Goal: Transaction & Acquisition: Purchase product/service

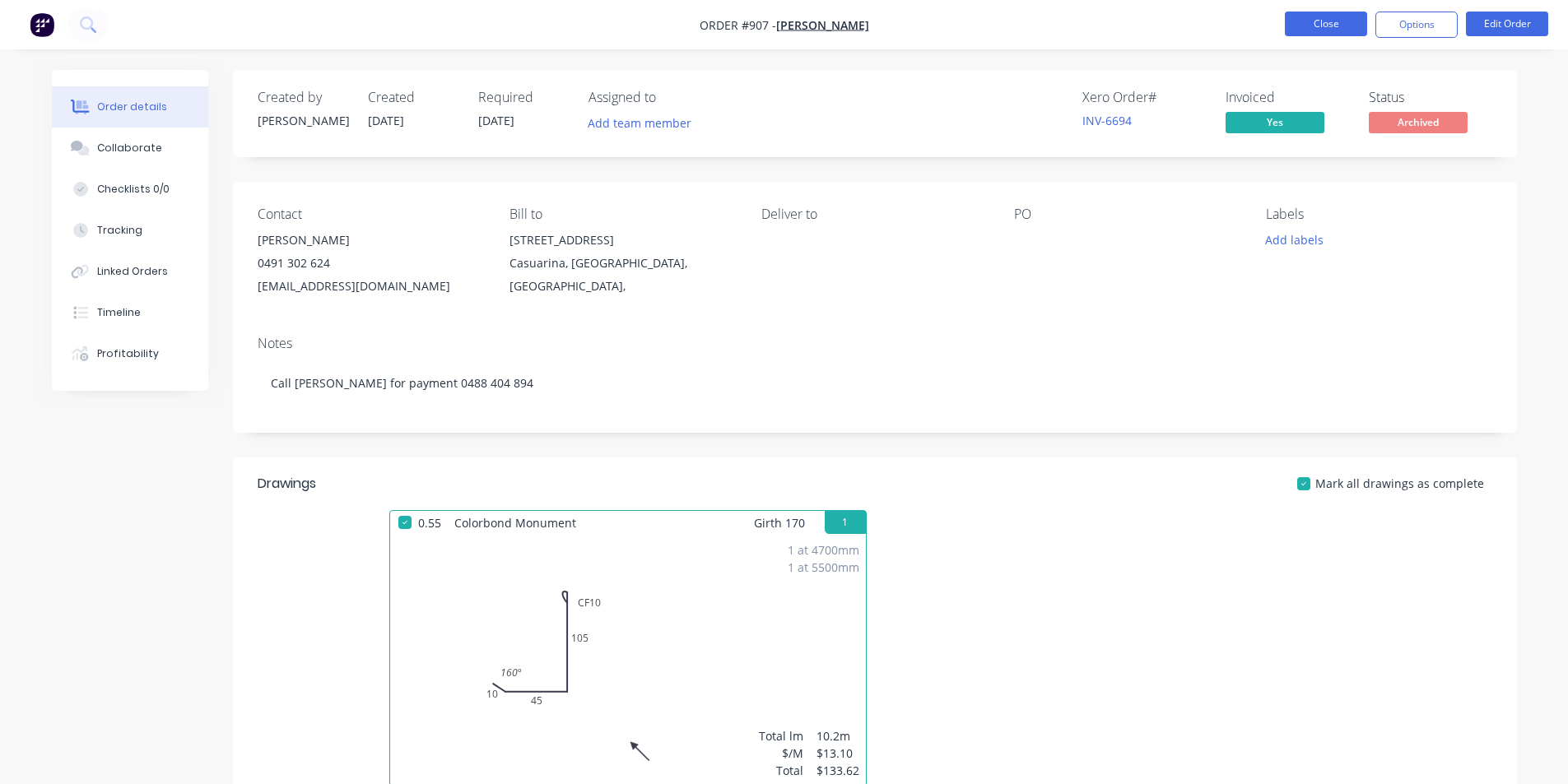
click at [1327, 27] on button "Close" at bounding box center [1326, 23] width 83 height 25
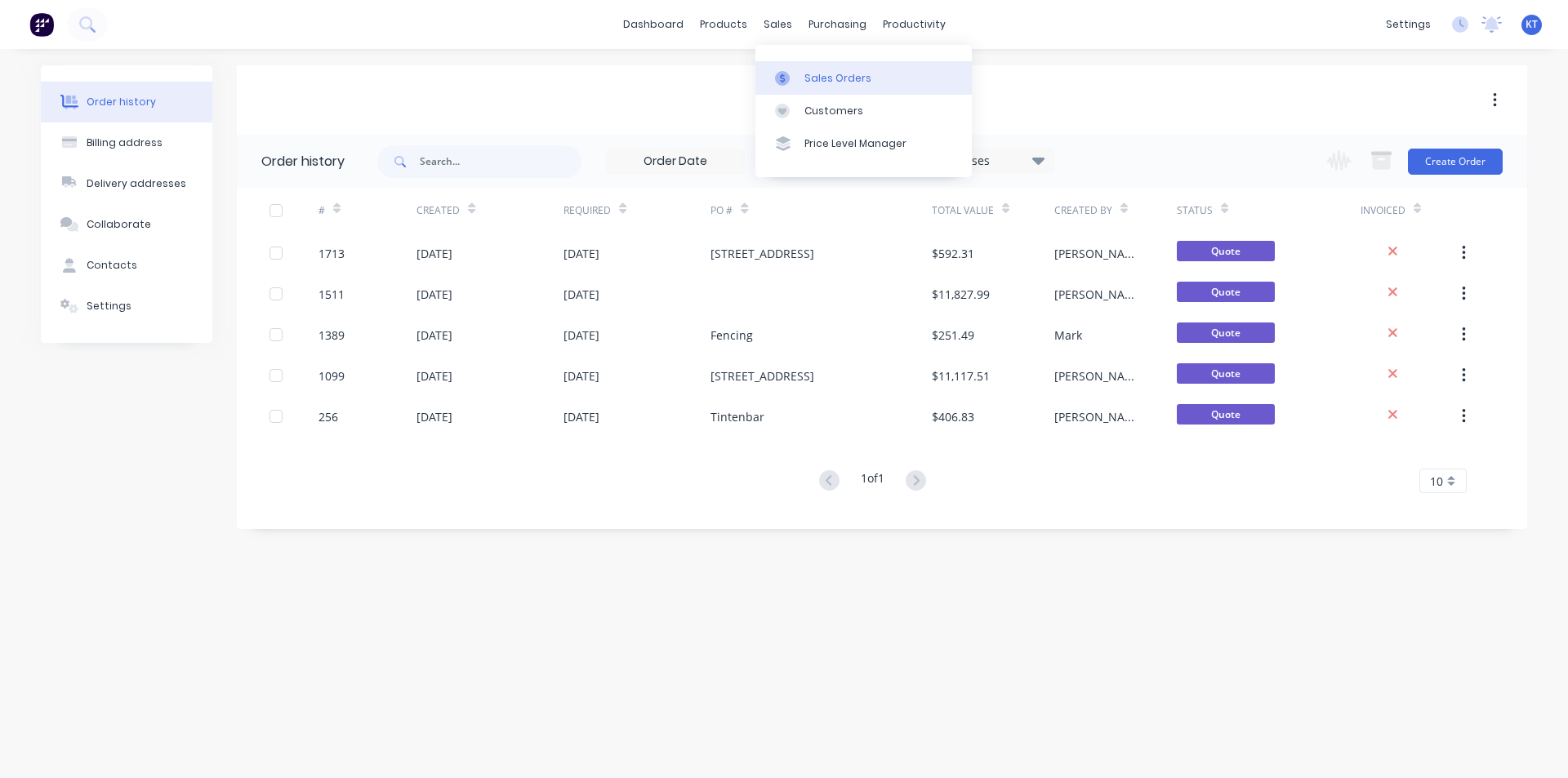
click at [833, 82] on div "Sales Orders" at bounding box center [837, 78] width 67 height 15
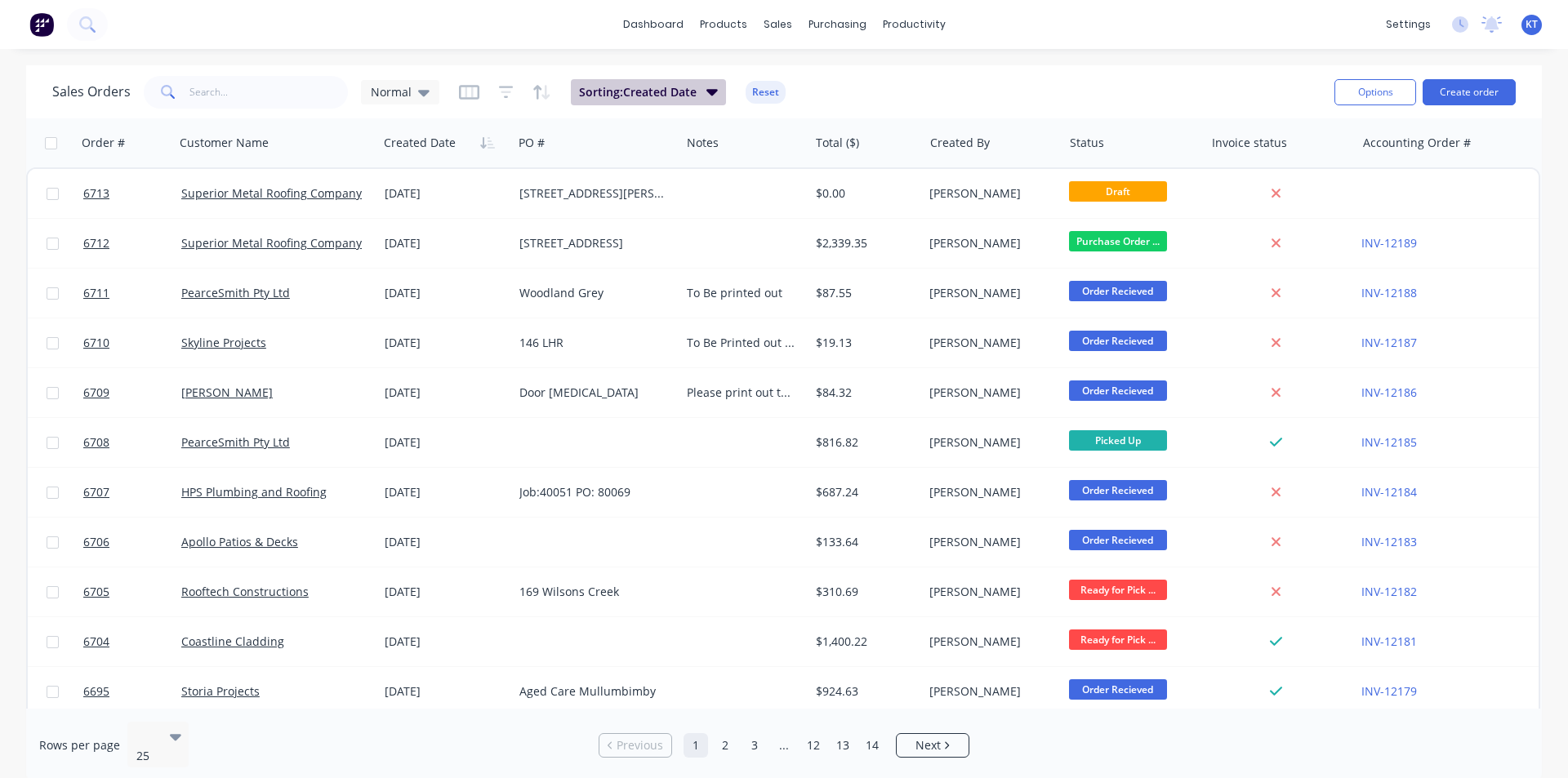
click at [712, 97] on icon "button" at bounding box center [712, 91] width 11 height 18
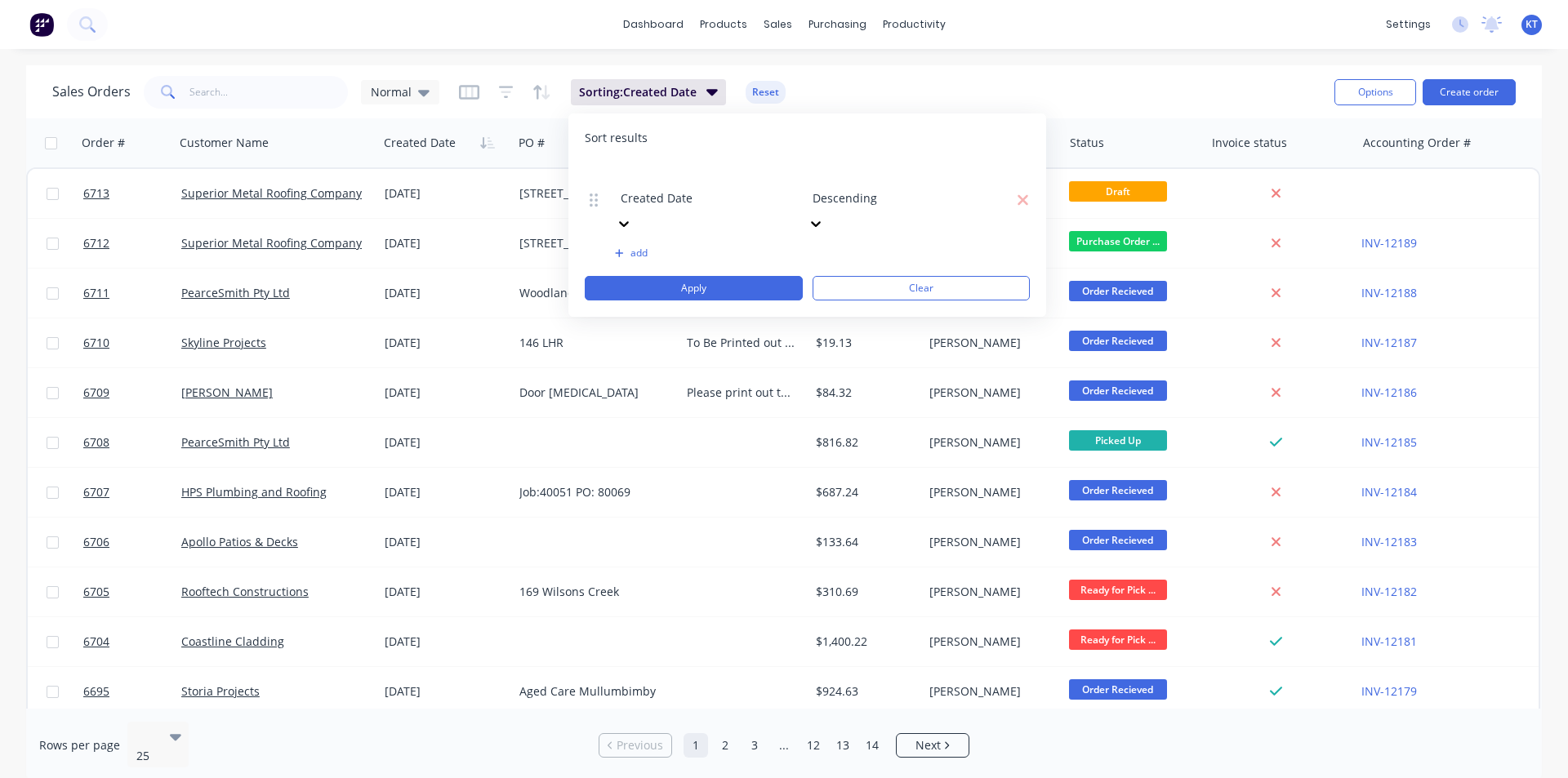
click at [878, 83] on div "Sales Orders Normal Sorting: Created Date Reset" at bounding box center [686, 91] width 1269 height 40
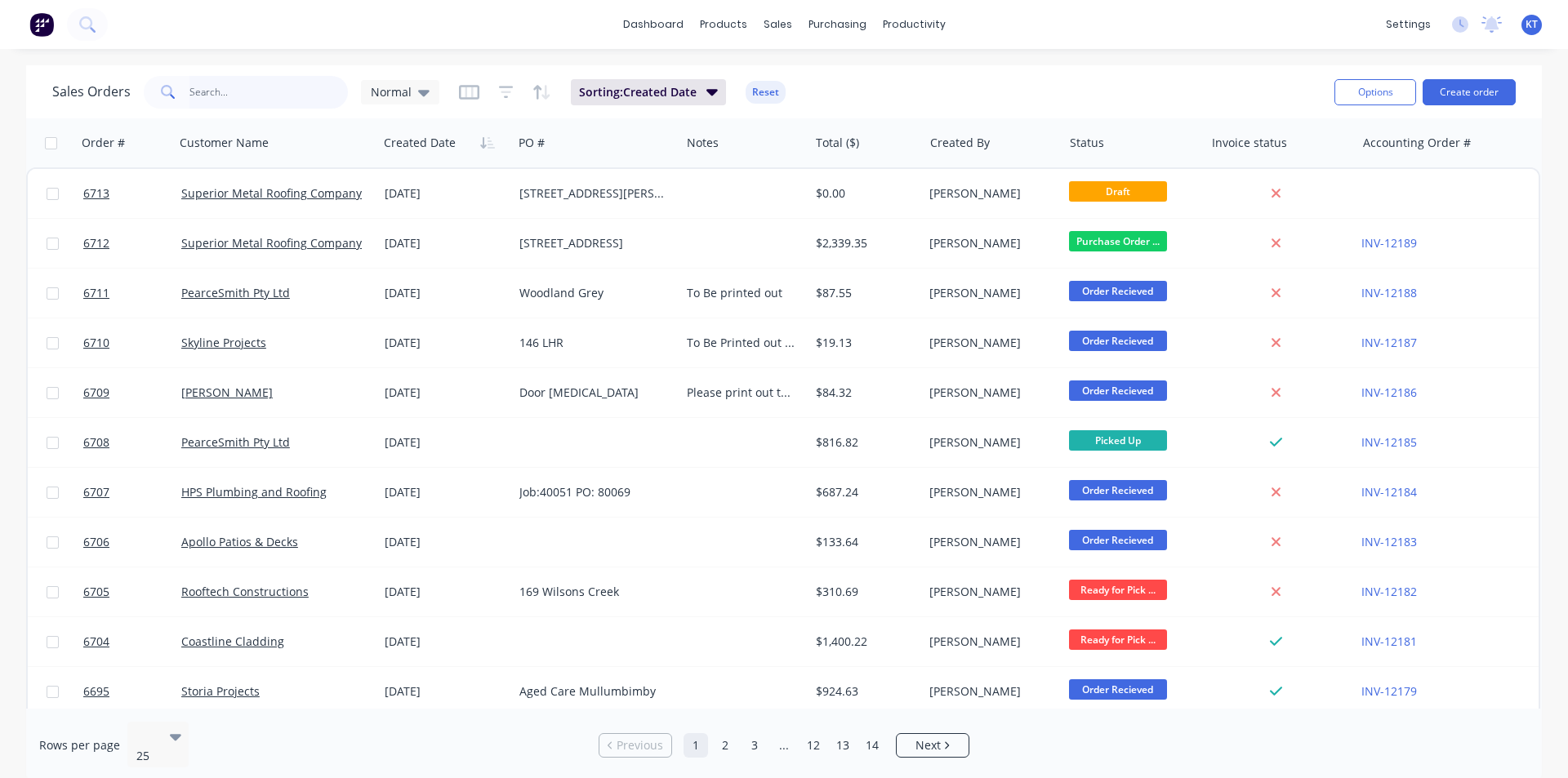
click at [277, 95] on input "text" at bounding box center [269, 92] width 159 height 32
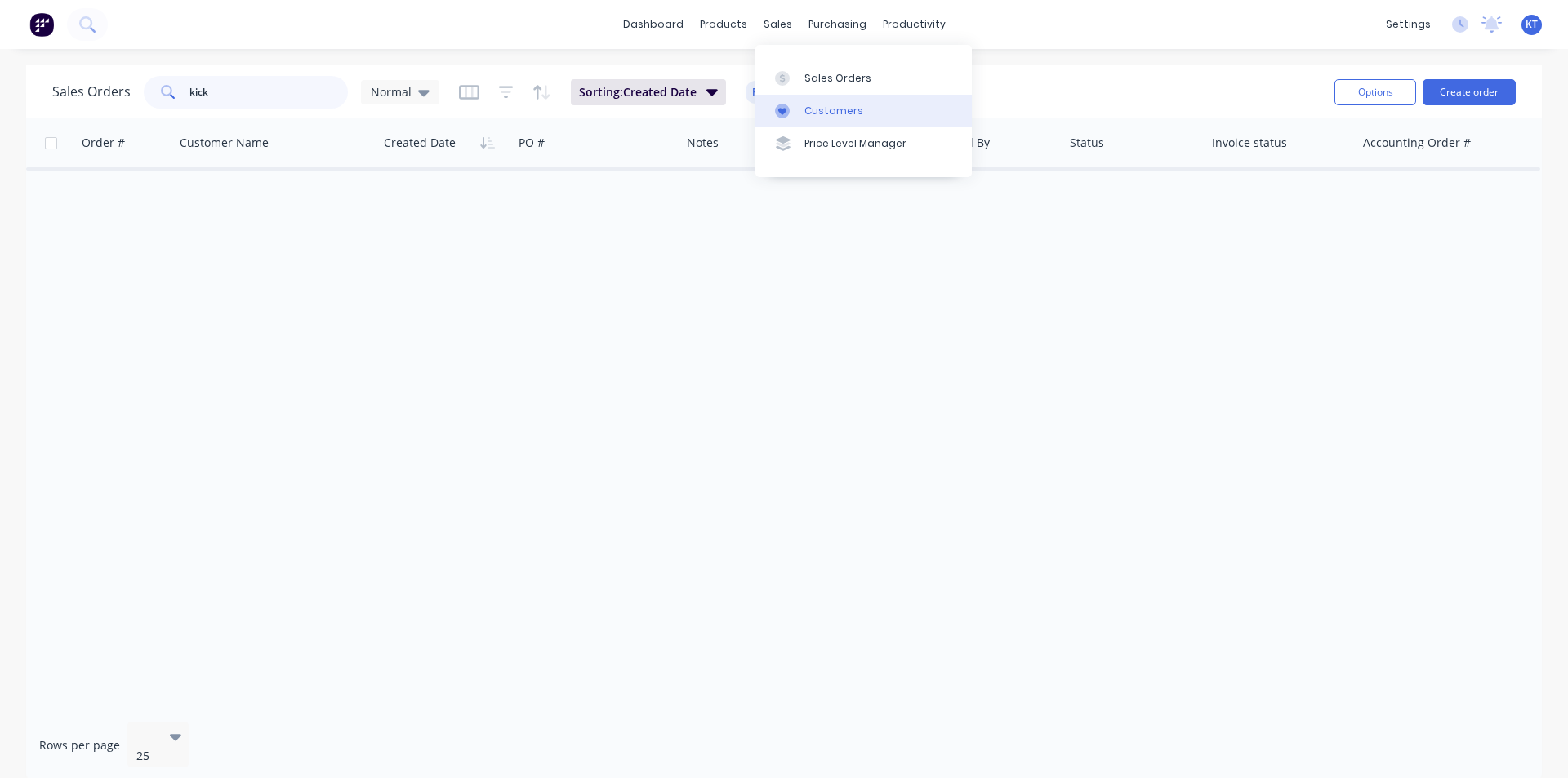
type input "kick"
click at [823, 114] on div "Customers" at bounding box center [833, 110] width 59 height 15
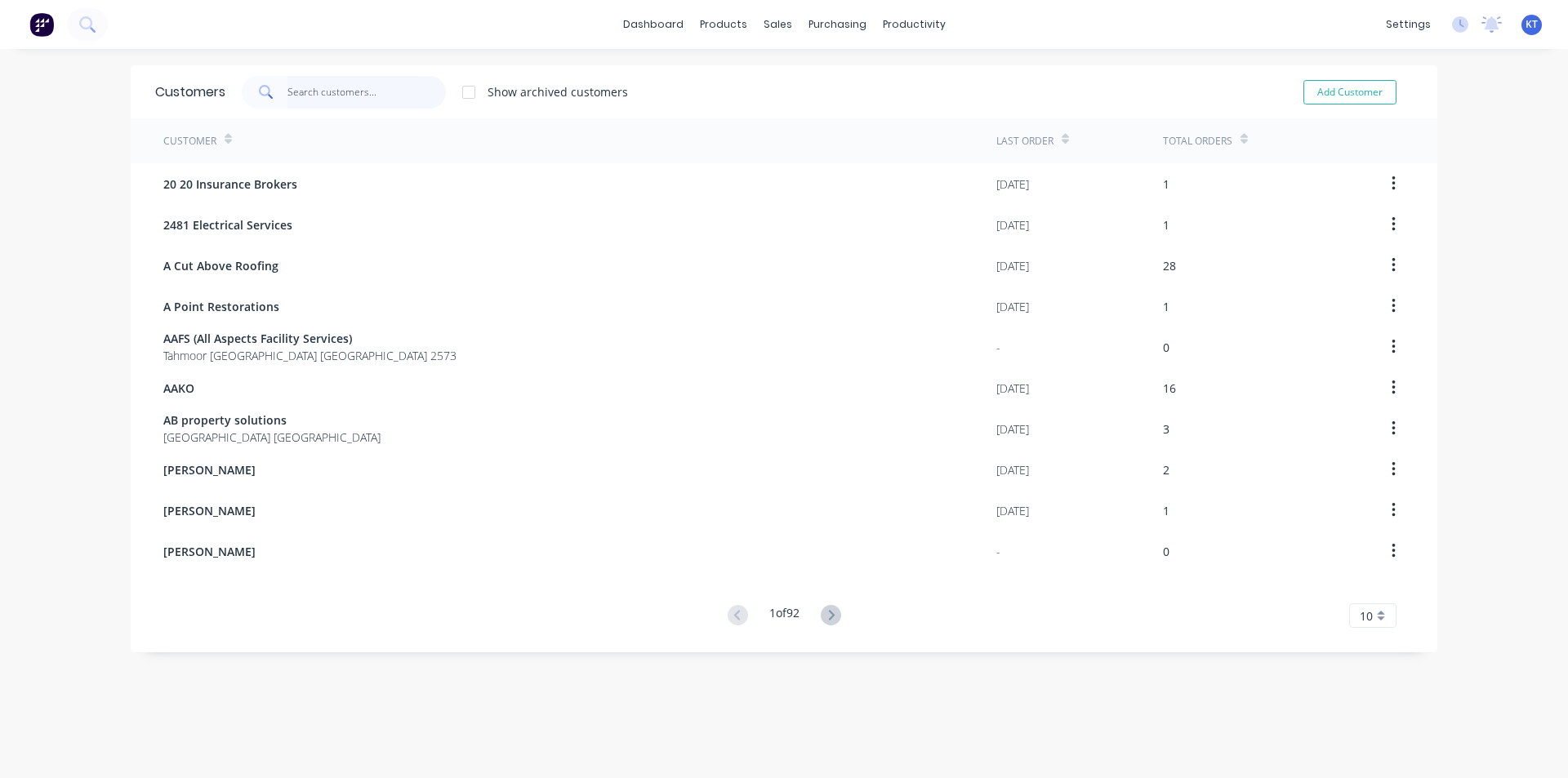
click at [301, 98] on input "text" at bounding box center [367, 92] width 159 height 32
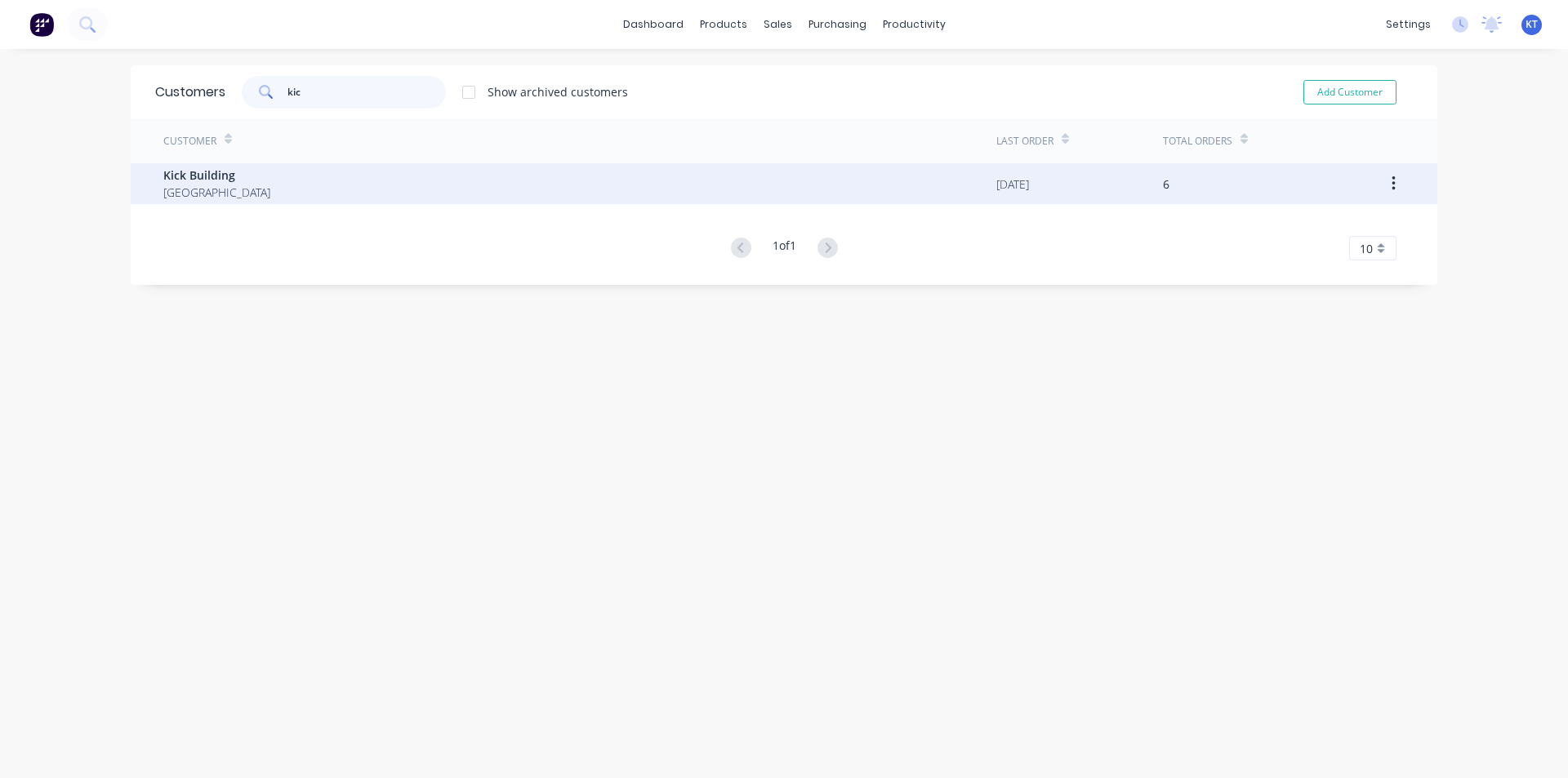
type input "kic"
click at [257, 194] on div "Kick Building [GEOGRAPHIC_DATA]" at bounding box center [579, 184] width 833 height 41
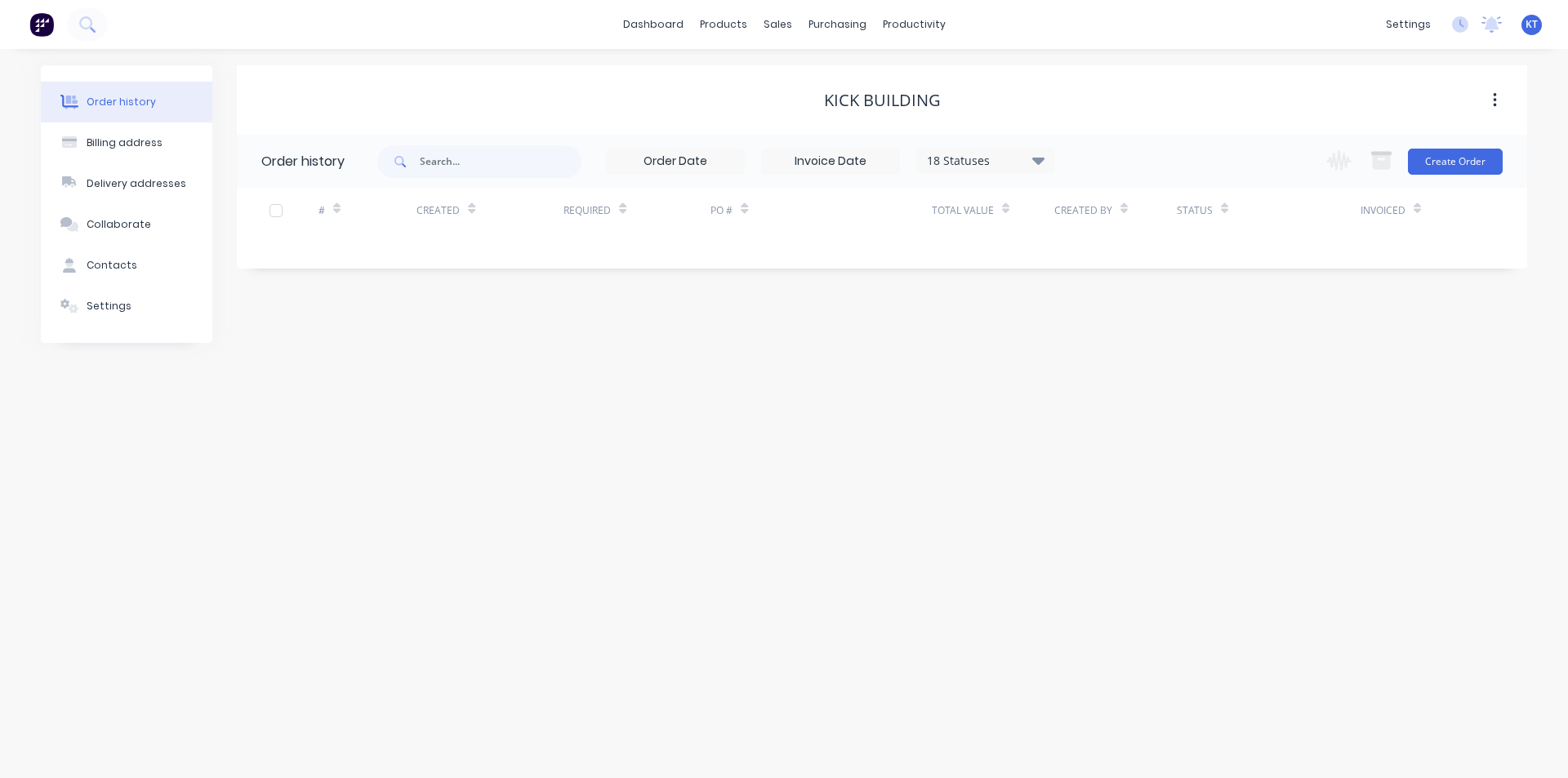
click at [1032, 163] on div "18 Statuses" at bounding box center [985, 161] width 138 height 18
click at [1120, 348] on label at bounding box center [1120, 348] width 0 height 0
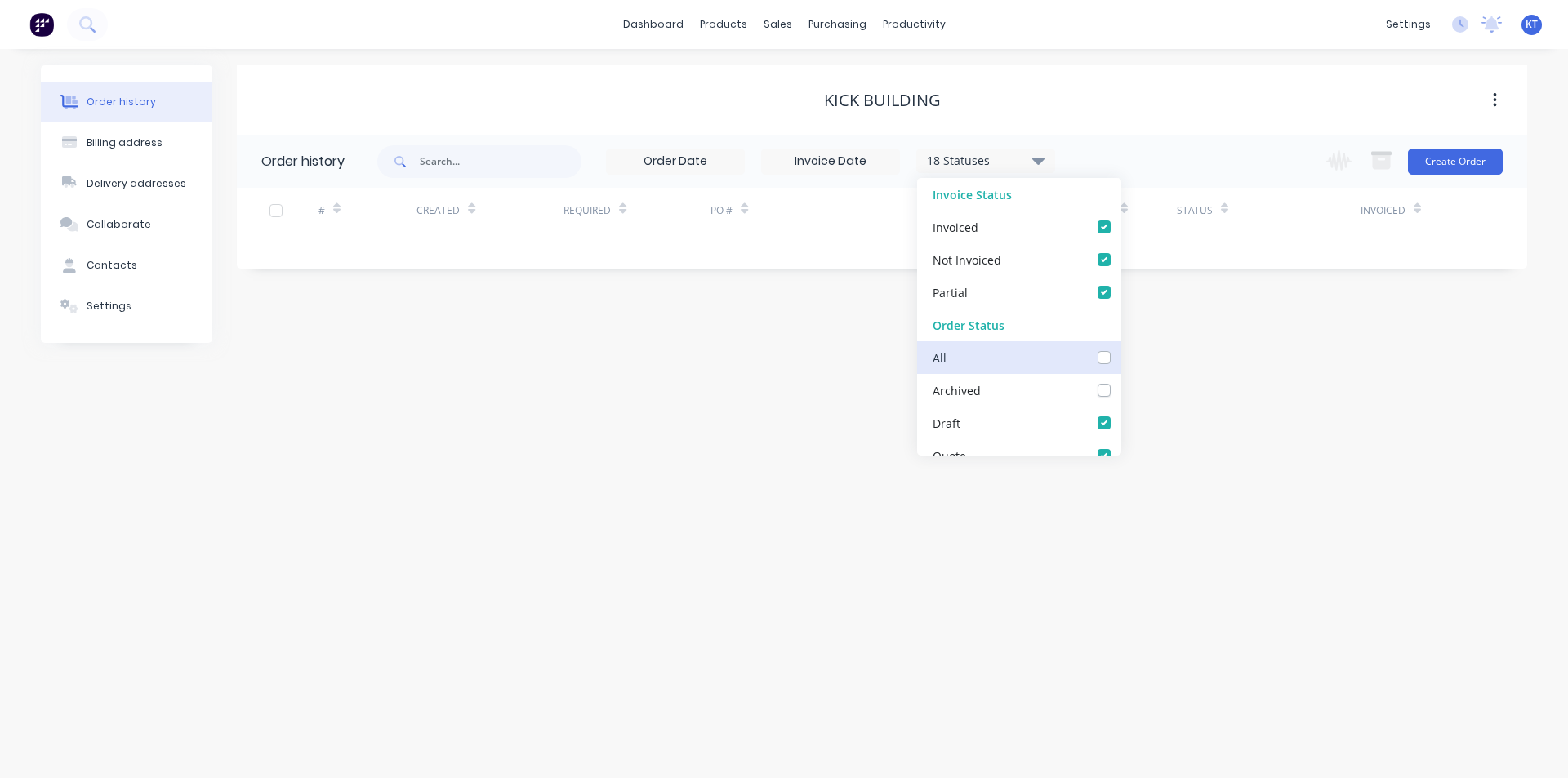
click at [1120, 363] on input "checkbox" at bounding box center [1126, 356] width 13 height 15
checkbox input "true"
click at [1366, 391] on div "Order history Billing address Delivery addresses Collaborate Contacts Settings …" at bounding box center [784, 412] width 1568 height 728
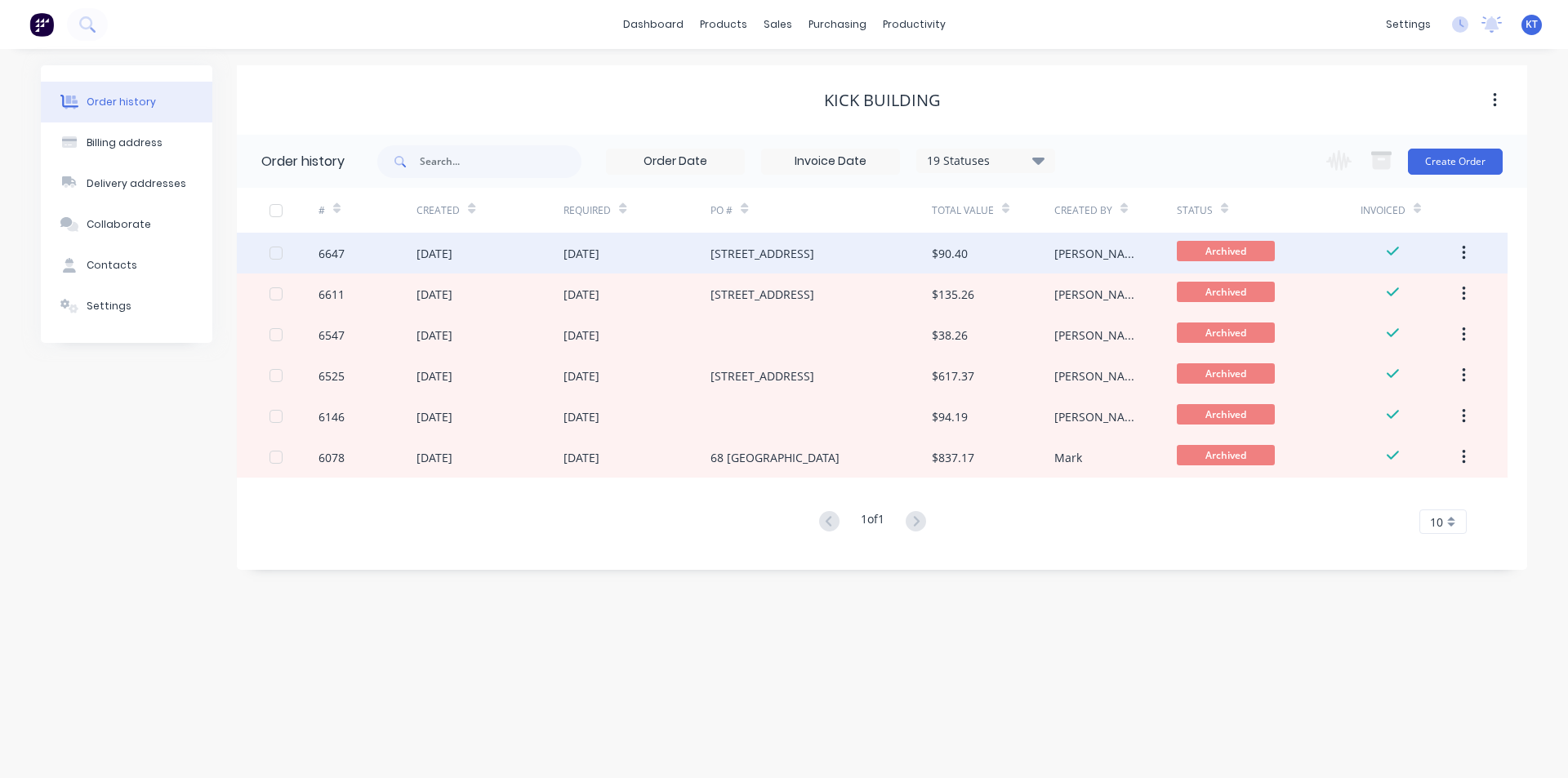
click at [546, 263] on div "[DATE]" at bounding box center [490, 253] width 147 height 41
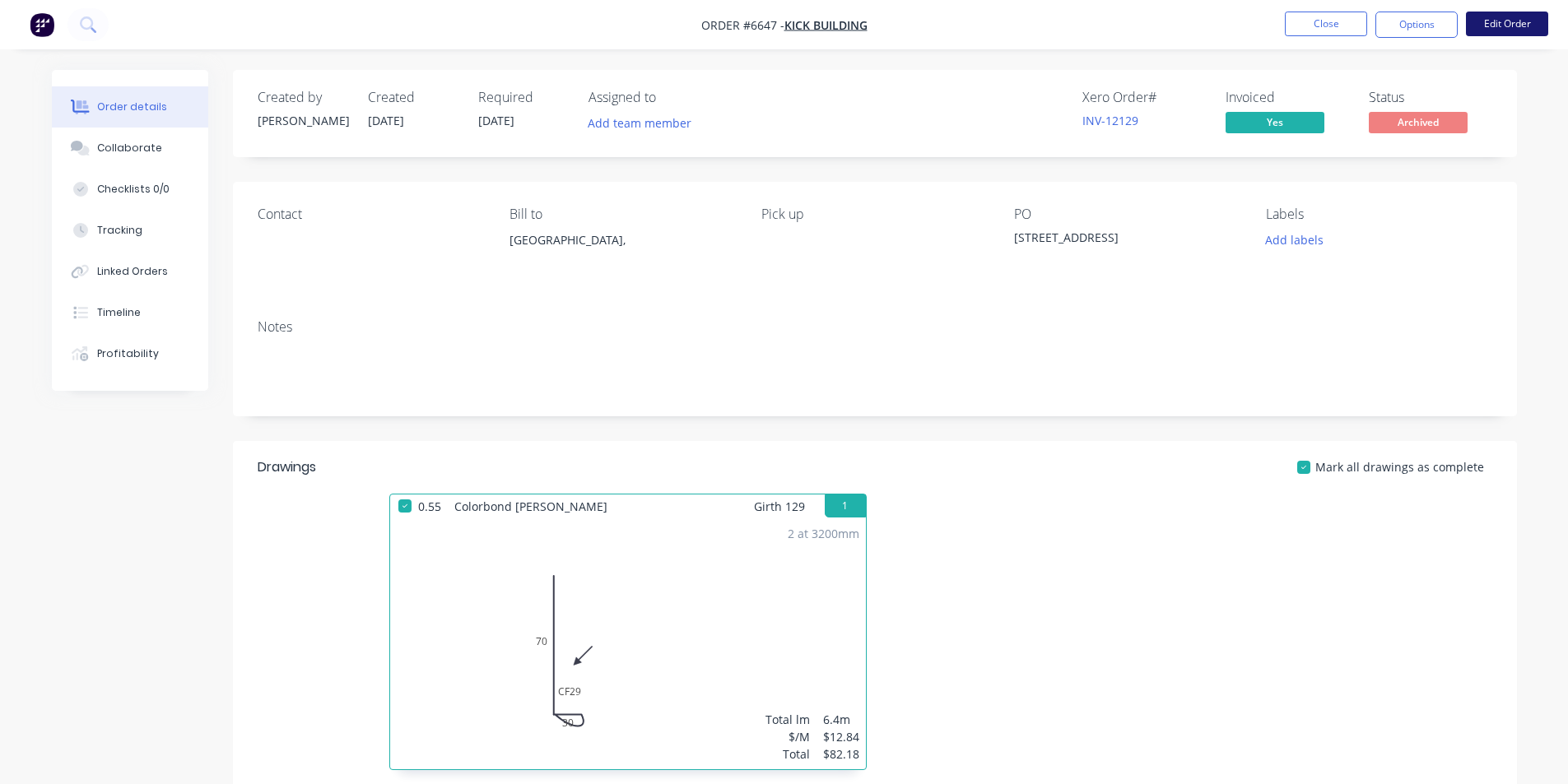
click at [1503, 25] on button "Edit Order" at bounding box center [1507, 23] width 83 height 25
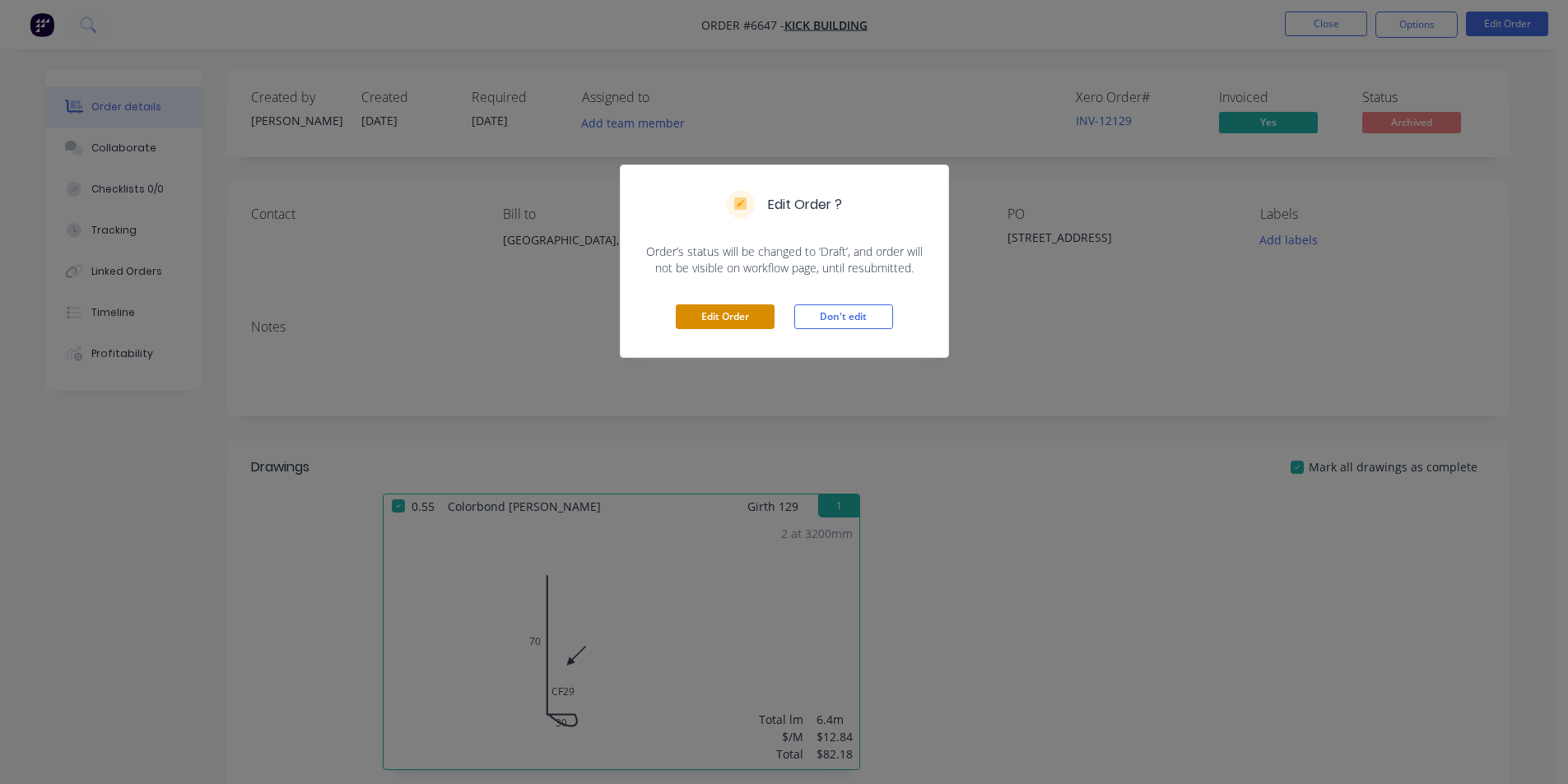
click at [722, 319] on button "Edit Order" at bounding box center [725, 317] width 99 height 25
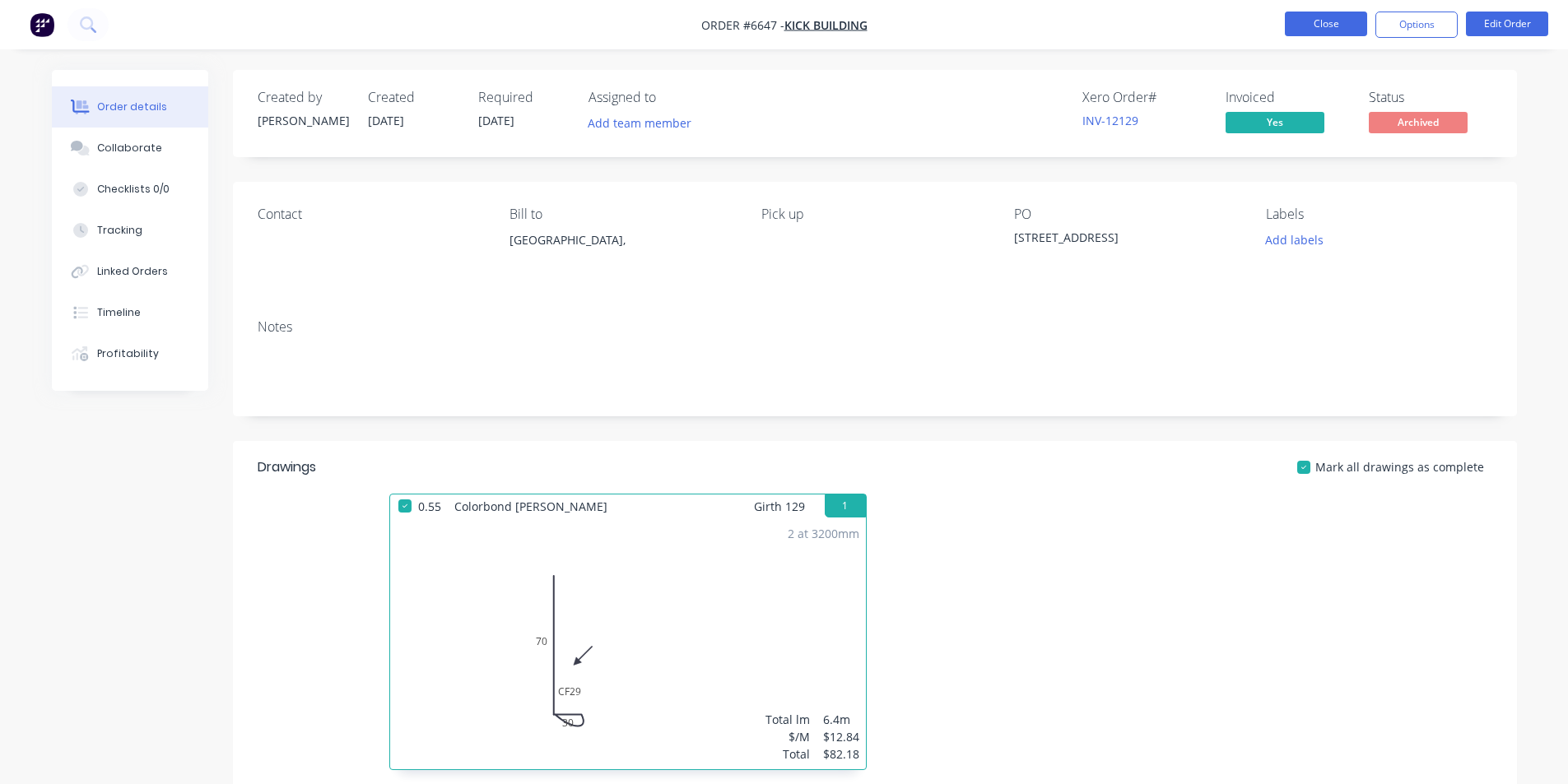
click at [1349, 28] on button "Close" at bounding box center [1326, 23] width 83 height 25
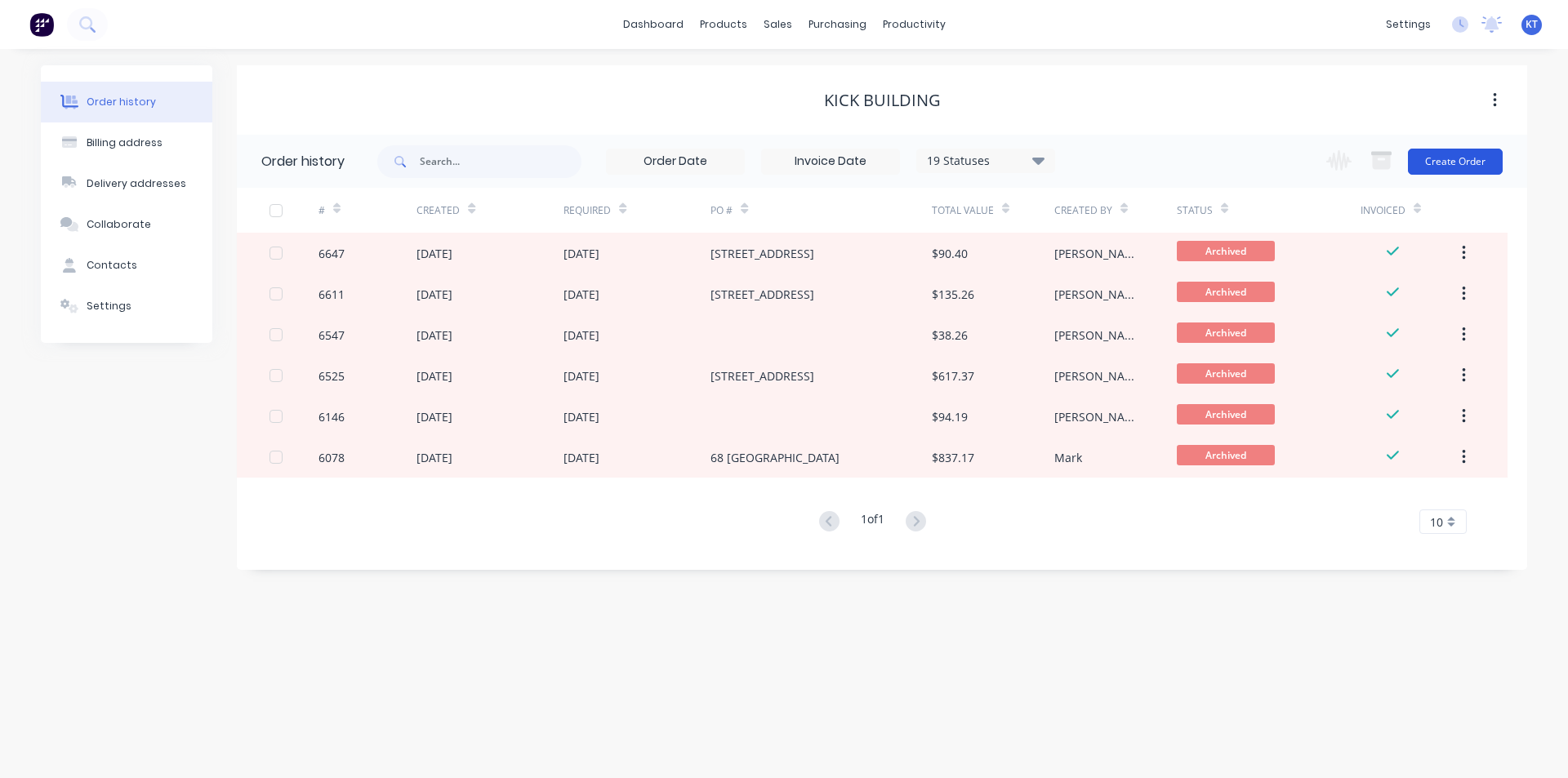
click at [1485, 157] on button "Create Order" at bounding box center [1455, 161] width 95 height 26
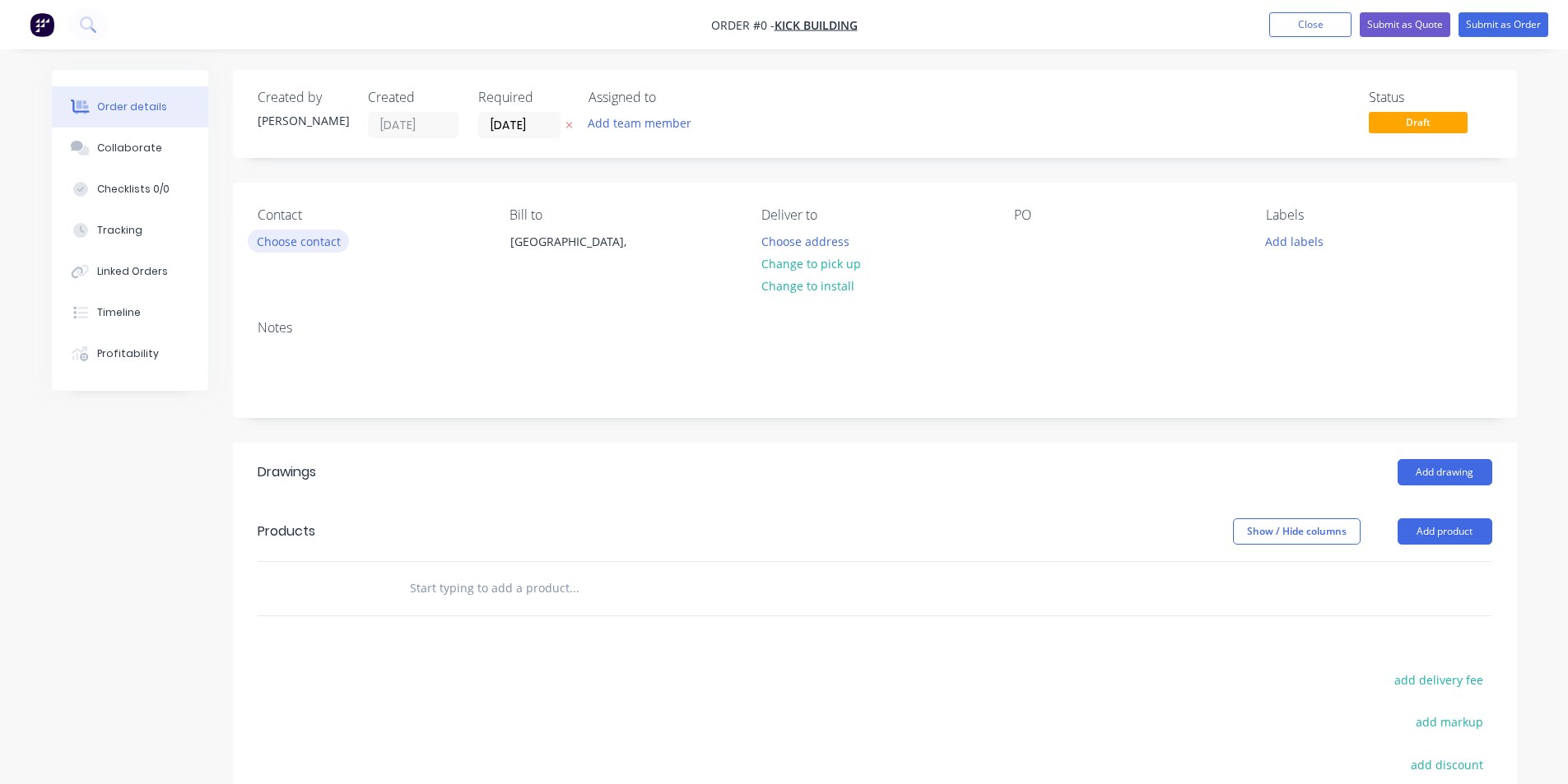
click at [306, 243] on button "Choose contact" at bounding box center [299, 241] width 102 height 22
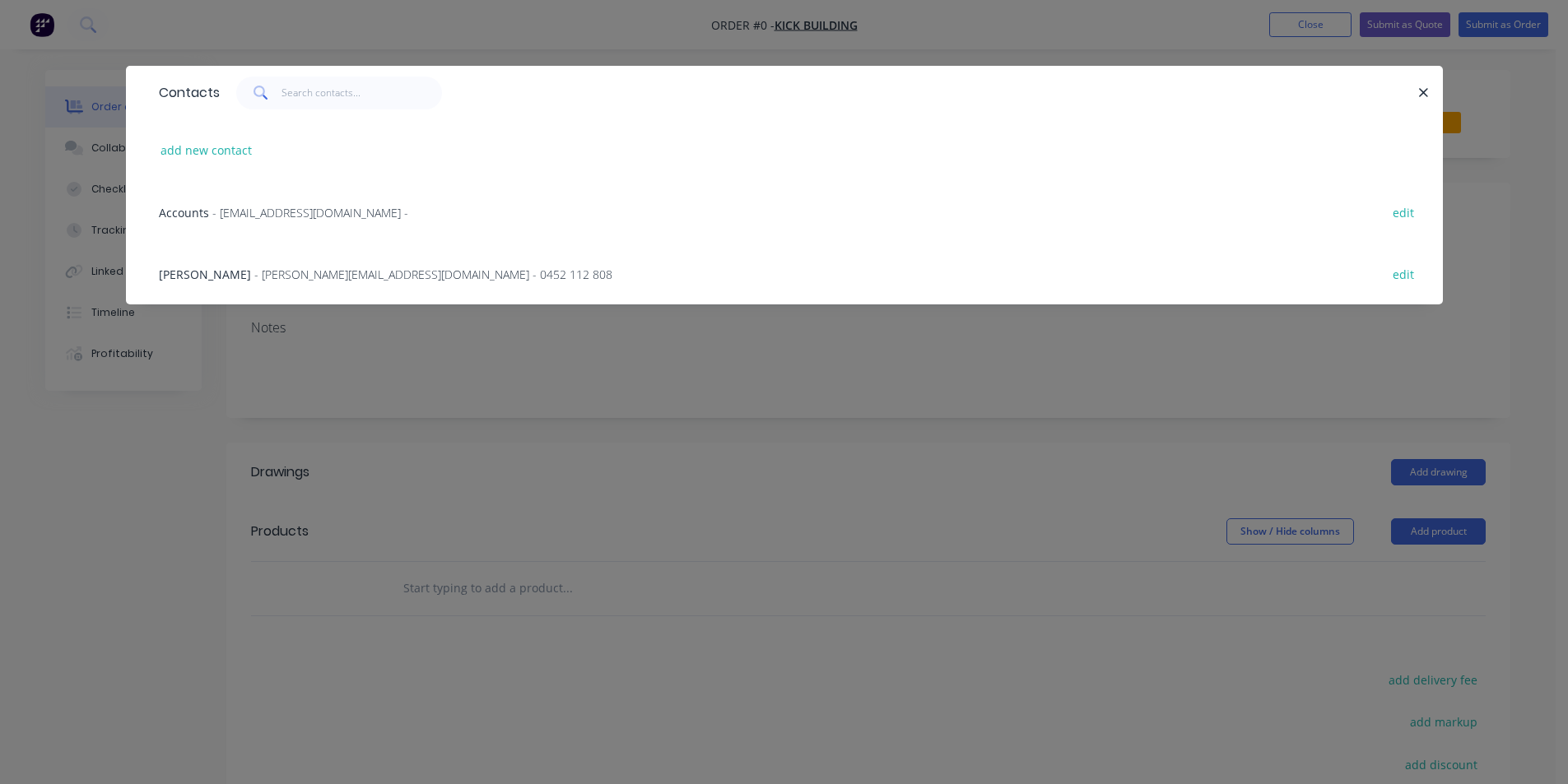
click at [221, 208] on span "- [EMAIL_ADDRESS][DOMAIN_NAME] -" at bounding box center [310, 213] width 195 height 15
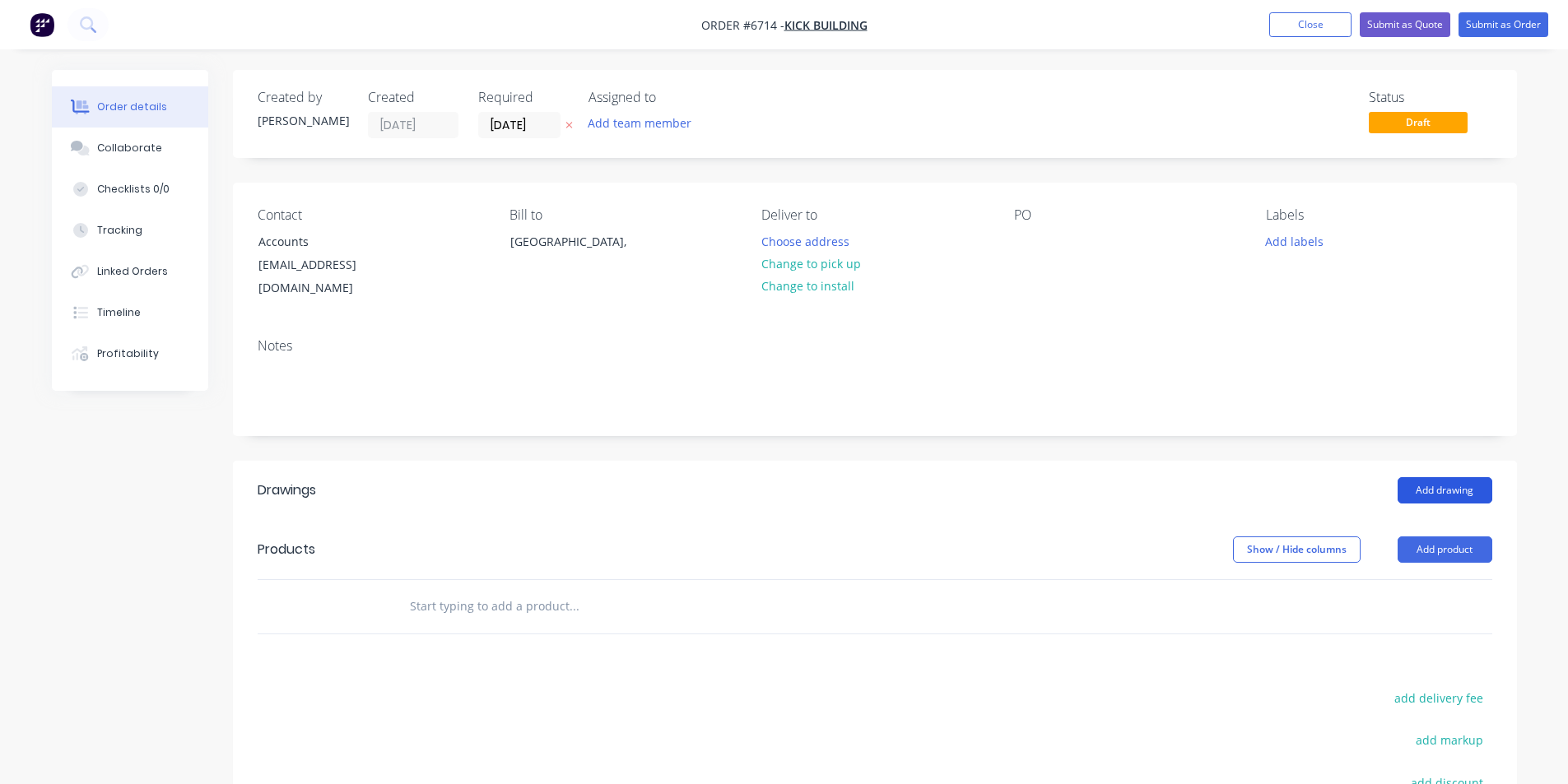
click at [1470, 477] on button "Add drawing" at bounding box center [1445, 490] width 95 height 27
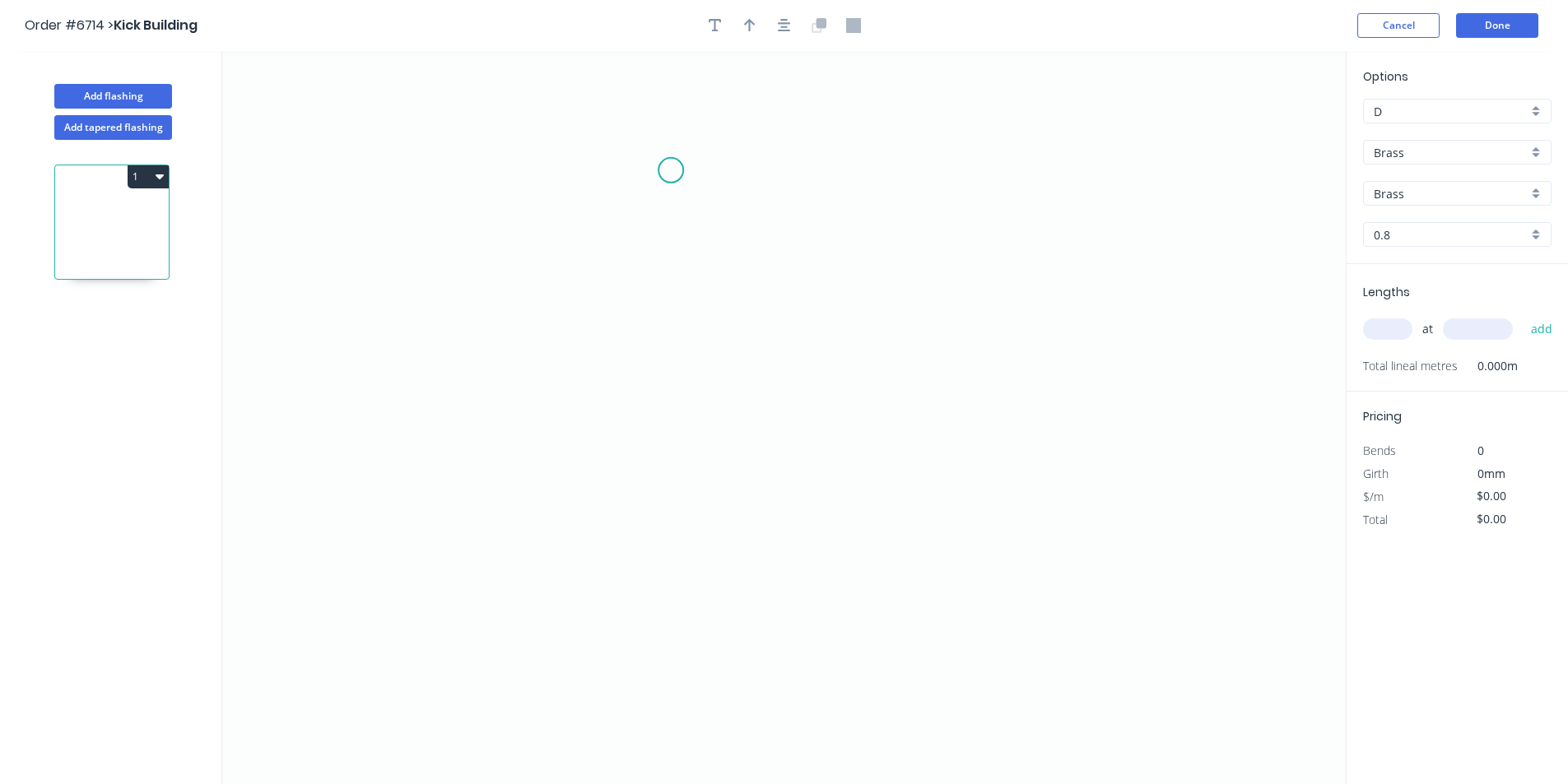
click at [671, 189] on icon "0" at bounding box center [784, 417] width 1124 height 733
click at [666, 334] on icon "0" at bounding box center [784, 417] width 1124 height 733
click at [747, 338] on icon "0 ?" at bounding box center [784, 417] width 1124 height 733
click at [747, 338] on circle at bounding box center [747, 334] width 25 height 25
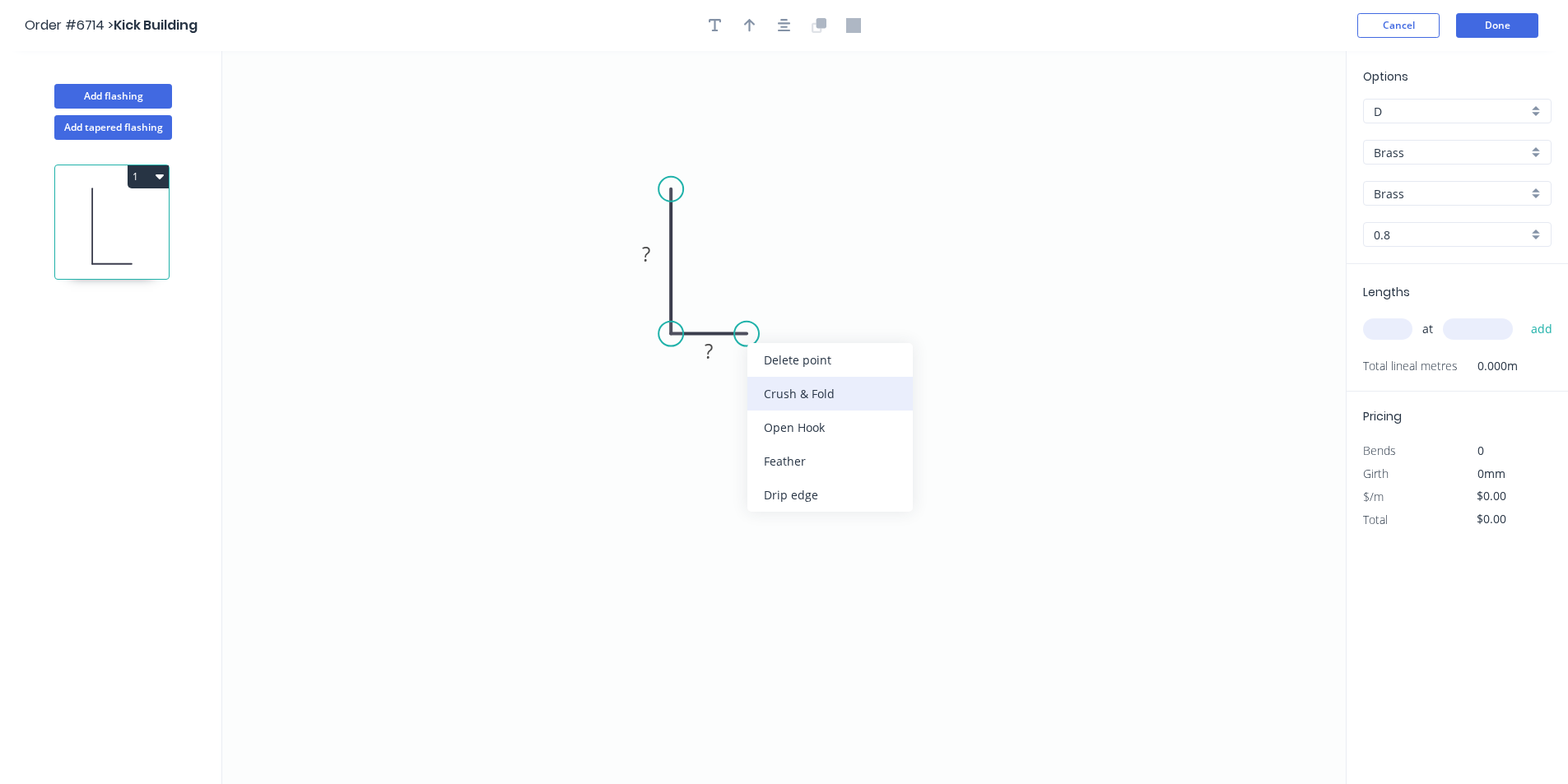
click at [772, 383] on div "Crush & Fold" at bounding box center [830, 393] width 165 height 34
click at [783, 388] on div "Flip bend" at bounding box center [830, 390] width 165 height 34
click at [741, 289] on tspan "10" at bounding box center [735, 291] width 23 height 28
click at [641, 259] on rect at bounding box center [646, 255] width 33 height 23
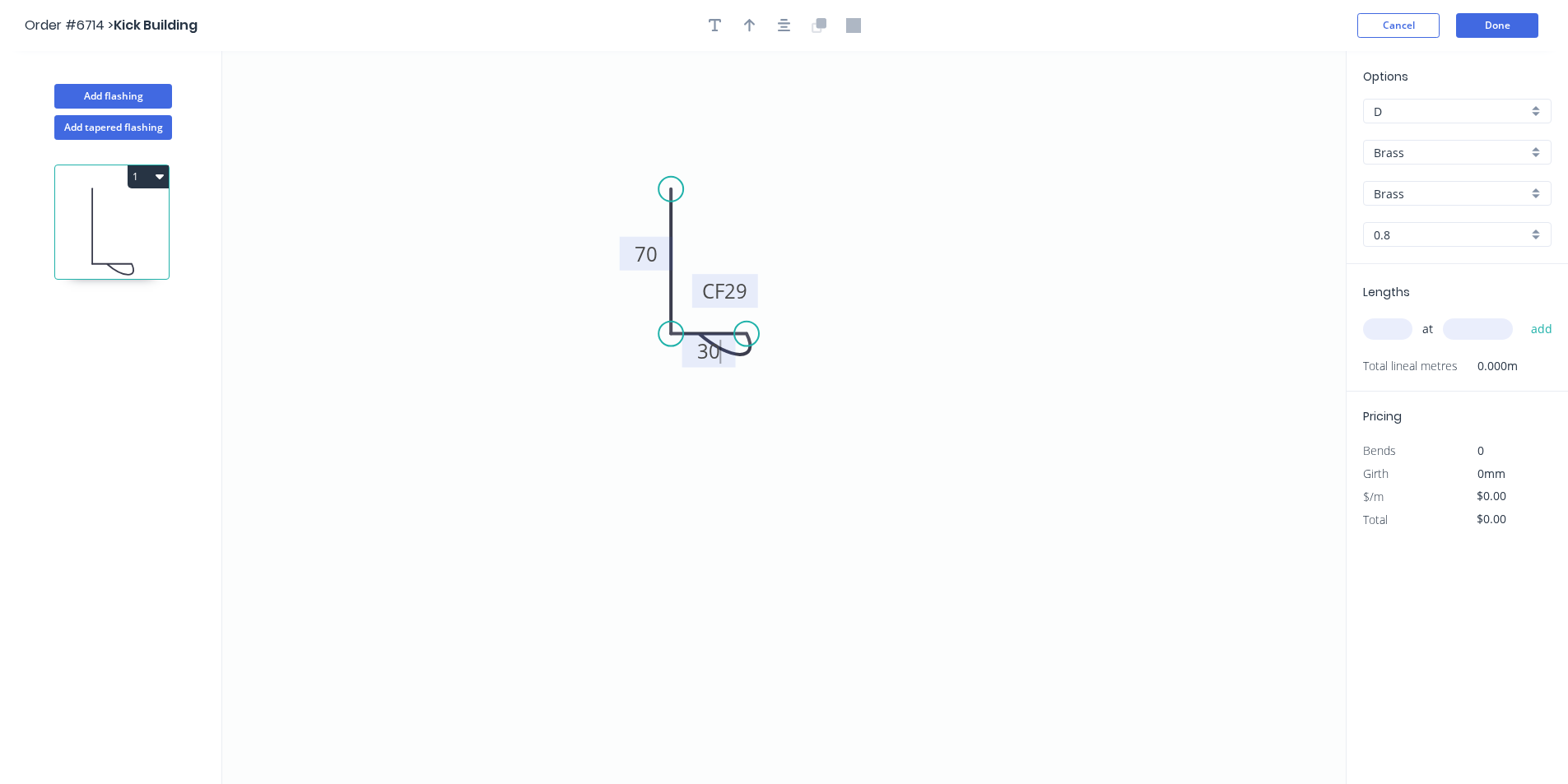
type input "$85.73"
click at [754, 28] on icon "button" at bounding box center [749, 25] width 11 height 15
drag, startPoint x: 1264, startPoint y: 129, endPoint x: 727, endPoint y: 229, distance: 546.2
click at [727, 229] on icon at bounding box center [734, 209] width 15 height 52
click at [1398, 153] on input "Brass" at bounding box center [1450, 152] width 154 height 17
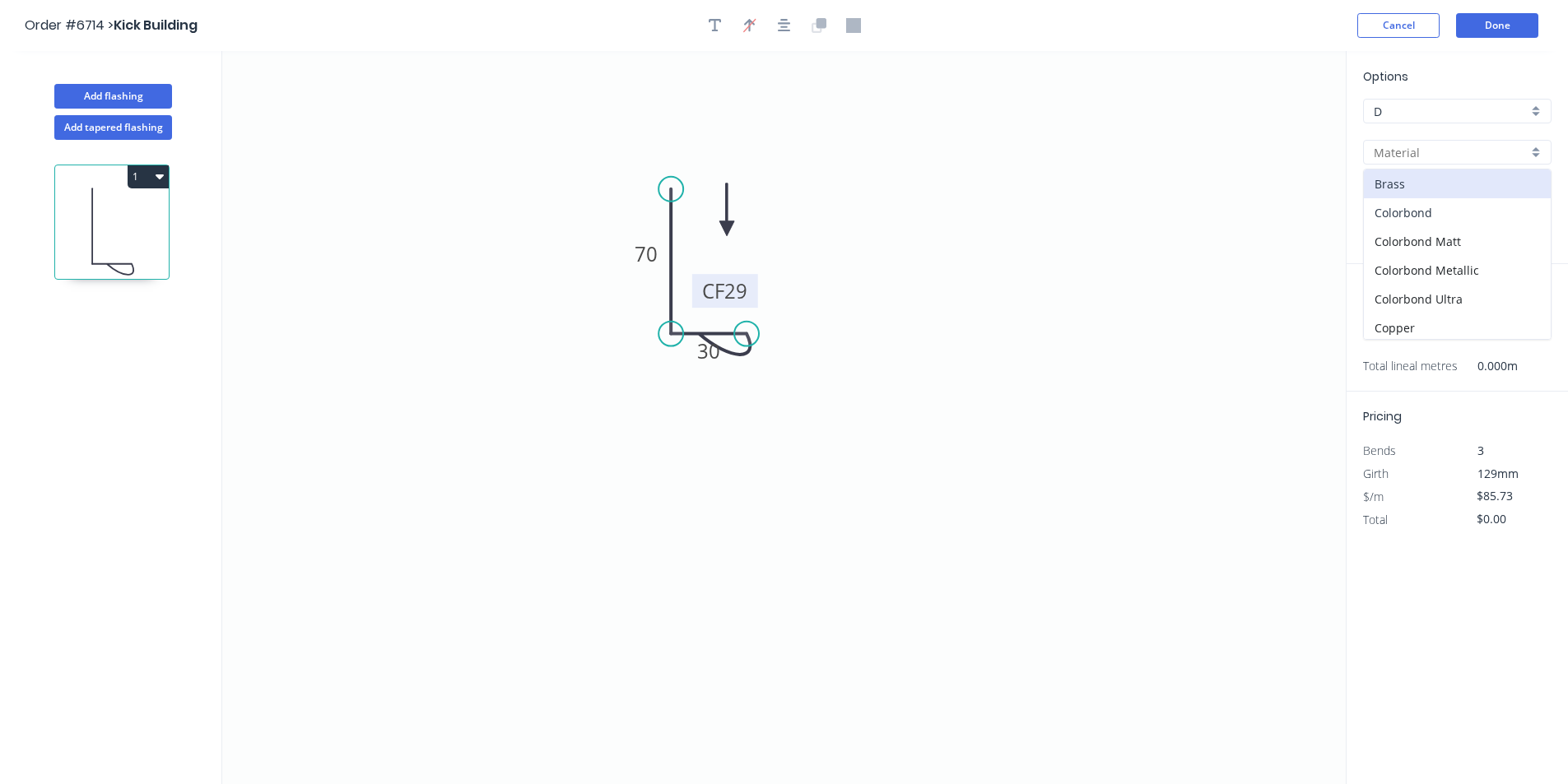
click at [1462, 218] on div "Colorbond" at bounding box center [1457, 212] width 187 height 28
type input "Colorbond"
type input "Basalt"
type input "0.55"
type input "$12.84"
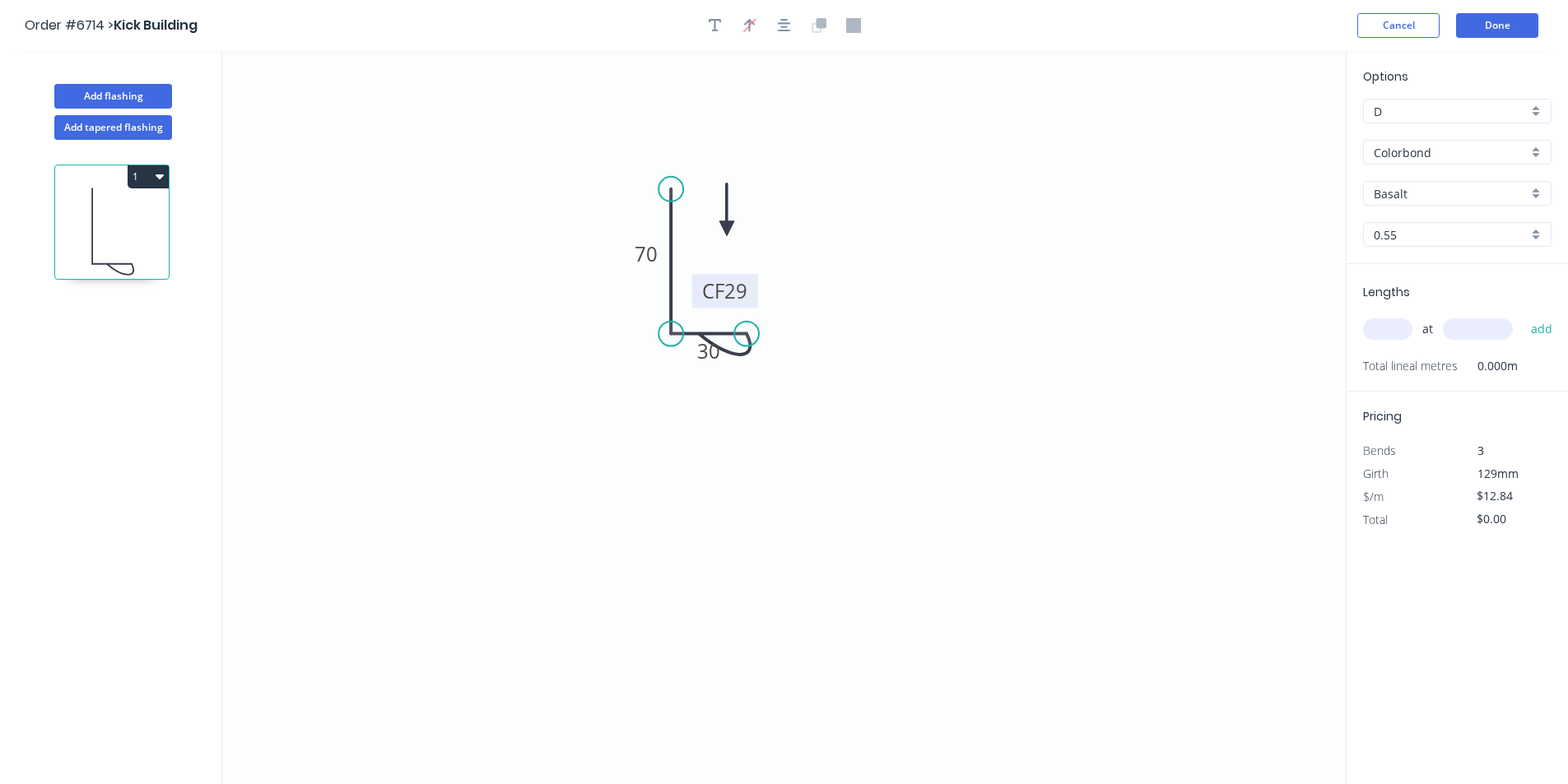
click at [1459, 189] on input "Basalt" at bounding box center [1450, 194] width 154 height 17
click at [1427, 278] on div "[PERSON_NAME]" at bounding box center [1457, 274] width 187 height 28
type input "[PERSON_NAME]"
click at [1391, 324] on input "text" at bounding box center [1387, 329] width 49 height 22
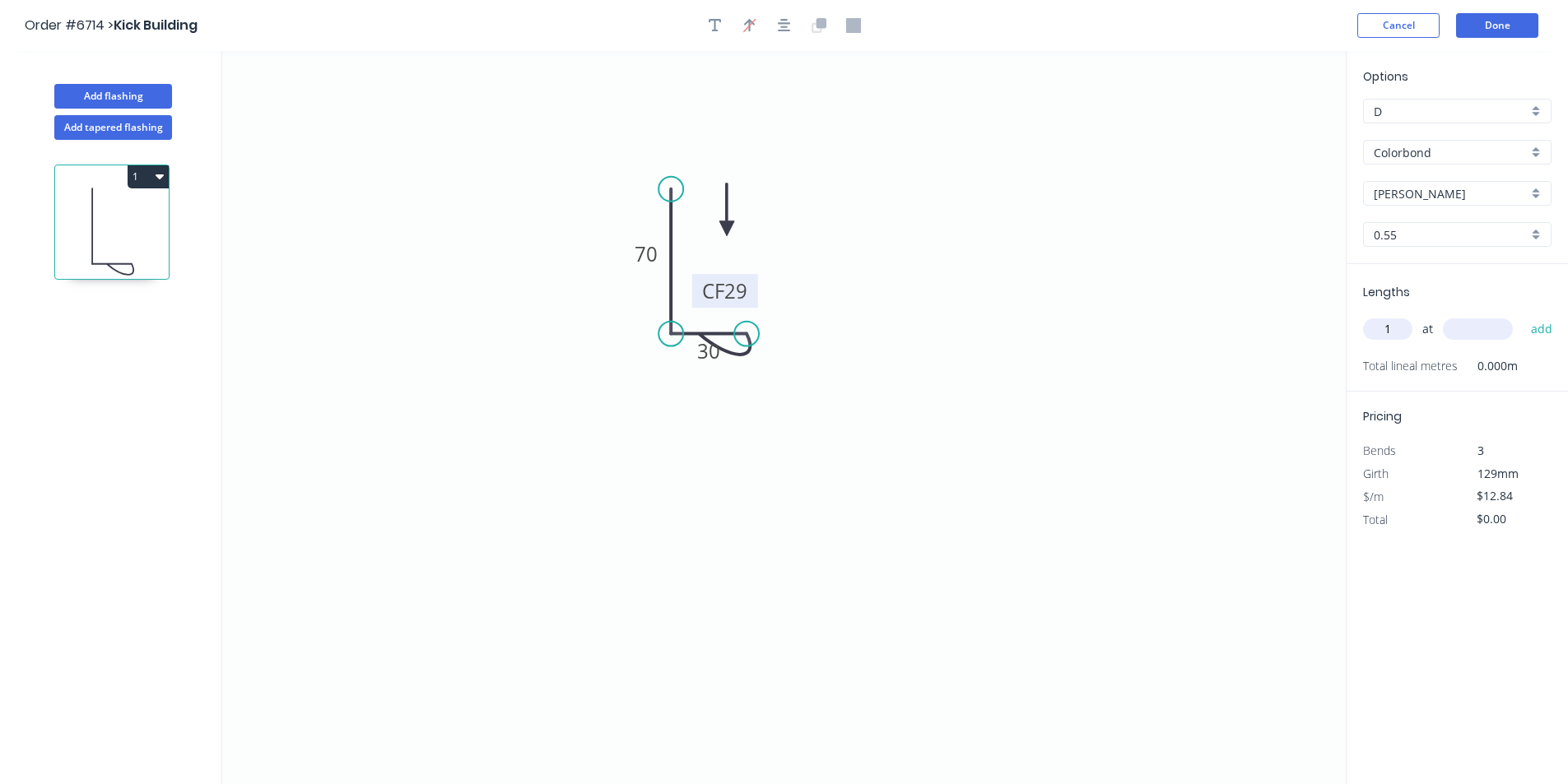
type input "1"
type input "3200"
click at [1522, 315] on button "add" at bounding box center [1541, 329] width 39 height 28
type input "$41.09"
click at [1510, 24] on button "Done" at bounding box center [1497, 25] width 83 height 25
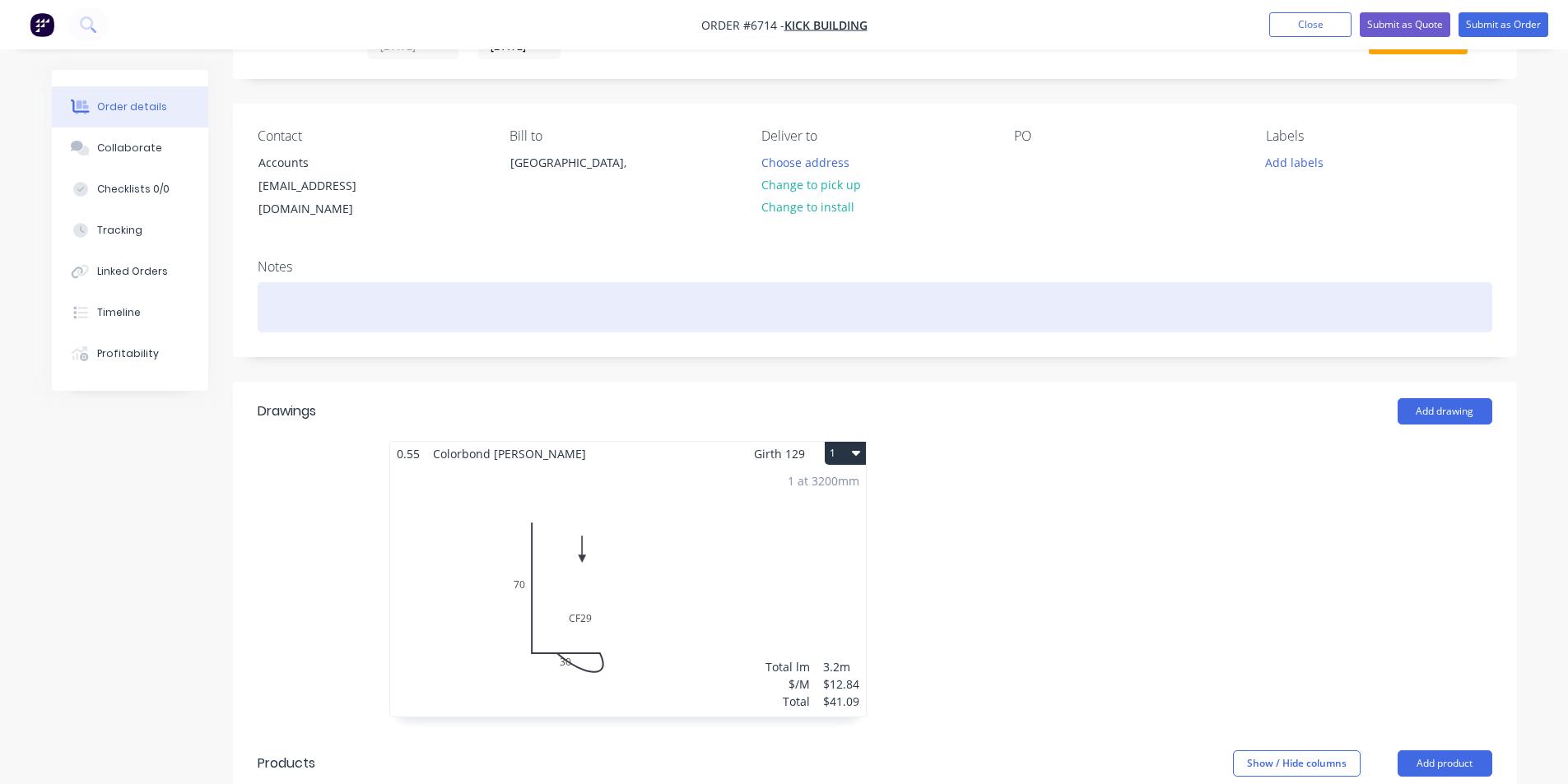
scroll to position [411, 0]
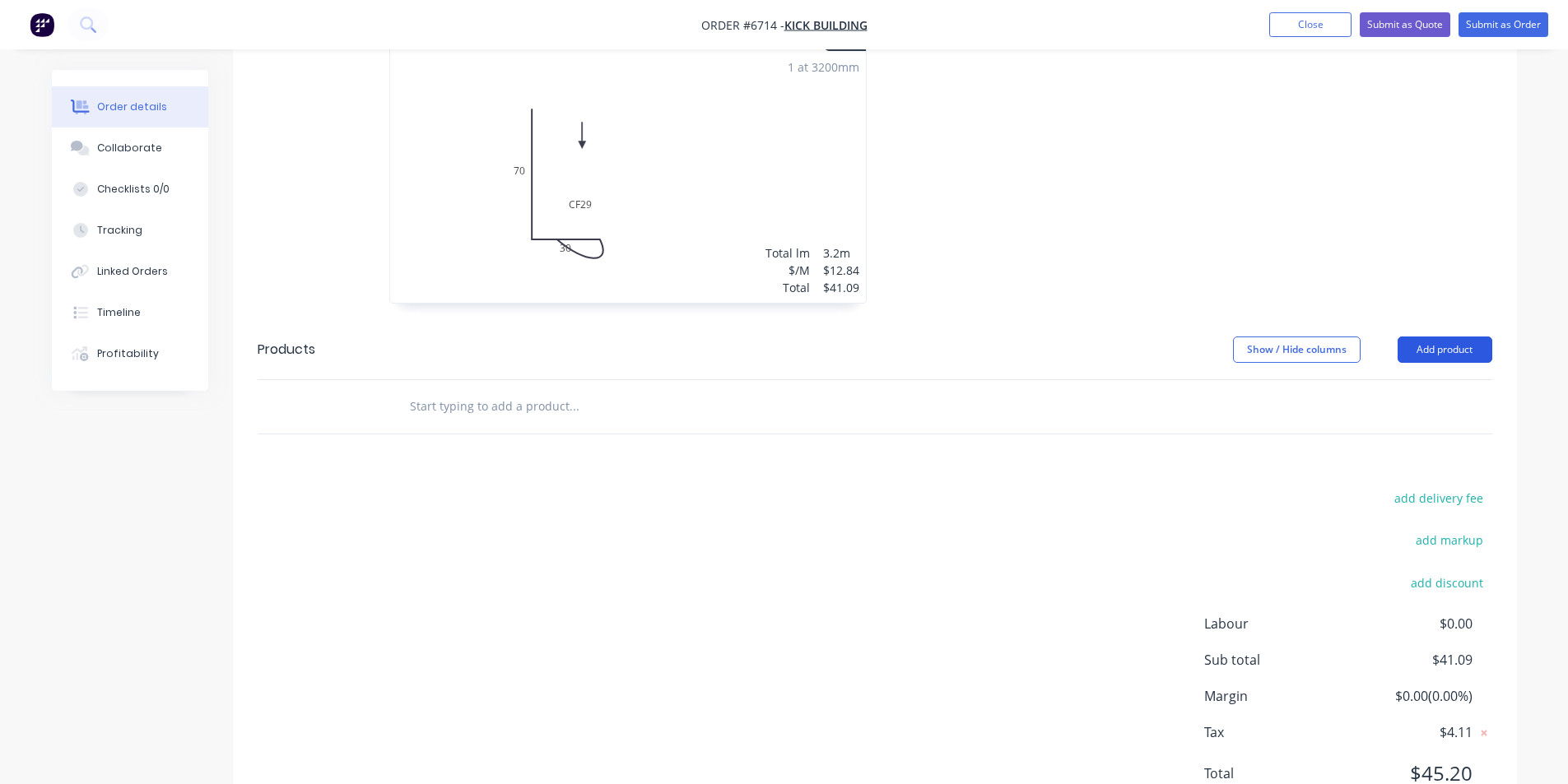
click at [1446, 337] on button "Add product" at bounding box center [1445, 349] width 95 height 27
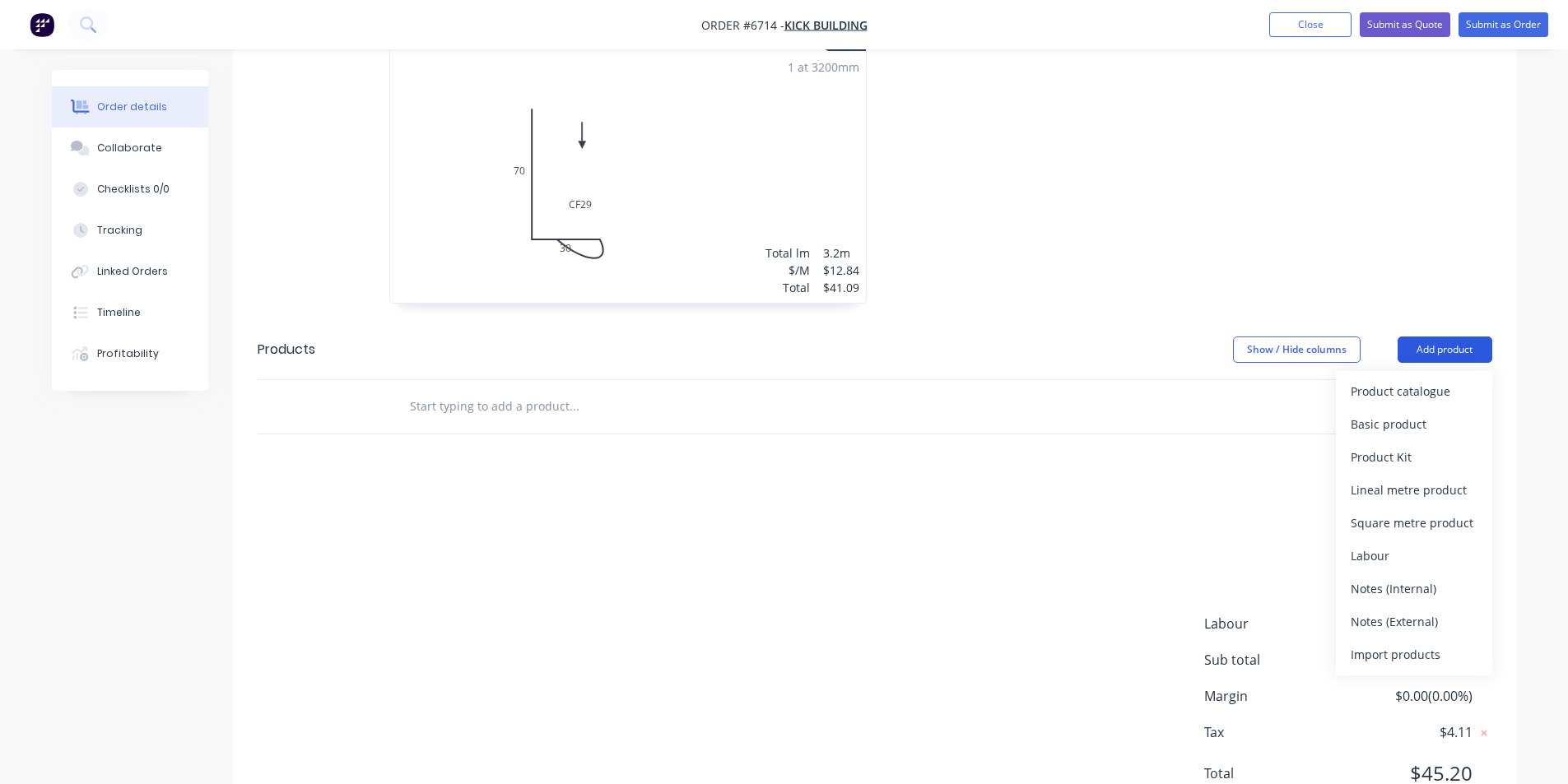
scroll to position [493, 0]
click at [1419, 379] on div "Product catalogue" at bounding box center [1413, 391] width 127 height 24
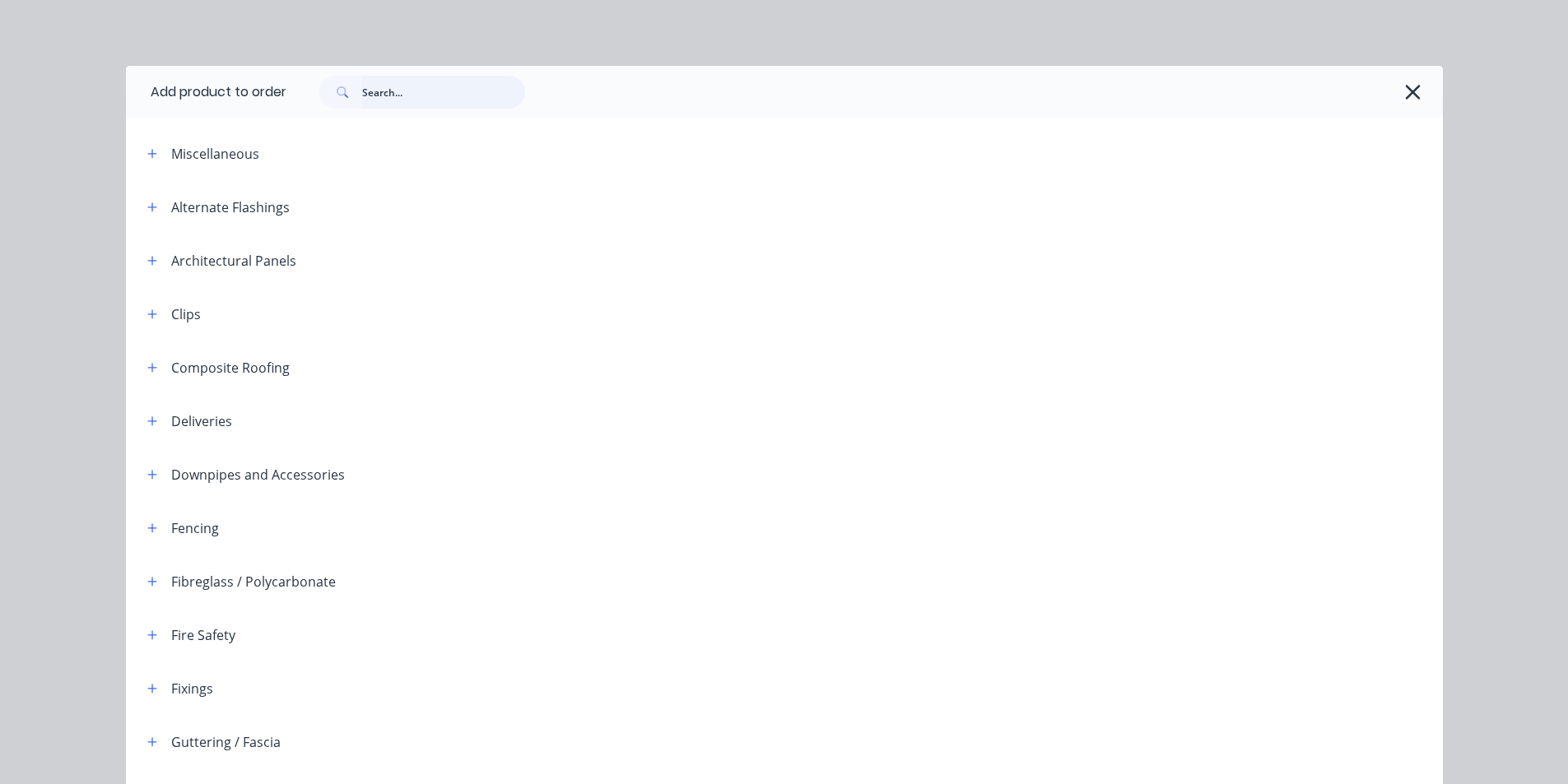
click at [379, 91] on input "text" at bounding box center [443, 92] width 163 height 33
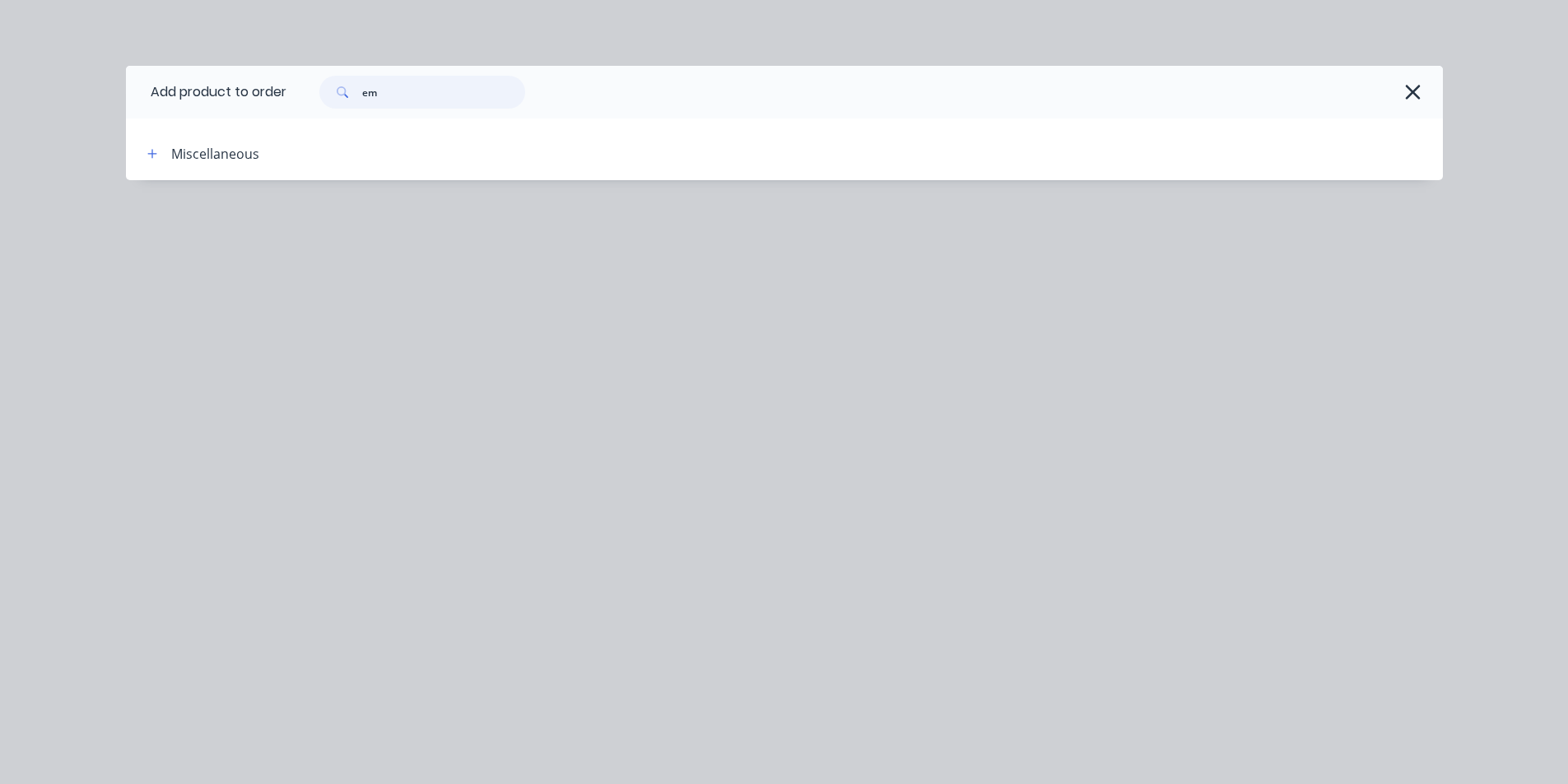
type input "e"
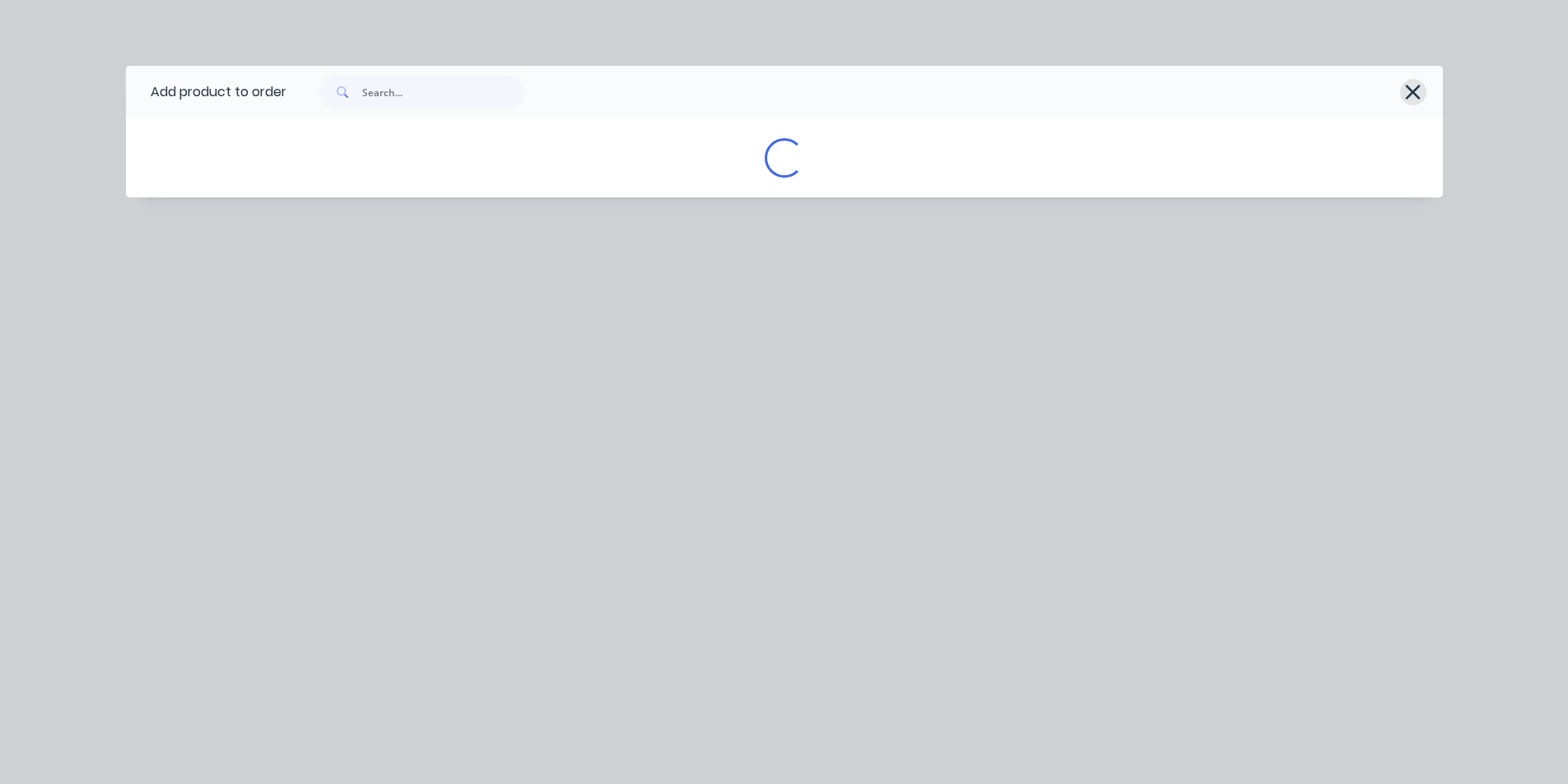
click at [1419, 95] on button "button" at bounding box center [1413, 92] width 27 height 27
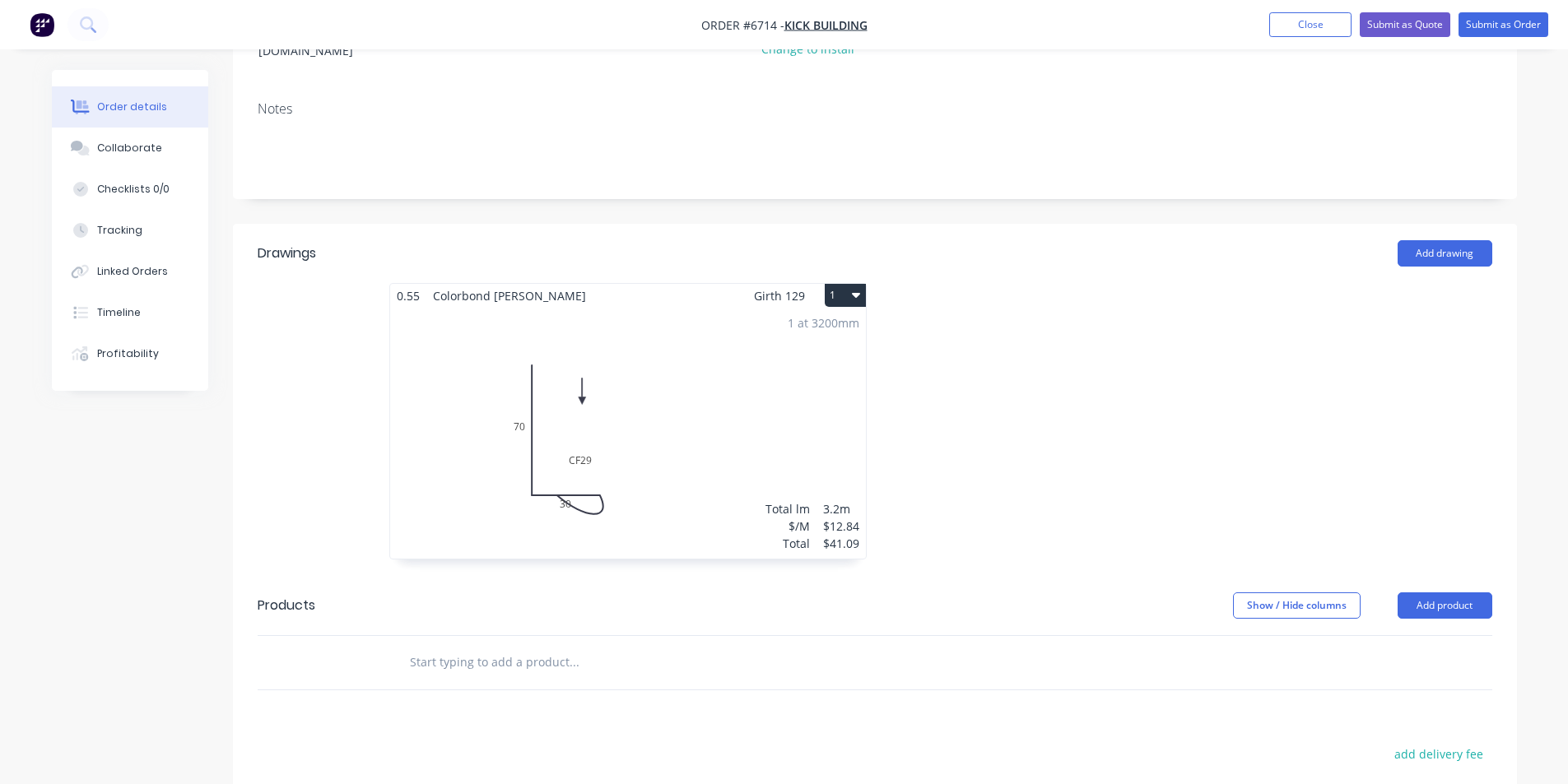
scroll to position [0, 0]
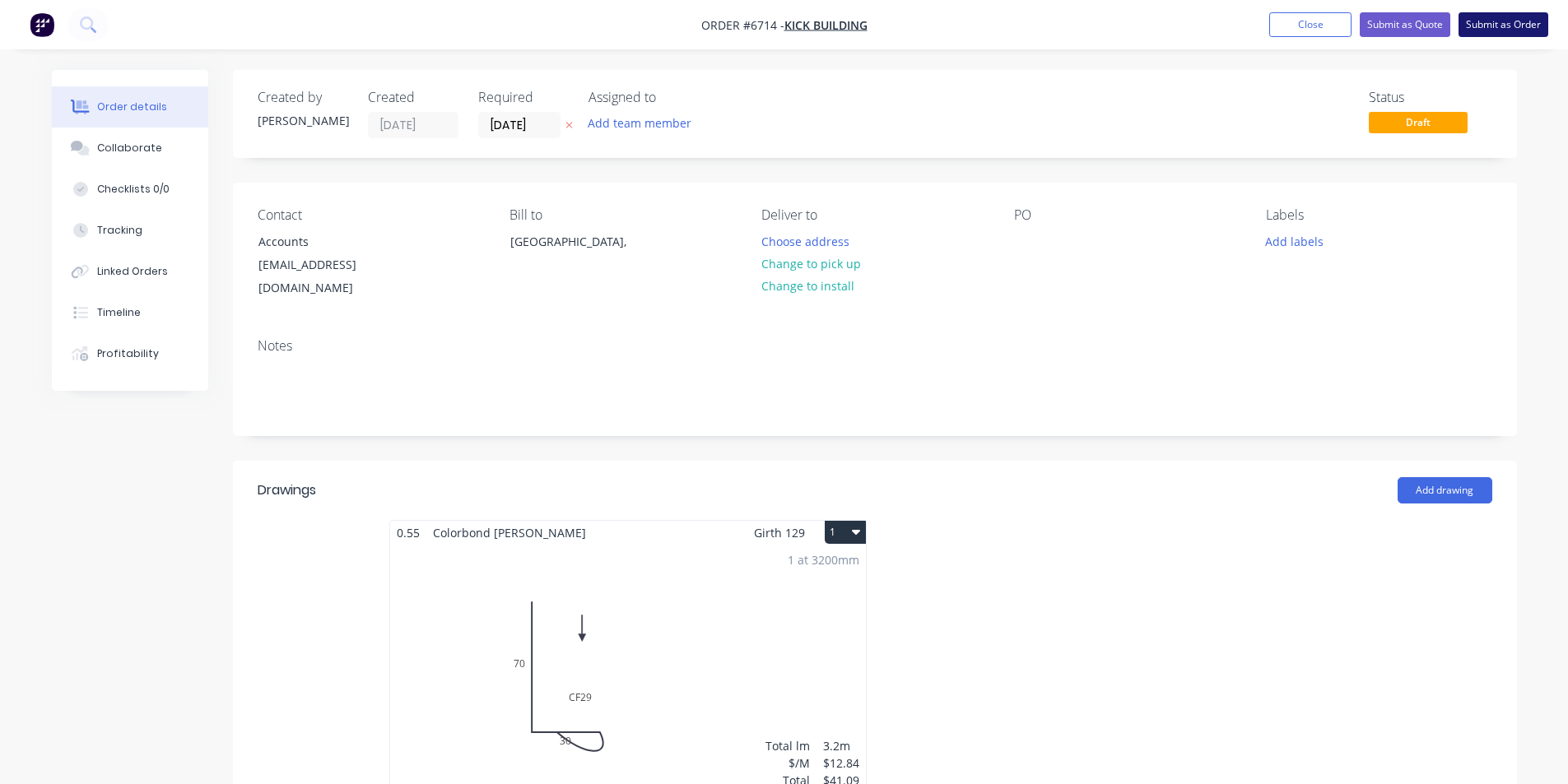
click at [1502, 29] on button "Submit as Order" at bounding box center [1503, 24] width 90 height 25
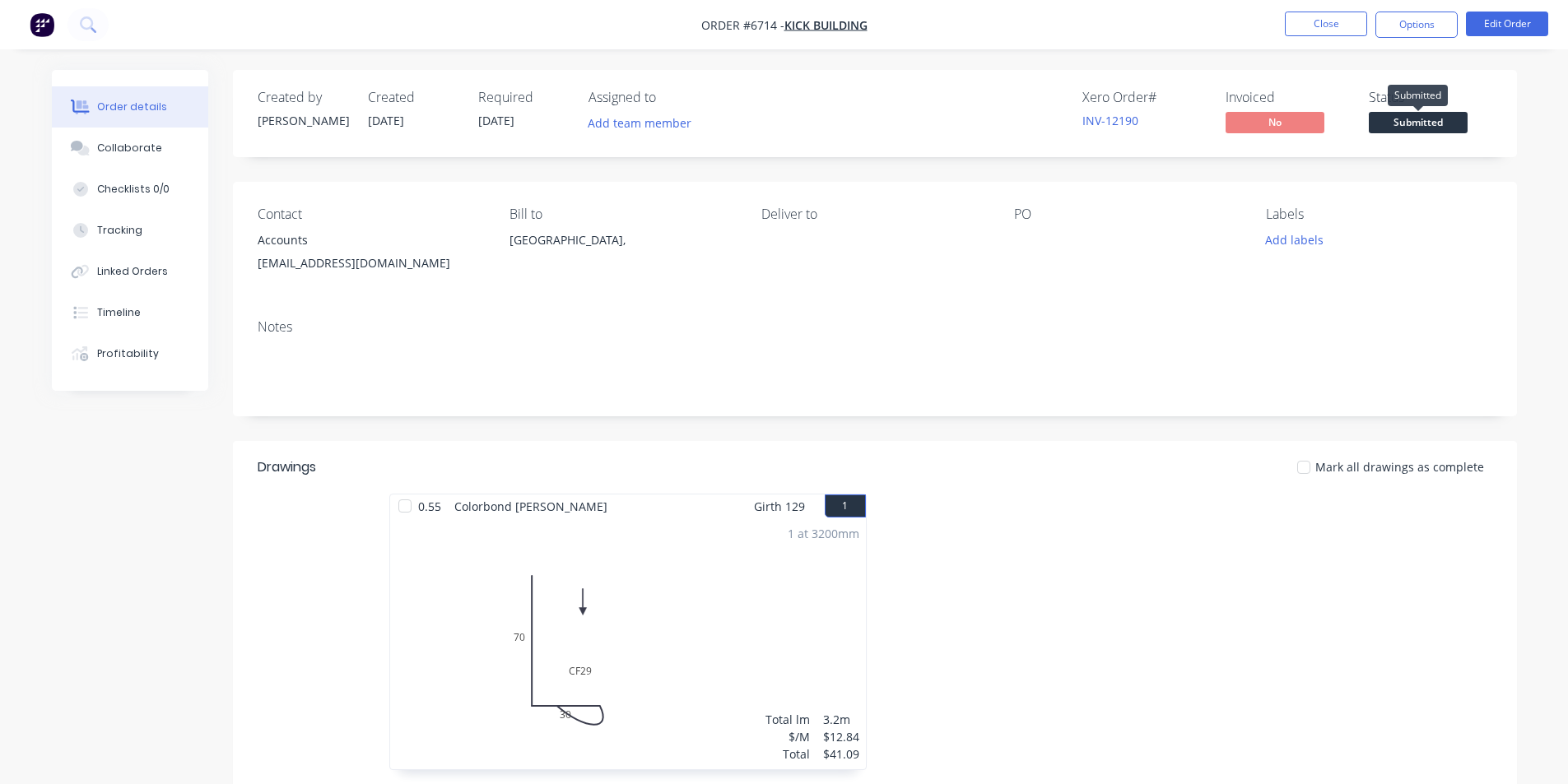
click at [1407, 125] on span "Submitted" at bounding box center [1417, 122] width 99 height 21
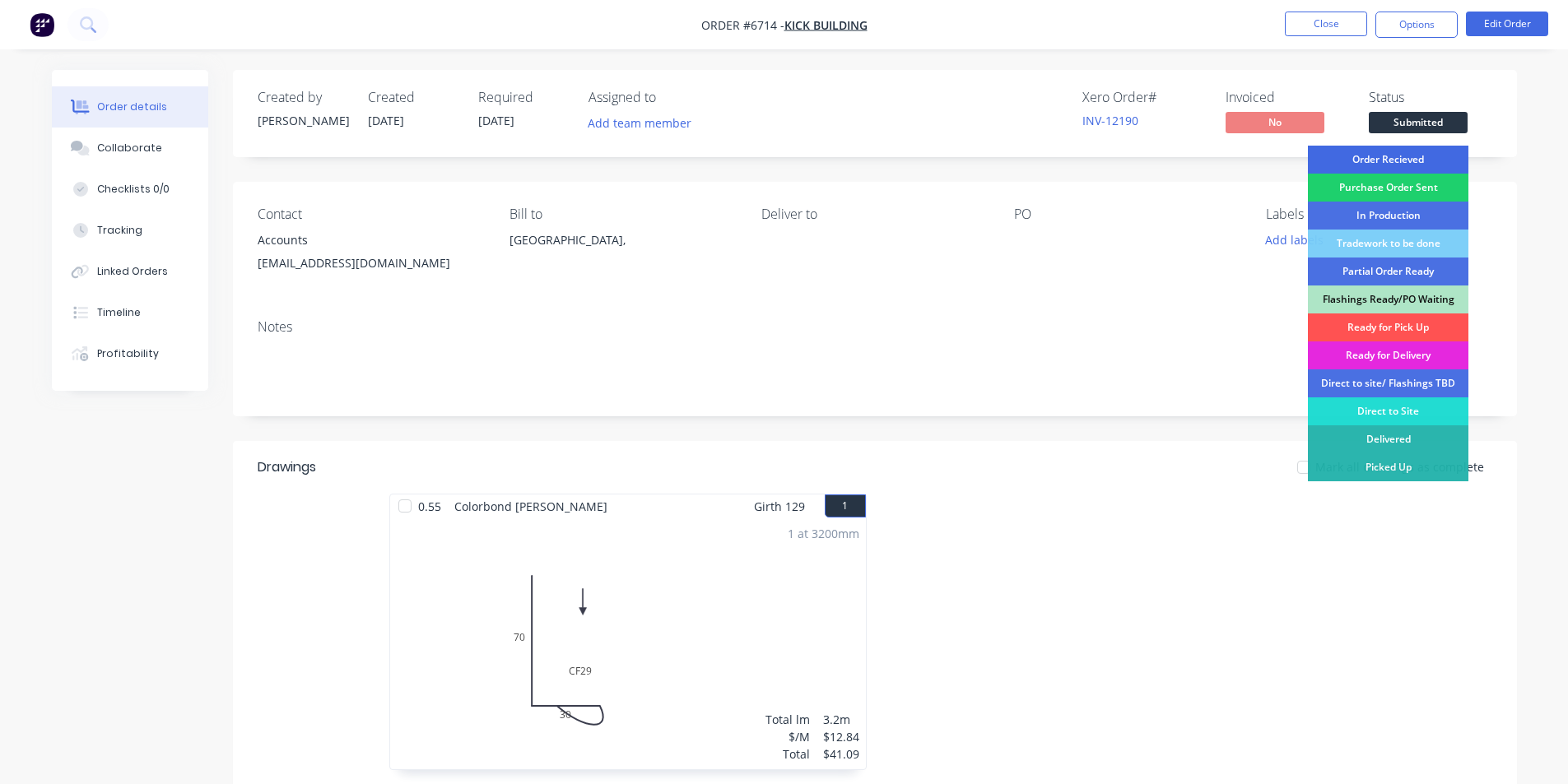
click at [1402, 158] on div "Order Recieved" at bounding box center [1388, 159] width 160 height 28
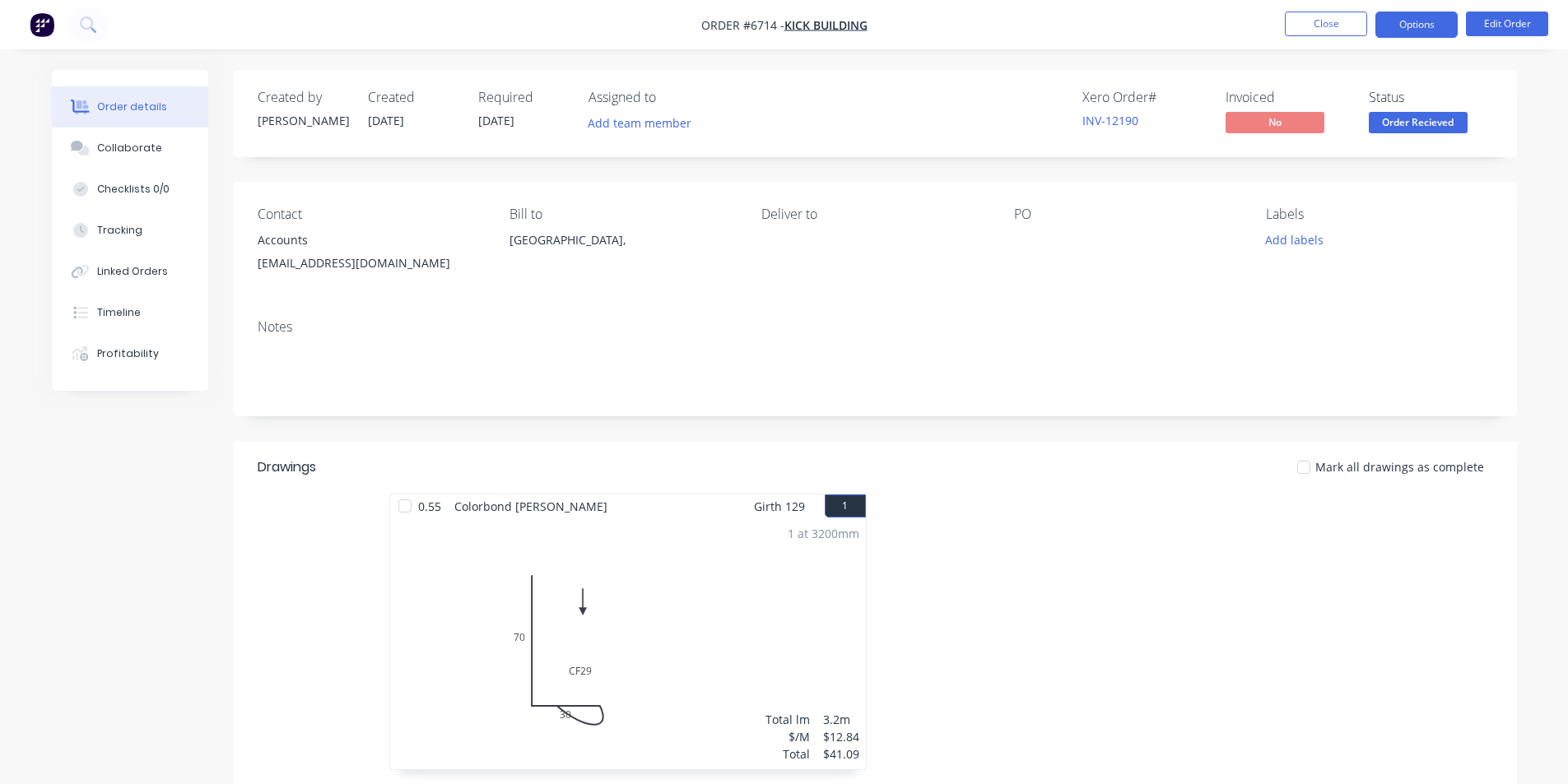
click at [1411, 28] on button "Options" at bounding box center [1416, 24] width 83 height 27
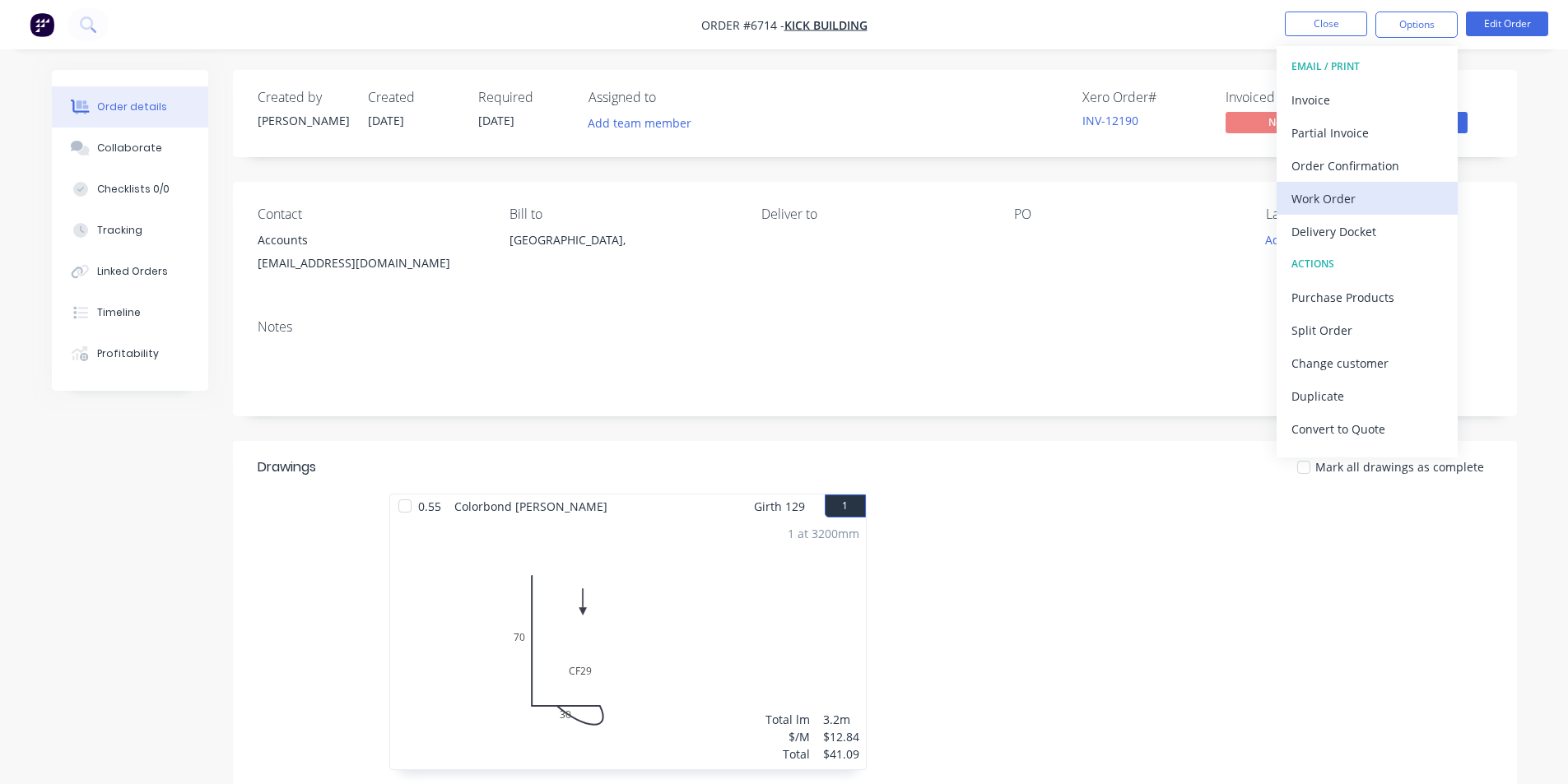
click at [1324, 200] on div "Work Order" at bounding box center [1367, 199] width 152 height 24
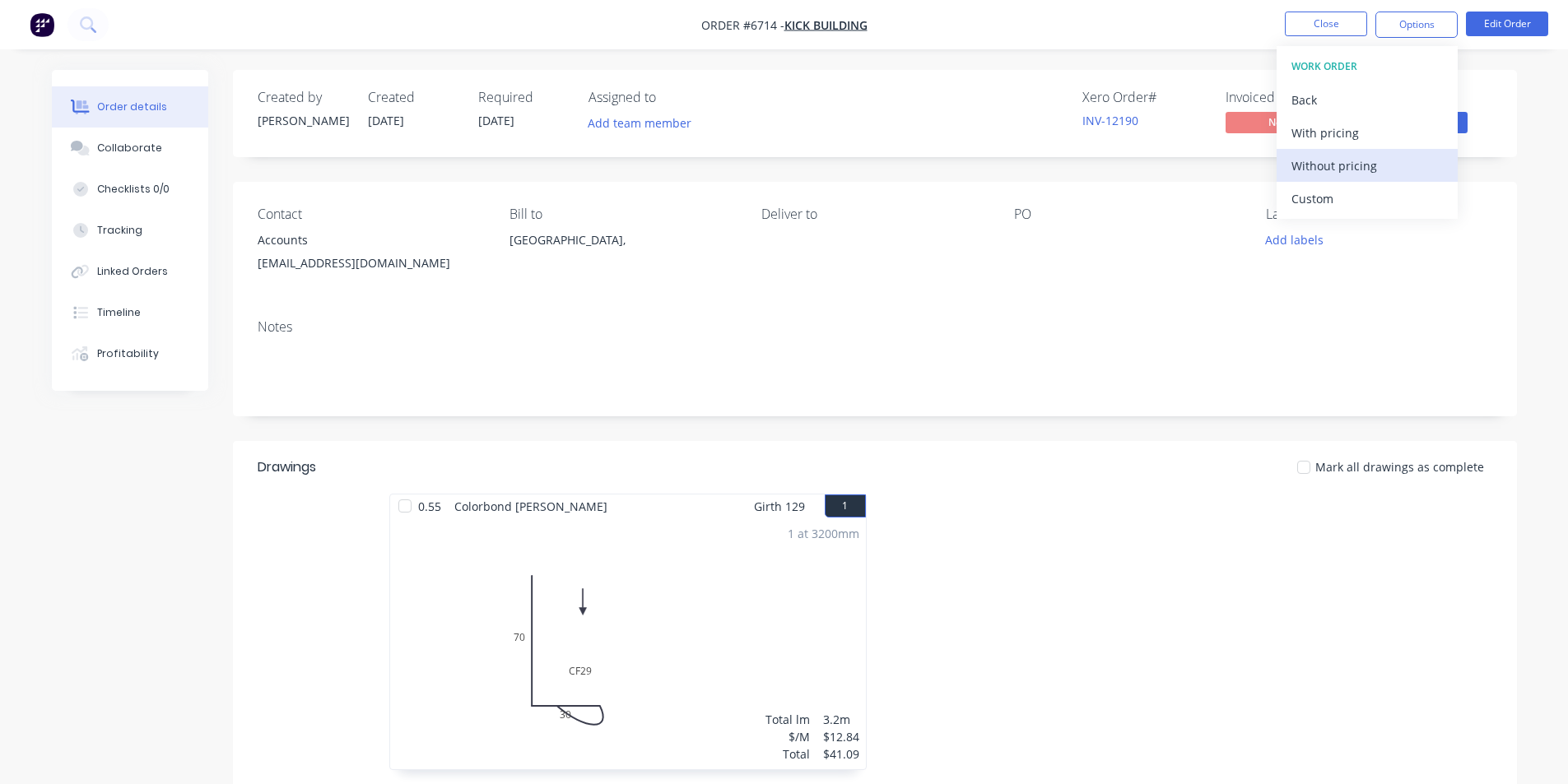
click at [1357, 164] on div "Without pricing" at bounding box center [1367, 166] width 152 height 24
click at [1052, 534] on div at bounding box center [1121, 639] width 493 height 293
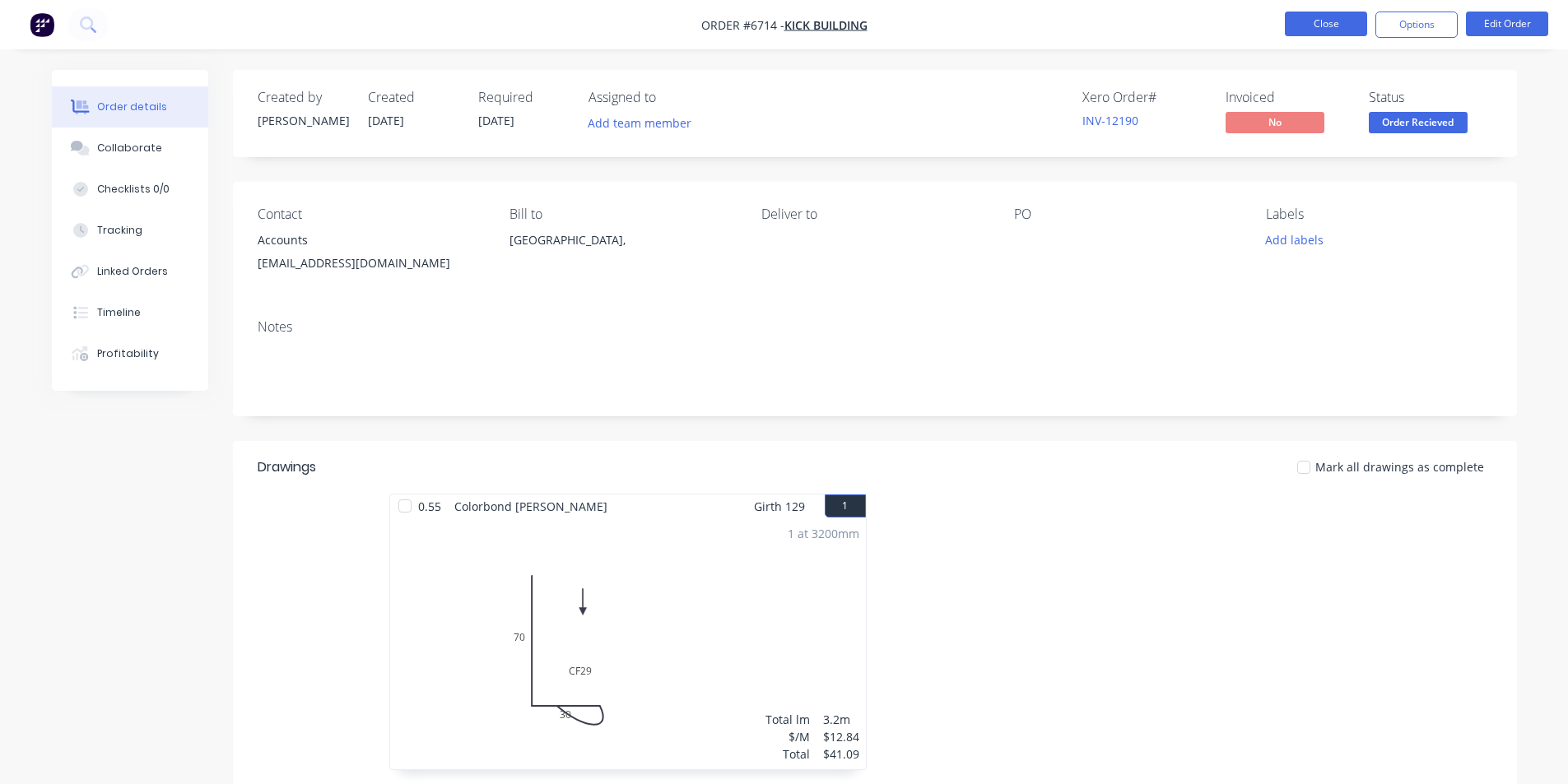
click at [1330, 15] on button "Close" at bounding box center [1326, 23] width 83 height 25
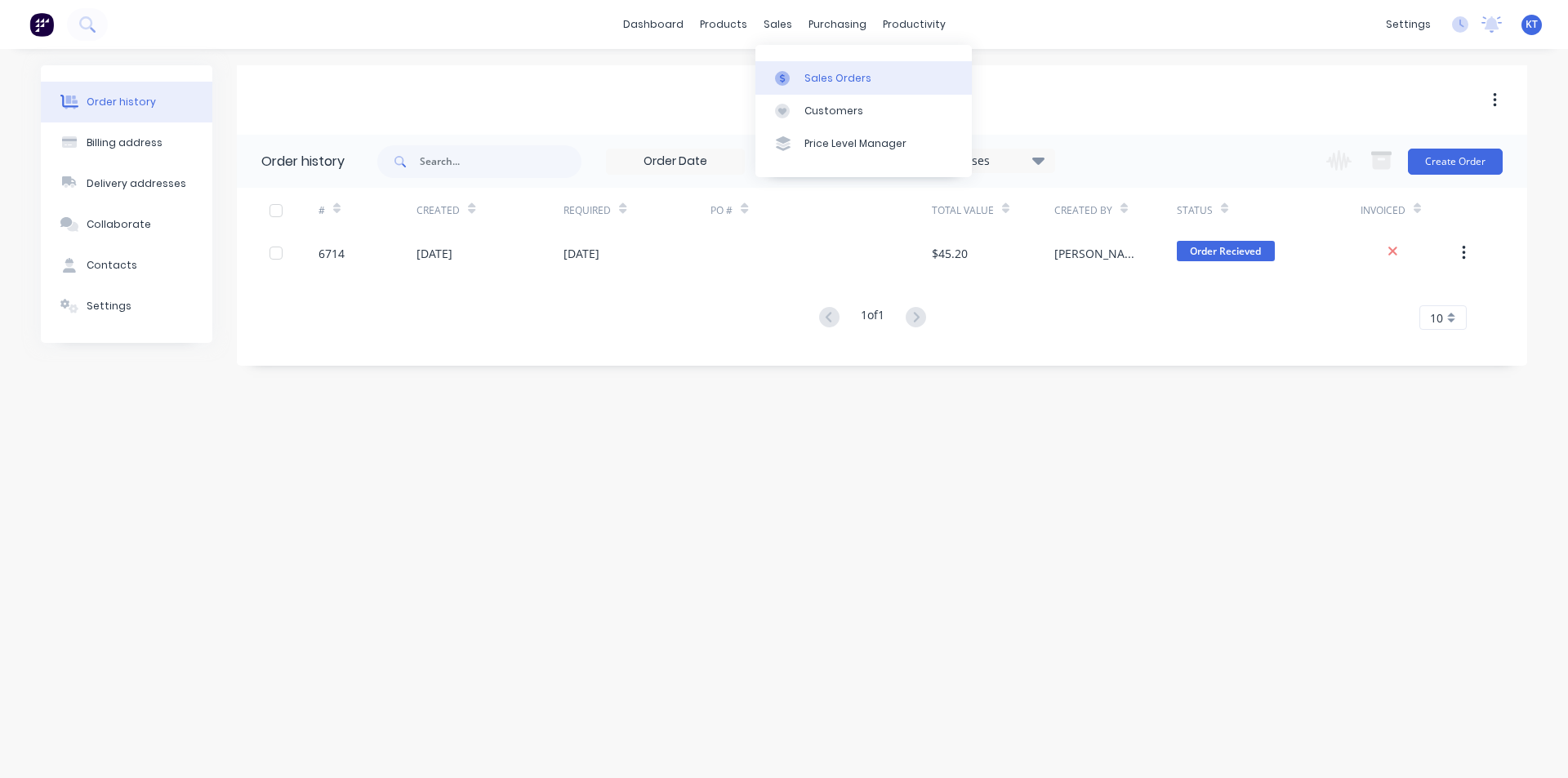
click at [827, 82] on div "Sales Orders" at bounding box center [837, 78] width 67 height 15
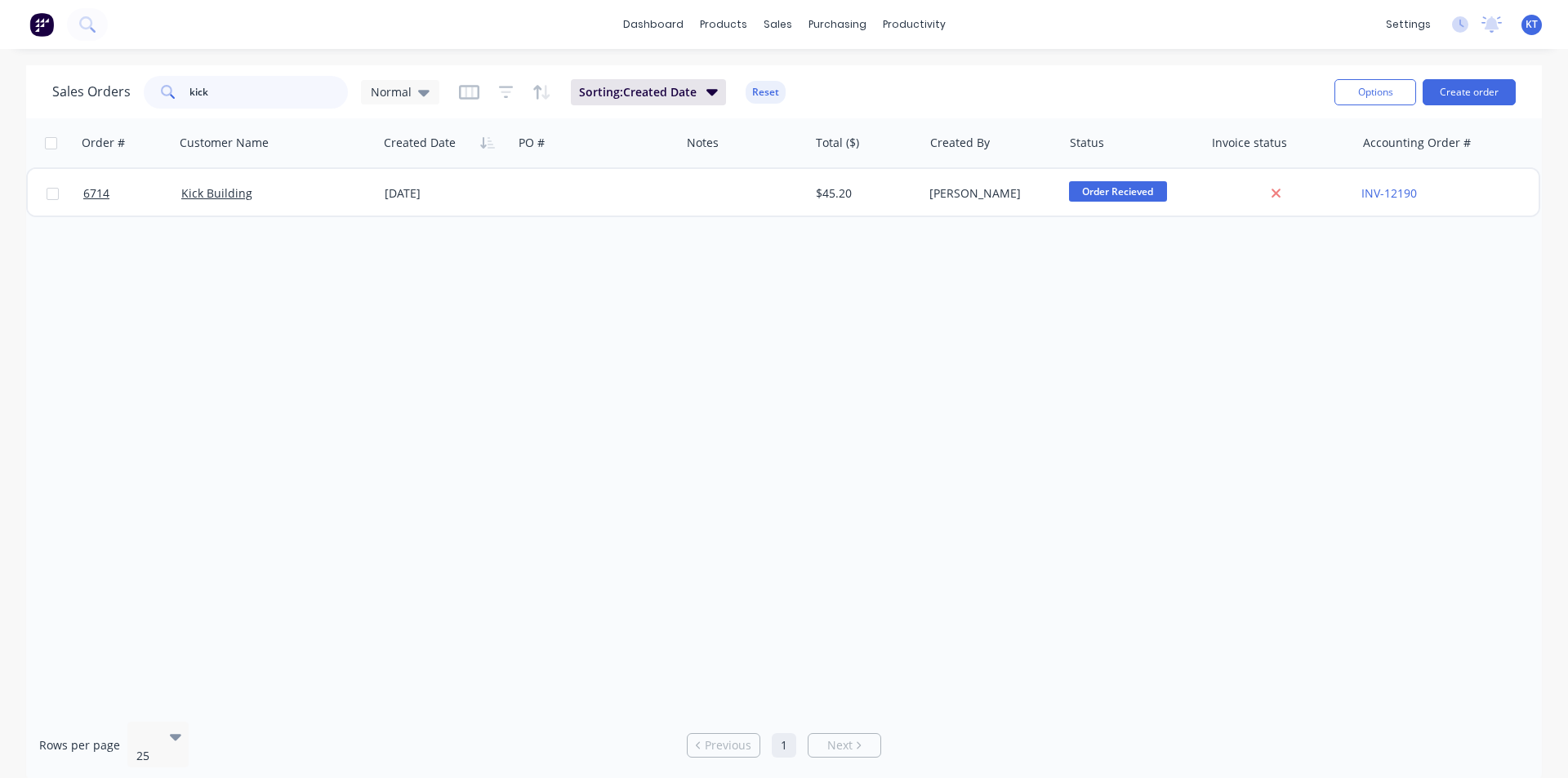
drag, startPoint x: 214, startPoint y: 91, endPoint x: 80, endPoint y: 91, distance: 134.0
click at [83, 91] on div "Sales Orders kick Normal" at bounding box center [245, 92] width 387 height 32
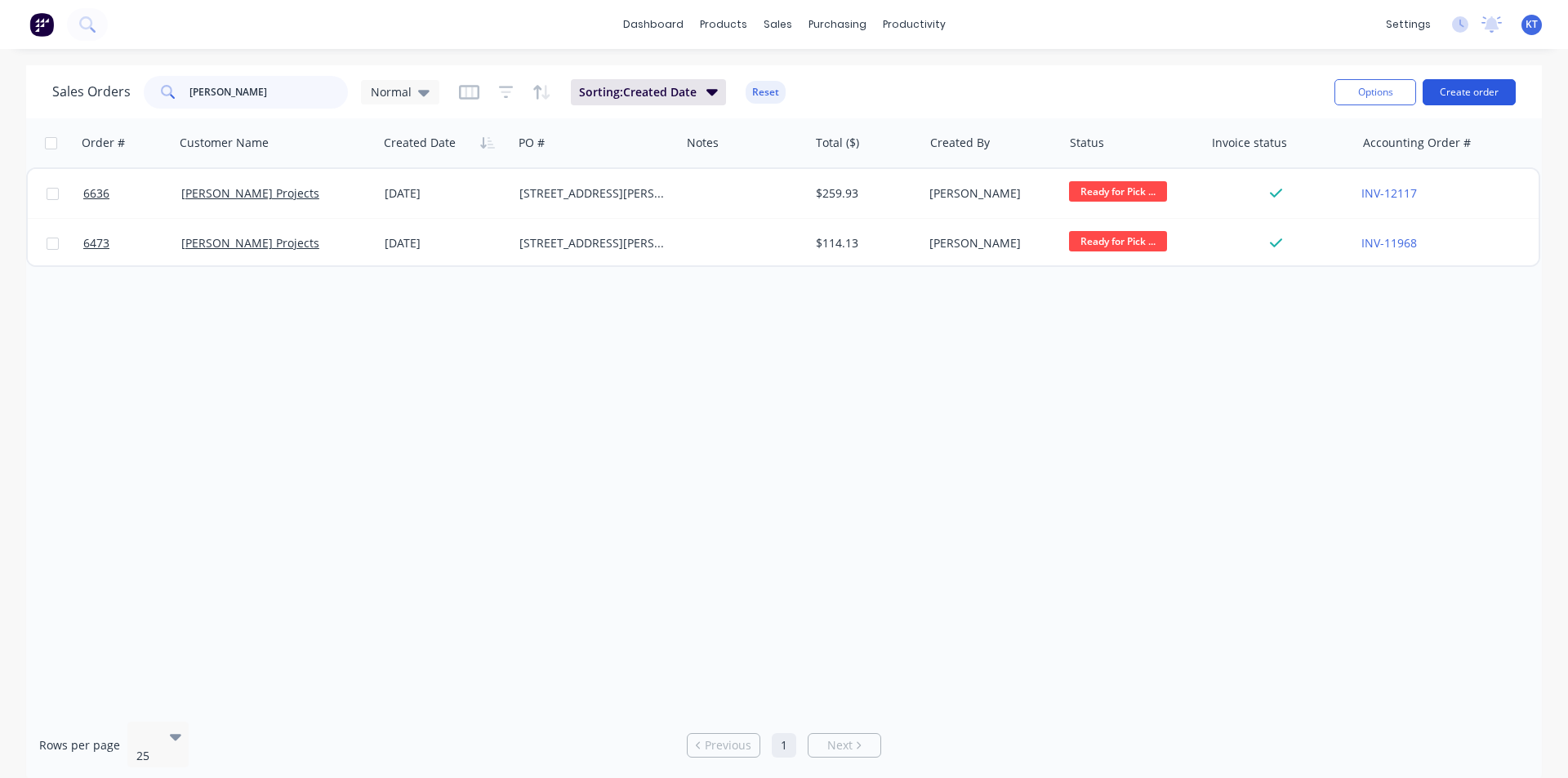
type input "[PERSON_NAME]"
click at [1488, 99] on button "Create order" at bounding box center [1469, 92] width 93 height 26
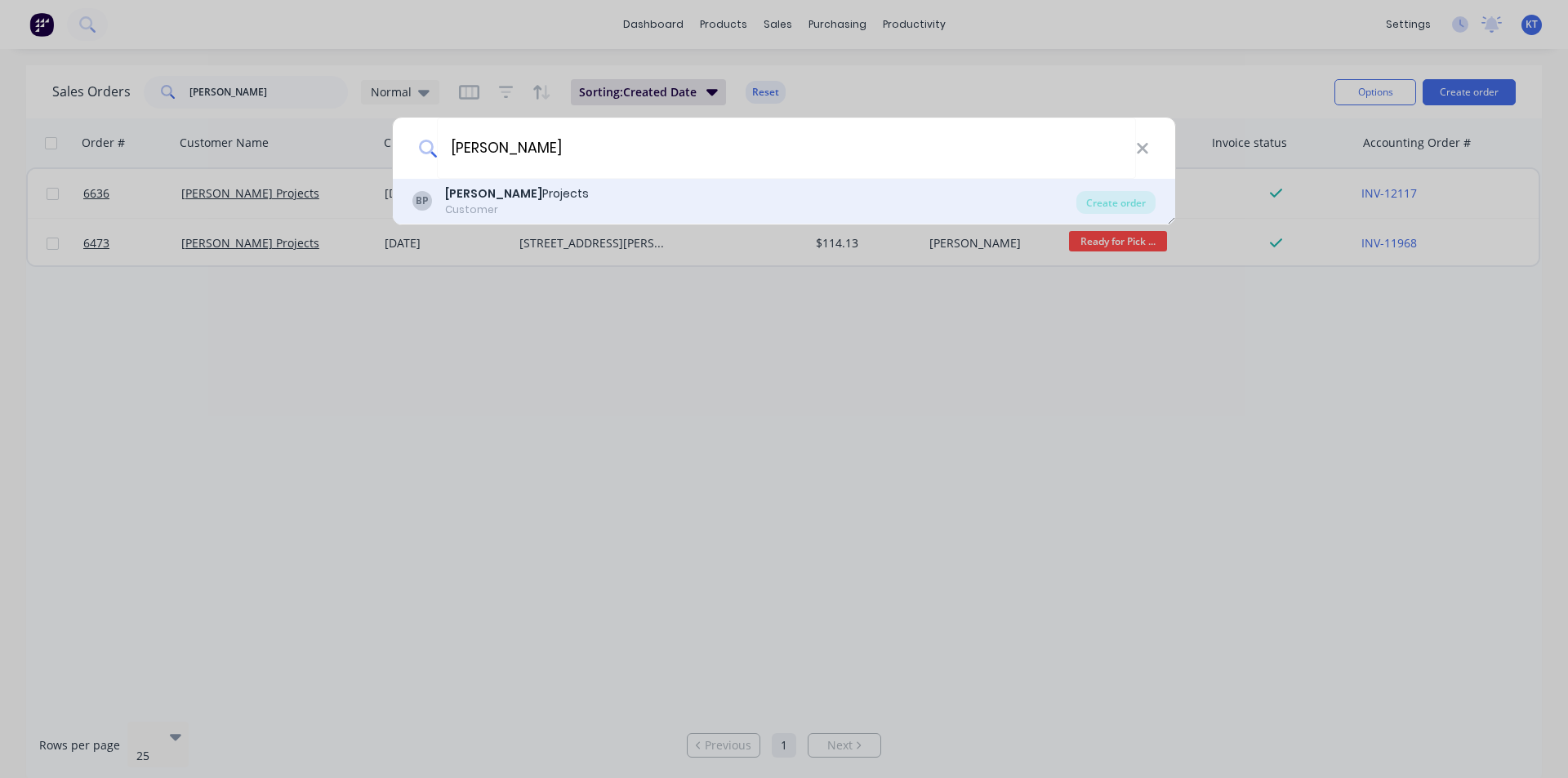
type input "[PERSON_NAME]"
click at [610, 202] on div "[PERSON_NAME] Projects Customer" at bounding box center [744, 201] width 664 height 32
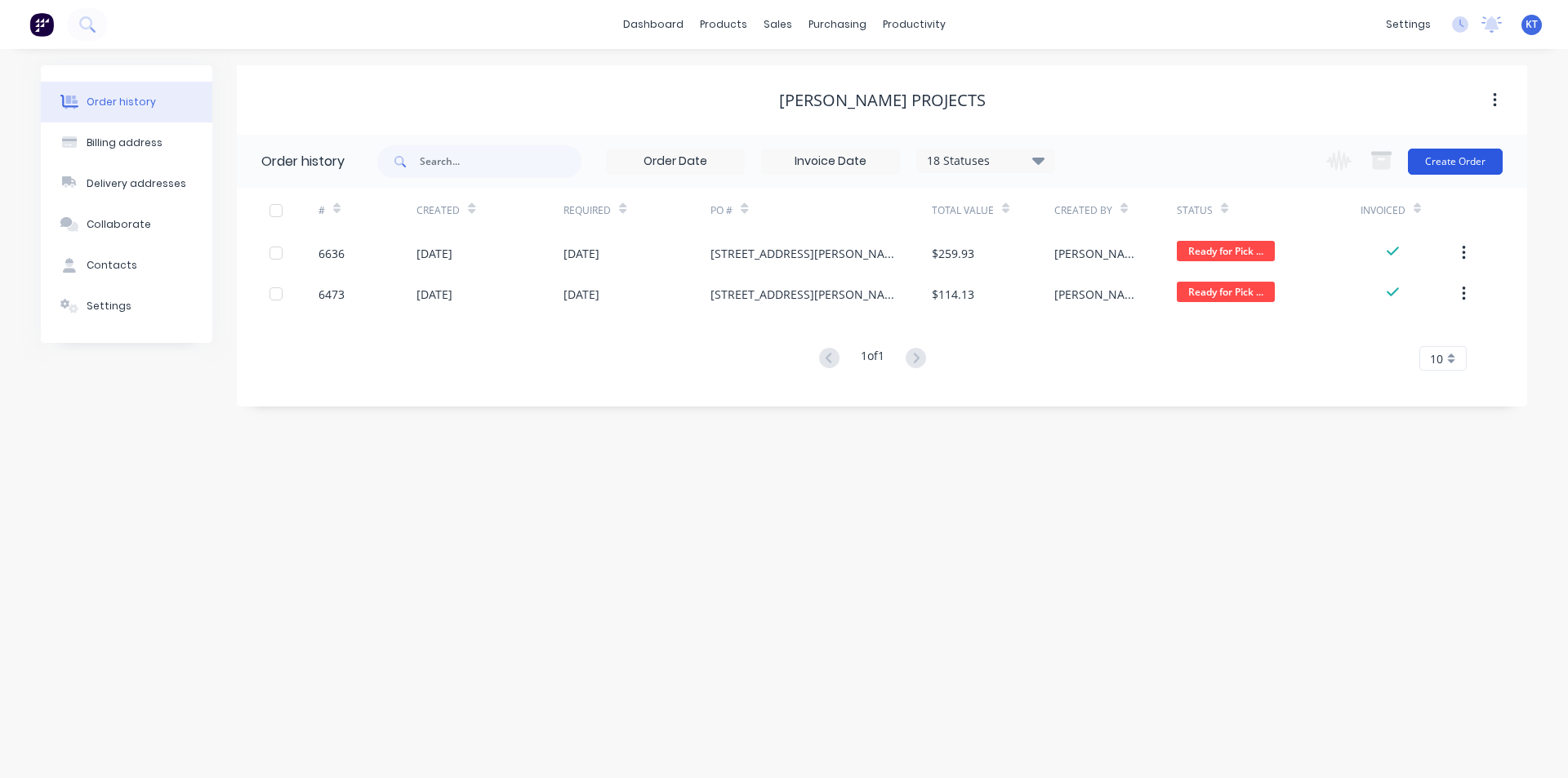
click at [1470, 157] on button "Create Order" at bounding box center [1455, 161] width 95 height 26
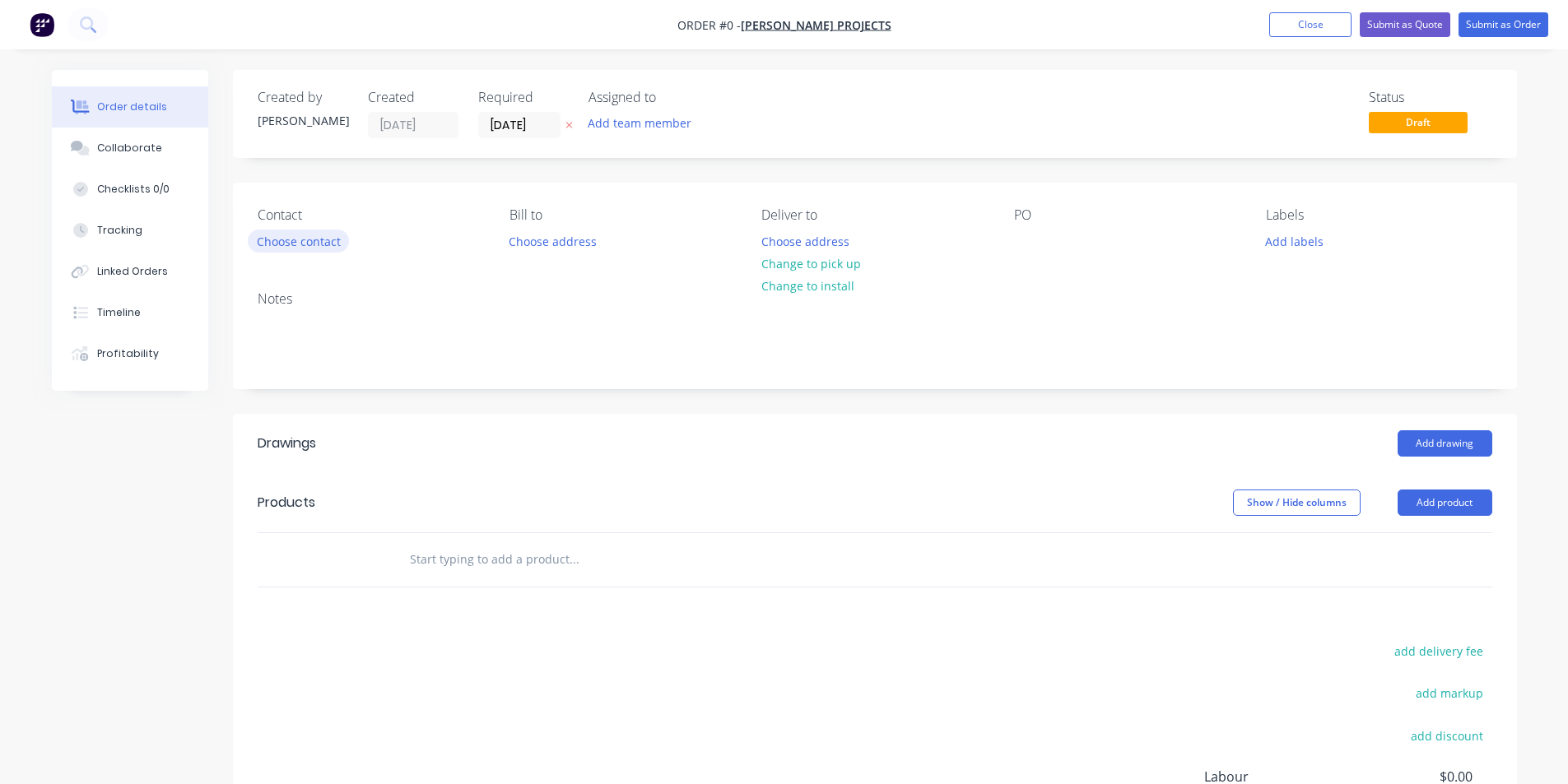
click at [311, 248] on button "Choose contact" at bounding box center [299, 241] width 102 height 22
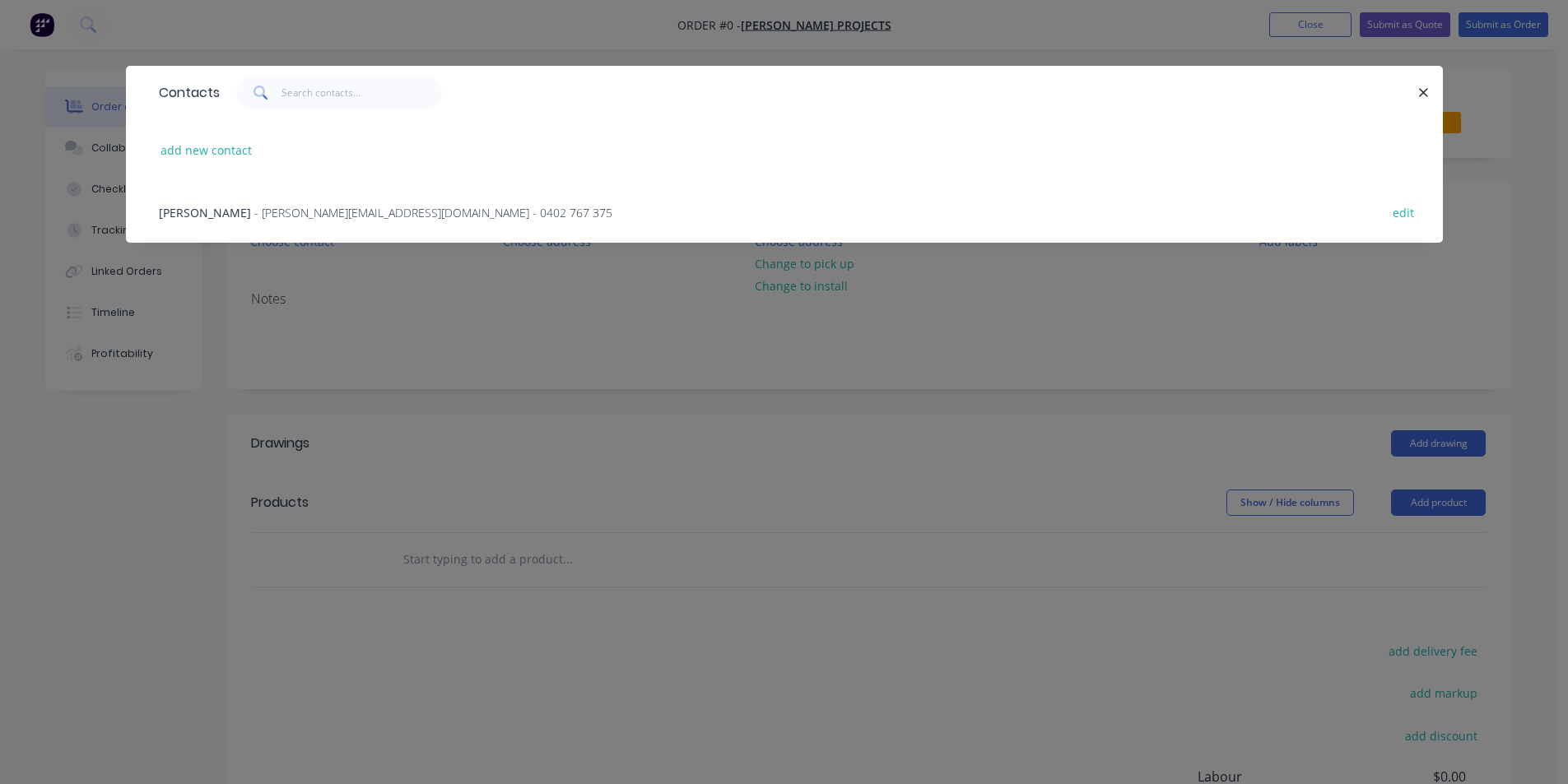
click at [288, 213] on span "- [PERSON_NAME][EMAIL_ADDRESS][DOMAIN_NAME] - 0402 767 375" at bounding box center [433, 213] width 358 height 15
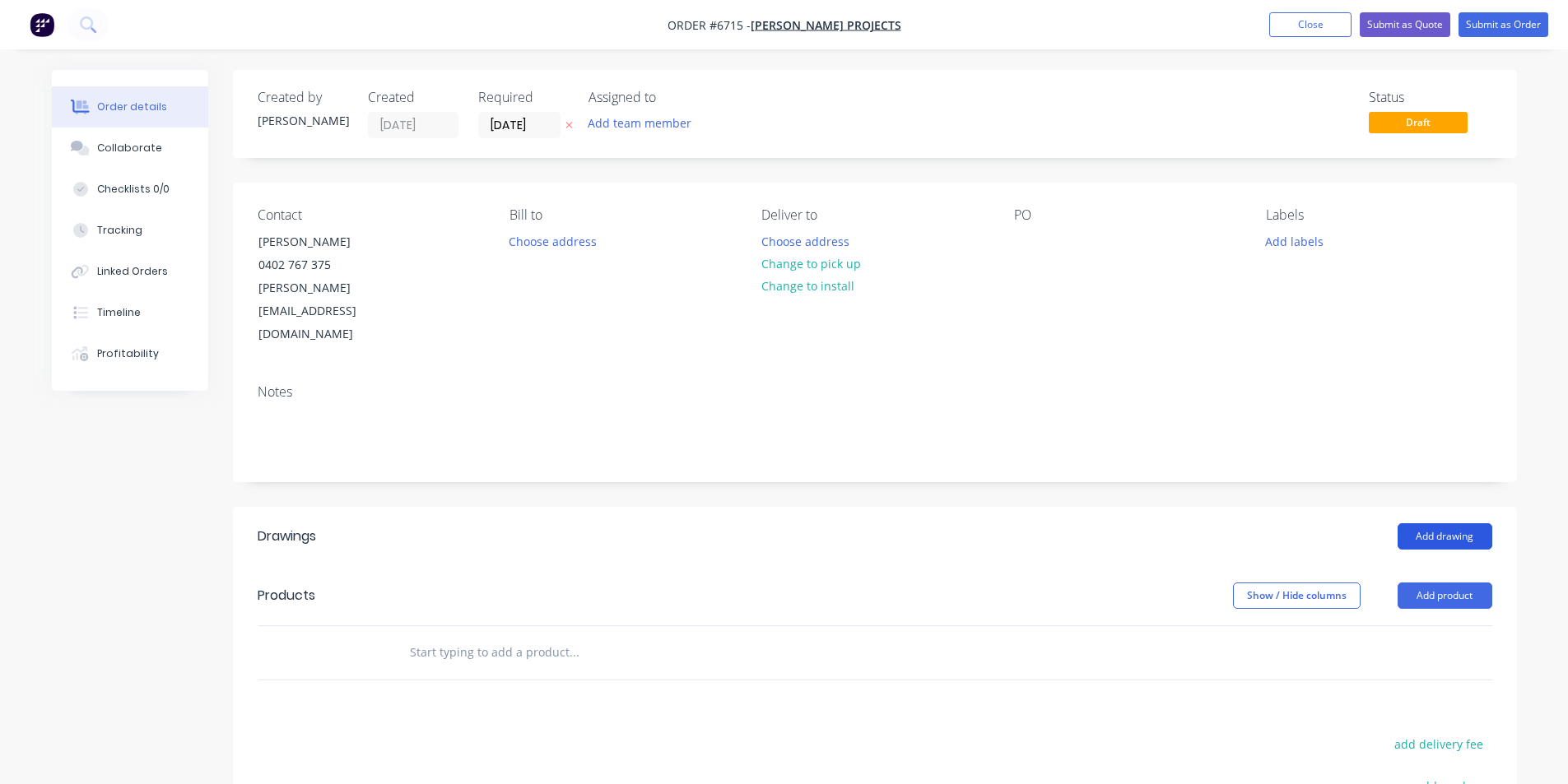
click at [1455, 523] on button "Add drawing" at bounding box center [1445, 536] width 95 height 27
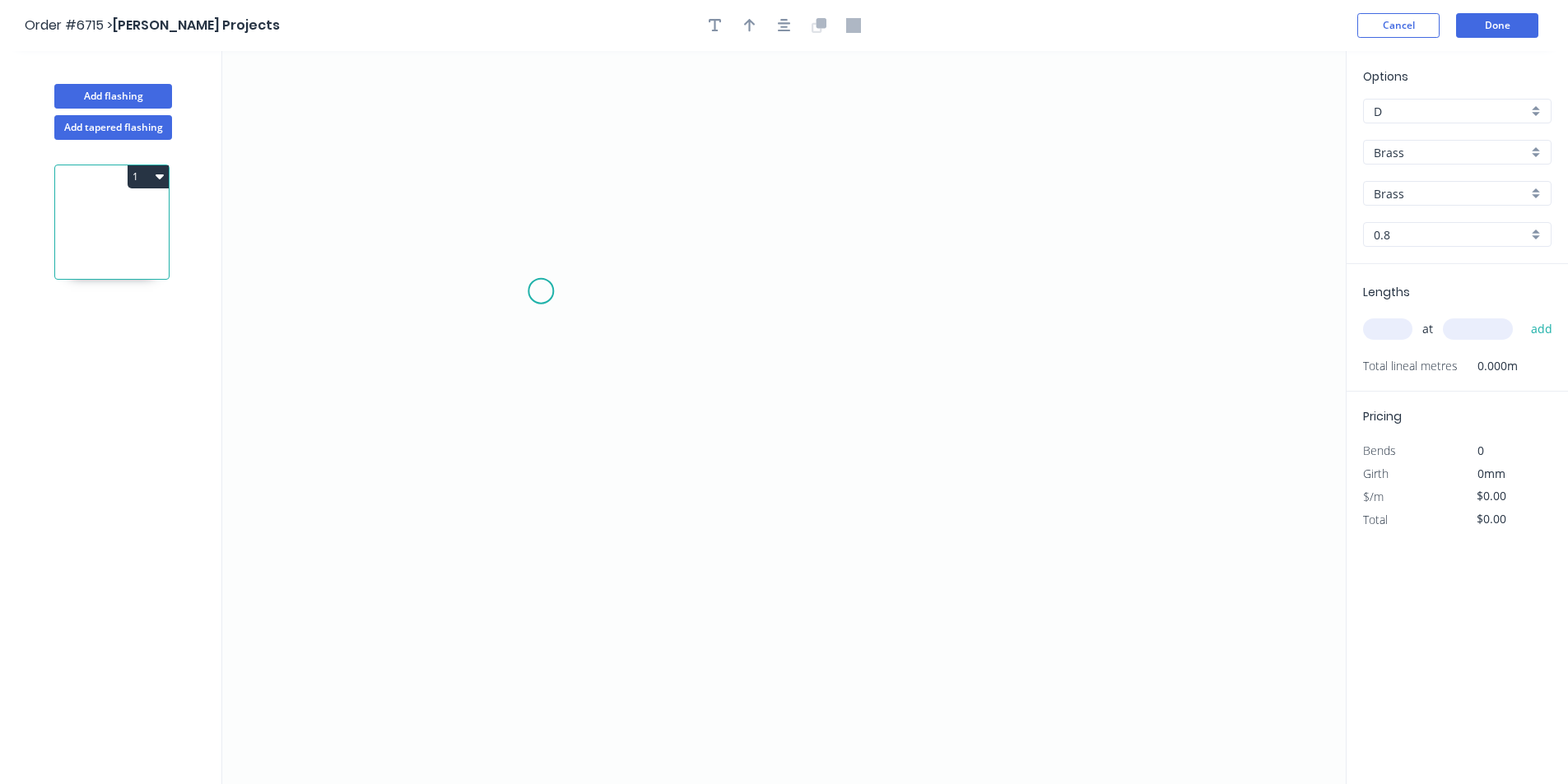
click at [541, 291] on icon "0" at bounding box center [784, 417] width 1124 height 733
click at [589, 237] on icon "0" at bounding box center [784, 417] width 1124 height 733
click at [903, 231] on icon "0 ?" at bounding box center [784, 417] width 1124 height 733
click at [939, 287] on icon "0 ? ?" at bounding box center [784, 417] width 1124 height 733
click at [939, 287] on circle at bounding box center [939, 286] width 25 height 25
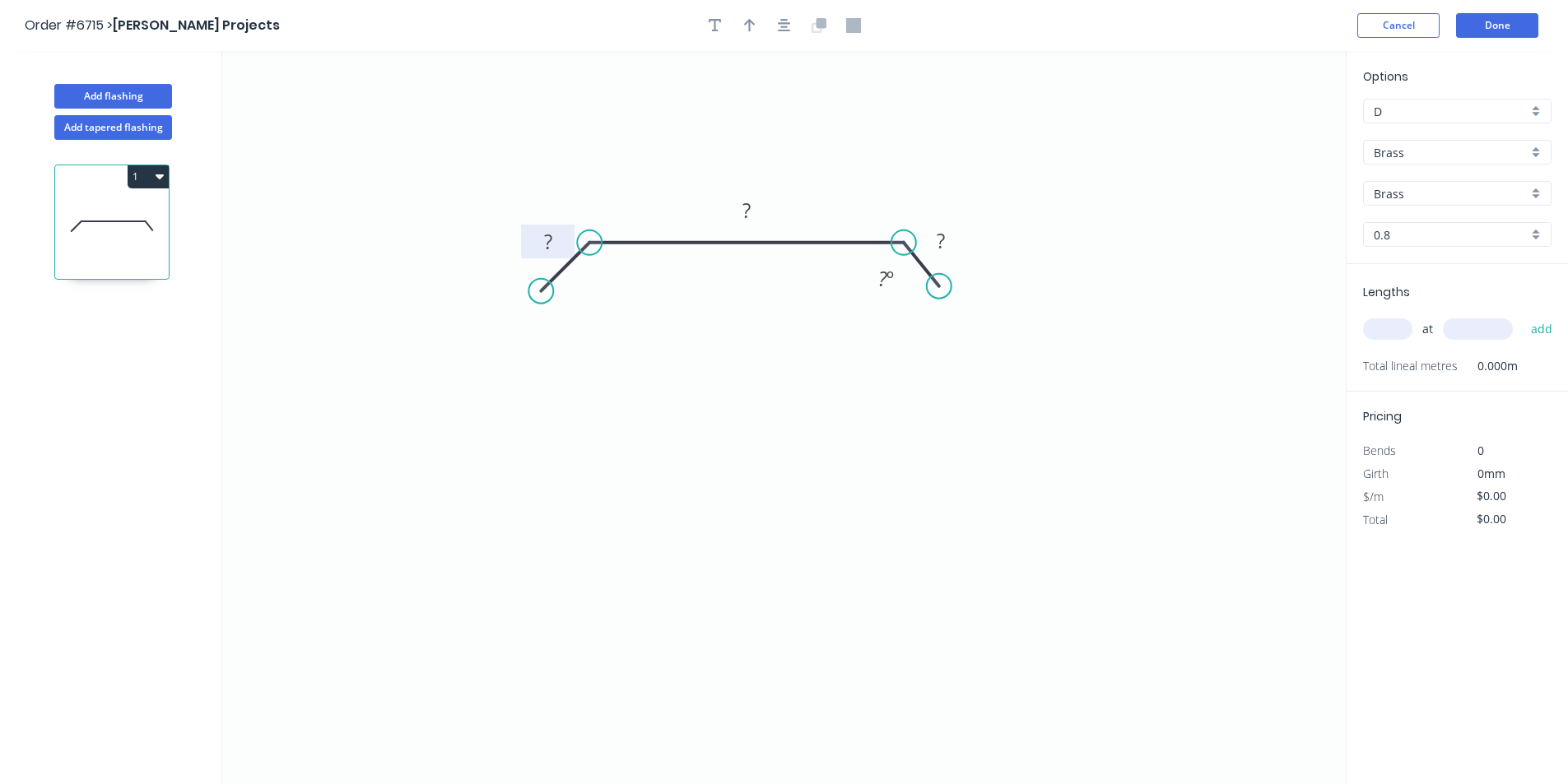
click at [538, 239] on rect at bounding box center [548, 243] width 33 height 23
type input "$388.86"
click at [741, 38] on header "Order #6715 > [PERSON_NAME] Projects Cancel Done" at bounding box center [784, 25] width 1568 height 51
click at [749, 27] on icon "button" at bounding box center [749, 25] width 11 height 13
drag, startPoint x: 1263, startPoint y: 128, endPoint x: 697, endPoint y: 186, distance: 569.0
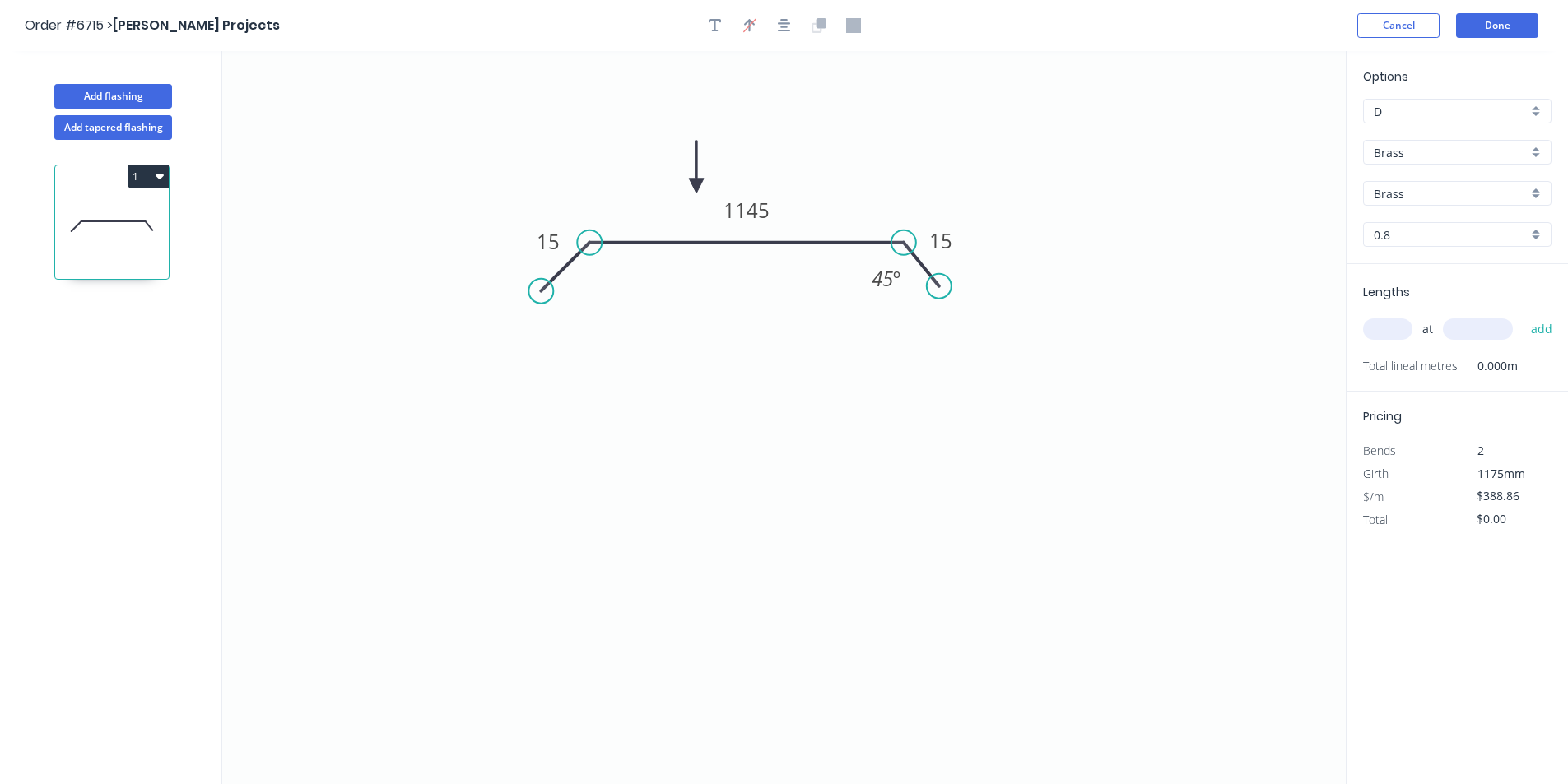
click at [697, 186] on icon at bounding box center [696, 166] width 15 height 52
click at [1398, 158] on input "Brass" at bounding box center [1450, 152] width 154 height 17
click at [1418, 216] on div "Colorbond" at bounding box center [1457, 212] width 187 height 28
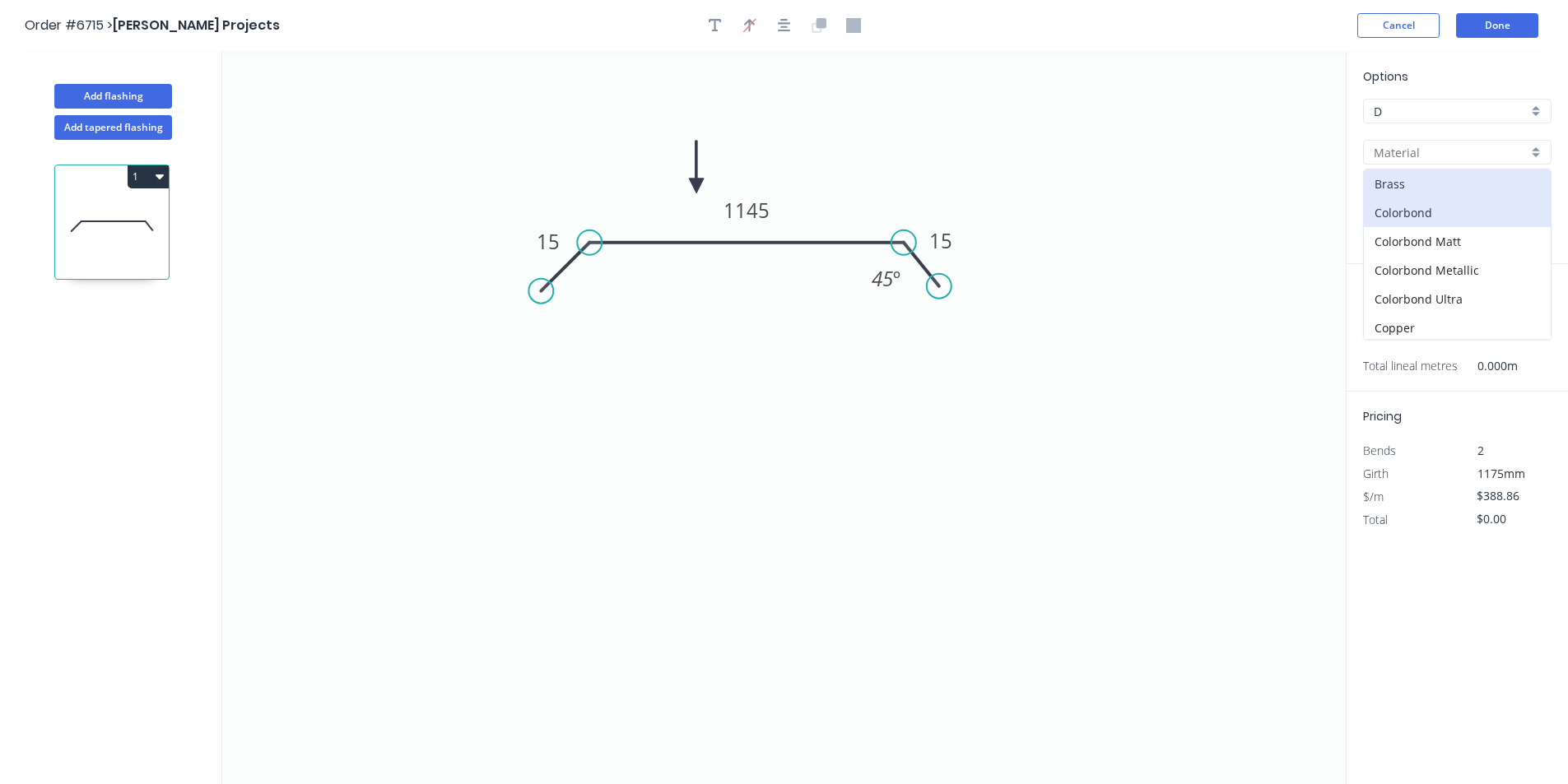
type input "Colorbond"
type input "Basalt"
type input "0.55"
type input "$49.23"
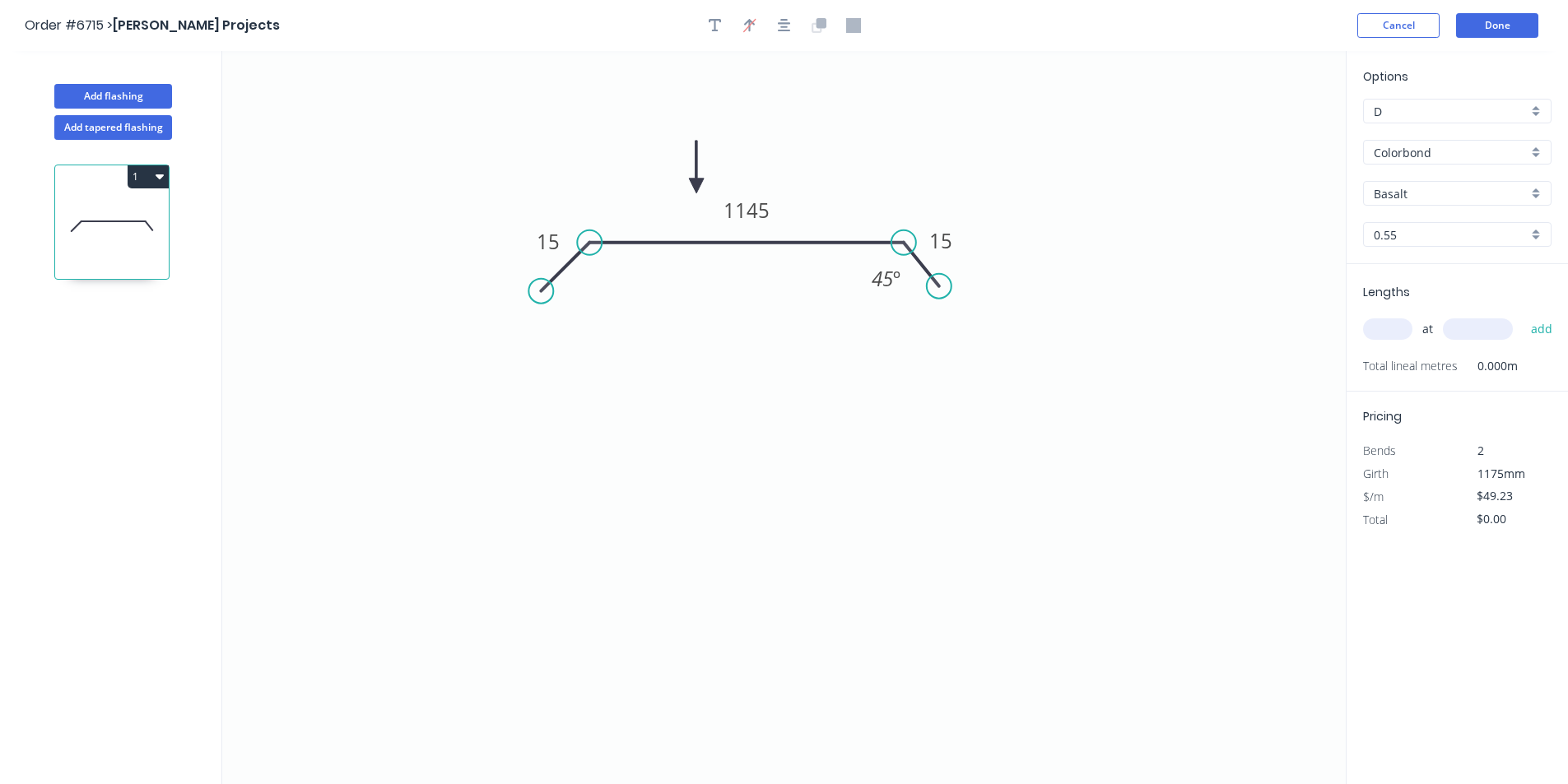
click at [1416, 190] on input "Basalt" at bounding box center [1450, 194] width 154 height 17
click at [1438, 329] on div "Monument" at bounding box center [1457, 323] width 187 height 28
type input "Monument"
click at [1394, 322] on input "text" at bounding box center [1387, 329] width 49 height 22
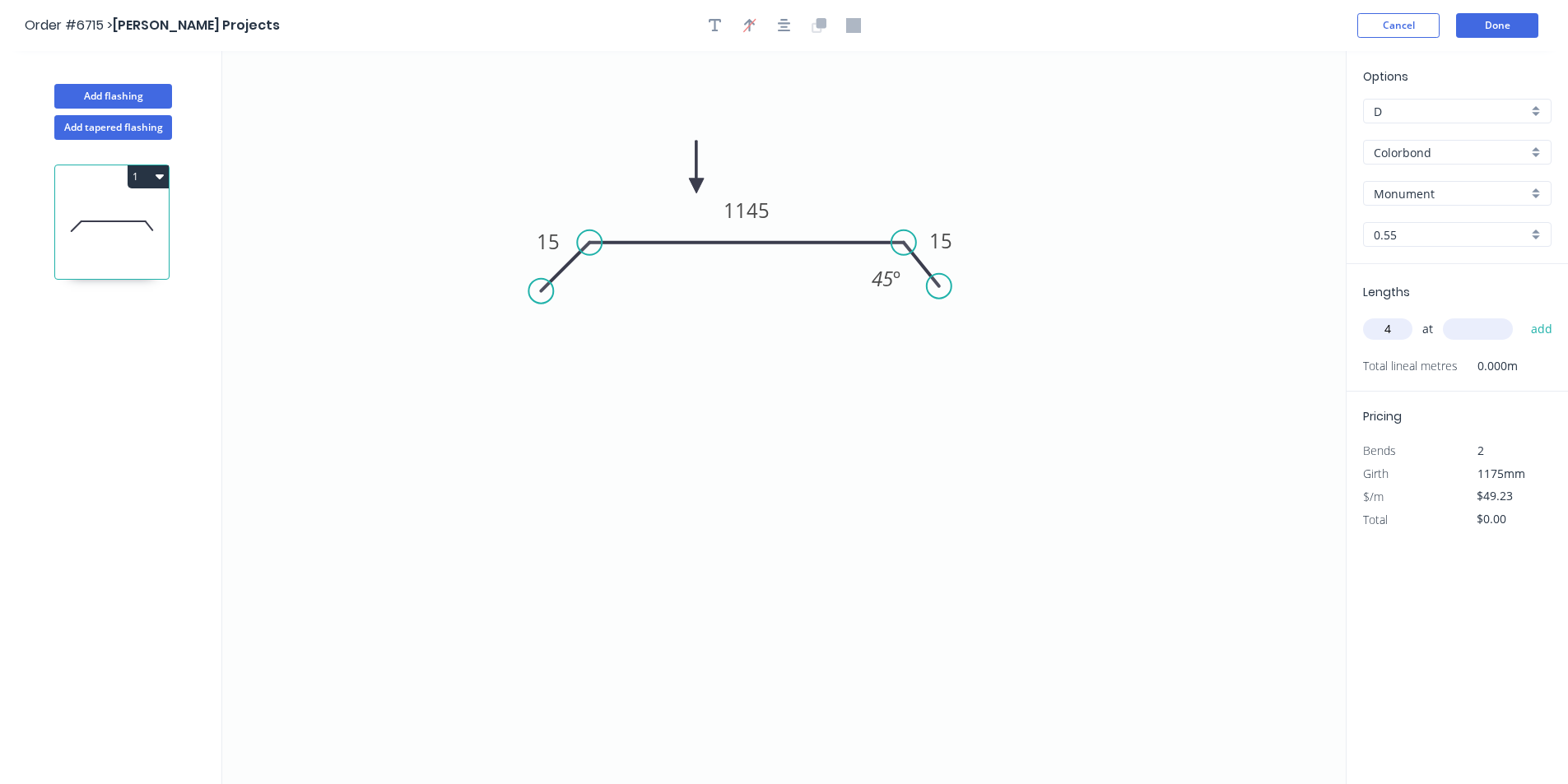
type input "4"
type input "1200"
click at [1522, 315] on button "add" at bounding box center [1541, 329] width 39 height 28
type input "$236.30"
click at [1500, 21] on button "Done" at bounding box center [1497, 25] width 83 height 25
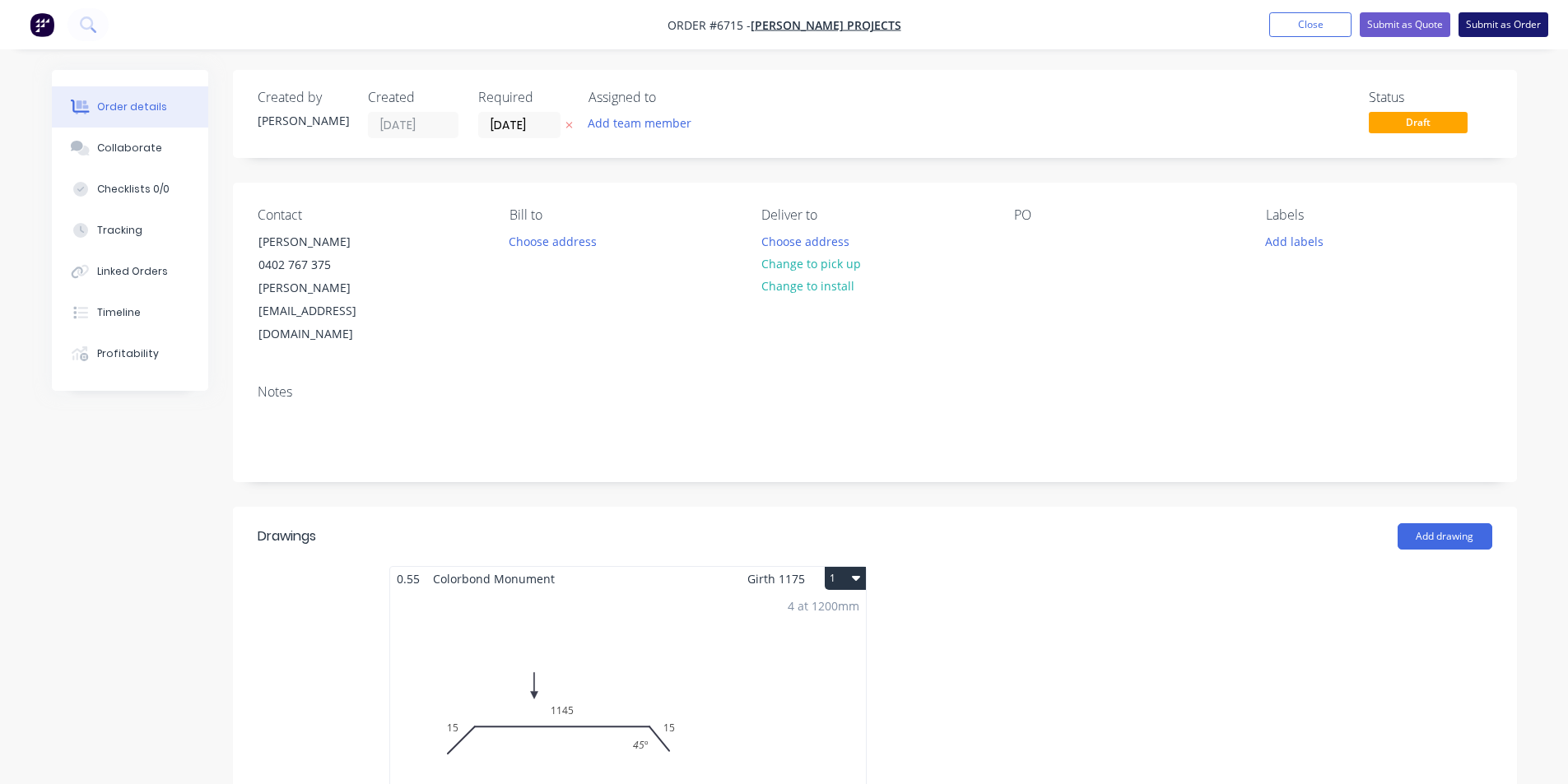
click at [1496, 18] on button "Submit as Order" at bounding box center [1503, 24] width 90 height 25
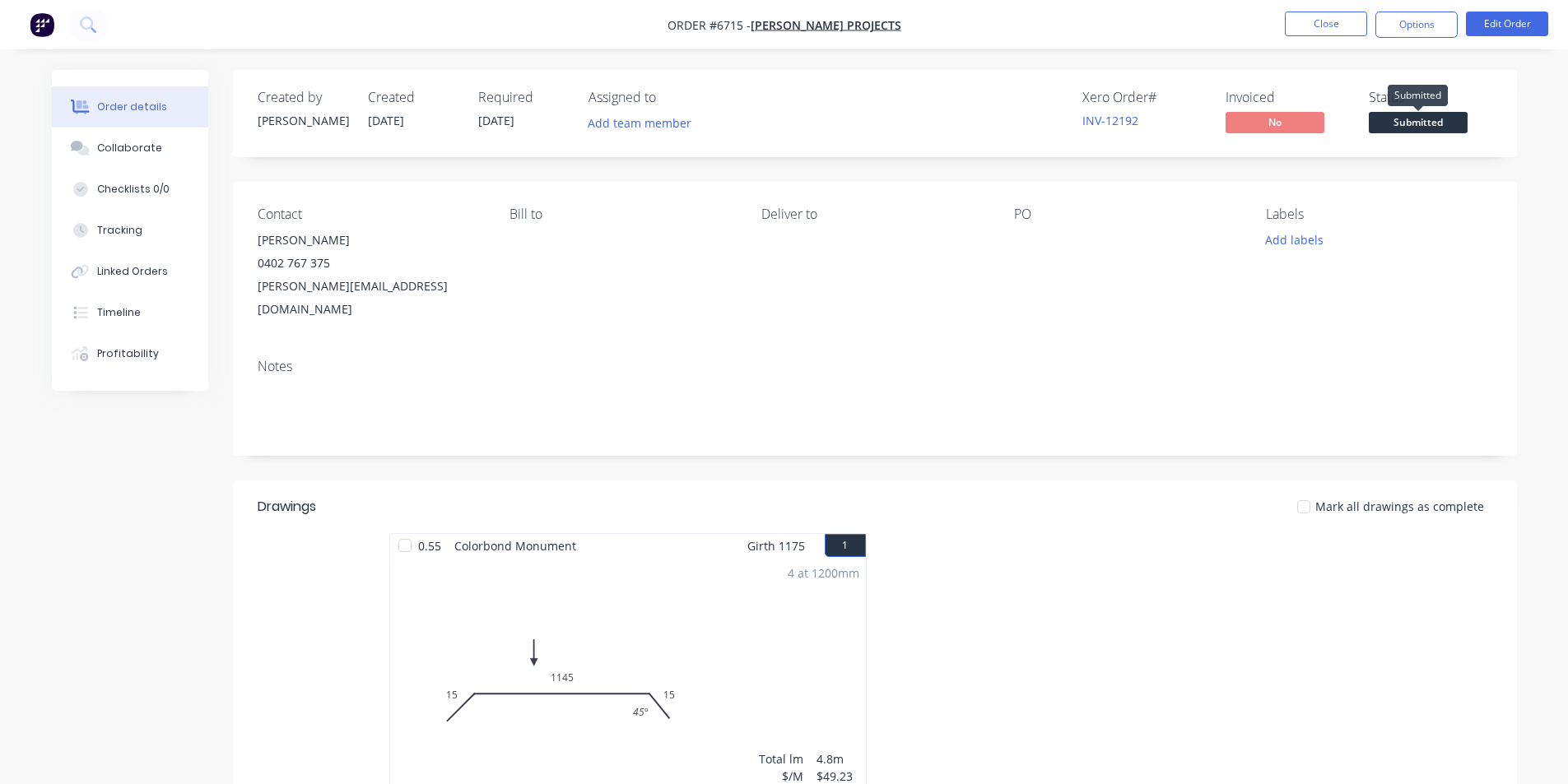
click at [1426, 125] on span "Submitted" at bounding box center [1417, 122] width 99 height 21
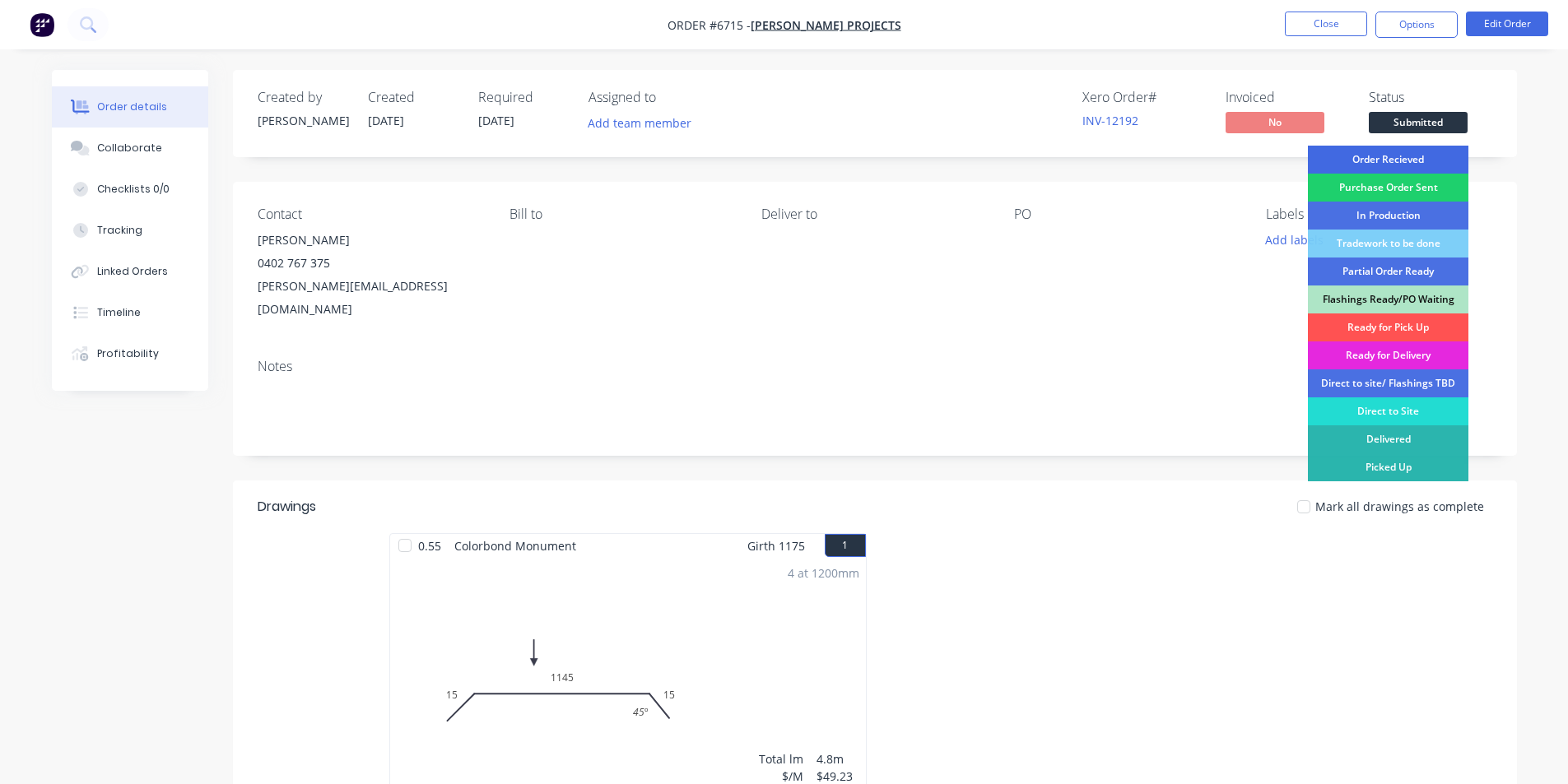
click at [1415, 158] on div "Order Recieved" at bounding box center [1388, 159] width 160 height 28
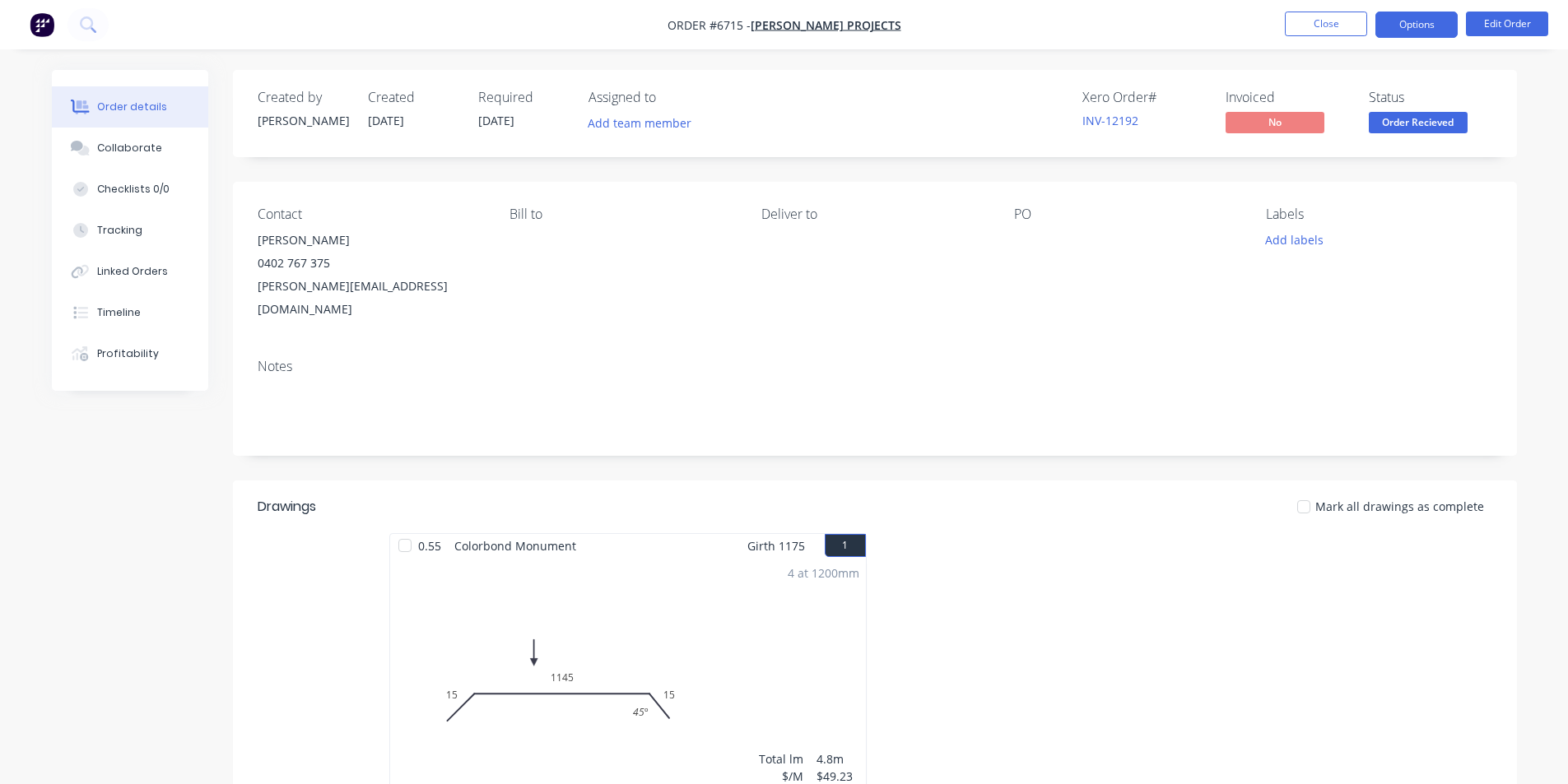
click at [1412, 18] on button "Options" at bounding box center [1416, 24] width 83 height 27
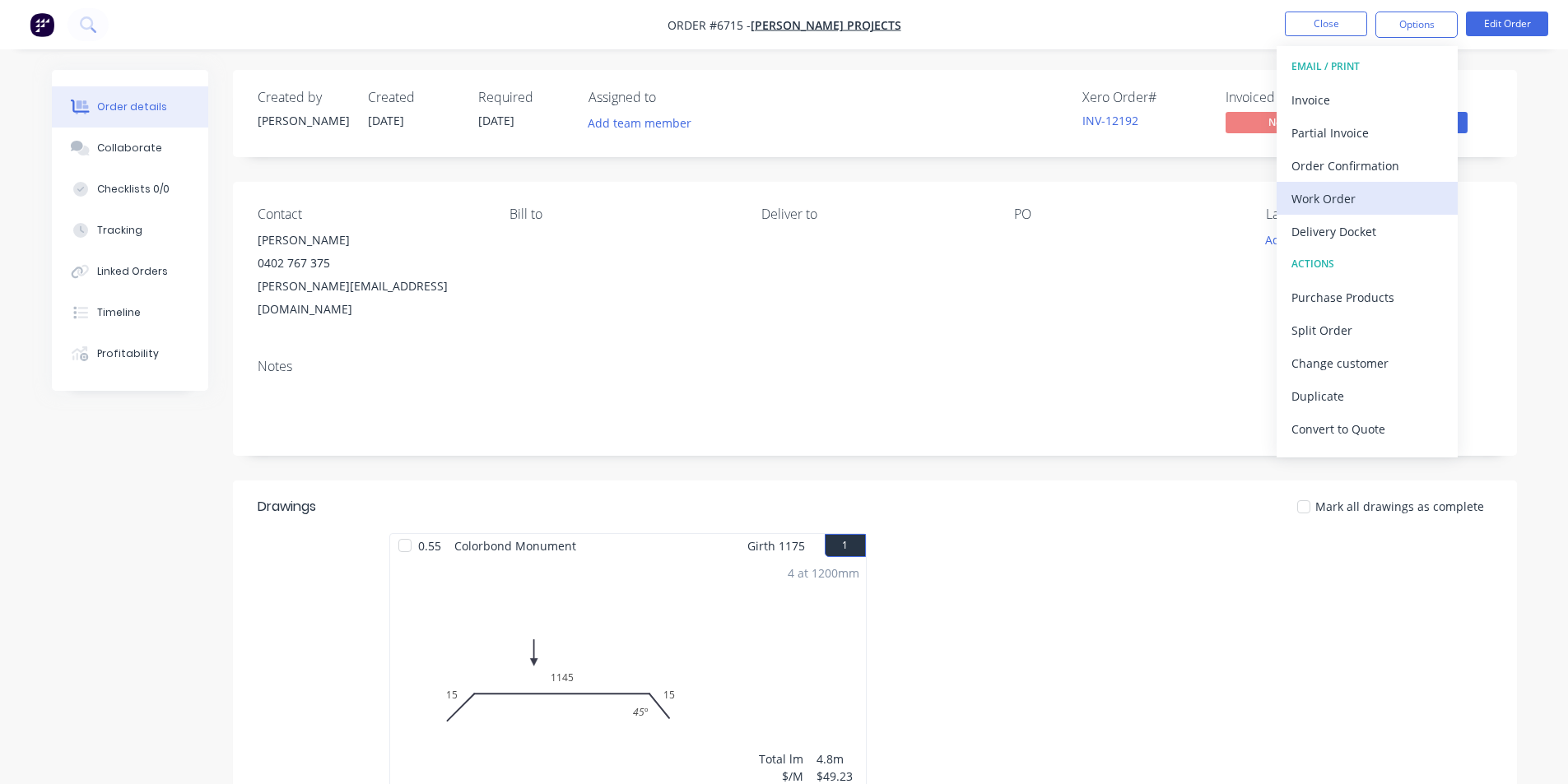
click at [1359, 201] on div "Work Order" at bounding box center [1367, 199] width 152 height 24
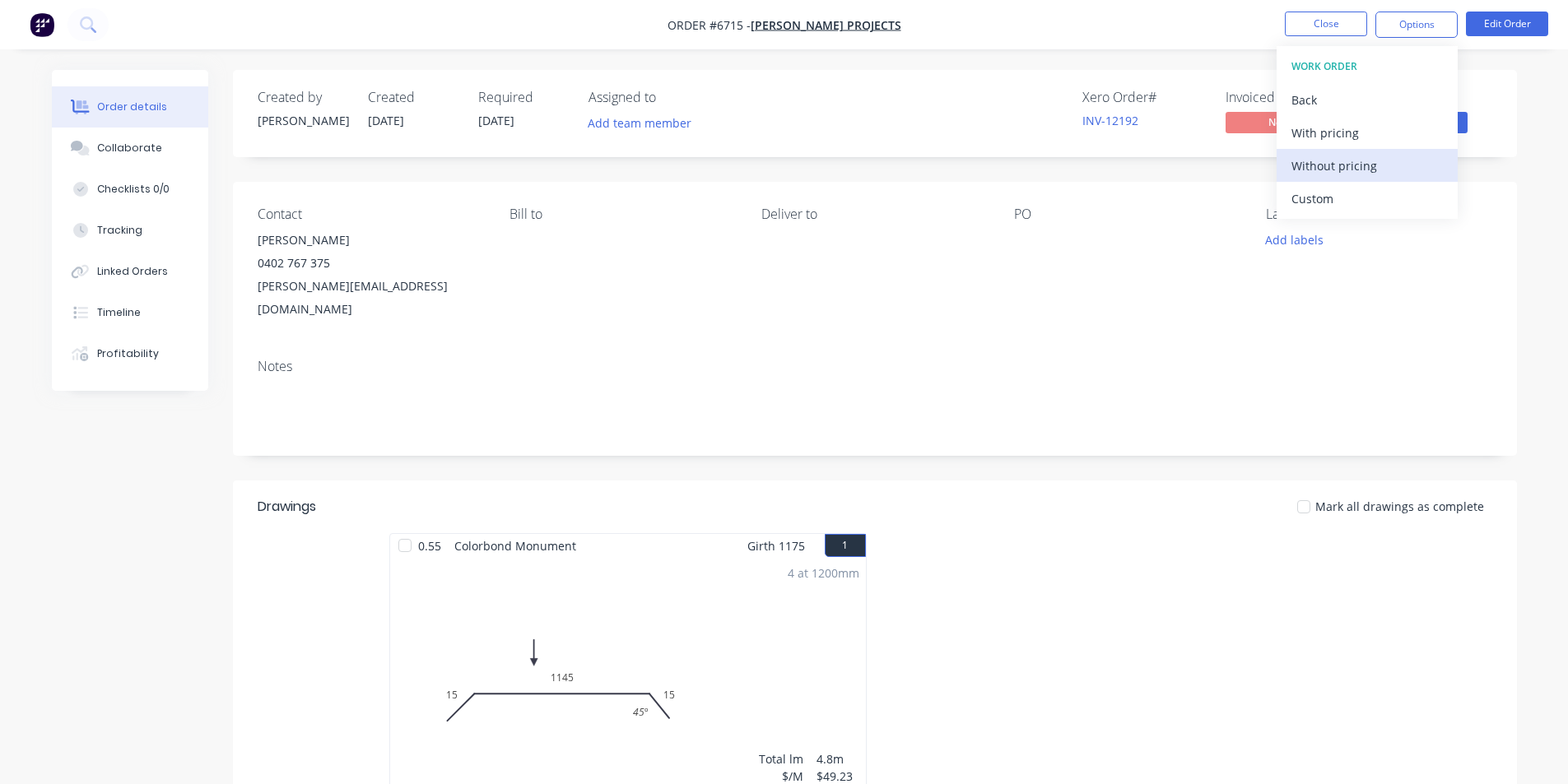
click at [1363, 170] on div "Without pricing" at bounding box center [1367, 166] width 152 height 24
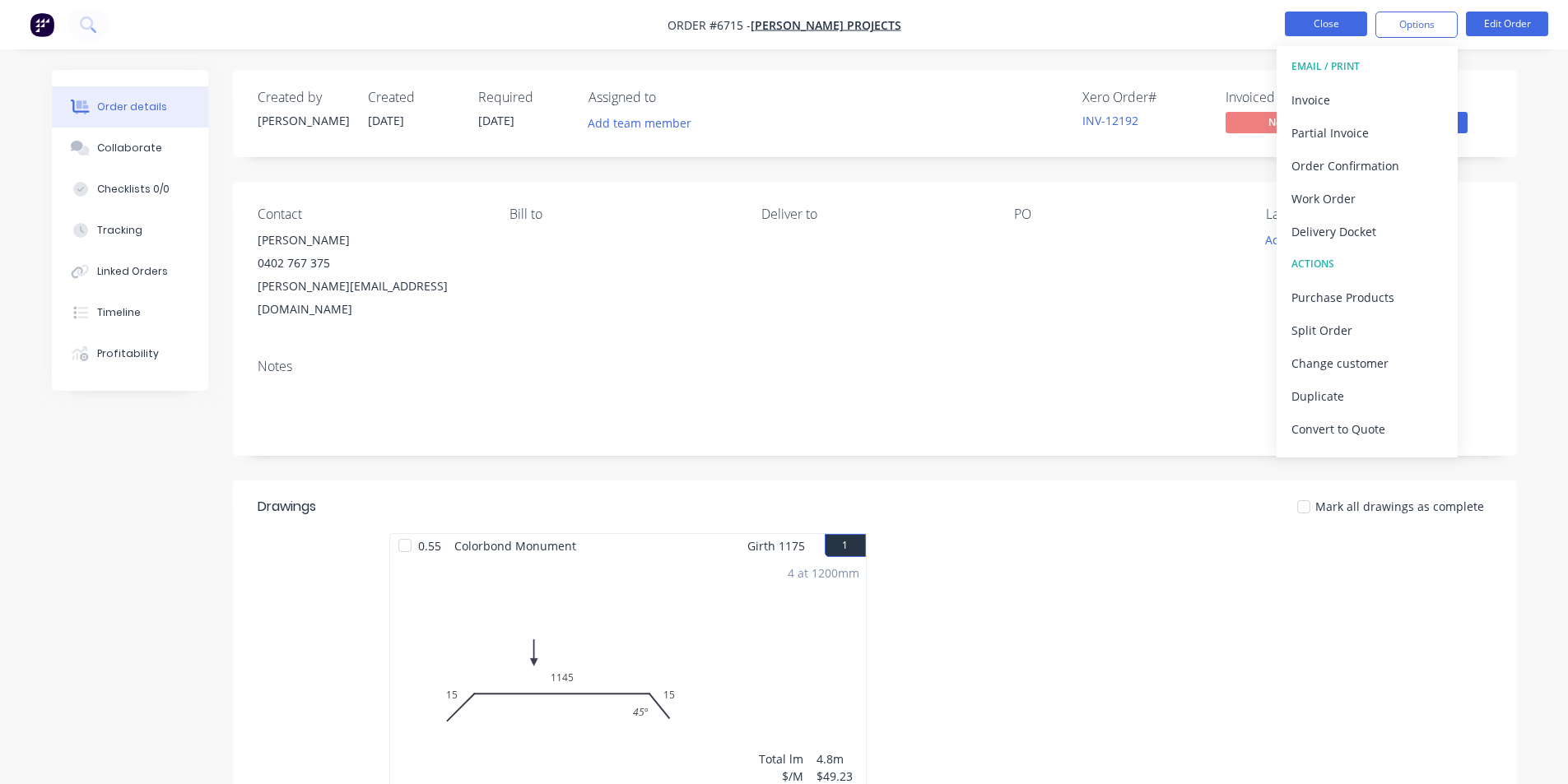
click at [1325, 25] on button "Close" at bounding box center [1326, 23] width 83 height 25
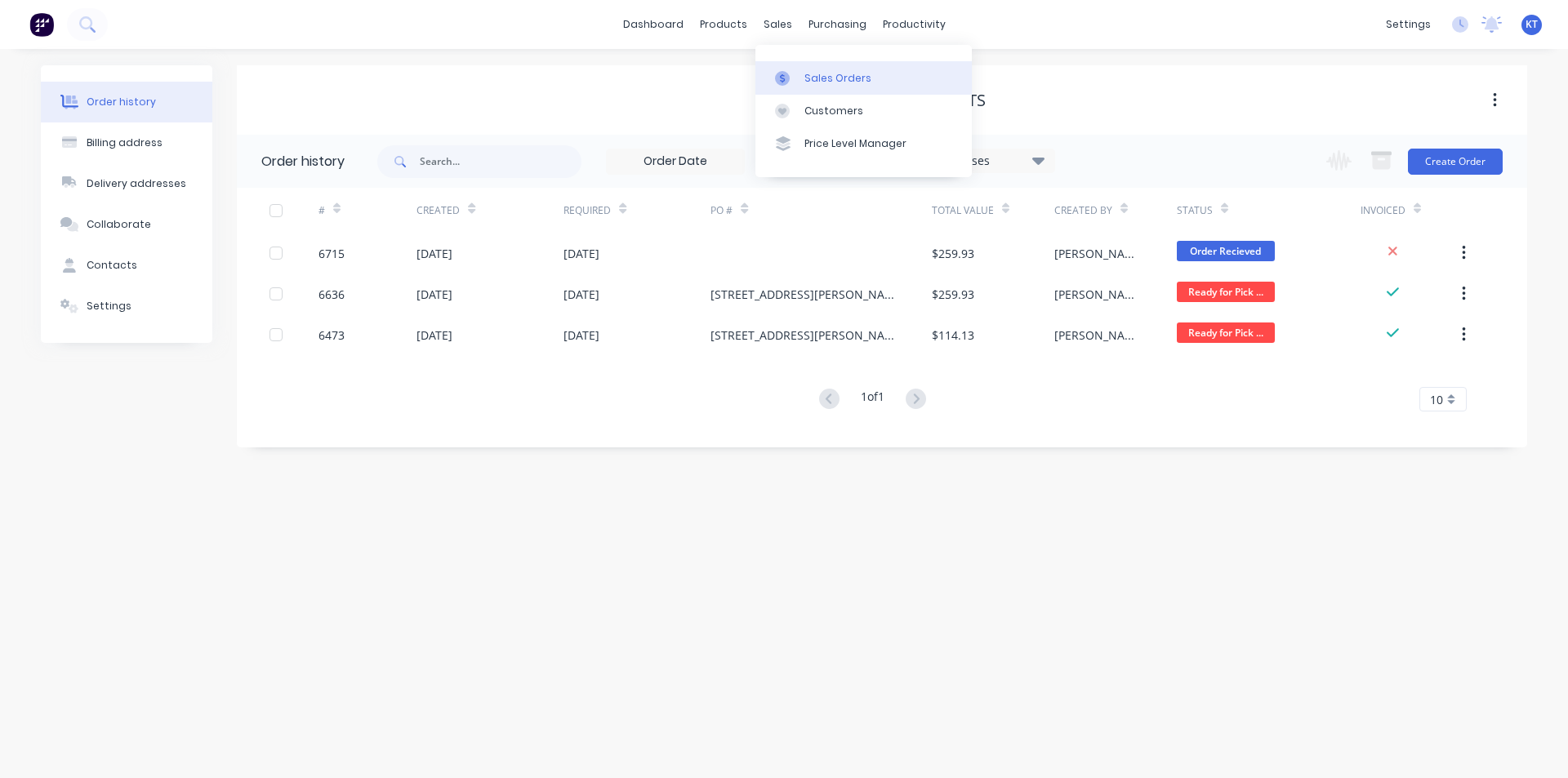
click at [837, 81] on div "Sales Orders" at bounding box center [837, 78] width 67 height 15
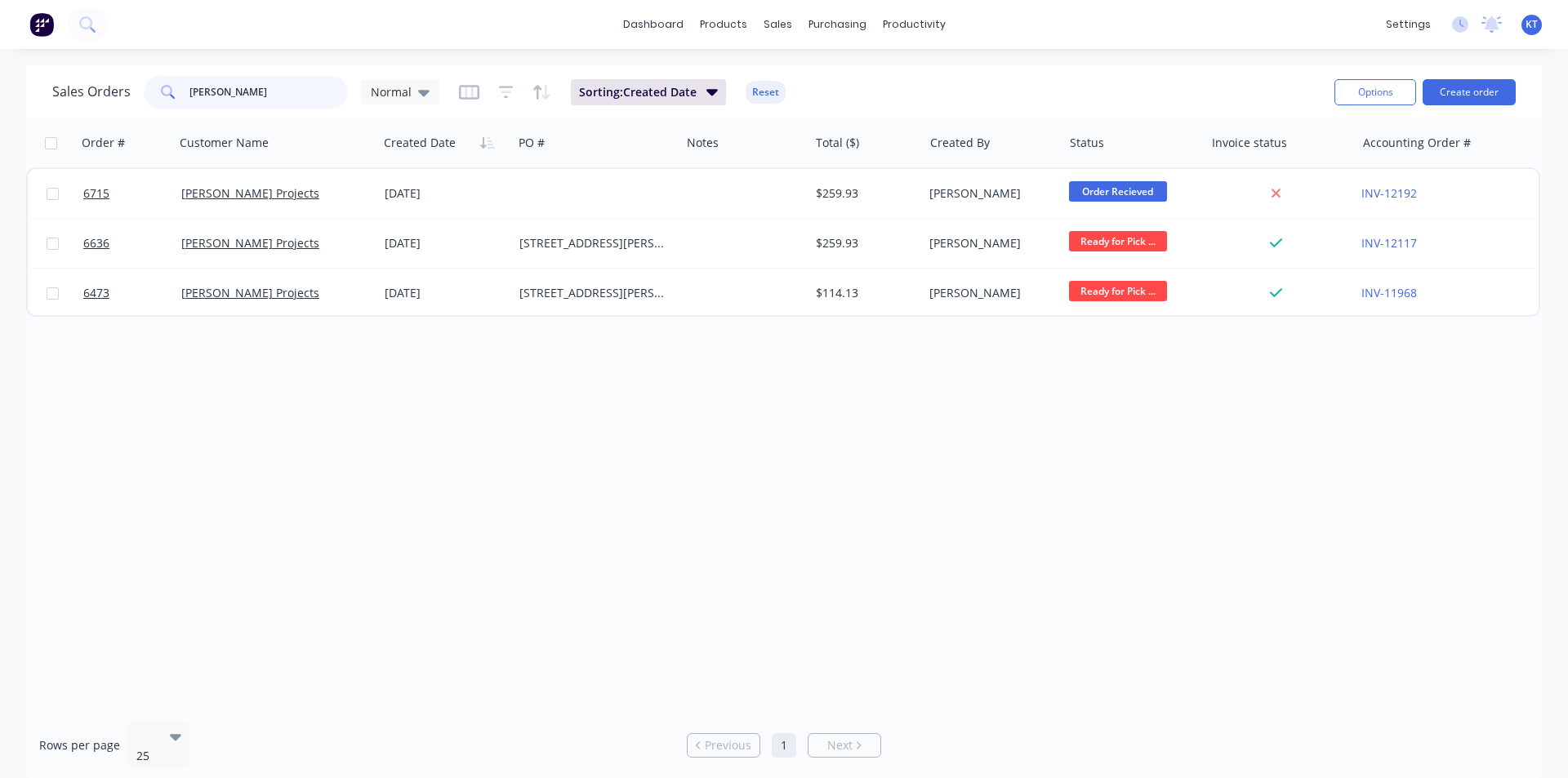
drag, startPoint x: 236, startPoint y: 100, endPoint x: 130, endPoint y: 102, distance: 106.0
click at [130, 102] on div "Sales Orders [PERSON_NAME] Normal" at bounding box center [245, 92] width 387 height 32
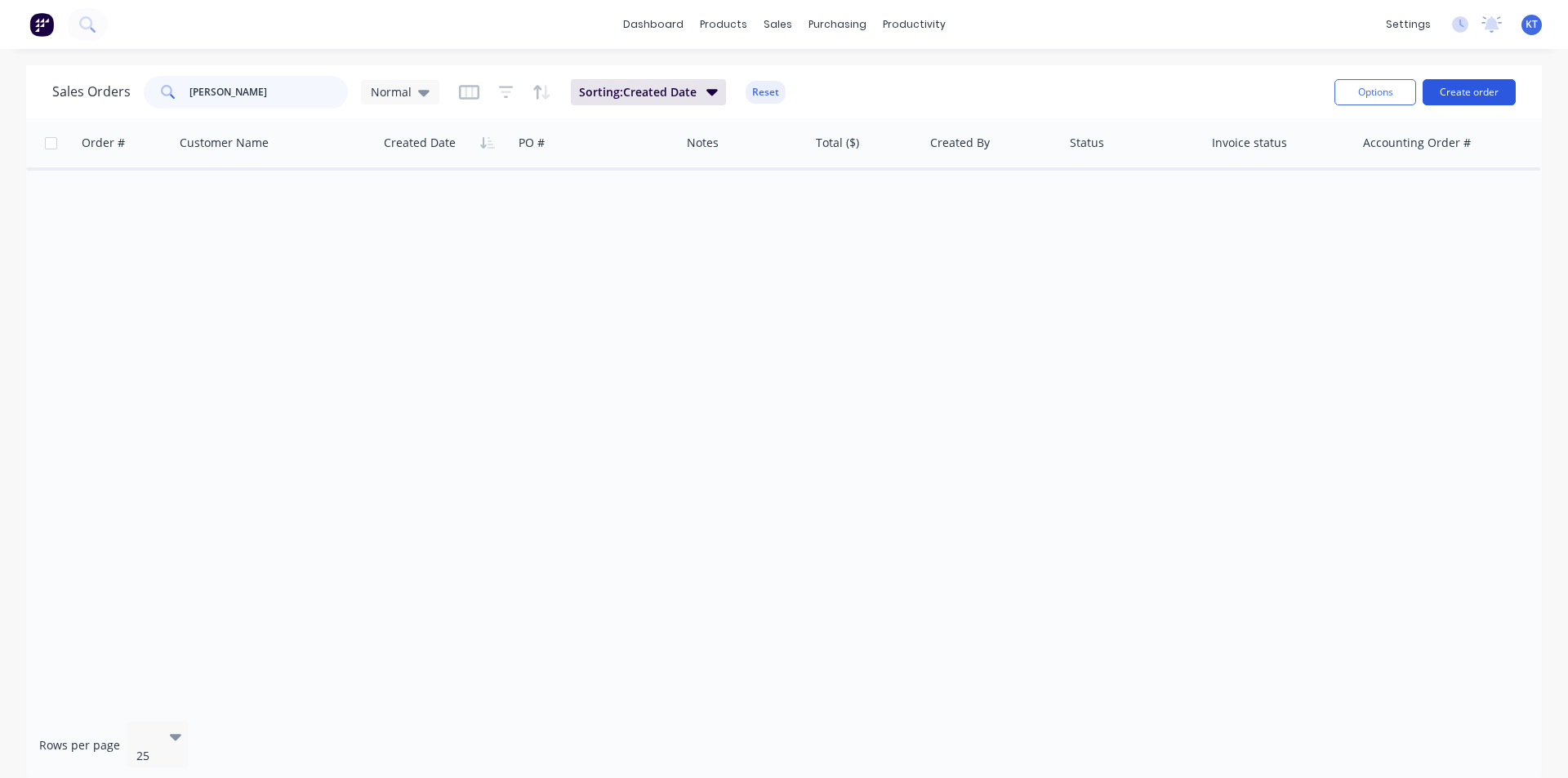
type input "[PERSON_NAME]"
click at [1450, 89] on button "Create order" at bounding box center [1469, 92] width 93 height 26
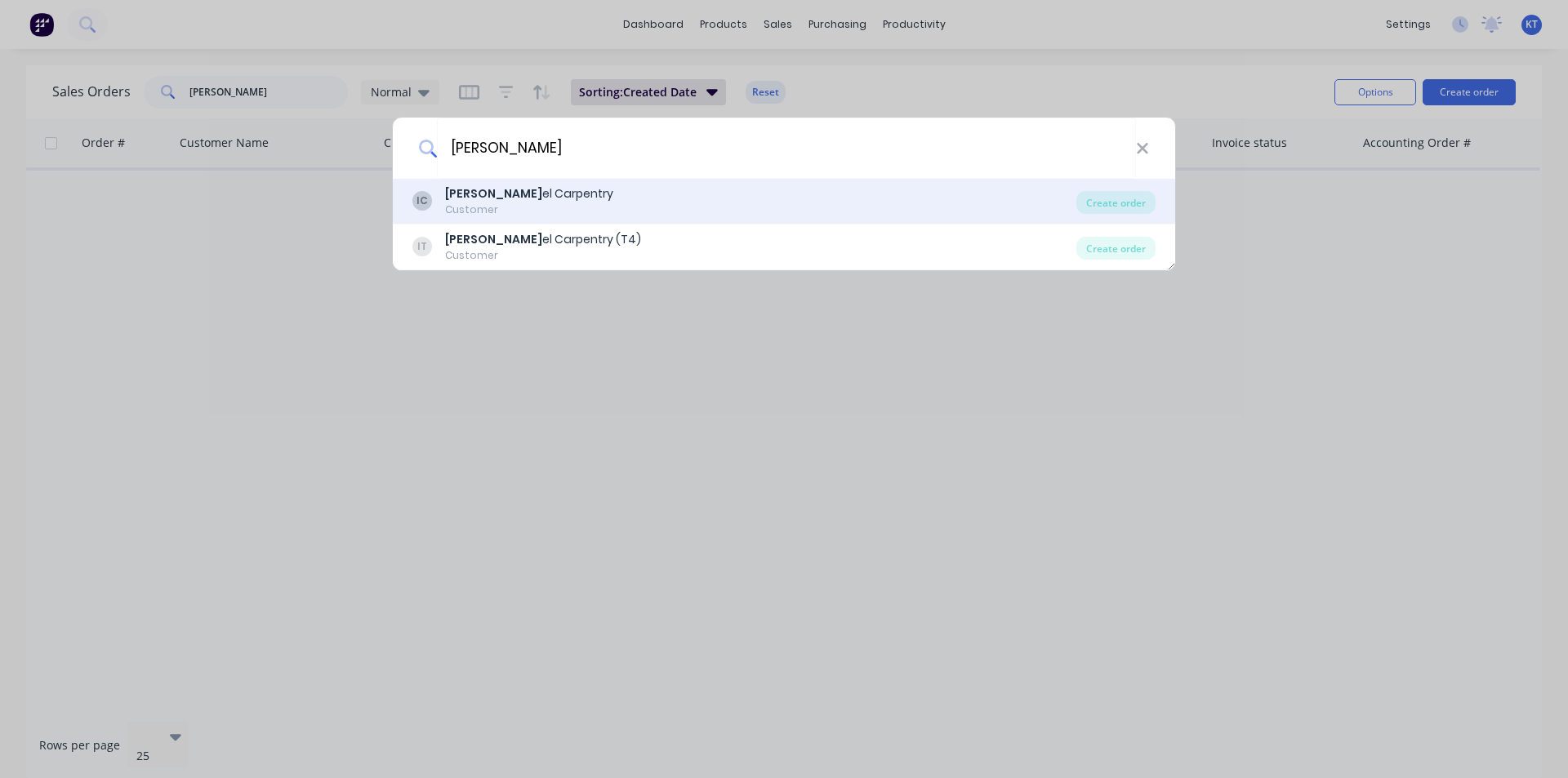
type input "[PERSON_NAME]"
click at [700, 214] on div "IC [PERSON_NAME] el Carpentry Customer" at bounding box center [744, 201] width 664 height 32
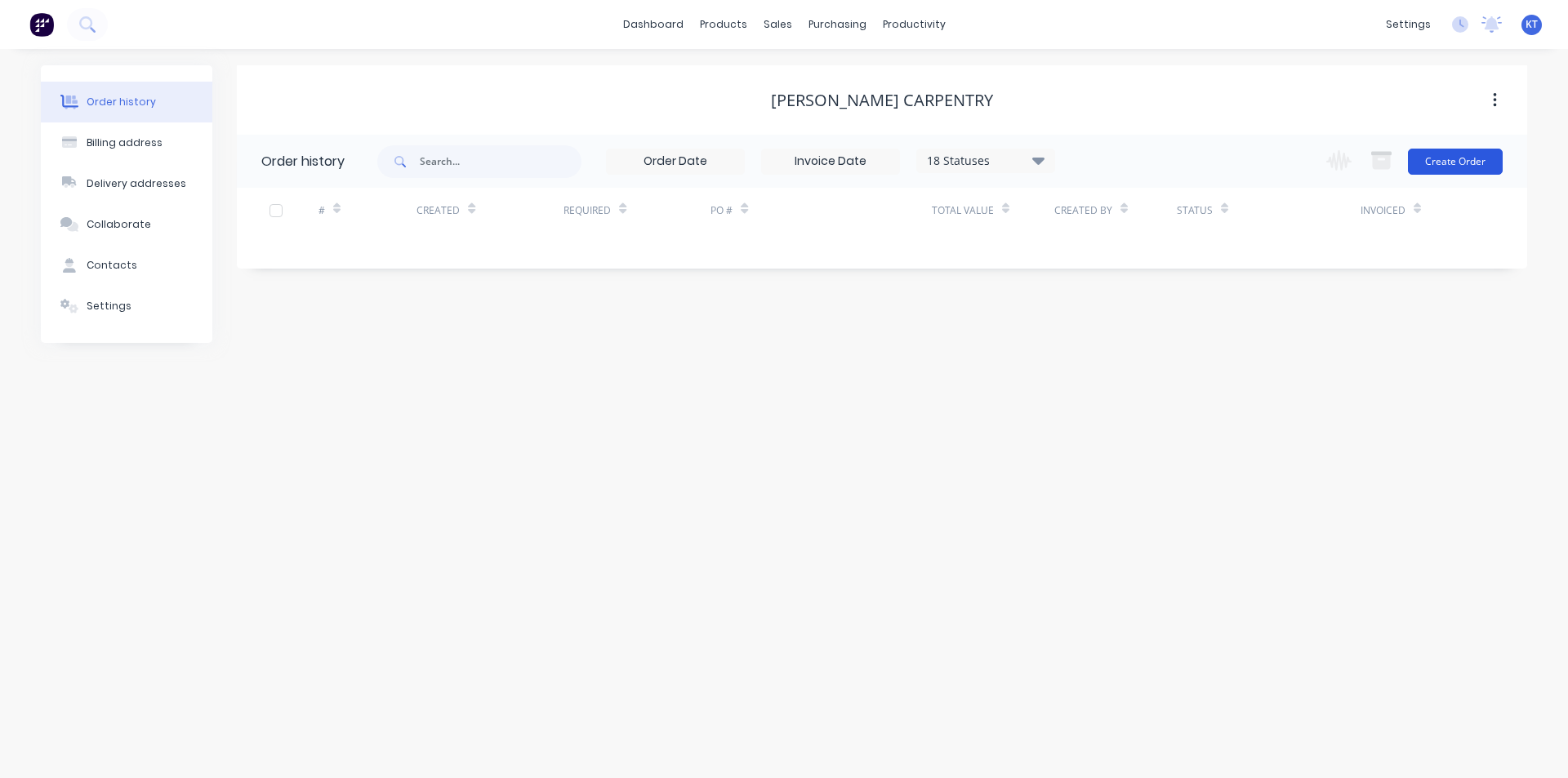
click at [1472, 162] on button "Create Order" at bounding box center [1455, 161] width 95 height 26
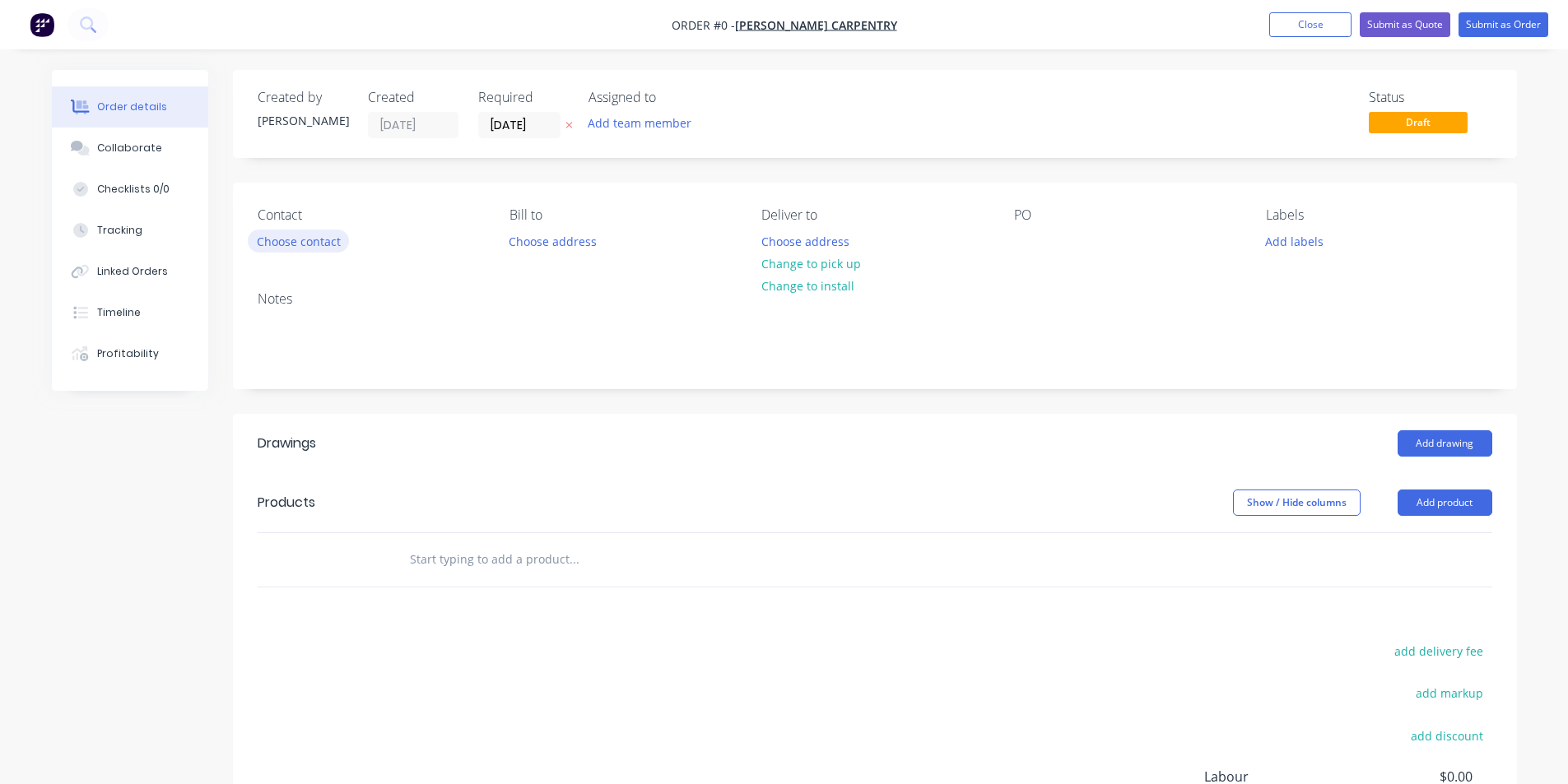
click at [314, 244] on button "Choose contact" at bounding box center [299, 241] width 102 height 22
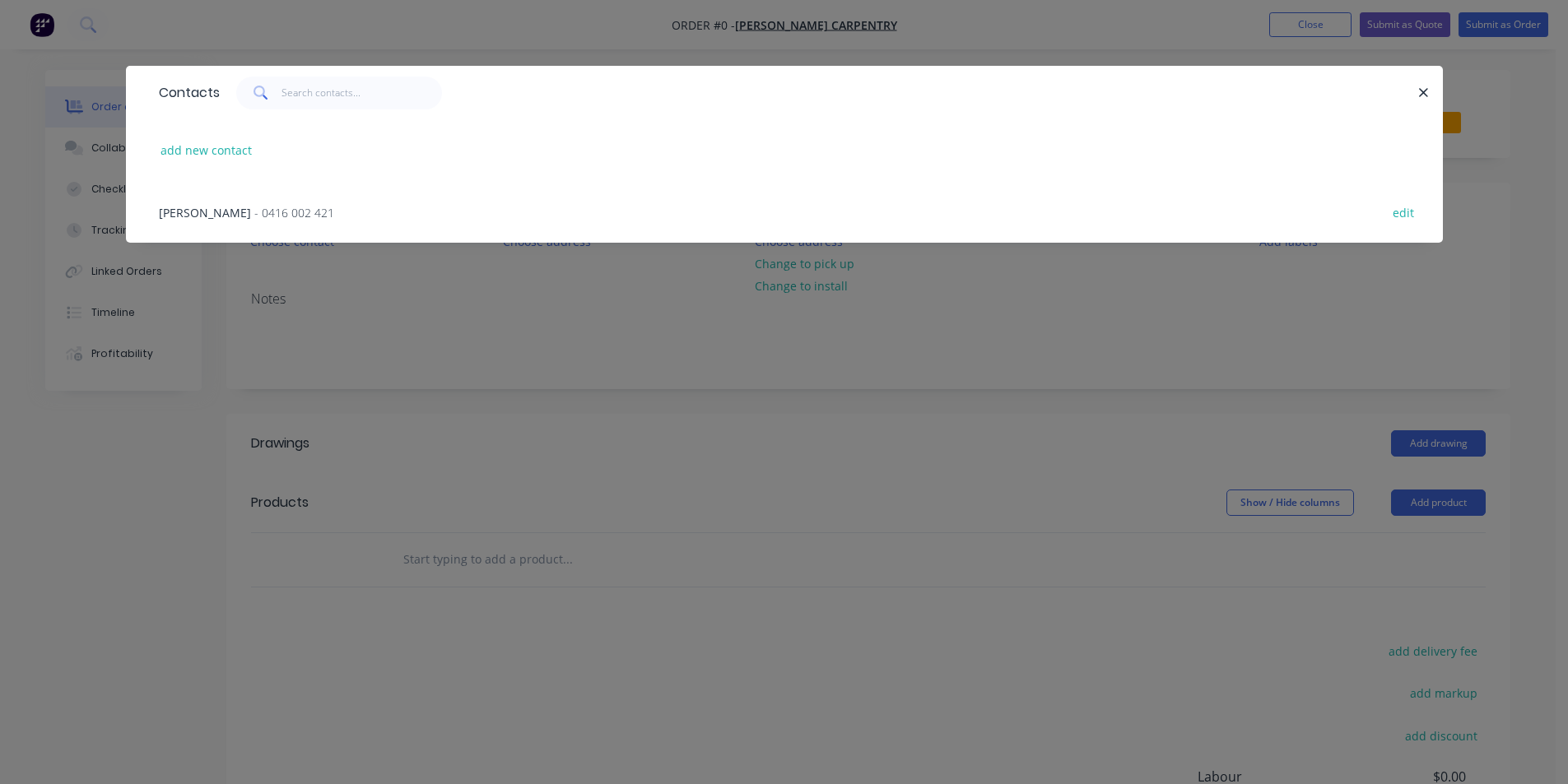
click at [305, 207] on div "[PERSON_NAME] - 0416 002 421 edit" at bounding box center [784, 212] width 1267 height 62
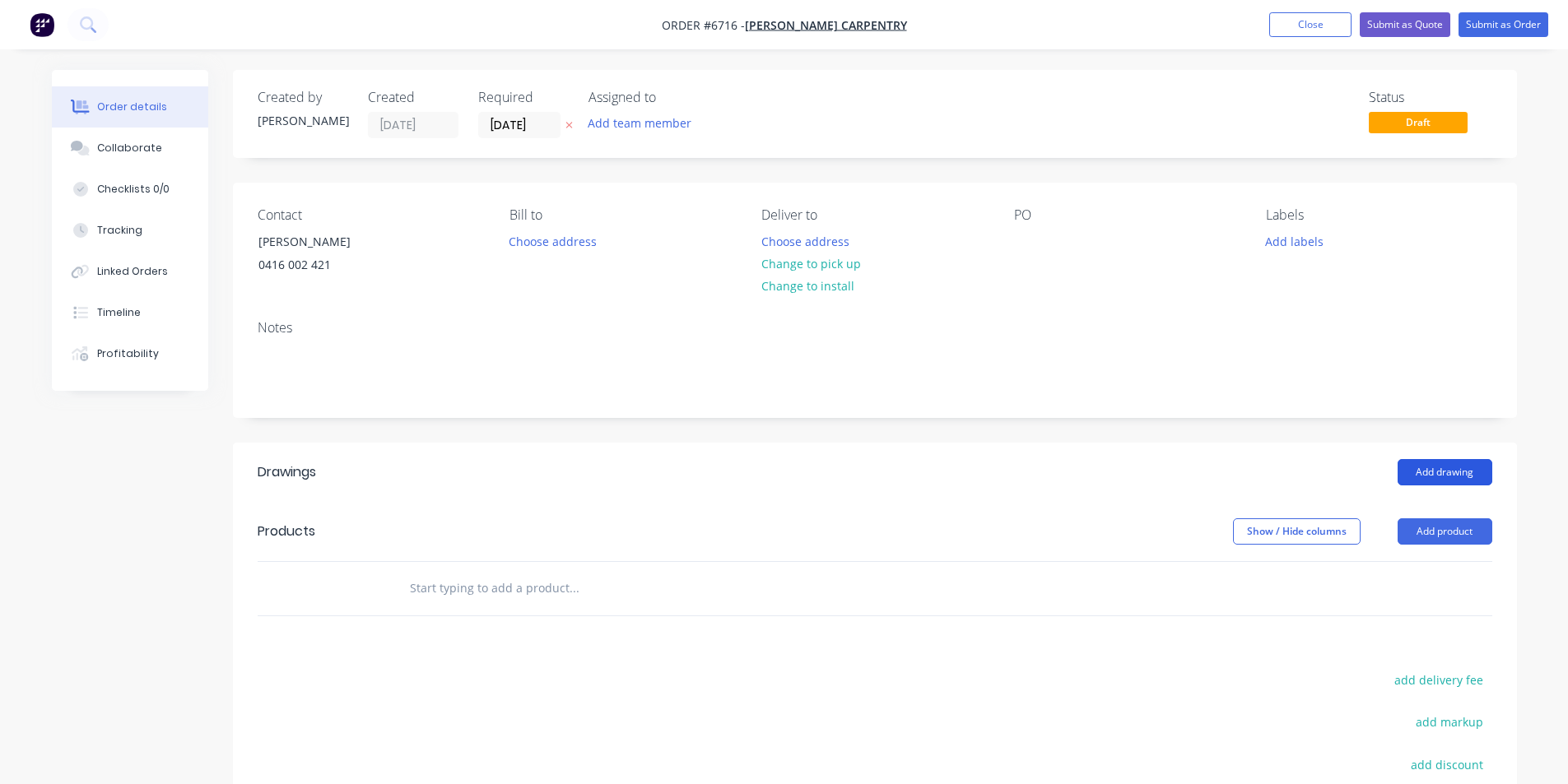
click at [1438, 463] on button "Add drawing" at bounding box center [1445, 472] width 95 height 27
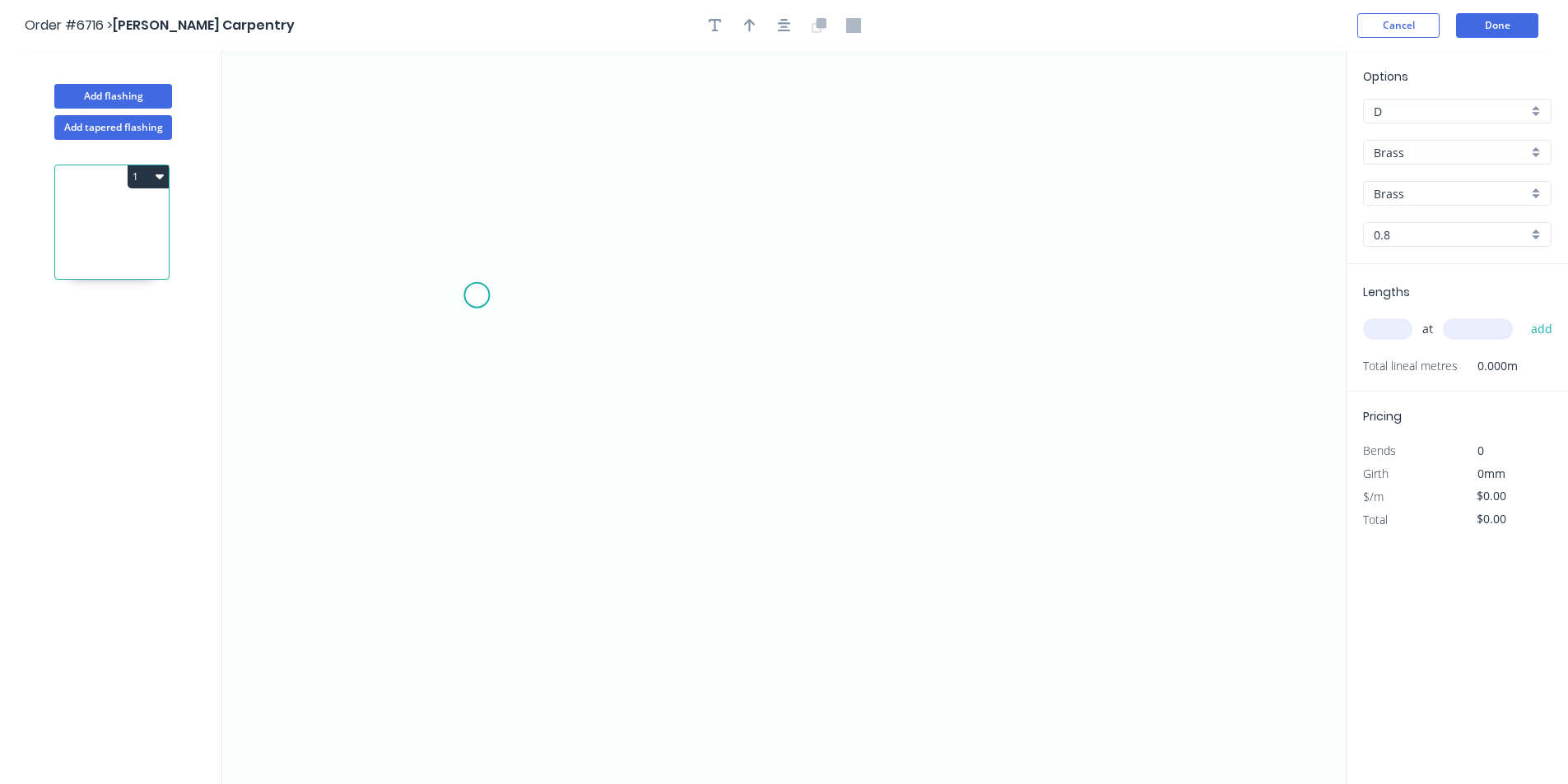
click at [478, 301] on icon "0" at bounding box center [784, 417] width 1124 height 733
click at [530, 247] on icon "0" at bounding box center [784, 417] width 1124 height 733
click at [795, 252] on icon "0 ?" at bounding box center [784, 417] width 1124 height 733
click at [877, 170] on icon "0 ? ?" at bounding box center [784, 417] width 1124 height 733
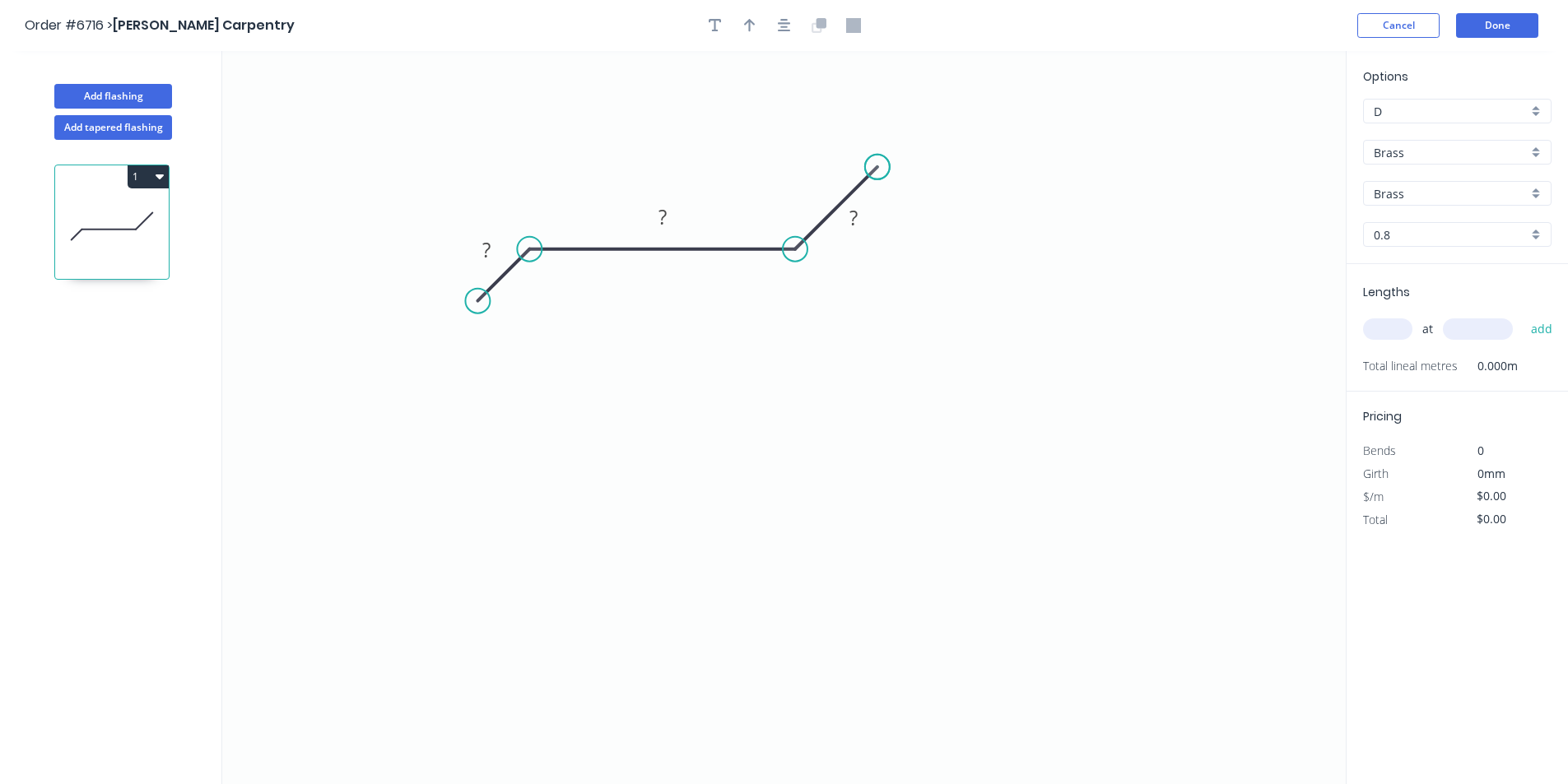
click at [877, 170] on circle at bounding box center [877, 167] width 25 height 25
click at [923, 234] on div "Crush & Fold" at bounding box center [960, 225] width 165 height 34
click at [914, 224] on div "Flip bend" at bounding box center [963, 220] width 165 height 34
click at [474, 251] on rect at bounding box center [487, 250] width 33 height 23
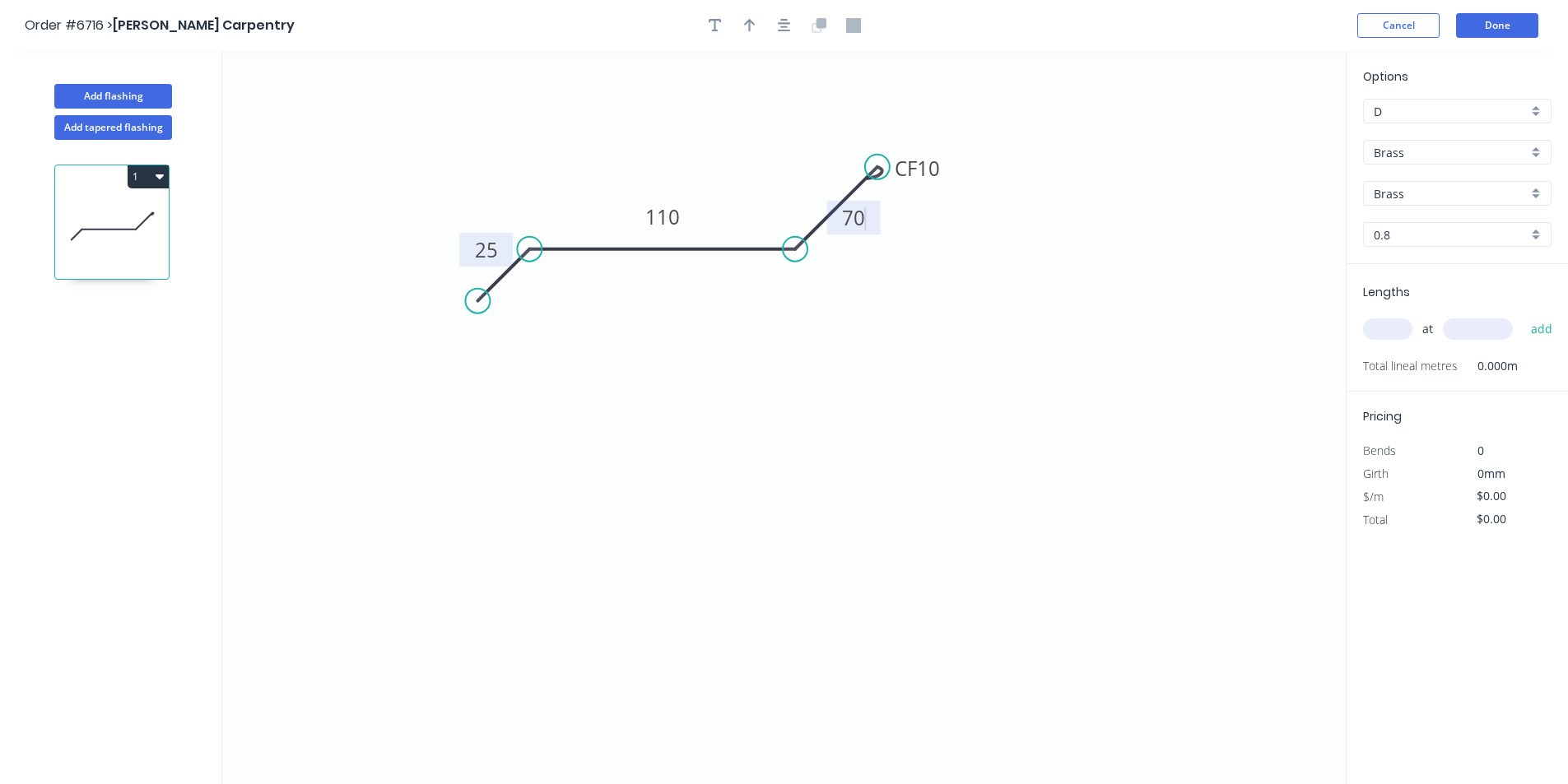
type input "$163.22"
drag, startPoint x: 877, startPoint y: 161, endPoint x: 866, endPoint y: 153, distance: 13.6
click at [866, 153] on circle at bounding box center [866, 152] width 25 height 25
click at [775, 209] on tspan "?" at bounding box center [773, 211] width 9 height 28
click at [791, 436] on icon "0 25 110 CF 10 70 42 º" at bounding box center [784, 417] width 1124 height 733
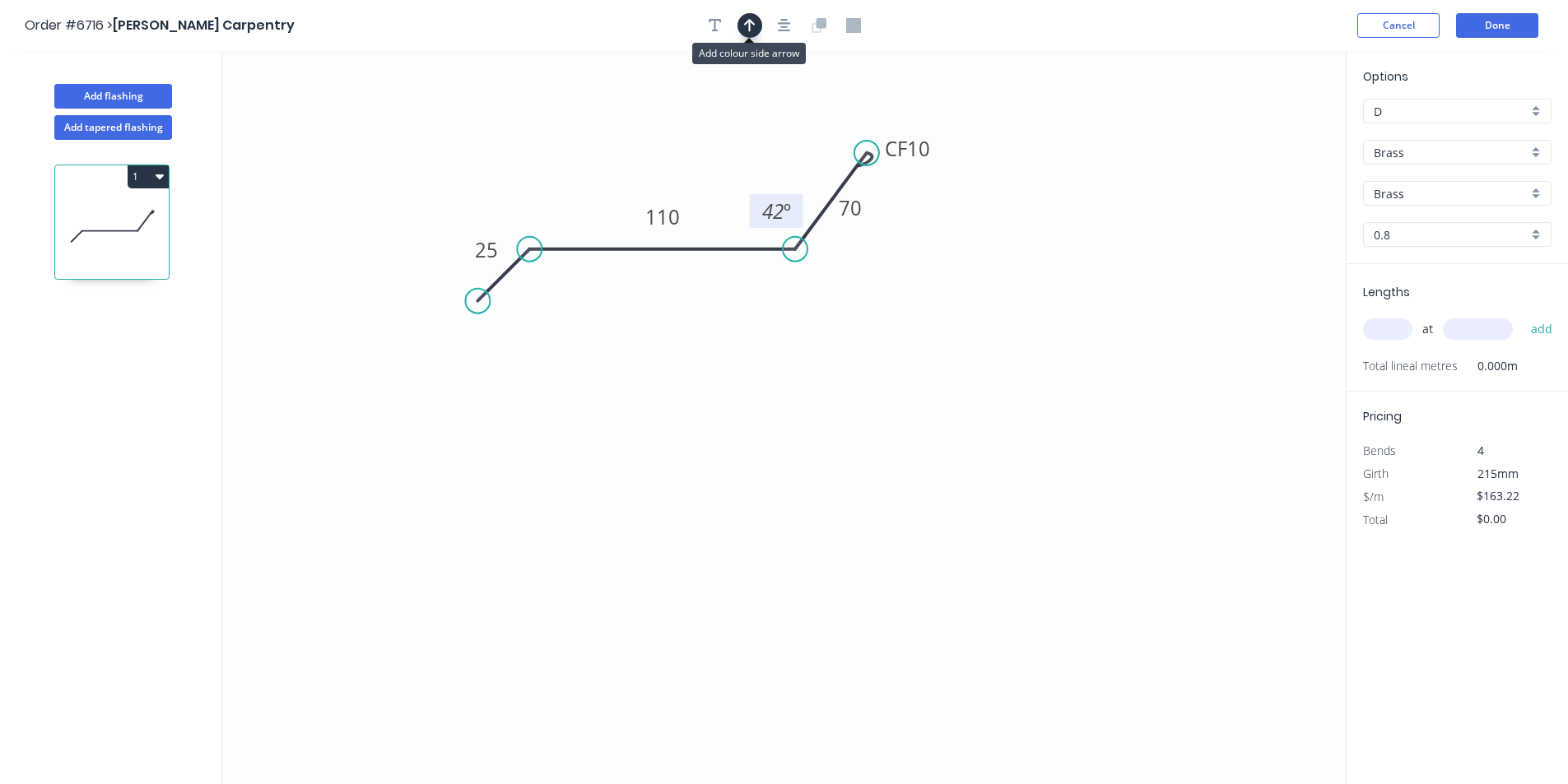
click at [749, 25] on icon "button" at bounding box center [749, 25] width 11 height 13
drag, startPoint x: 1265, startPoint y: 130, endPoint x: 712, endPoint y: 176, distance: 554.9
click at [712, 176] on icon at bounding box center [711, 157] width 15 height 52
click at [1398, 148] on input "Brass" at bounding box center [1450, 152] width 154 height 17
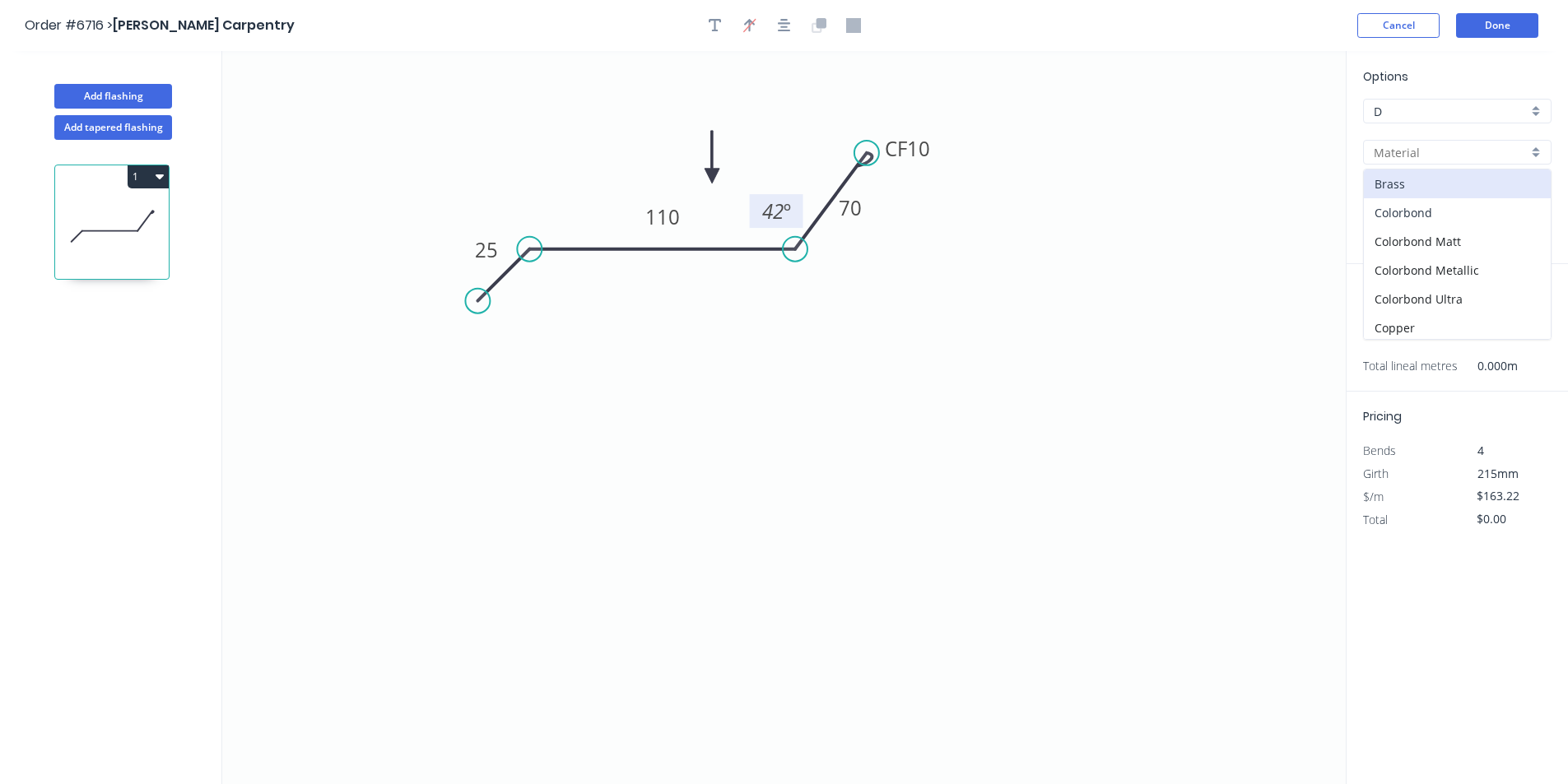
click at [1445, 213] on div "Colorbond" at bounding box center [1457, 212] width 187 height 28
type input "Colorbond"
type input "Basalt"
type input "0.55"
type input "$17.39"
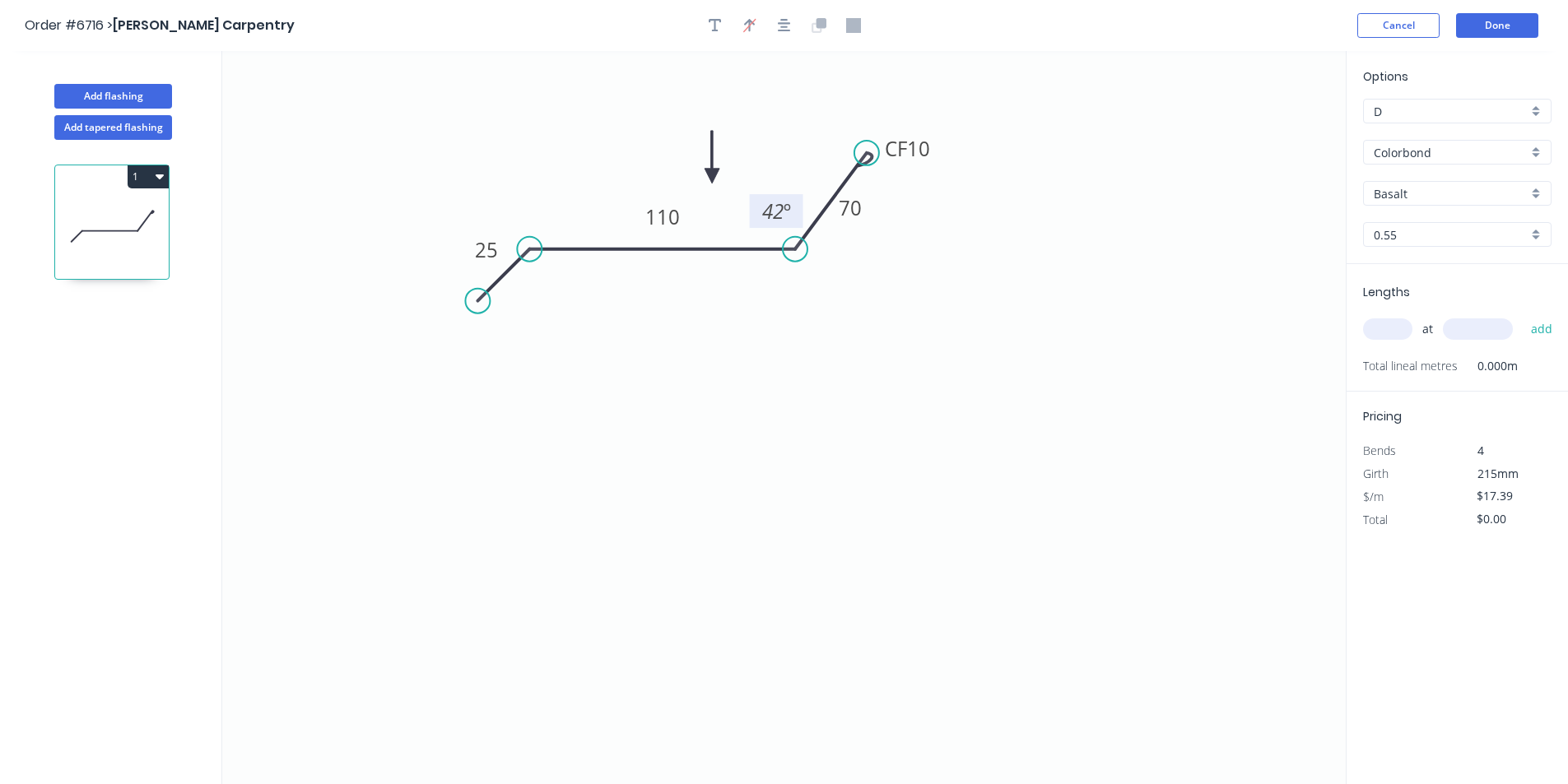
click at [1434, 192] on input "Basalt" at bounding box center [1450, 194] width 154 height 17
click at [1423, 329] on div "Monument" at bounding box center [1457, 323] width 187 height 28
type input "Monument"
click at [1375, 321] on input "text" at bounding box center [1387, 329] width 49 height 22
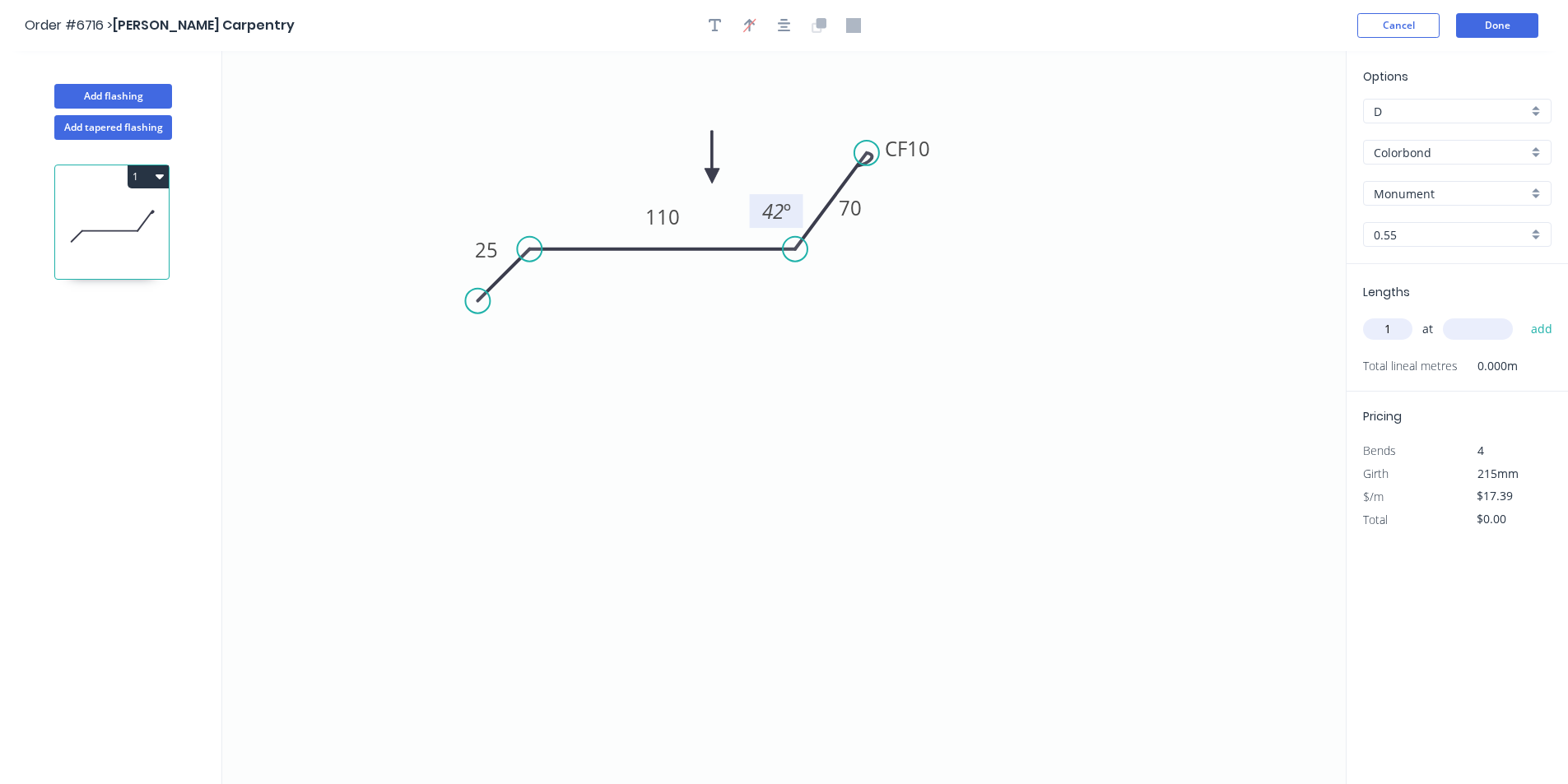
type input "1"
type input "3000"
click at [1522, 315] on button "add" at bounding box center [1541, 329] width 39 height 28
type input "$52.17"
click at [1497, 36] on button "Done" at bounding box center [1497, 25] width 83 height 25
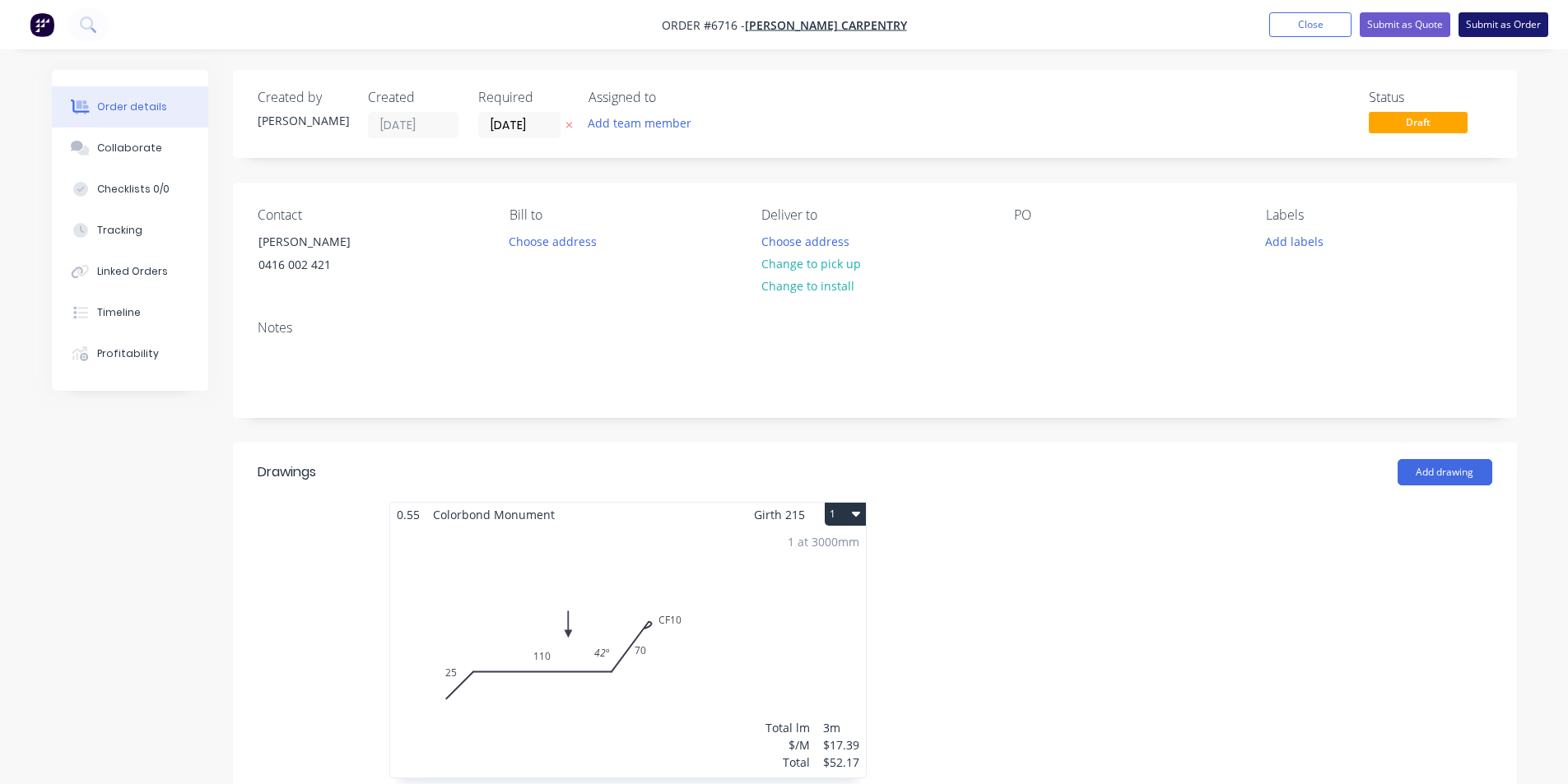
click at [1503, 25] on button "Submit as Order" at bounding box center [1503, 24] width 90 height 25
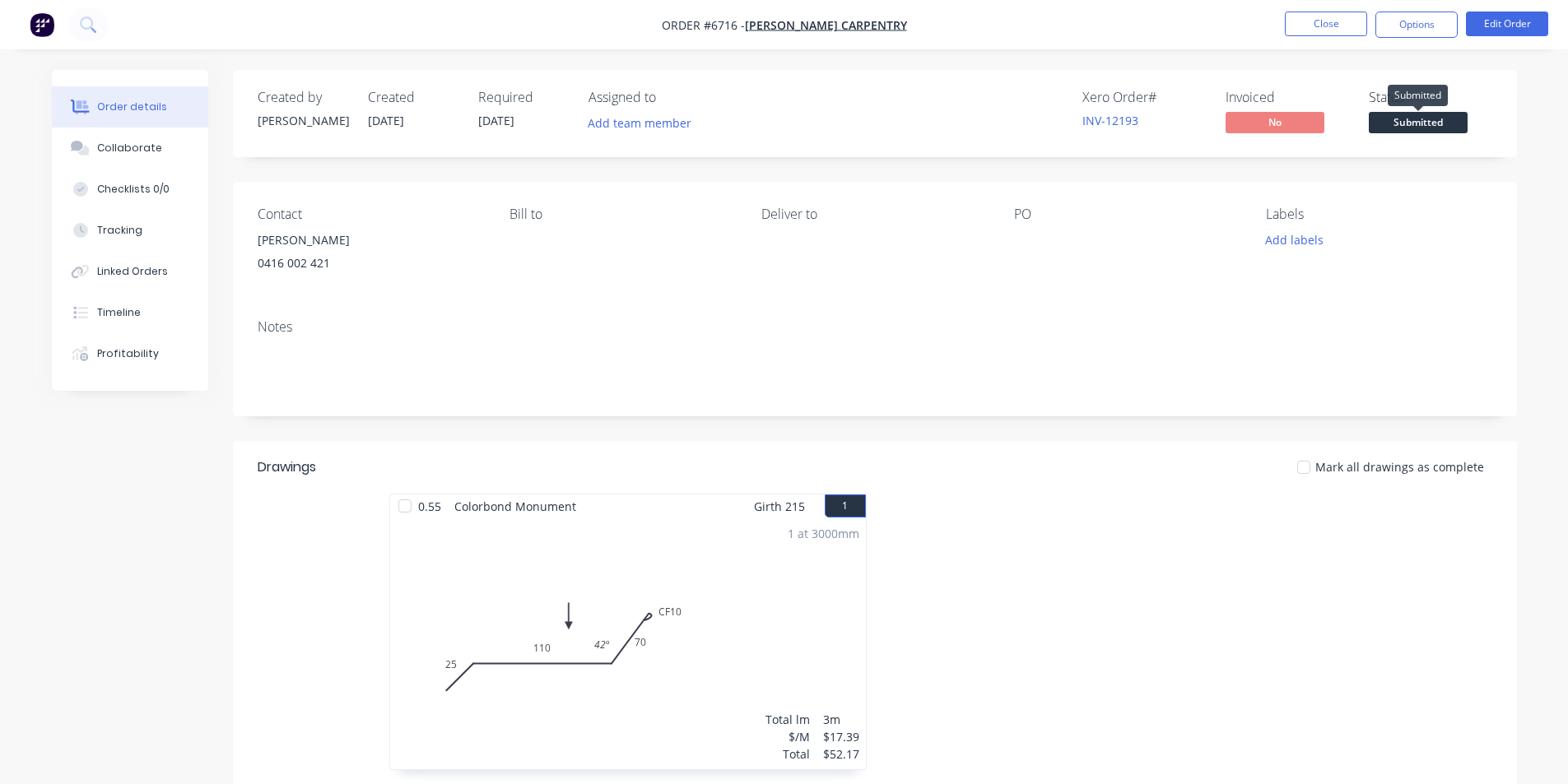
click at [1410, 120] on span "Submitted" at bounding box center [1417, 122] width 99 height 21
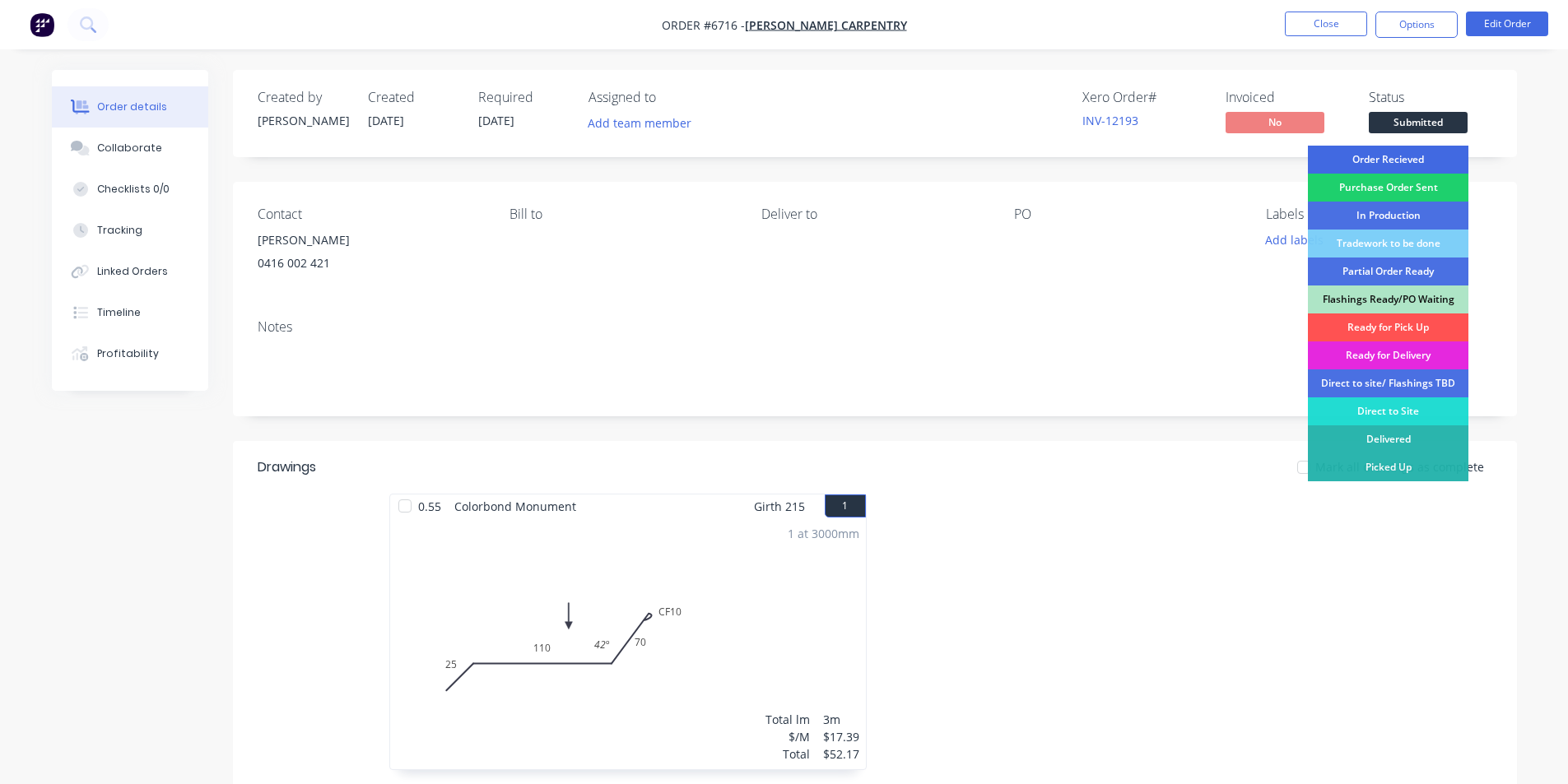
click at [1407, 149] on div "Order Recieved" at bounding box center [1388, 159] width 160 height 28
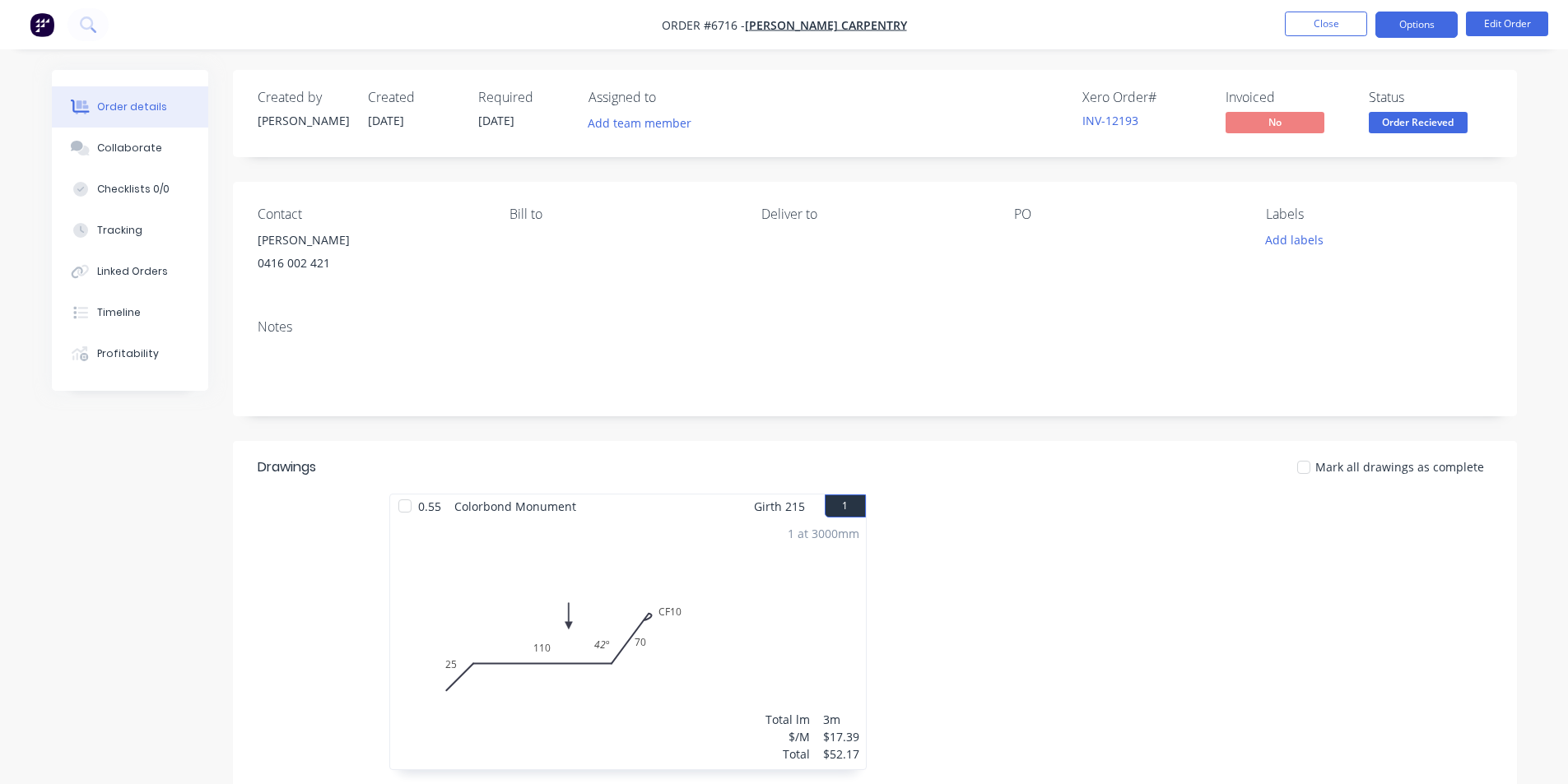
click at [1432, 20] on button "Options" at bounding box center [1416, 24] width 83 height 27
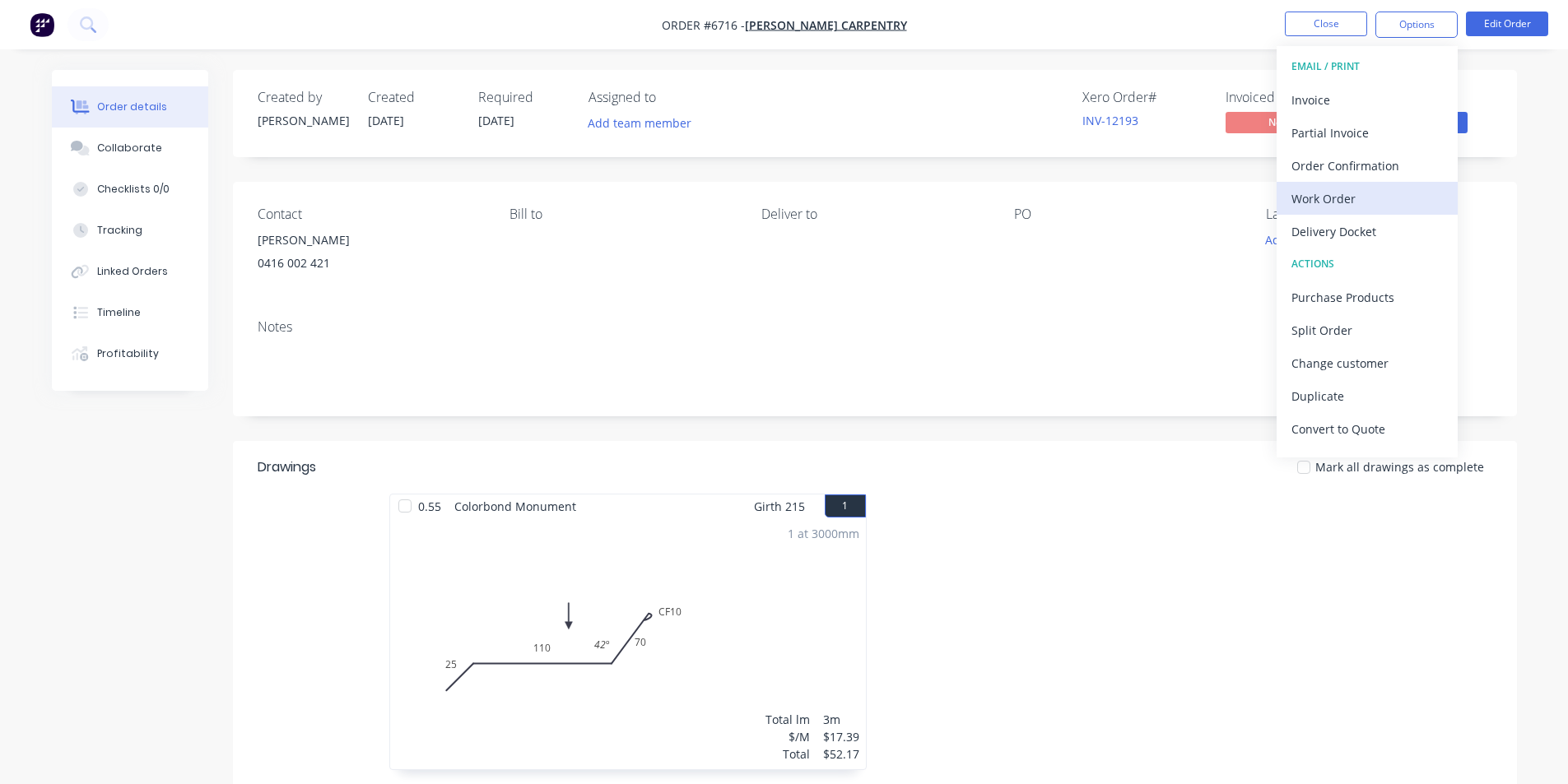
click at [1348, 211] on button "Work Order" at bounding box center [1367, 198] width 181 height 33
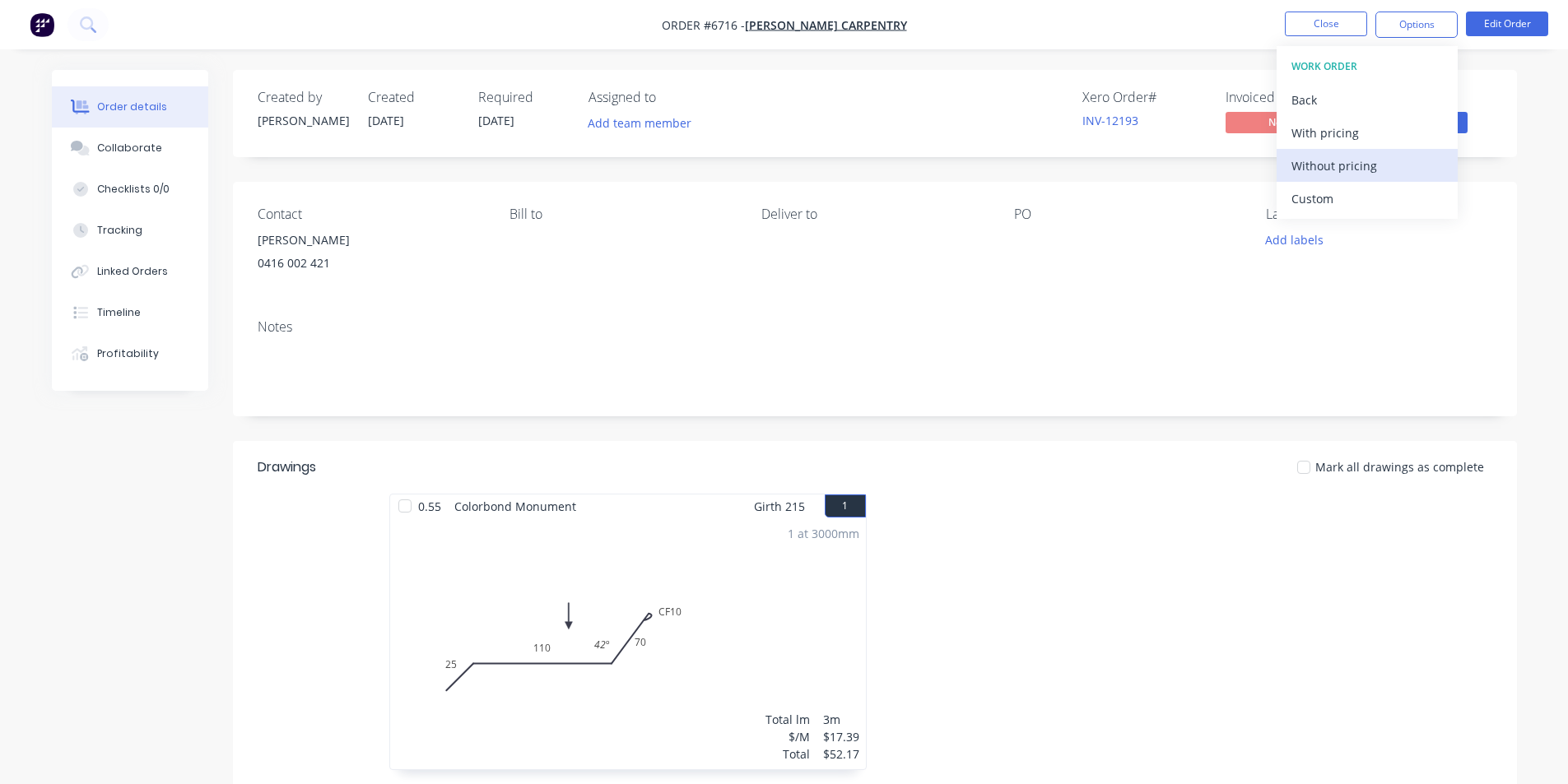
click at [1347, 164] on div "Without pricing" at bounding box center [1367, 166] width 152 height 24
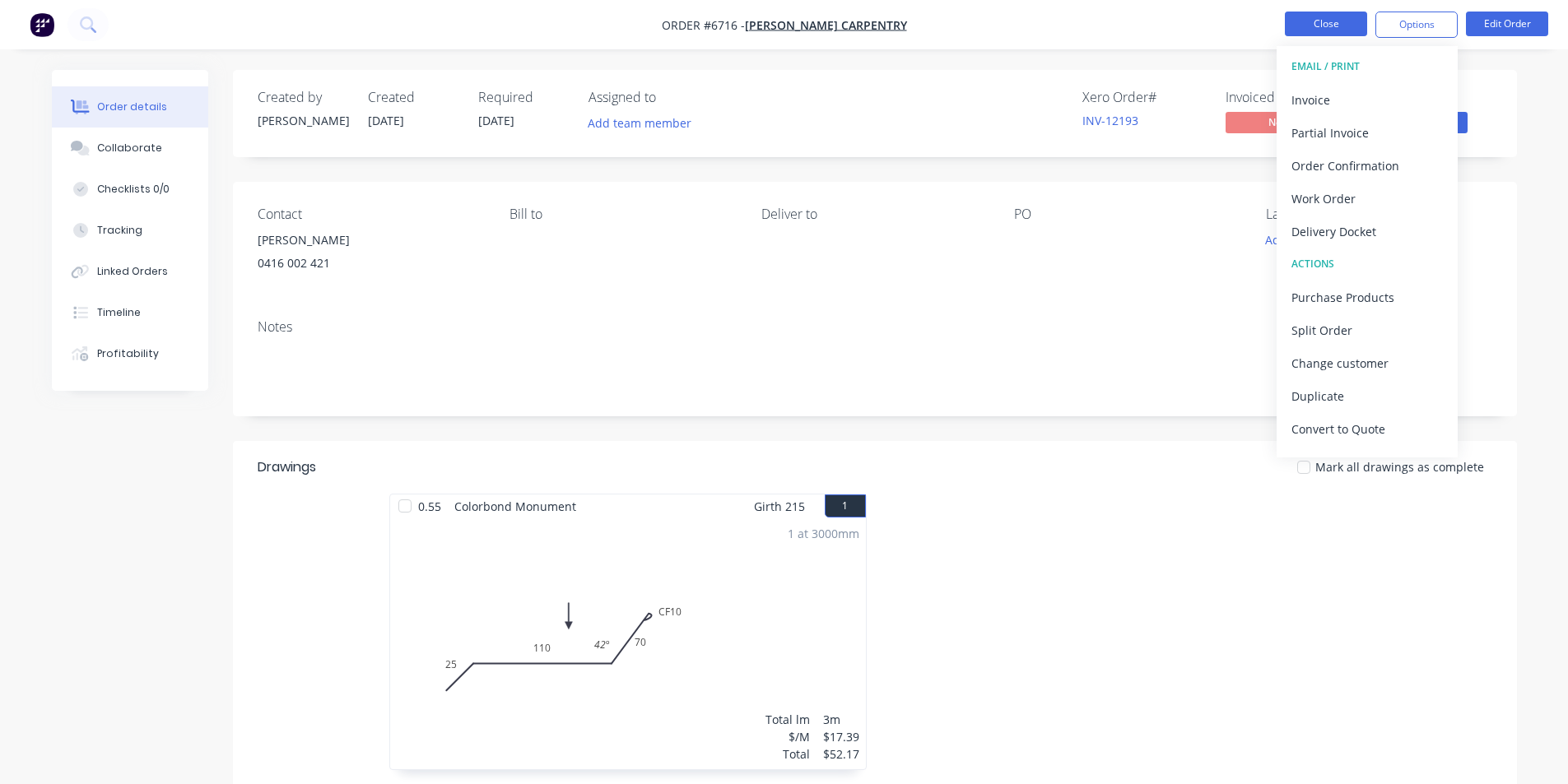
click at [1336, 28] on button "Close" at bounding box center [1326, 23] width 83 height 25
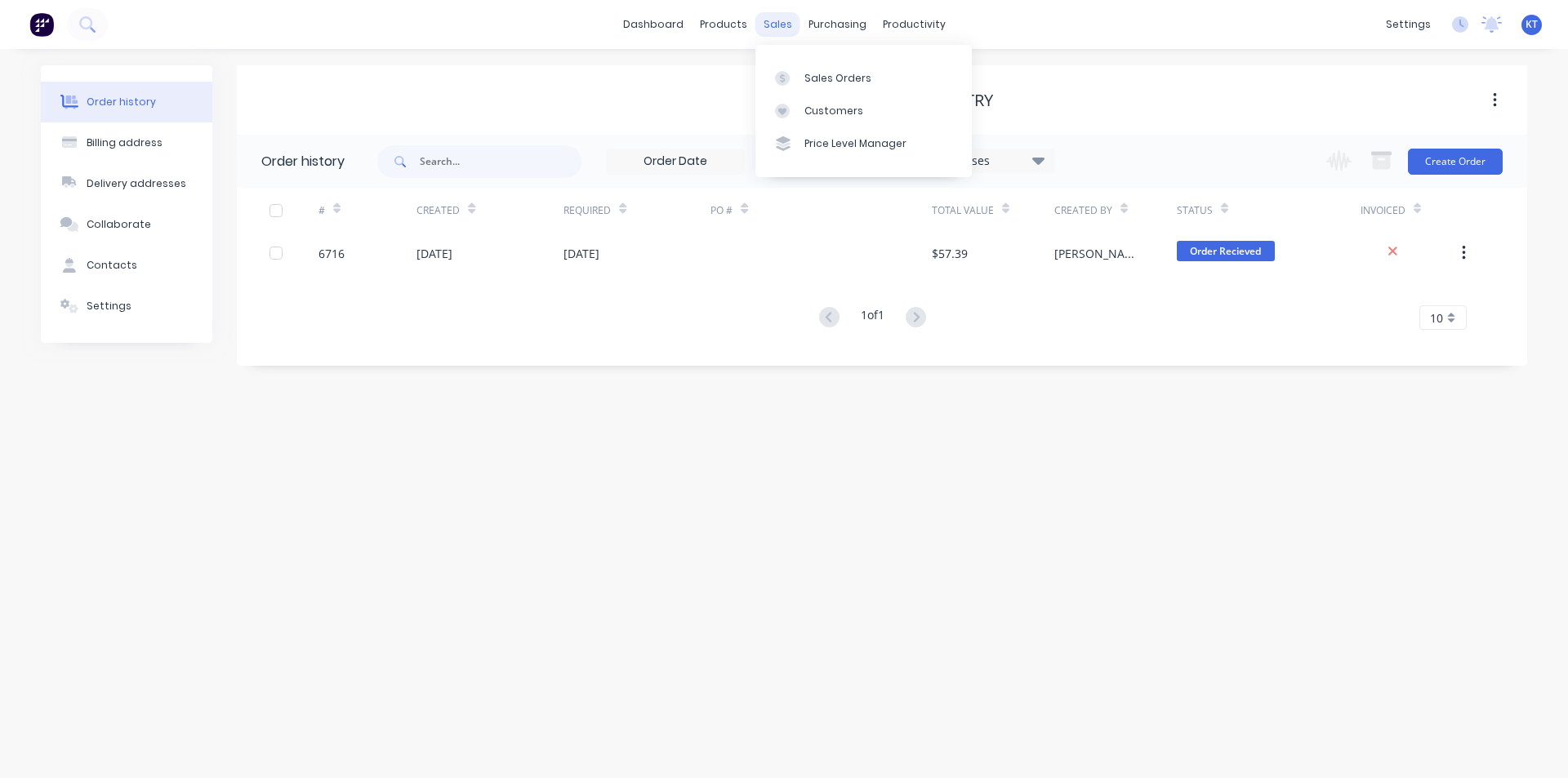
click at [778, 27] on div "sales" at bounding box center [778, 24] width 45 height 25
click at [828, 78] on div "Sales Orders" at bounding box center [837, 78] width 67 height 15
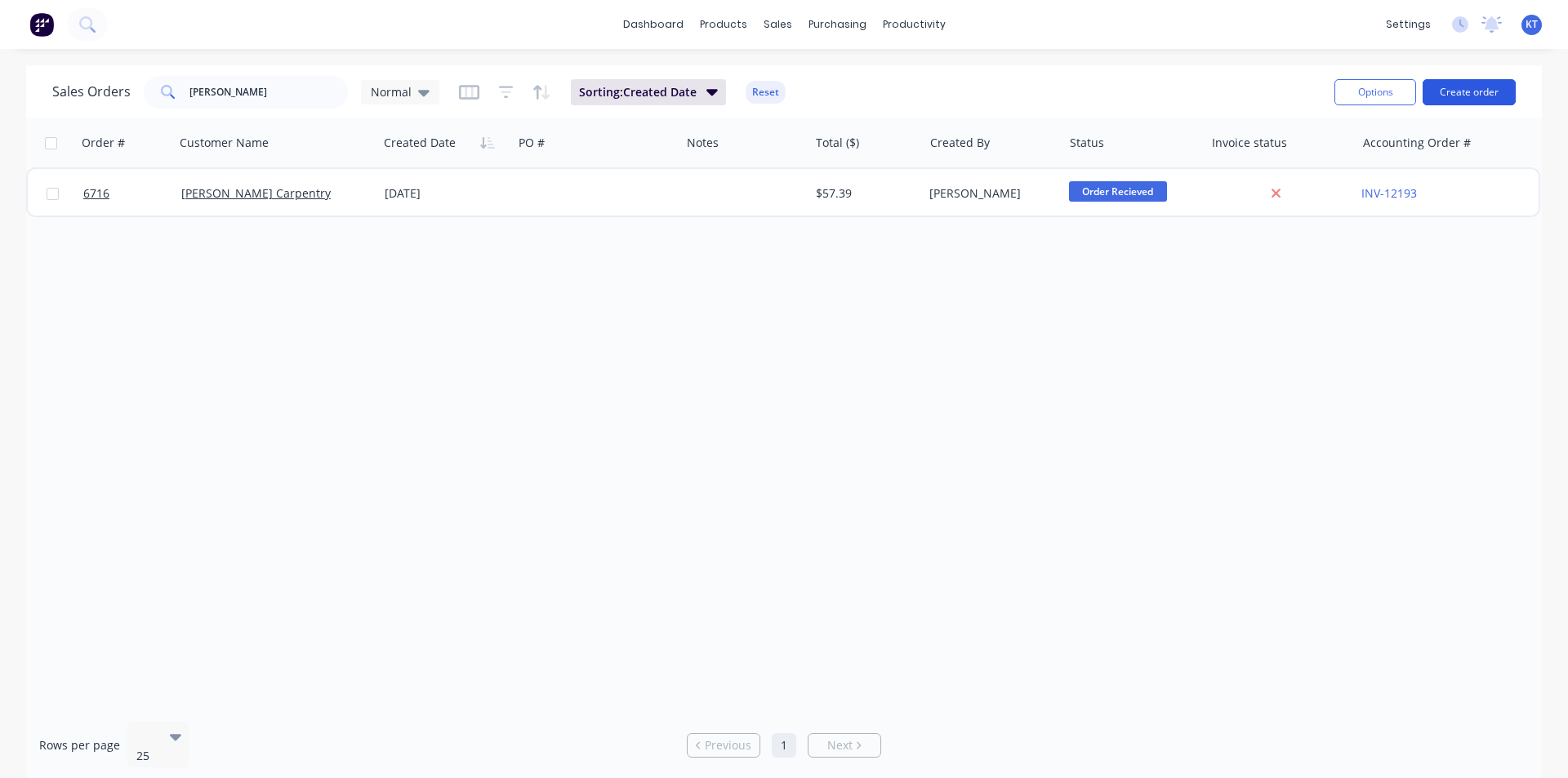
click at [1470, 99] on button "Create order" at bounding box center [1469, 92] width 93 height 26
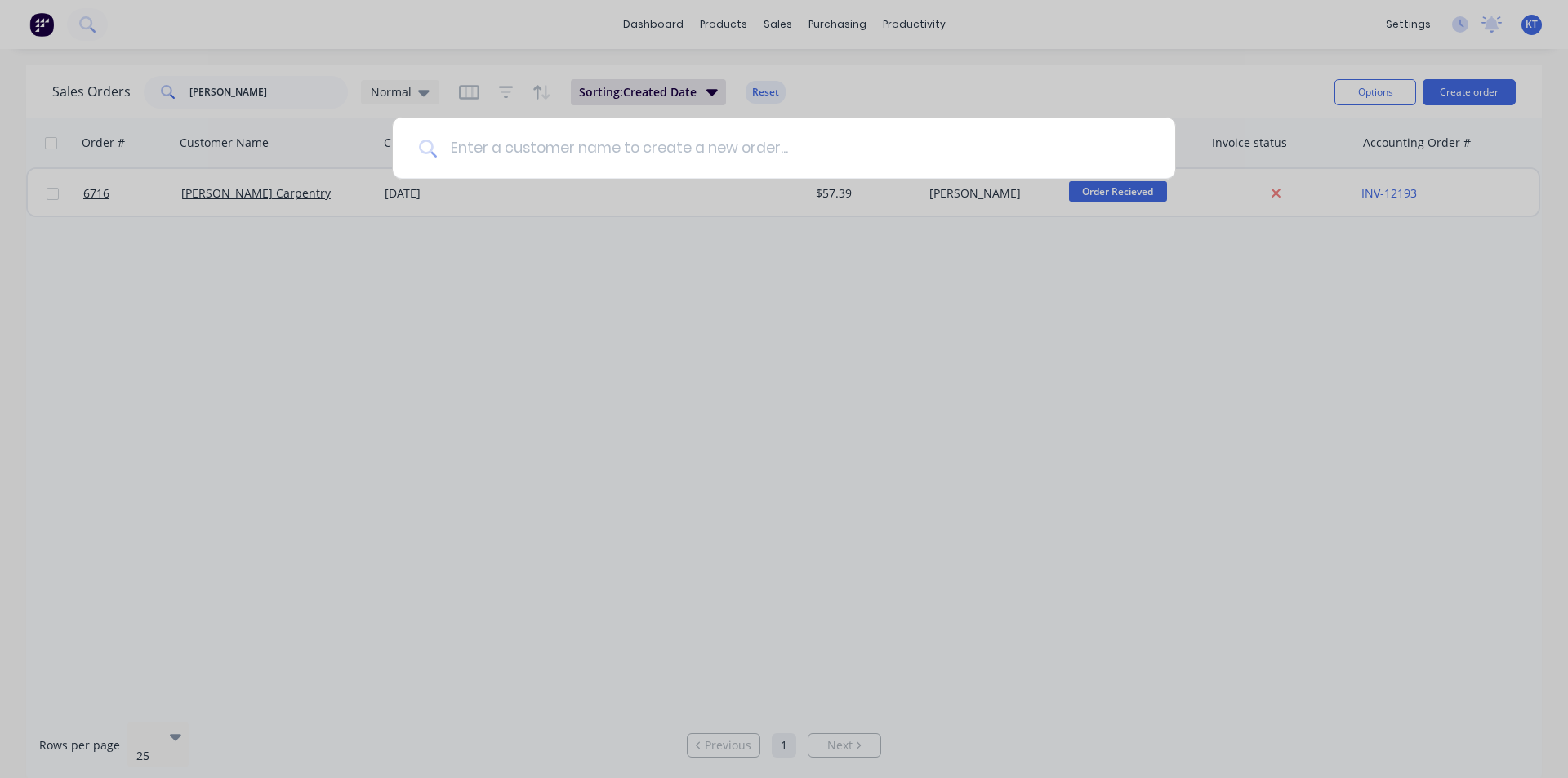
click at [785, 135] on input at bounding box center [792, 149] width 712 height 61
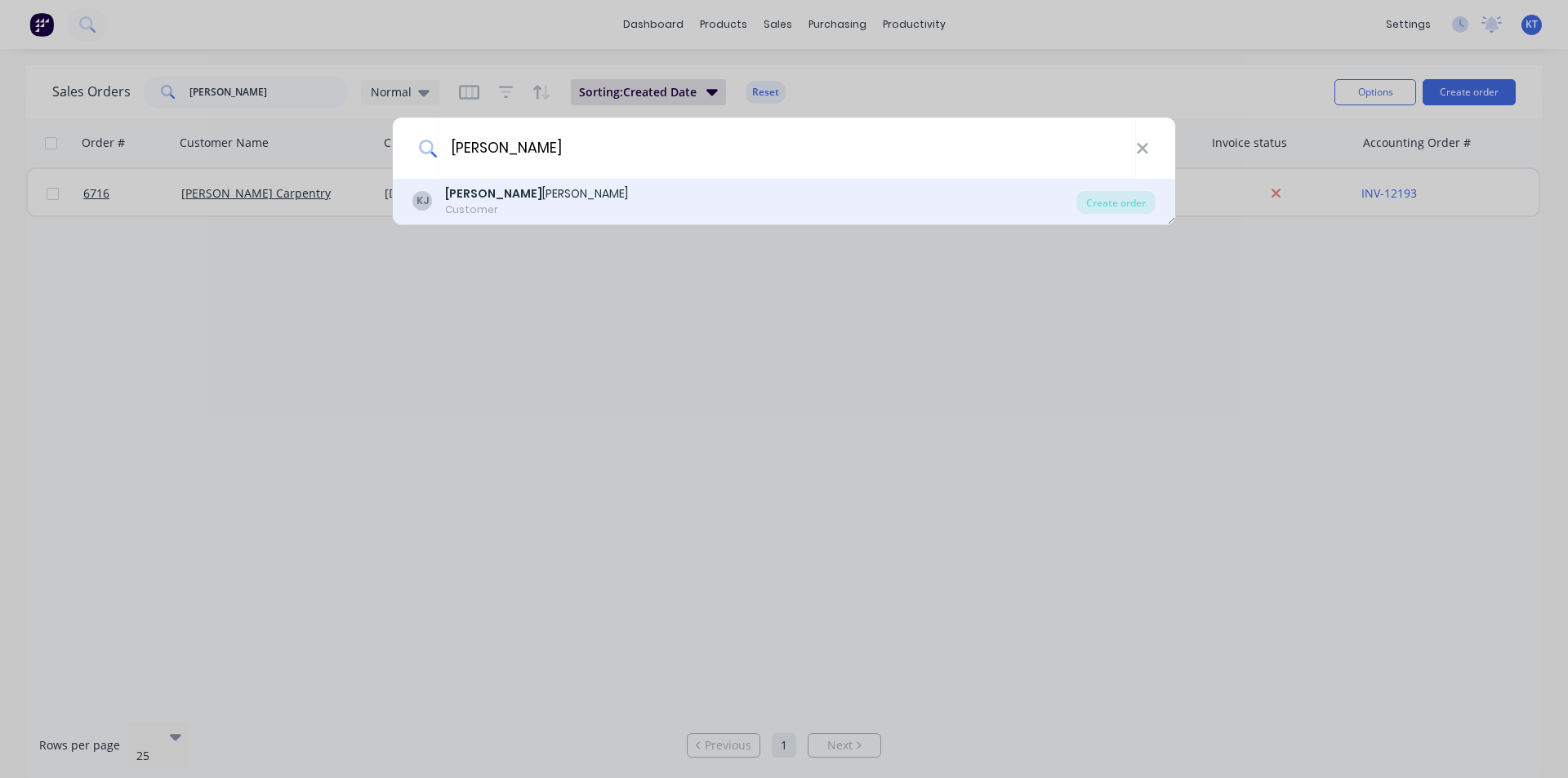
type input "[PERSON_NAME]"
click at [630, 204] on div "[PERSON_NAME] [PERSON_NAME] Customer" at bounding box center [744, 201] width 664 height 32
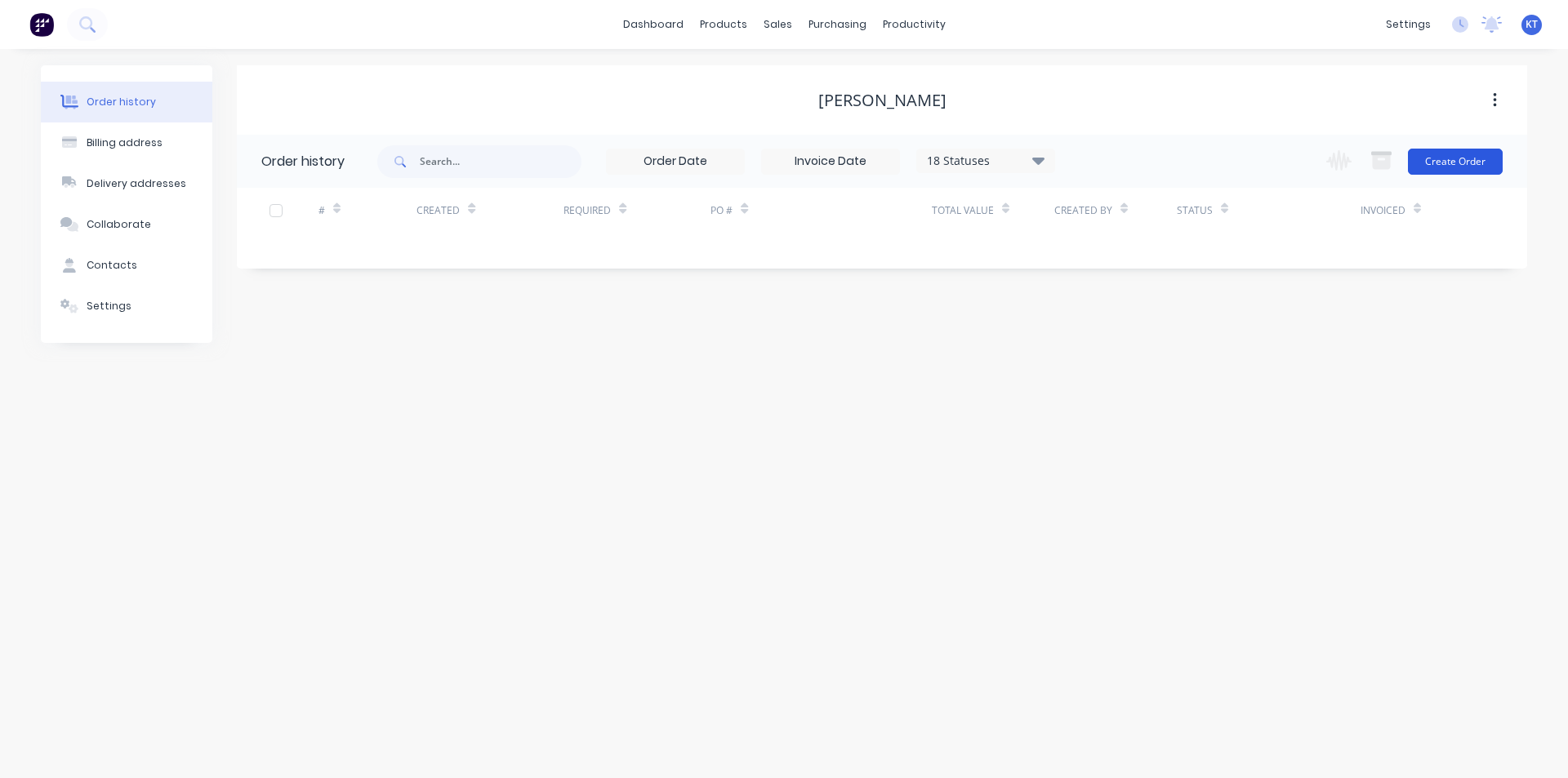
click at [1453, 168] on button "Create Order" at bounding box center [1455, 161] width 95 height 26
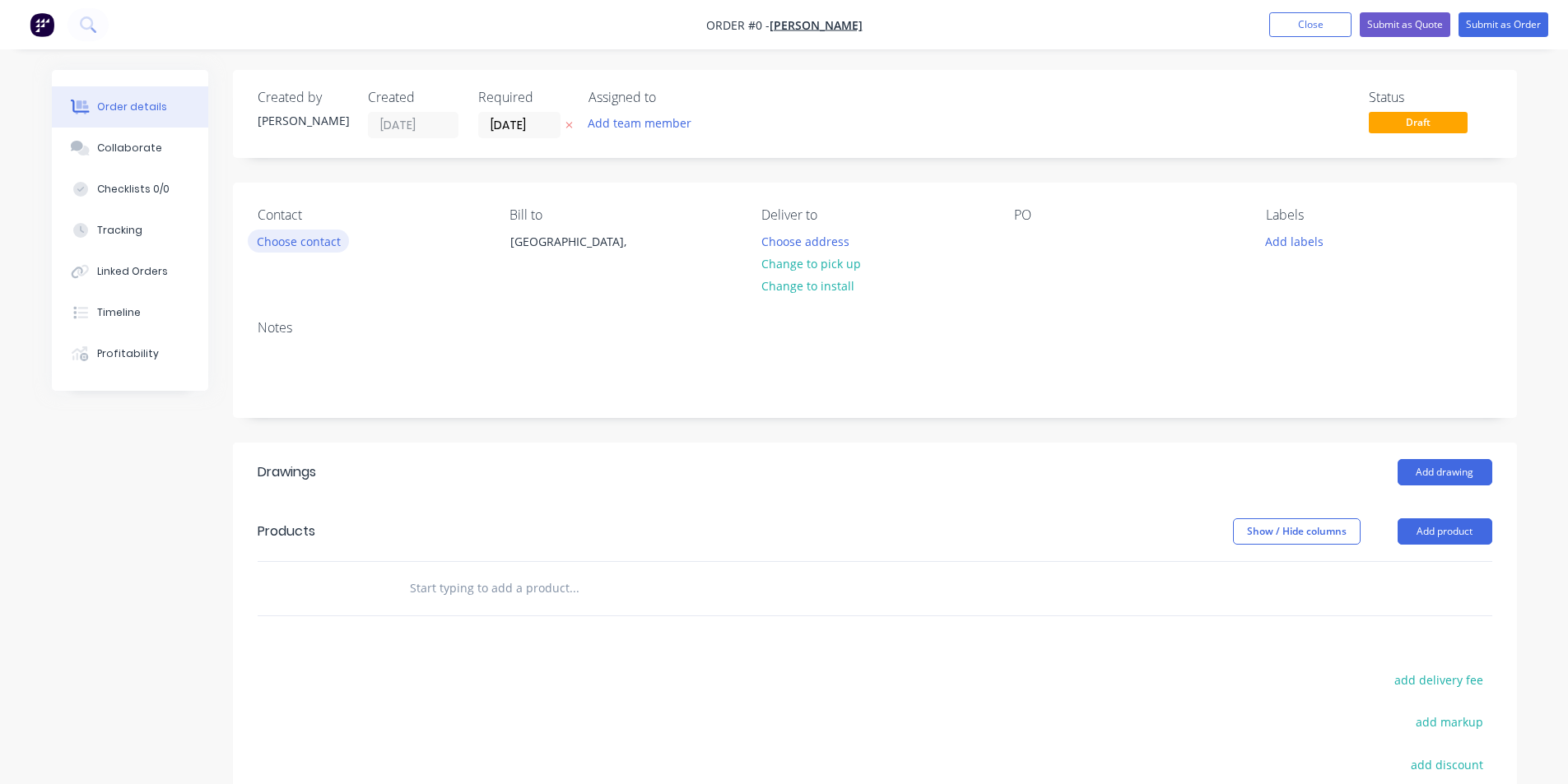
click at [318, 244] on button "Choose contact" at bounding box center [299, 241] width 102 height 22
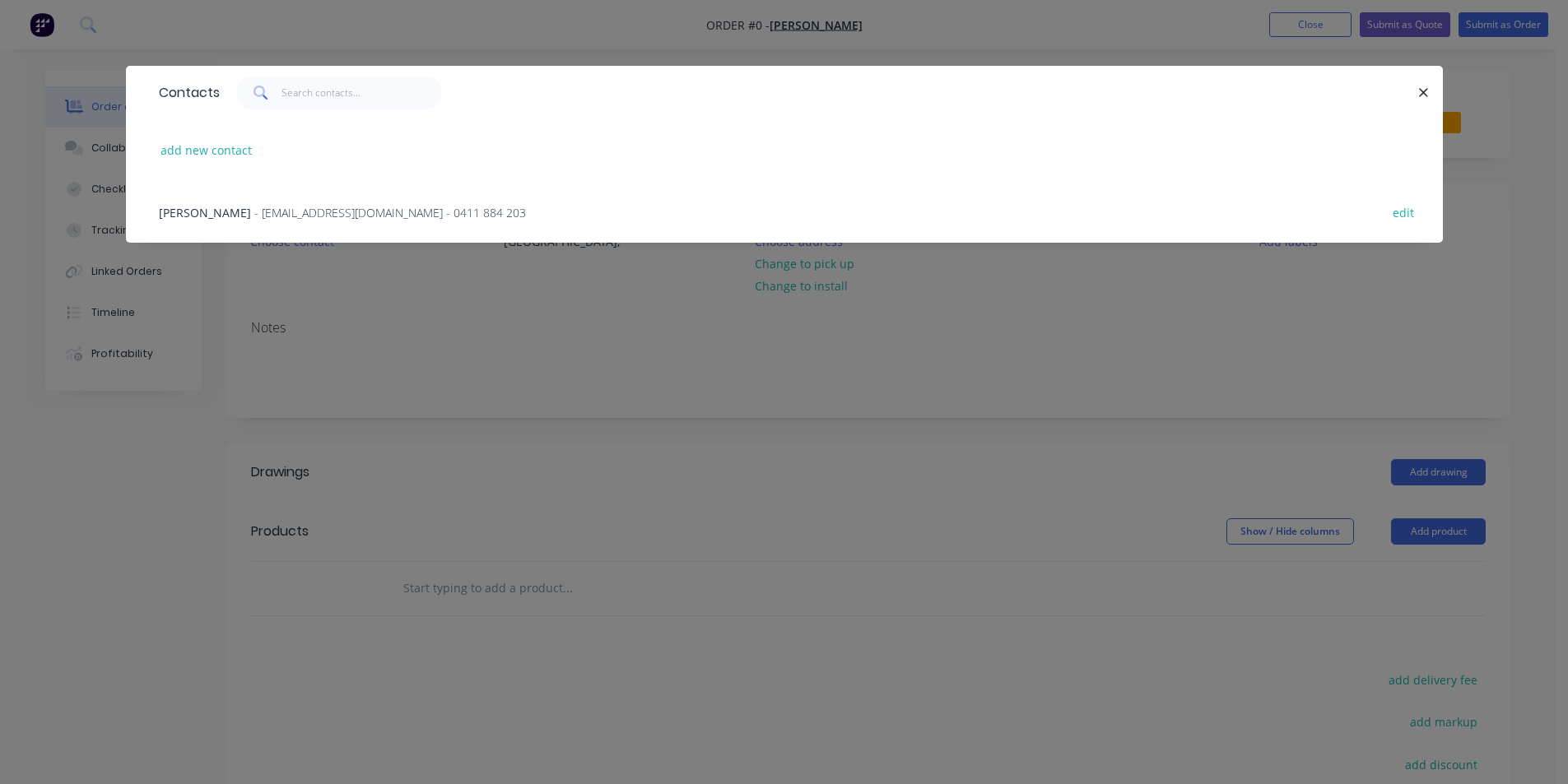
click at [295, 213] on span "- [EMAIL_ADDRESS][DOMAIN_NAME] - 0411 884 203" at bounding box center [389, 213] width 271 height 15
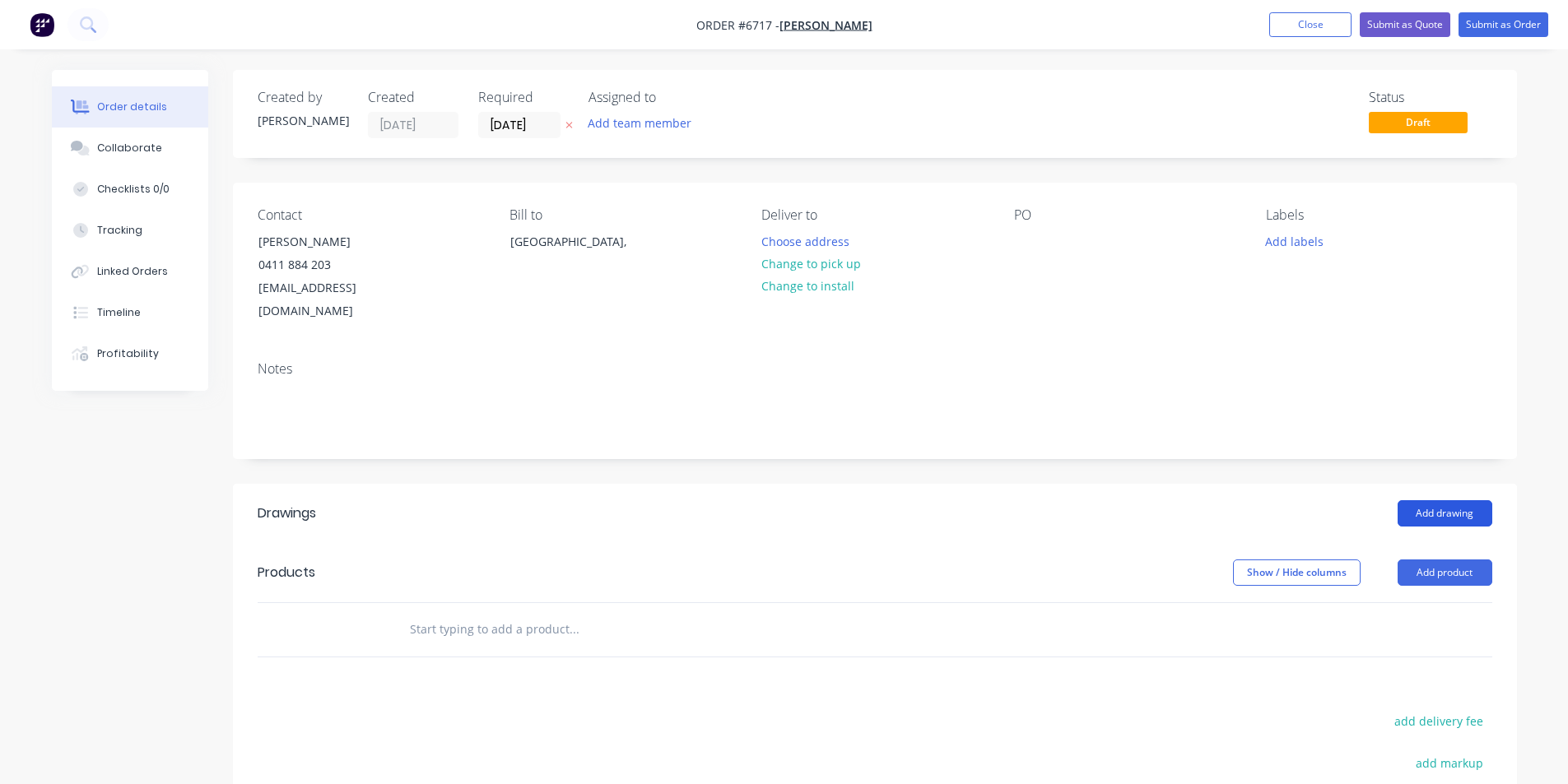
click at [1429, 500] on button "Add drawing" at bounding box center [1445, 513] width 95 height 27
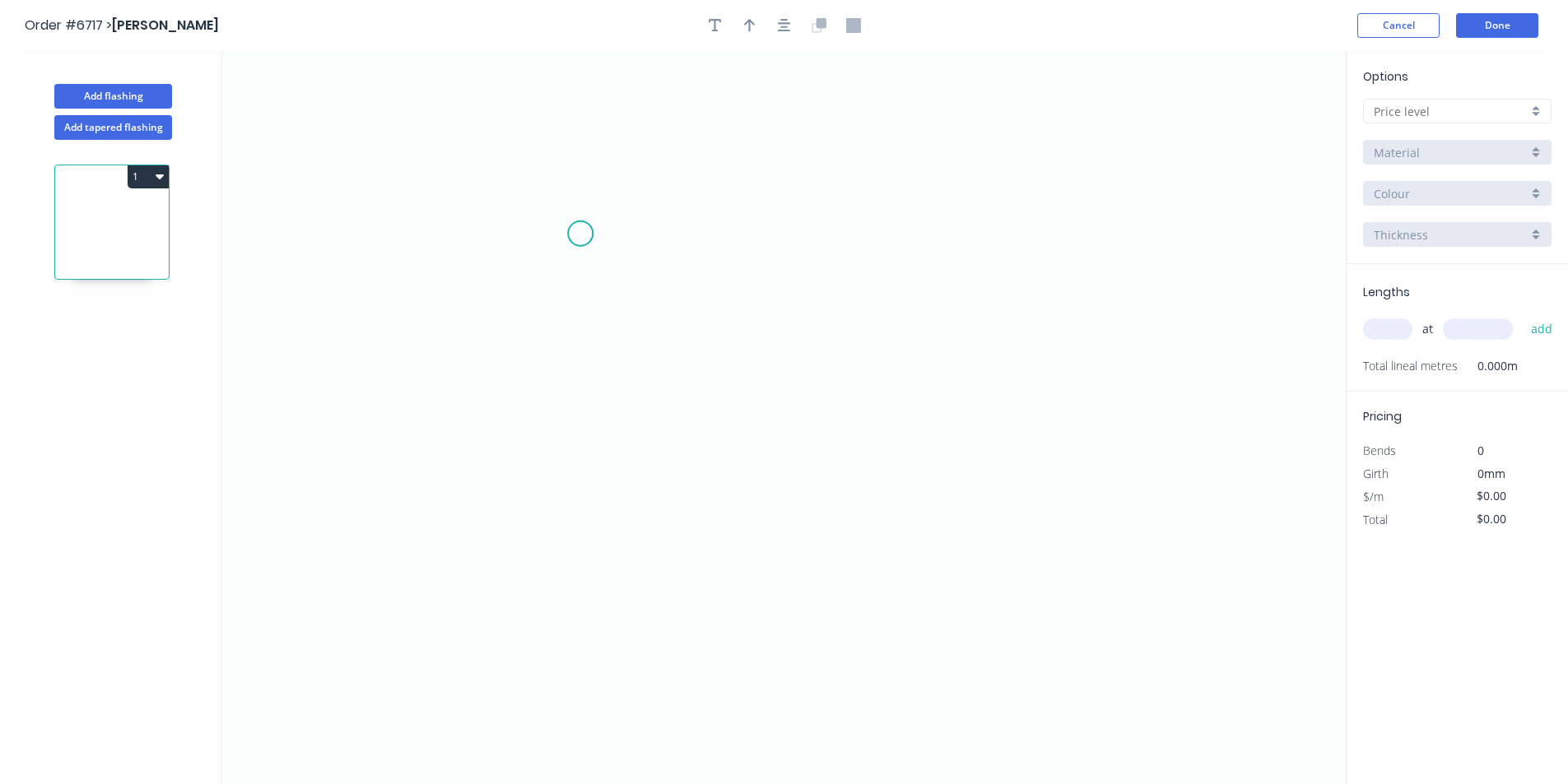
click at [580, 233] on icon "0" at bounding box center [784, 417] width 1124 height 733
click at [615, 202] on icon "0" at bounding box center [784, 417] width 1124 height 733
click at [837, 207] on icon "0 ?" at bounding box center [784, 417] width 1124 height 733
click at [832, 356] on icon "0 ? ?" at bounding box center [784, 417] width 1124 height 733
click at [814, 377] on icon "0 ? ? ?" at bounding box center [784, 417] width 1124 height 733
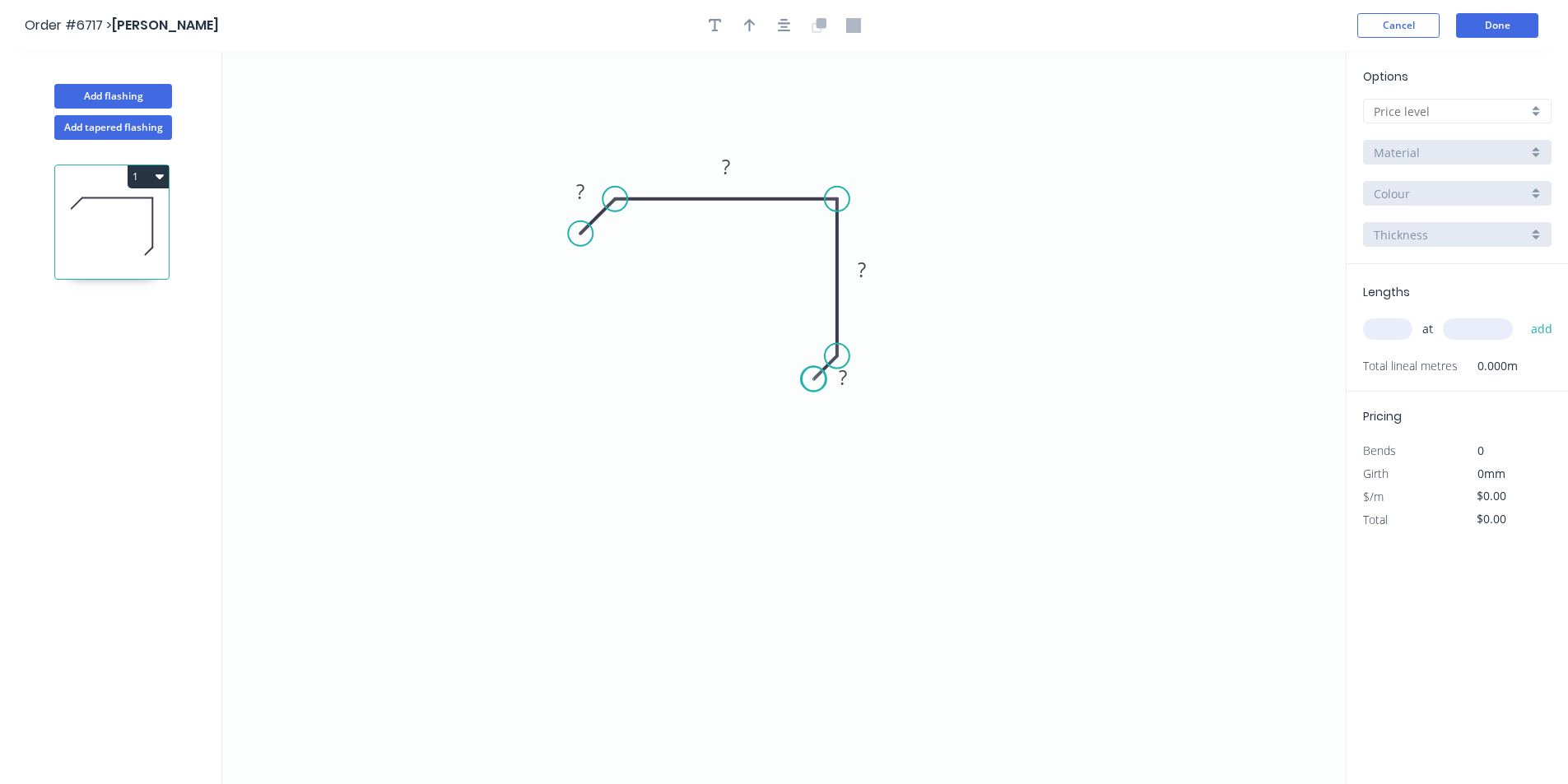
click at [813, 380] on circle at bounding box center [814, 379] width 25 height 25
click at [585, 183] on tspan "?" at bounding box center [580, 191] width 9 height 28
click at [809, 385] on circle at bounding box center [809, 384] width 25 height 25
click at [1527, 114] on input "text" at bounding box center [1450, 111] width 154 height 17
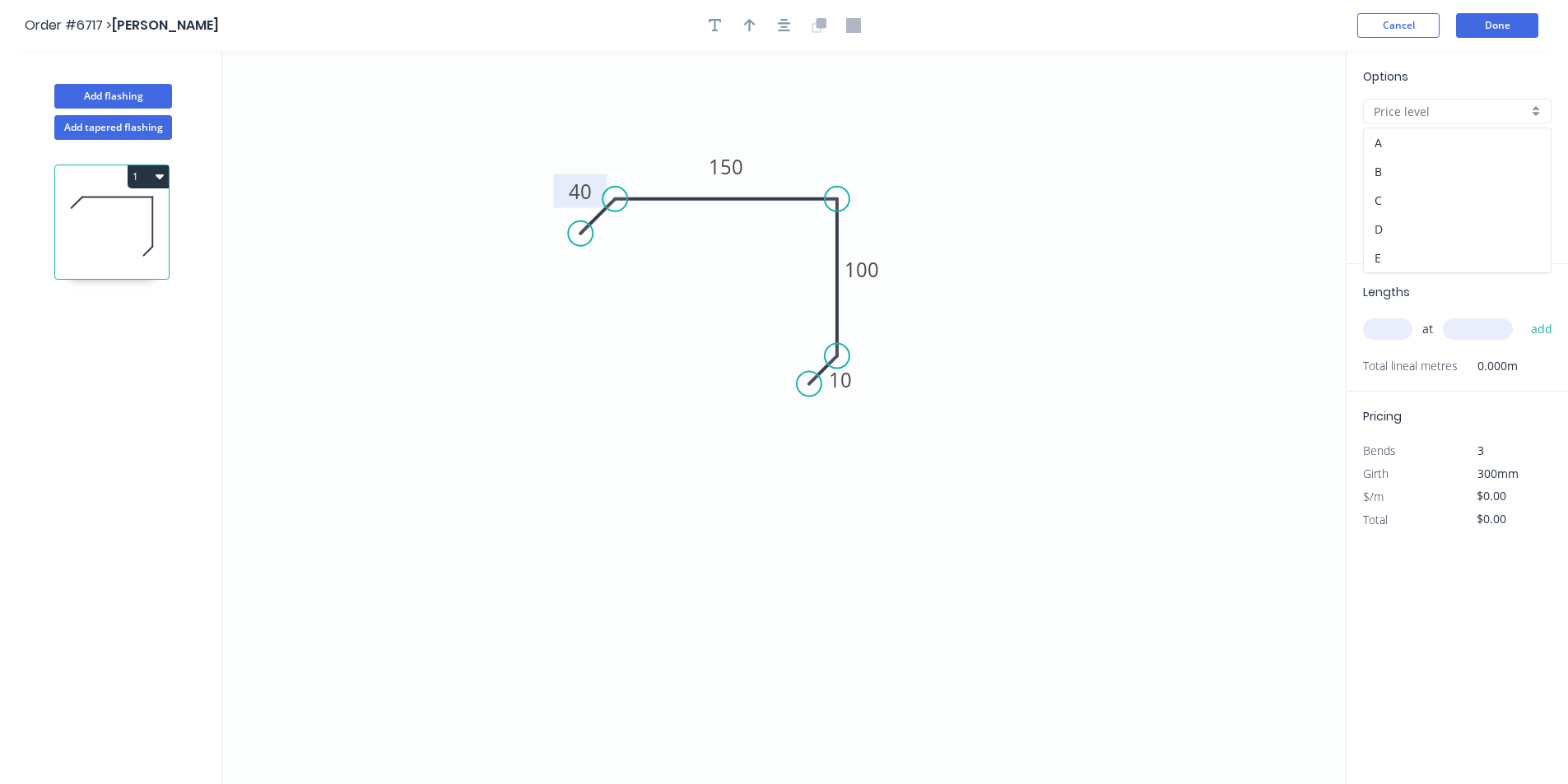
click at [1514, 230] on div "D" at bounding box center [1457, 228] width 187 height 28
type input "D"
type input "$161.85"
click at [1466, 153] on input "Brass" at bounding box center [1450, 152] width 154 height 17
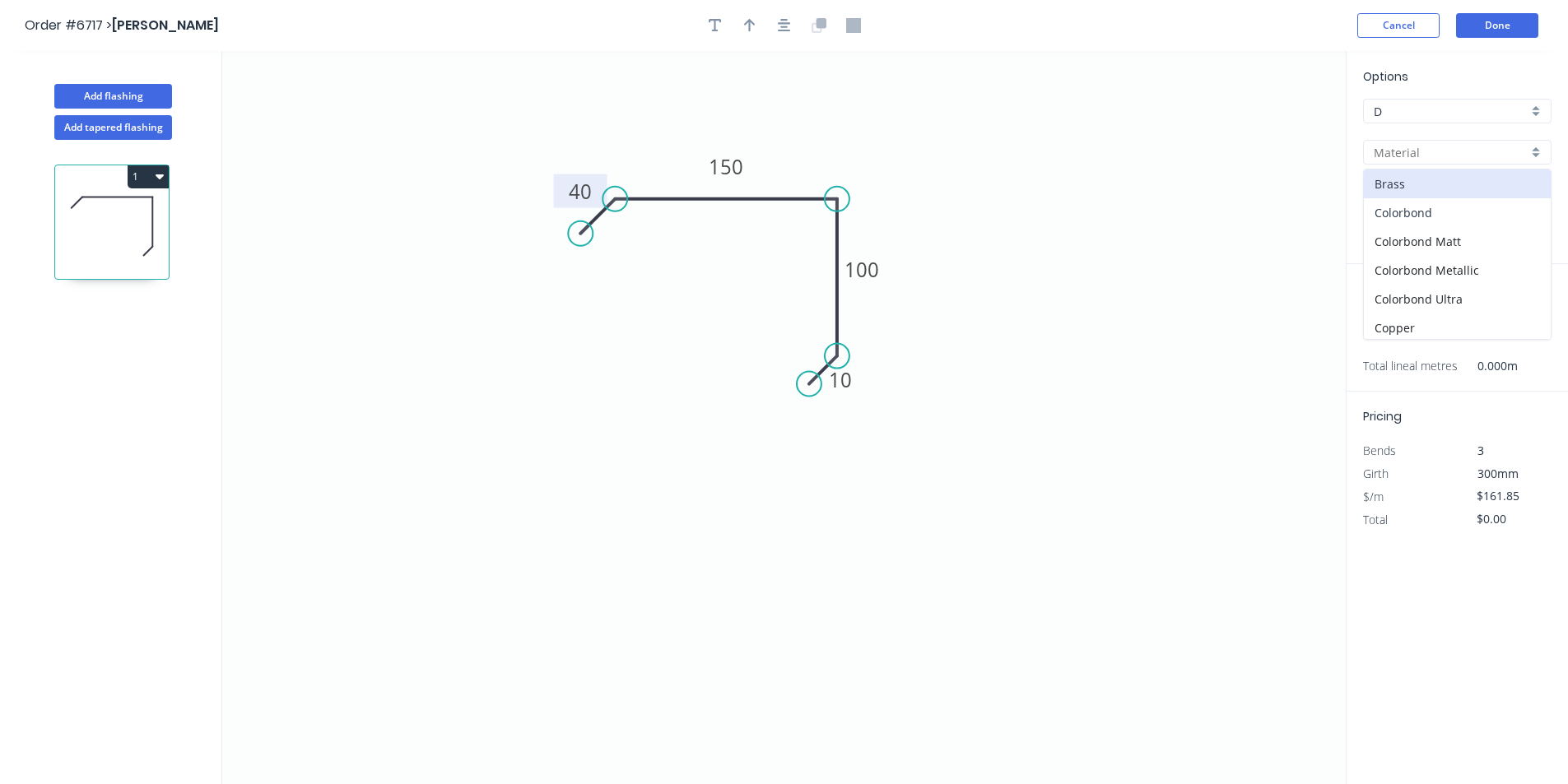
click at [1428, 215] on div "Colorbond" at bounding box center [1457, 212] width 187 height 28
type input "Colorbond"
type input "Basalt"
type input "0.55"
type input "$16.46"
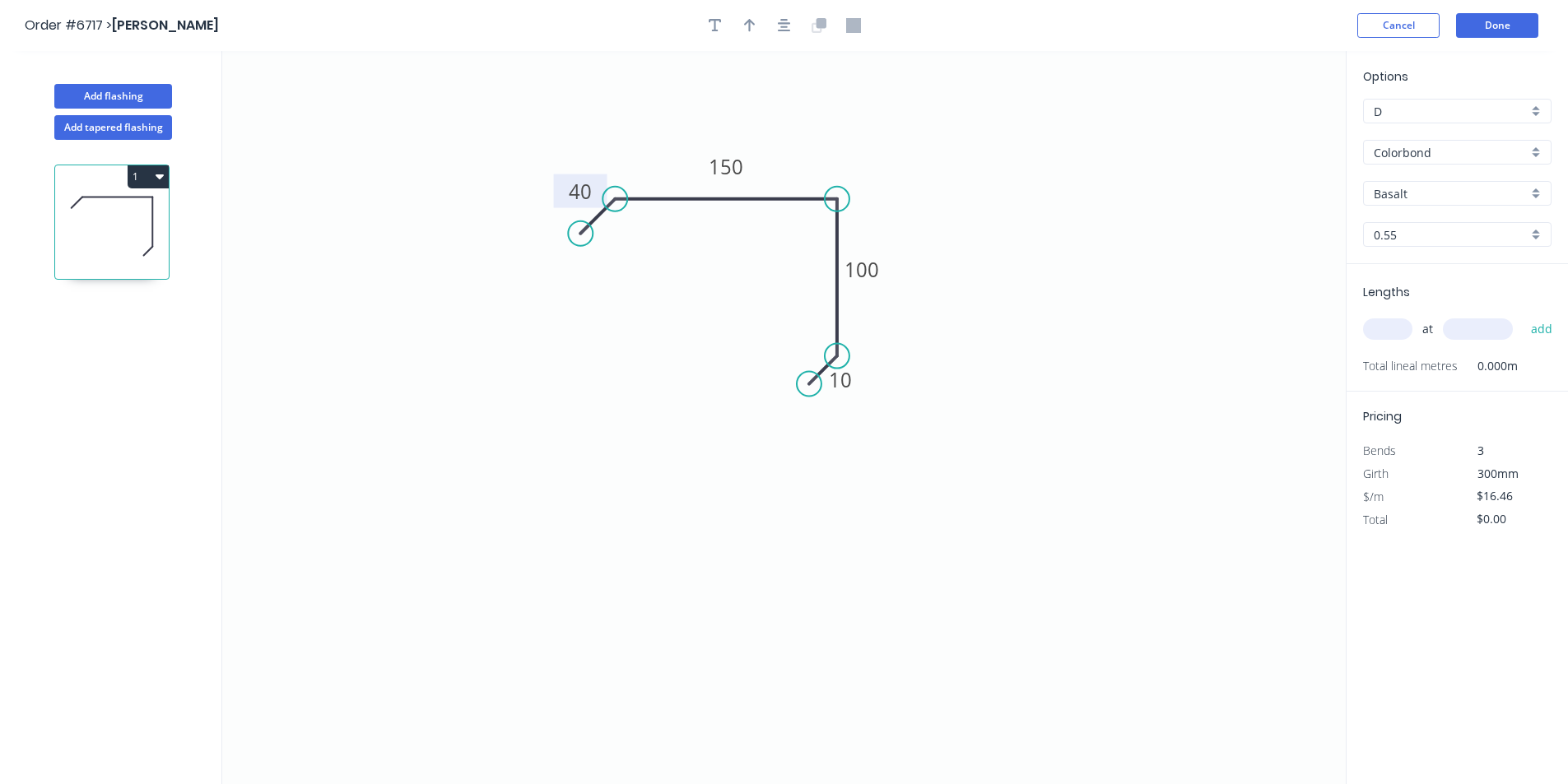
click at [1426, 159] on input "Colorbond" at bounding box center [1450, 152] width 154 height 17
click at [1431, 324] on div "Zincalume" at bounding box center [1457, 324] width 187 height 28
type input "Zincalume"
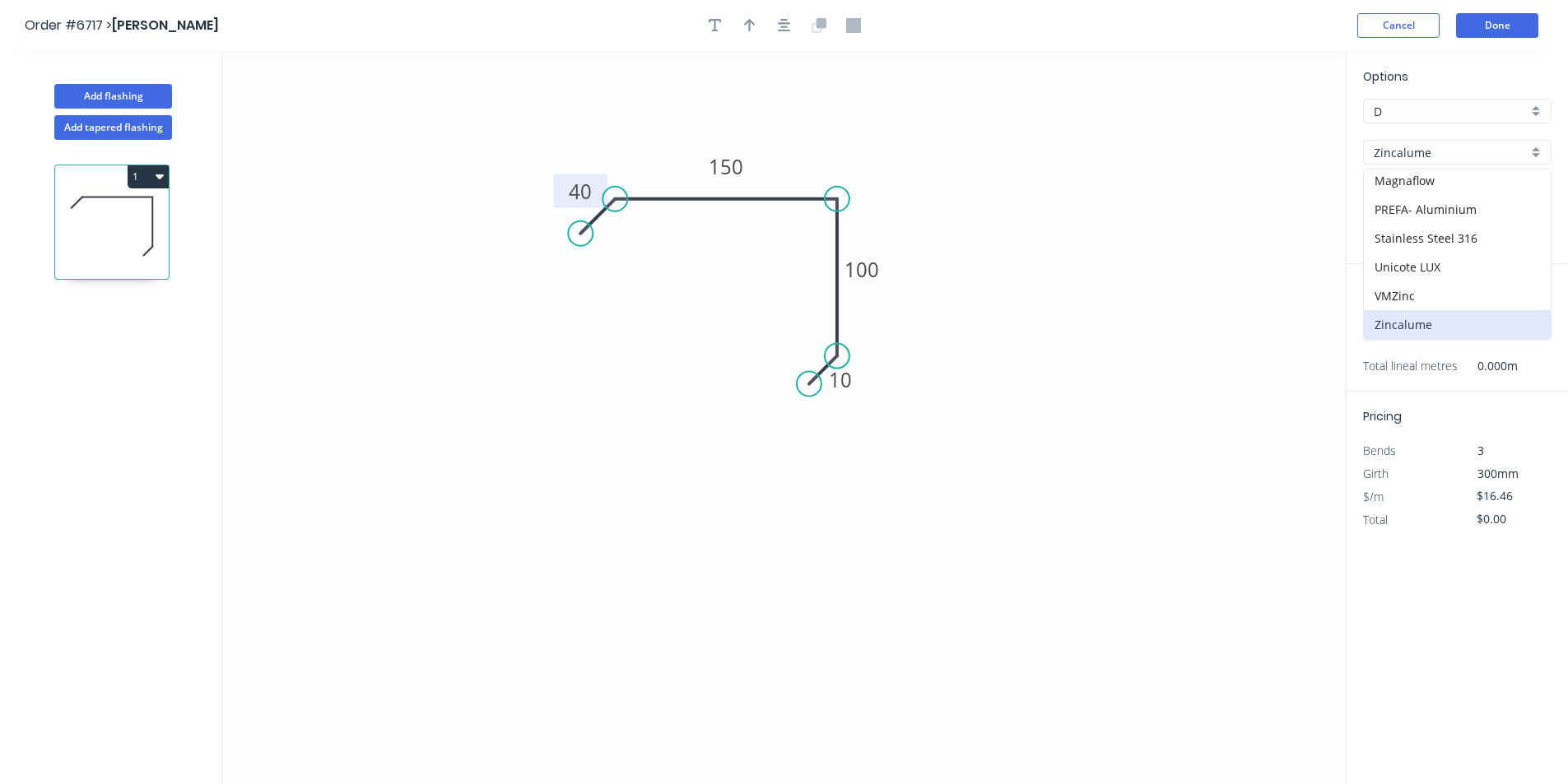
type input "$12.54"
click at [1391, 324] on input "text" at bounding box center [1387, 329] width 49 height 22
type input "3"
type input "5200"
click at [1522, 315] on button "add" at bounding box center [1541, 329] width 39 height 28
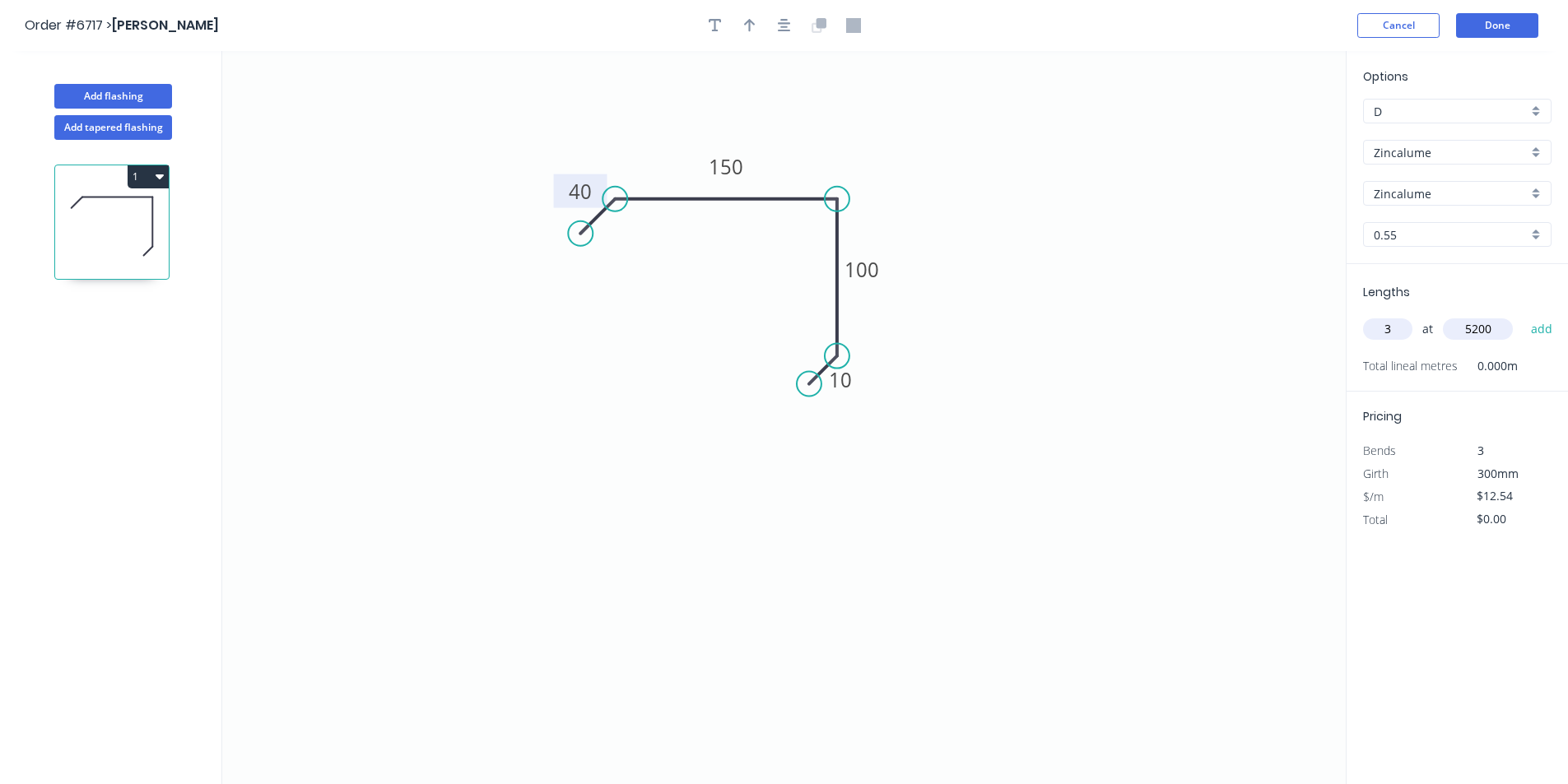
type input "$195.62"
click at [755, 30] on button "button" at bounding box center [749, 25] width 25 height 25
click at [1261, 128] on icon at bounding box center [1262, 114] width 15 height 52
drag, startPoint x: 1265, startPoint y: 133, endPoint x: 852, endPoint y: 149, distance: 413.3
click at [852, 149] on icon at bounding box center [865, 135] width 47 height 47
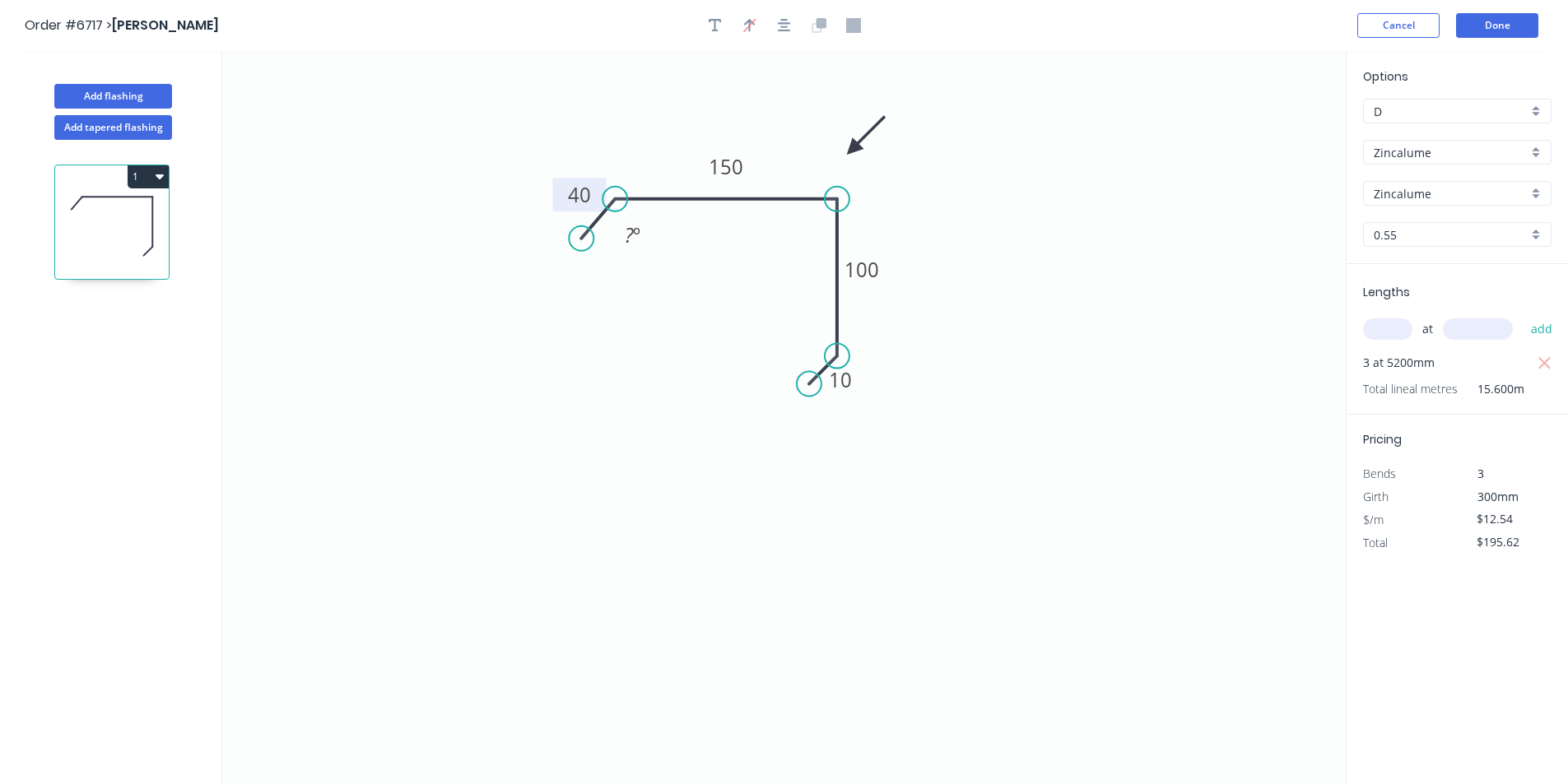
drag, startPoint x: 574, startPoint y: 236, endPoint x: 583, endPoint y: 238, distance: 9.2
click at [583, 238] on circle at bounding box center [580, 238] width 25 height 25
click at [619, 233] on rect at bounding box center [633, 236] width 33 height 23
click at [807, 380] on circle at bounding box center [806, 379] width 25 height 25
click at [797, 343] on tspan "?" at bounding box center [796, 336] width 9 height 28
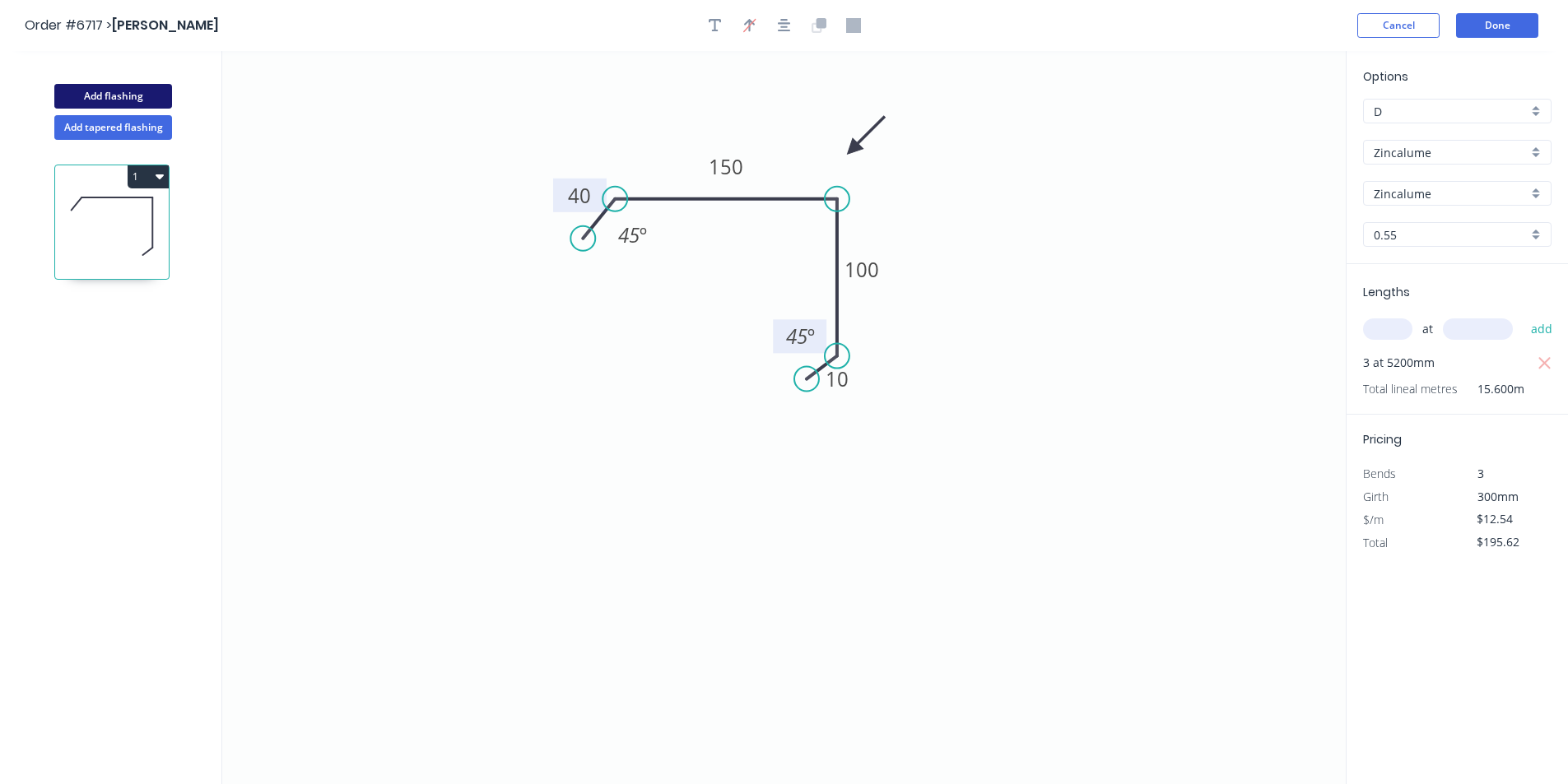
click at [129, 99] on button "Add flashing" at bounding box center [113, 96] width 118 height 25
type input "$0.00"
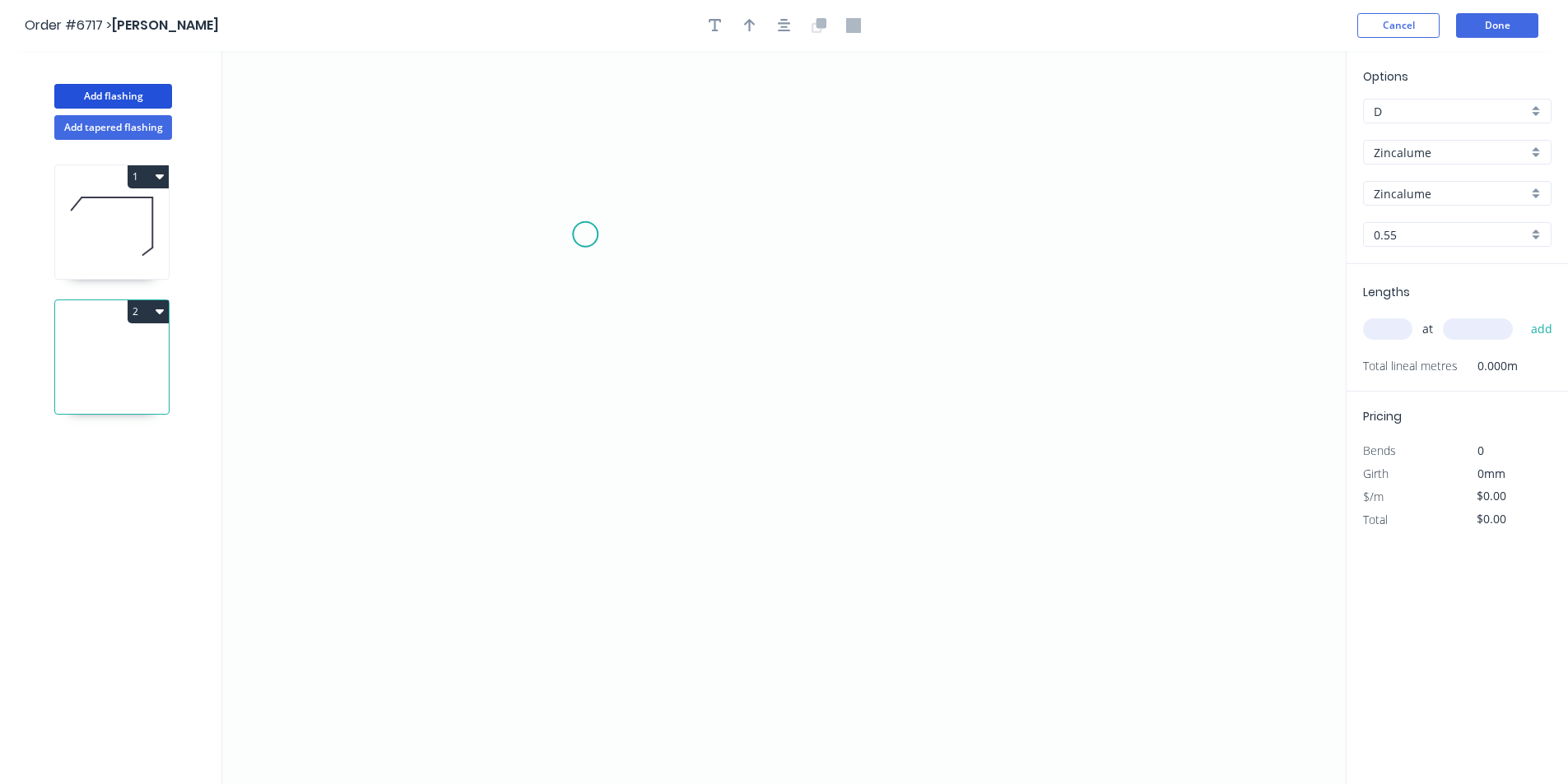
click at [586, 241] on icon "0" at bounding box center [784, 417] width 1124 height 733
click at [643, 195] on icon at bounding box center [615, 218] width 59 height 46
click at [649, 196] on circle at bounding box center [643, 195] width 25 height 25
click at [156, 307] on icon "button" at bounding box center [160, 311] width 9 height 13
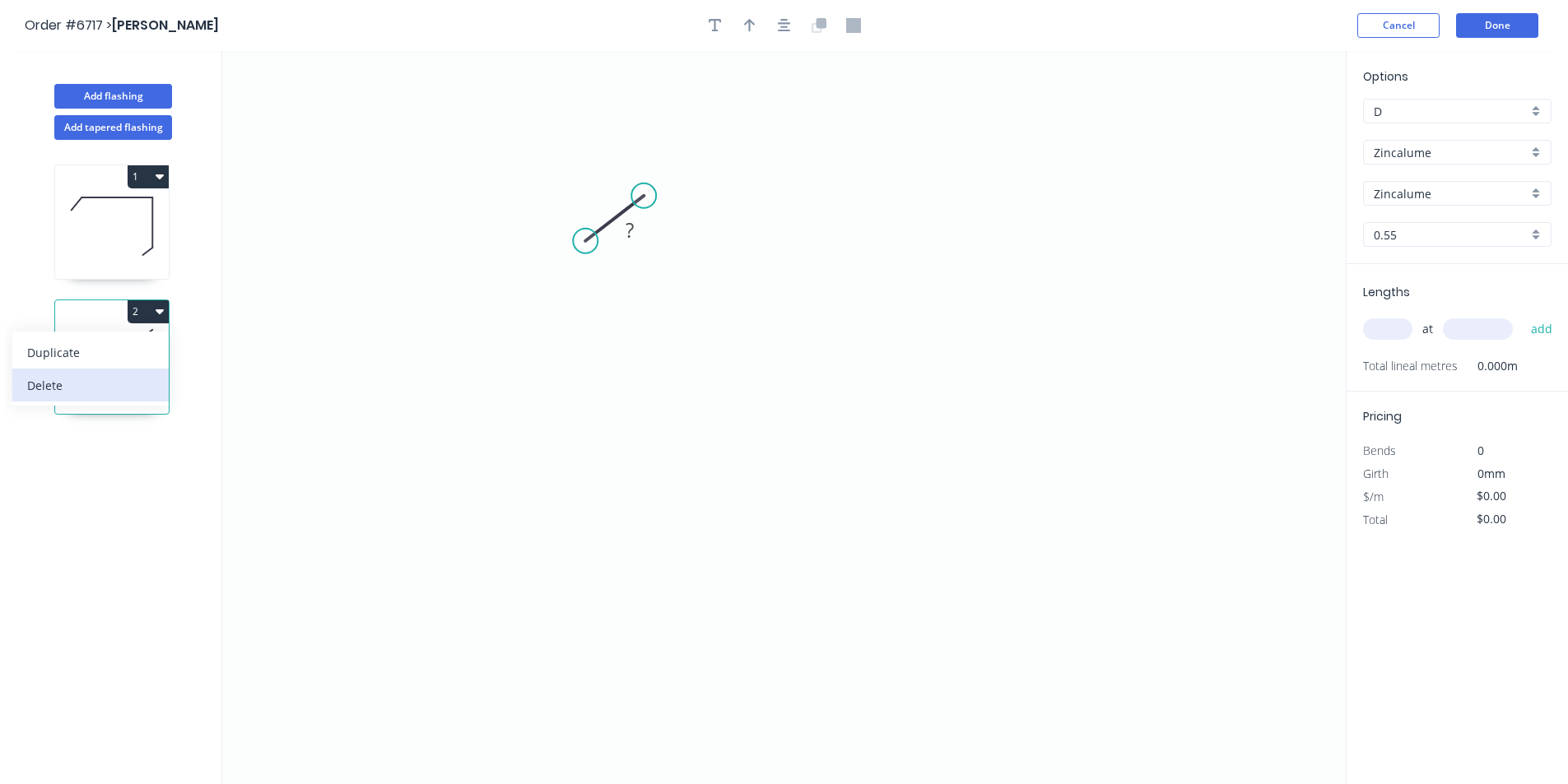
click at [97, 374] on div "Delete" at bounding box center [90, 386] width 127 height 24
type input "$12.54"
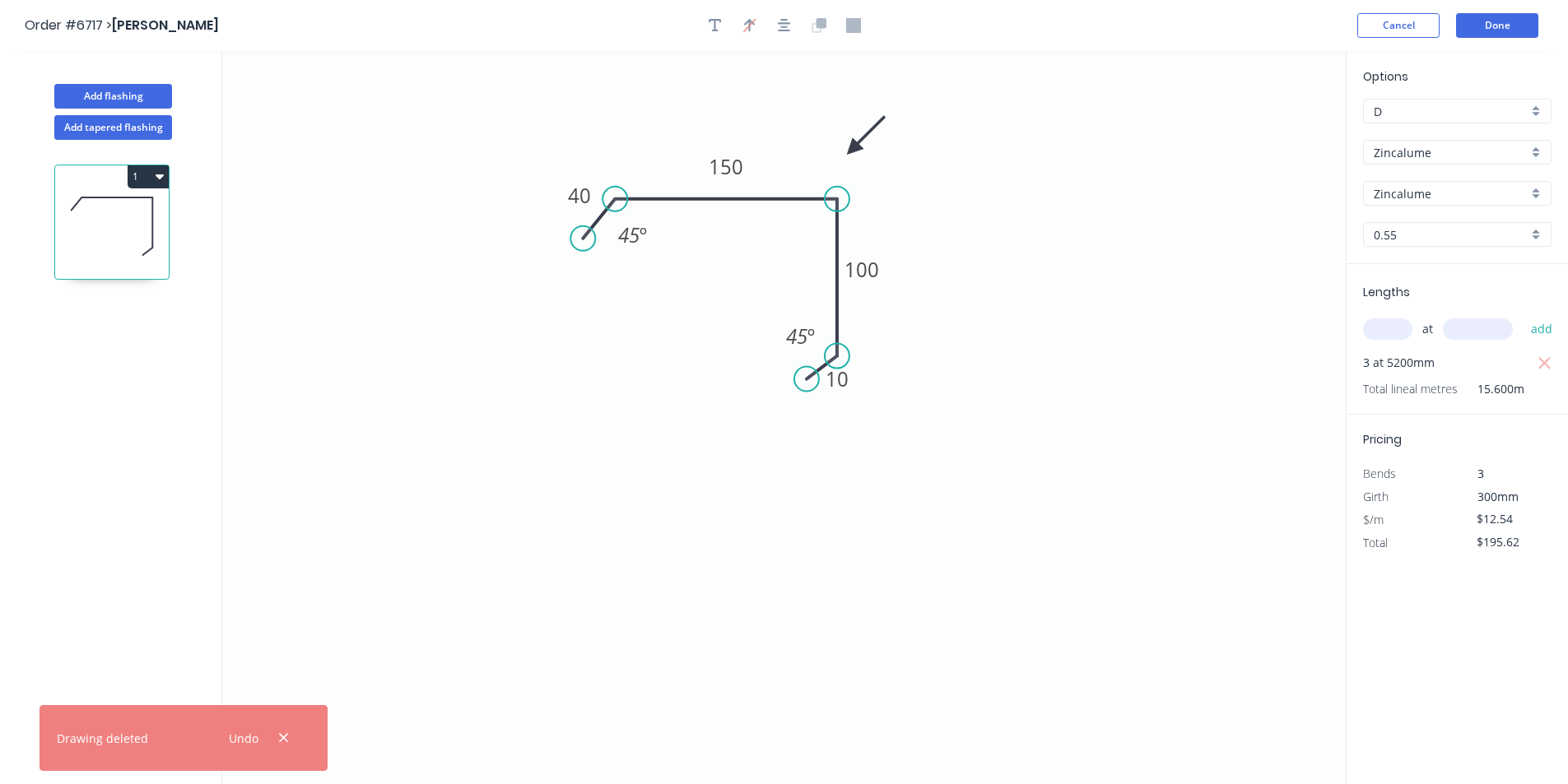
click at [154, 171] on button "1" at bounding box center [148, 176] width 41 height 23
click at [108, 225] on div "Duplicate" at bounding box center [90, 218] width 127 height 24
type input "$0.00"
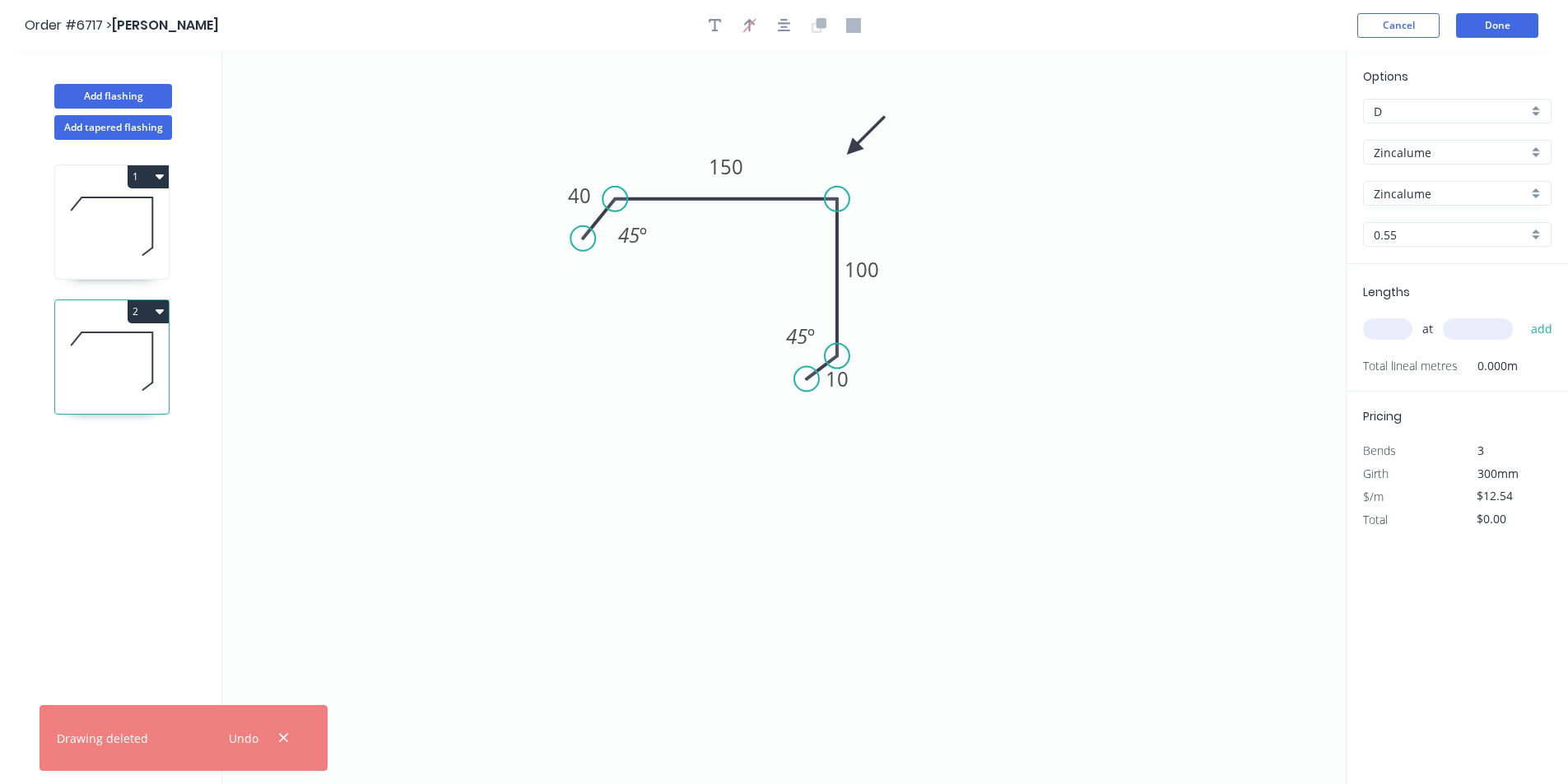
click at [101, 354] on icon at bounding box center [112, 361] width 114 height 105
click at [561, 194] on rect at bounding box center [579, 194] width 53 height 34
click at [580, 191] on tspan "40" at bounding box center [579, 195] width 23 height 28
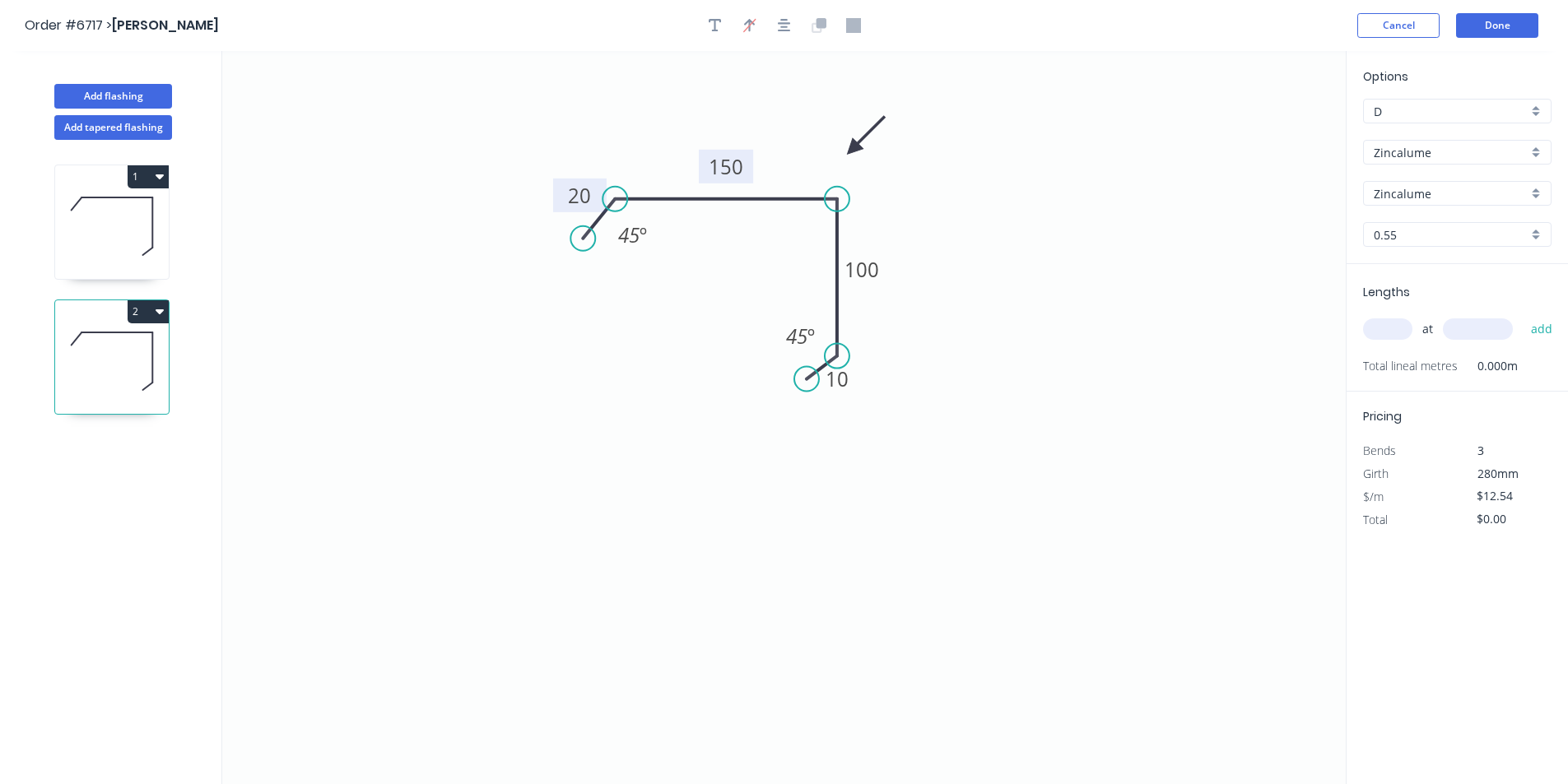
click at [734, 160] on tspan "150" at bounding box center [726, 167] width 34 height 28
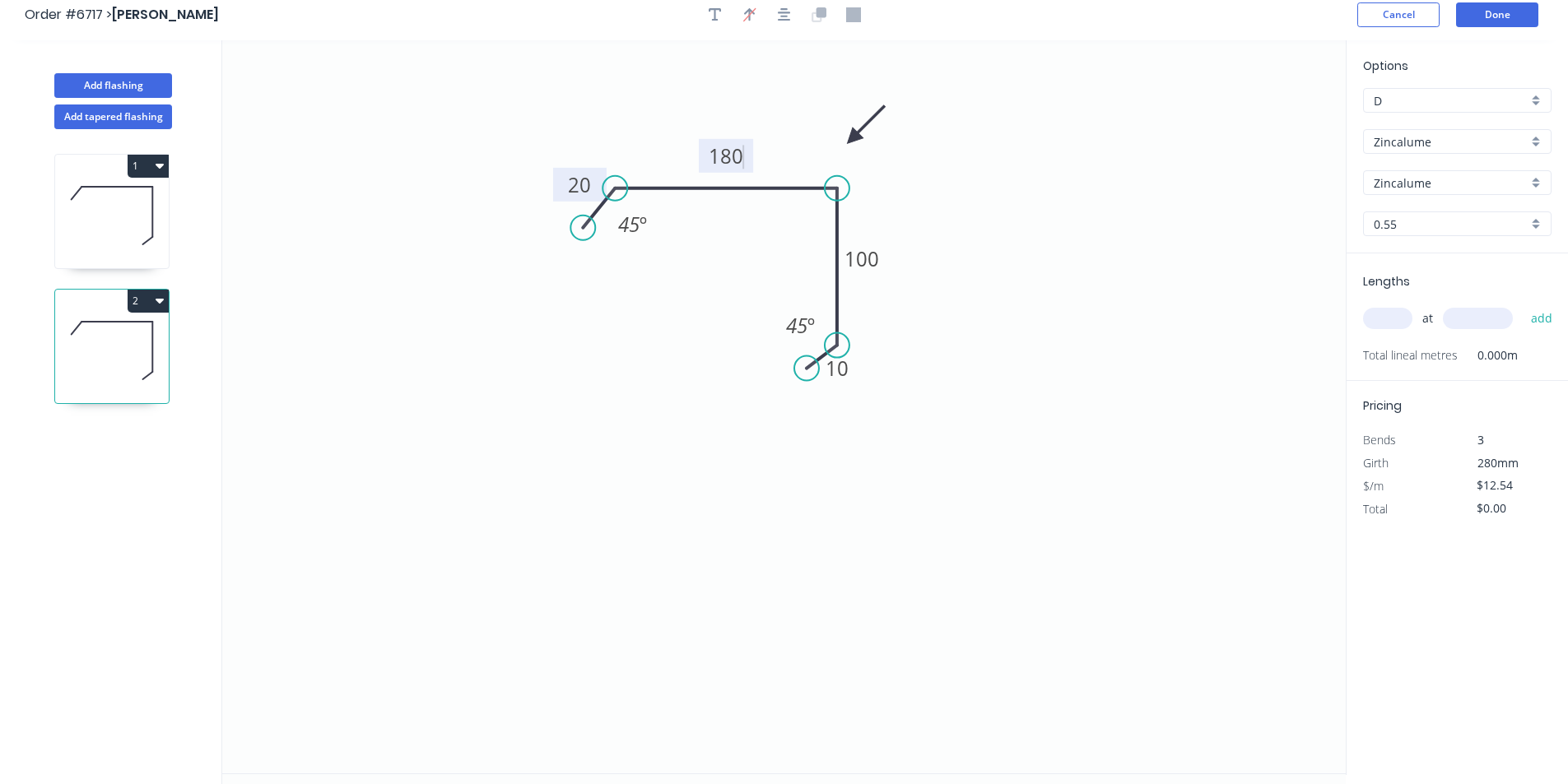
scroll to position [0, 0]
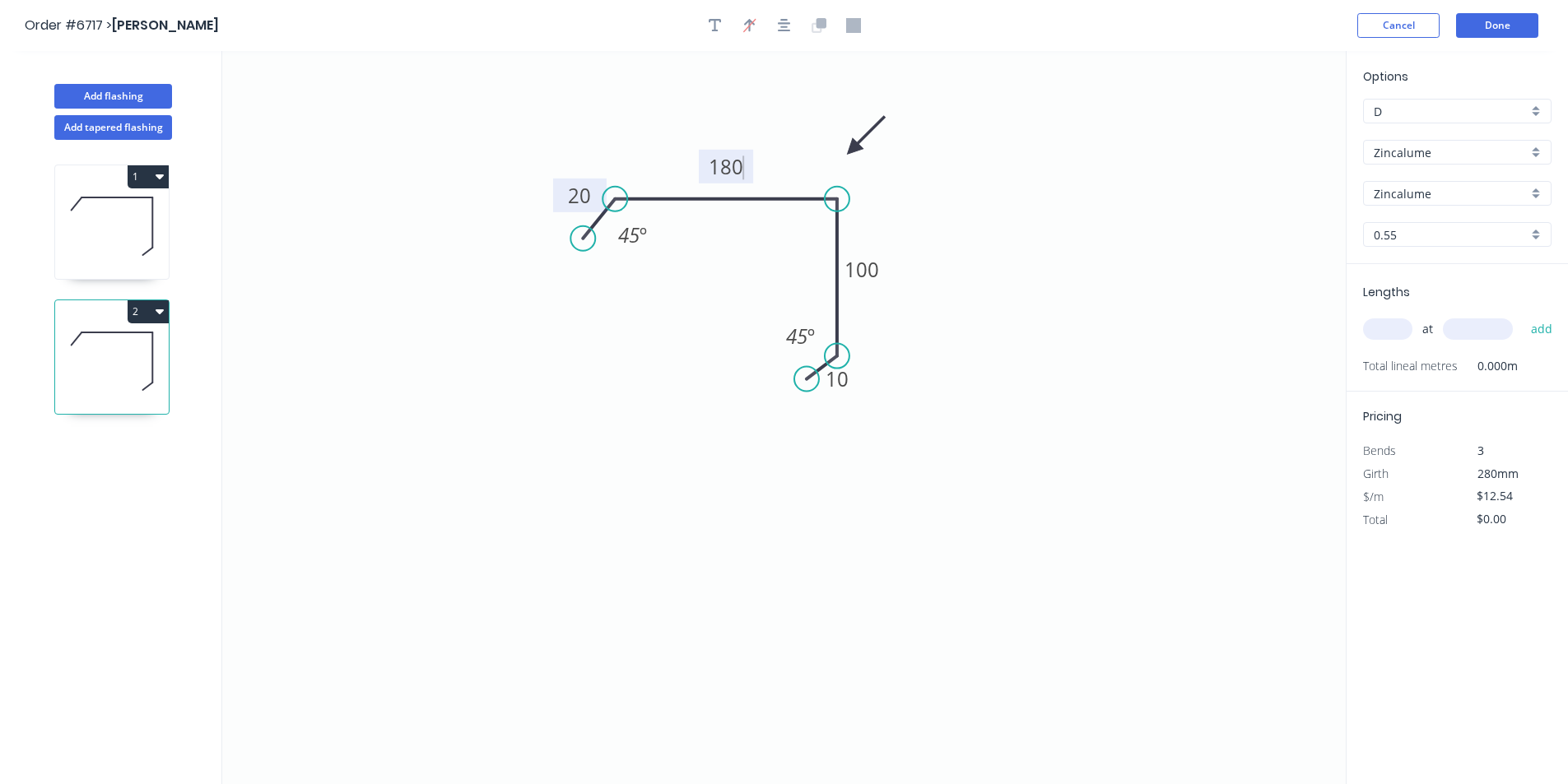
click at [1381, 331] on input "text" at bounding box center [1387, 329] width 49 height 22
type input "$15.38"
type input "4"
type input "4250"
click at [1522, 315] on button "add" at bounding box center [1541, 329] width 39 height 28
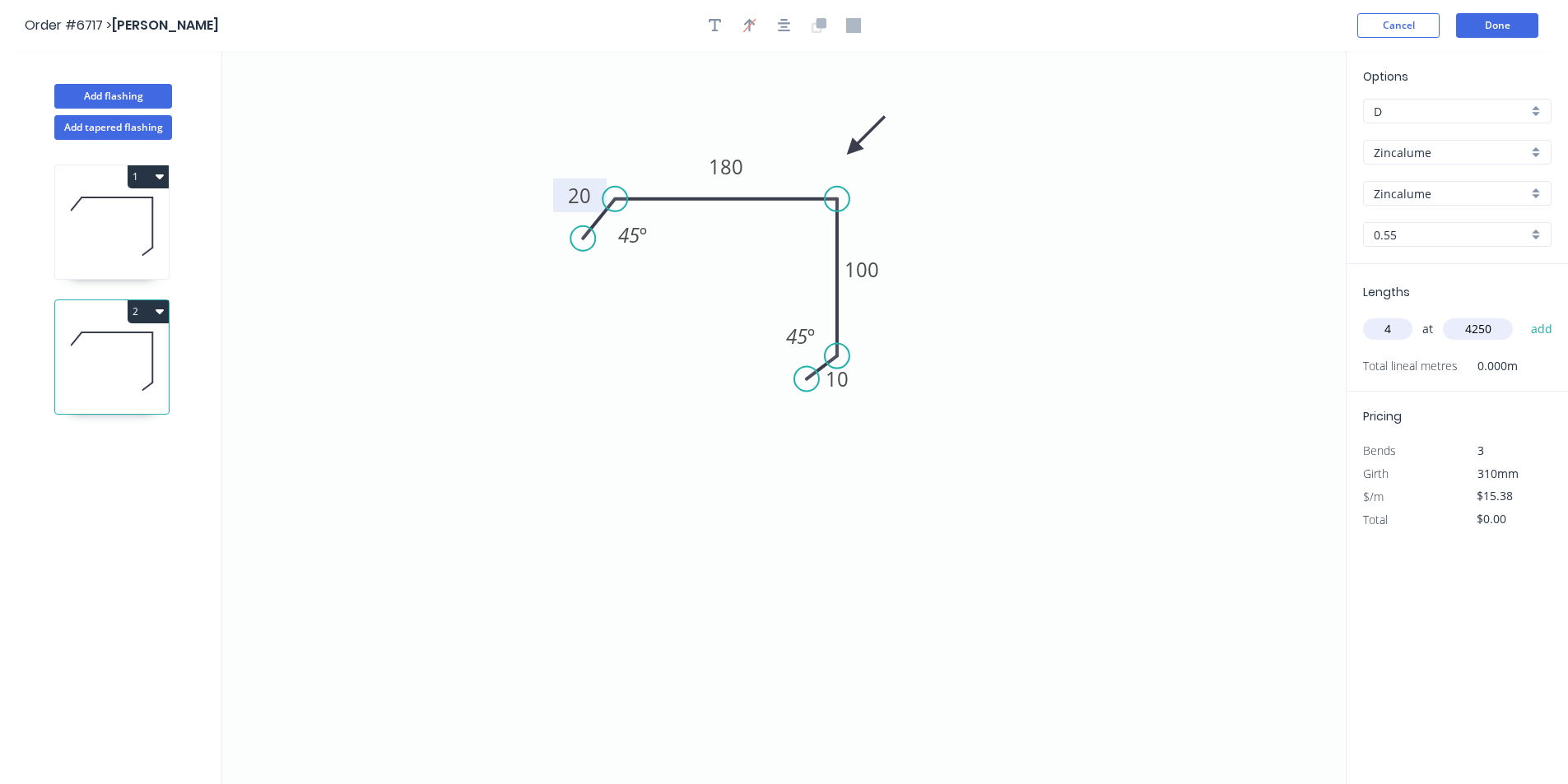
type input "$261.46"
click at [1516, 32] on button "Done" at bounding box center [1497, 25] width 83 height 25
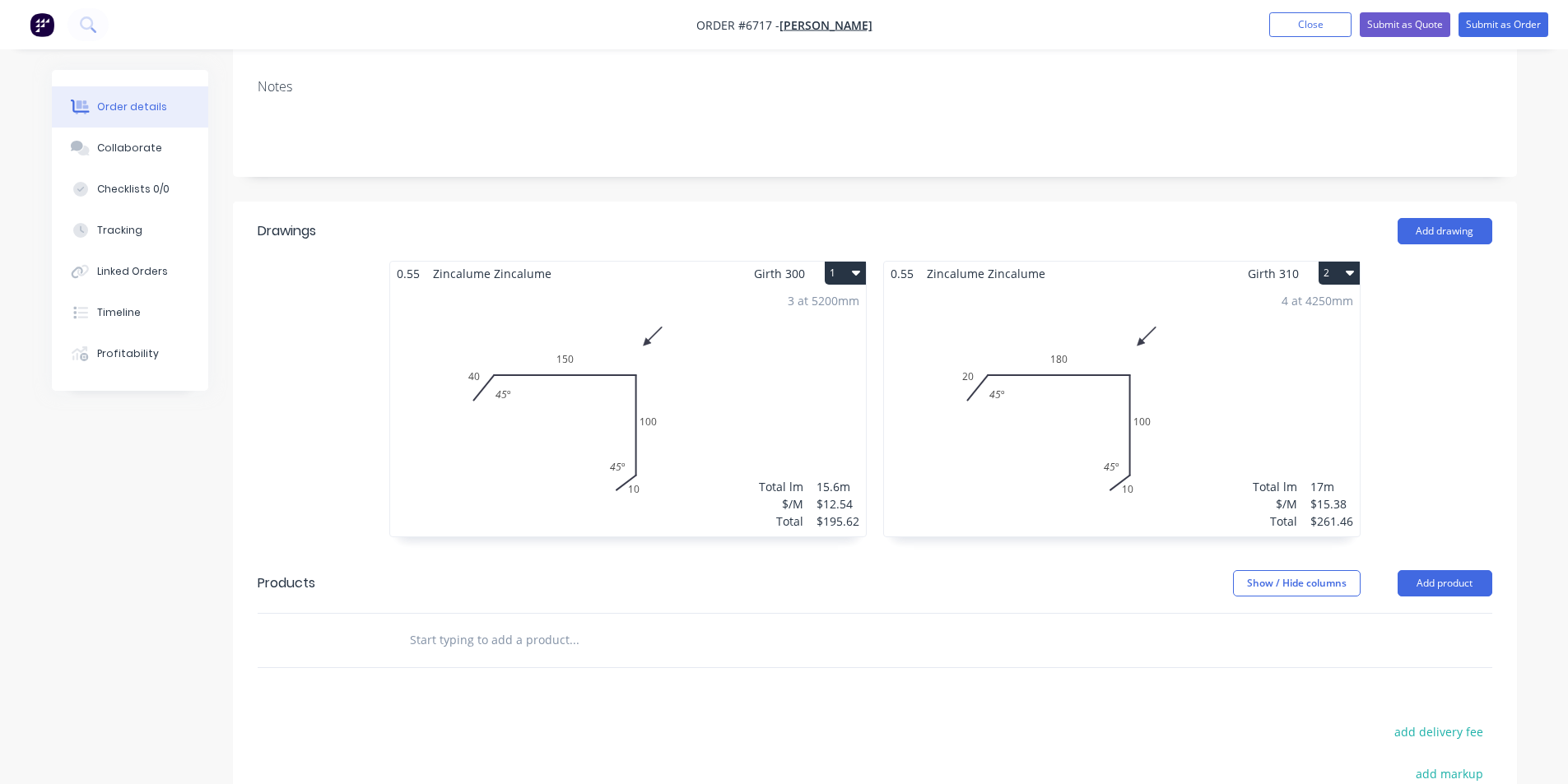
scroll to position [329, 0]
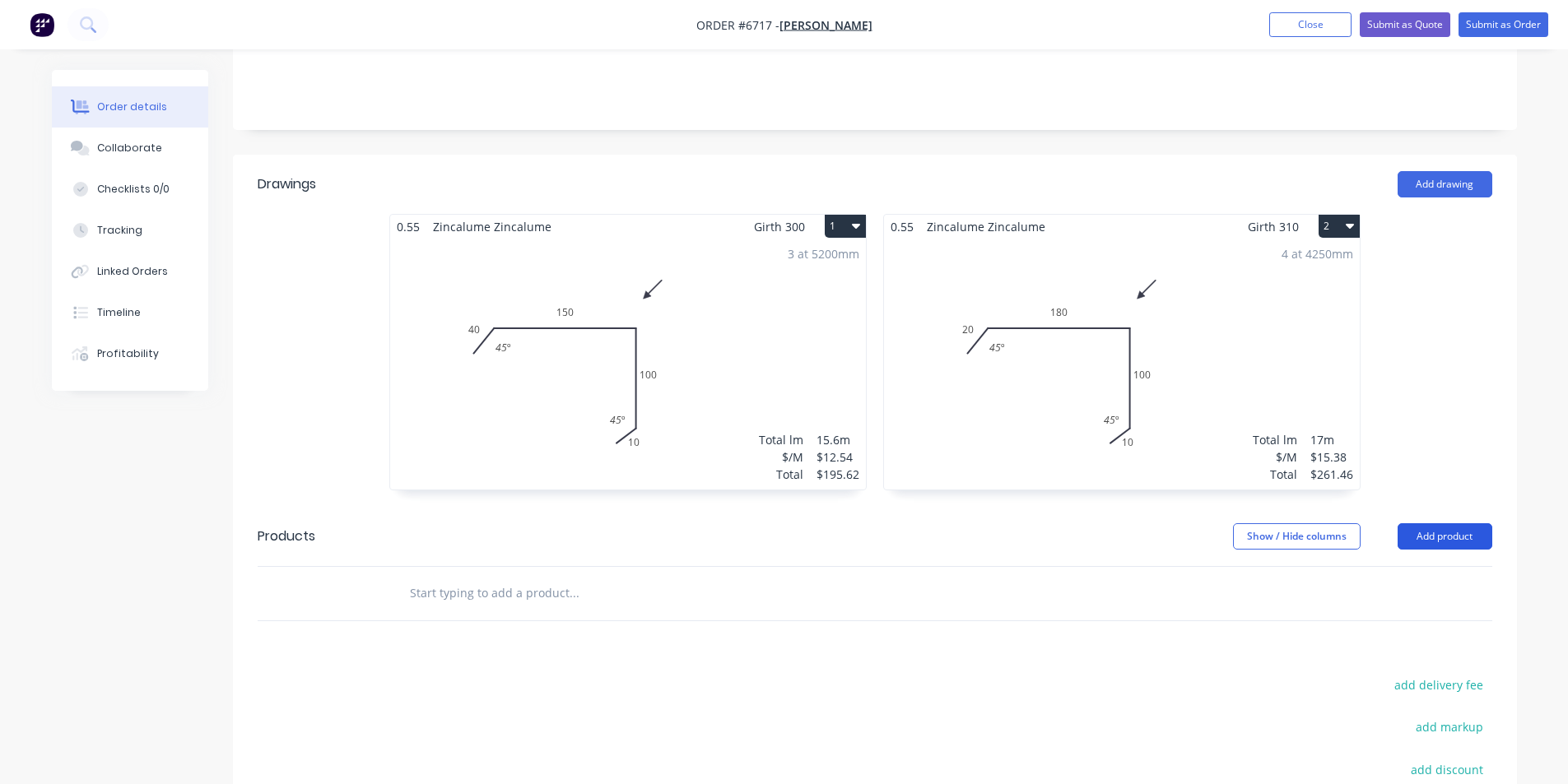
click at [1453, 523] on button "Add product" at bounding box center [1445, 536] width 95 height 27
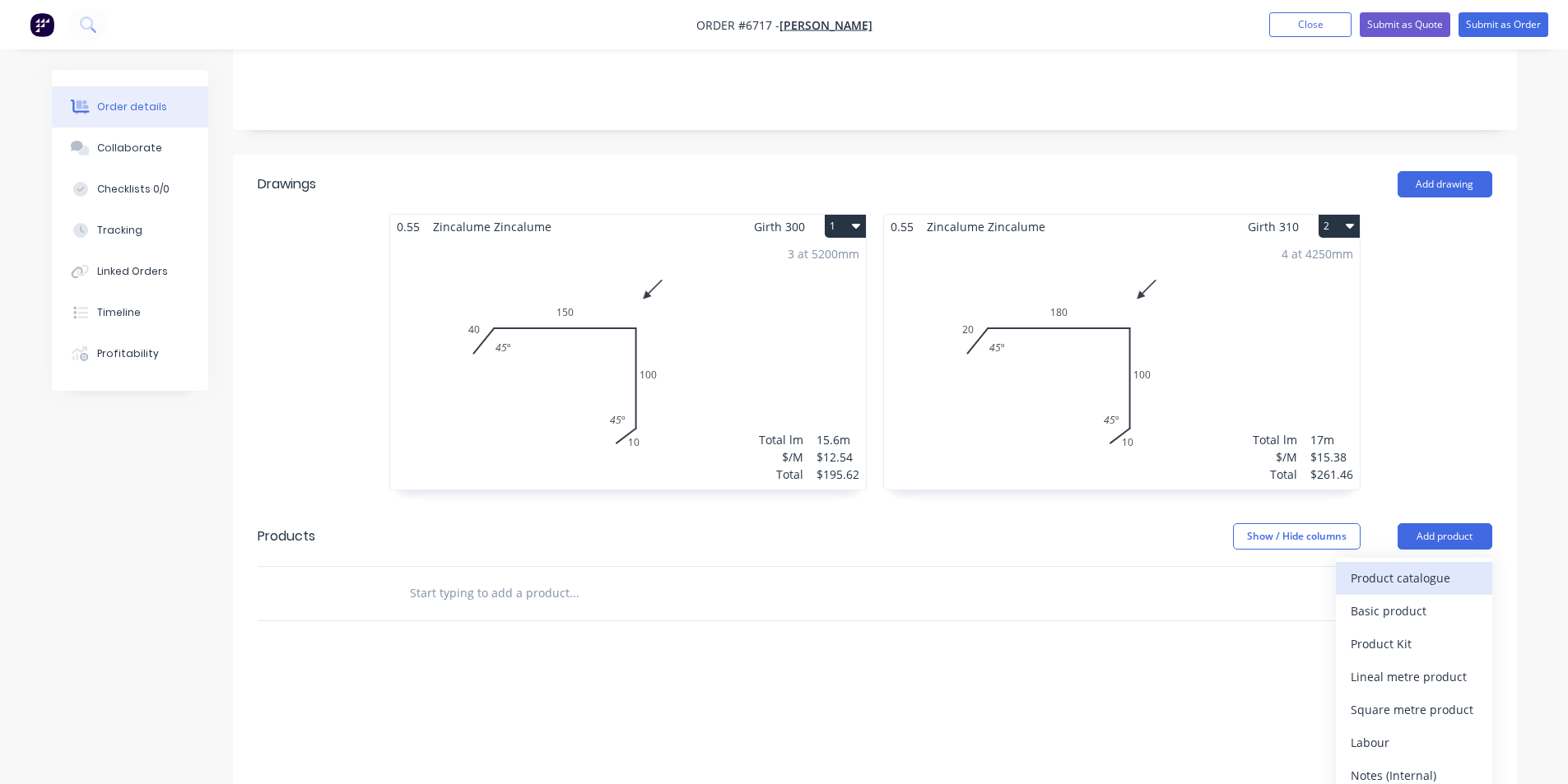
click at [1449, 566] on div "Product catalogue" at bounding box center [1413, 578] width 127 height 24
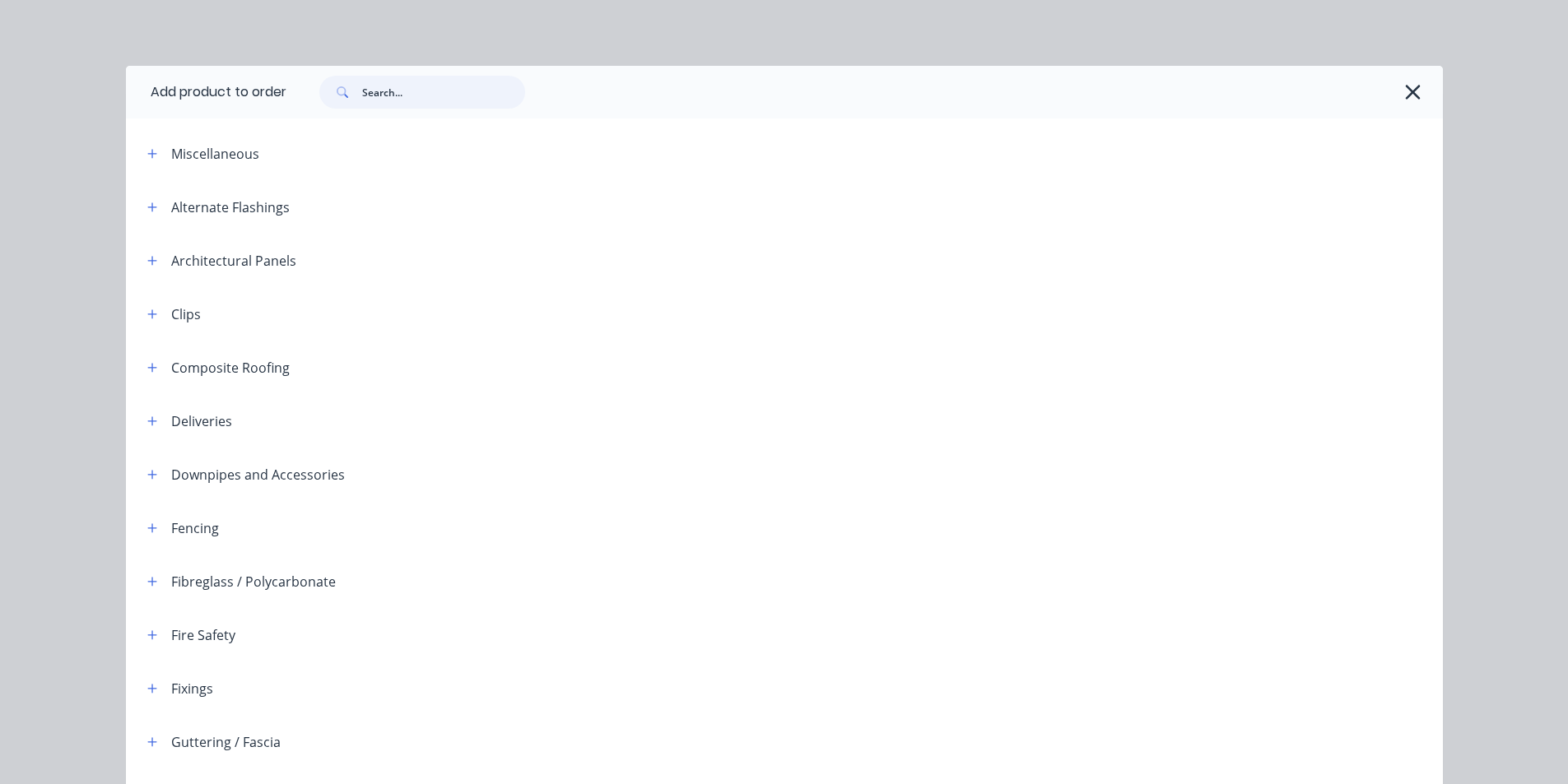
click at [397, 83] on input "text" at bounding box center [443, 92] width 163 height 33
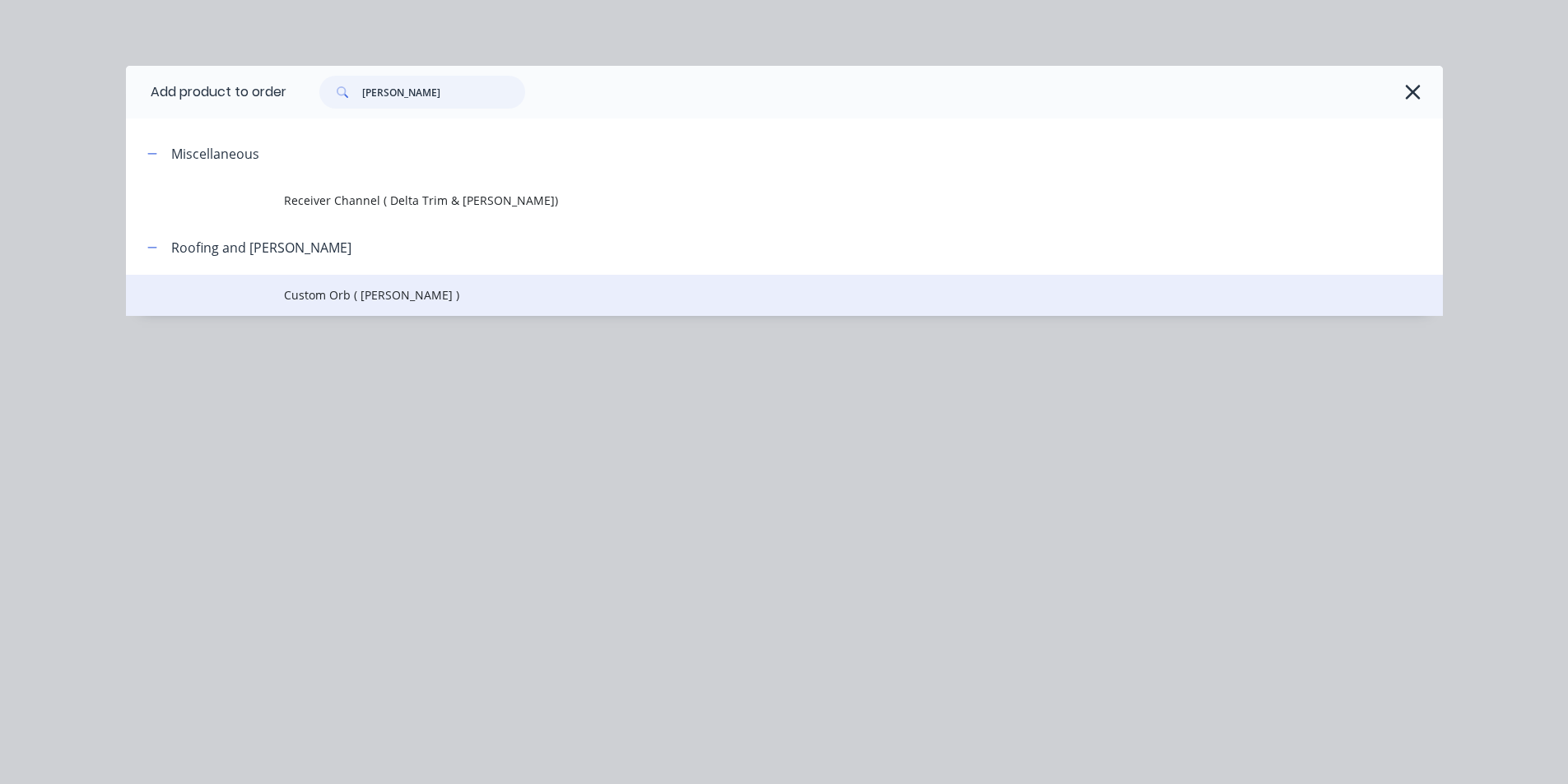
type input "[PERSON_NAME]"
click at [365, 302] on span "Custom Orb ( [PERSON_NAME] )" at bounding box center [747, 295] width 927 height 17
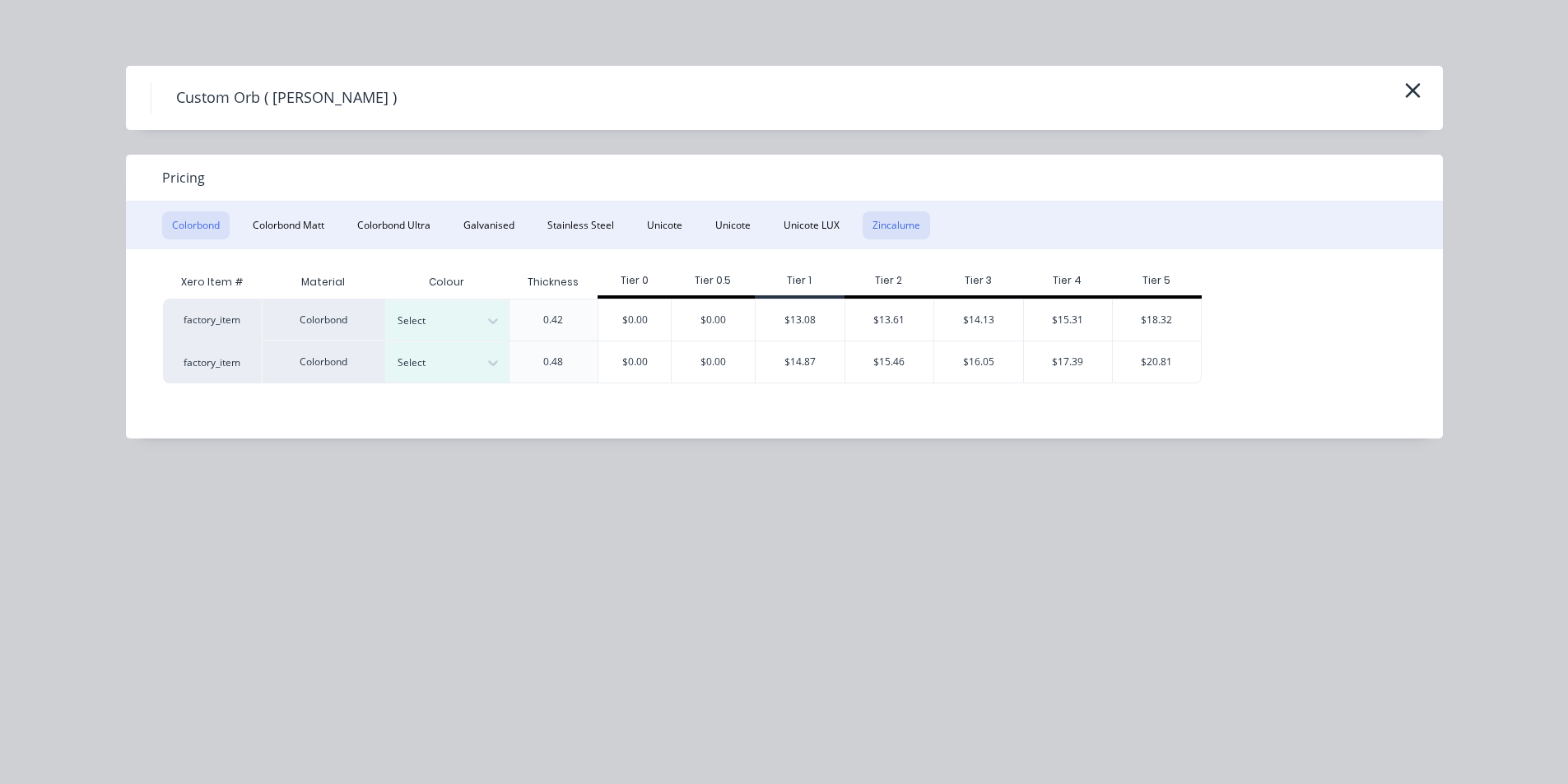
click at [913, 225] on button "Zincalume" at bounding box center [896, 225] width 67 height 28
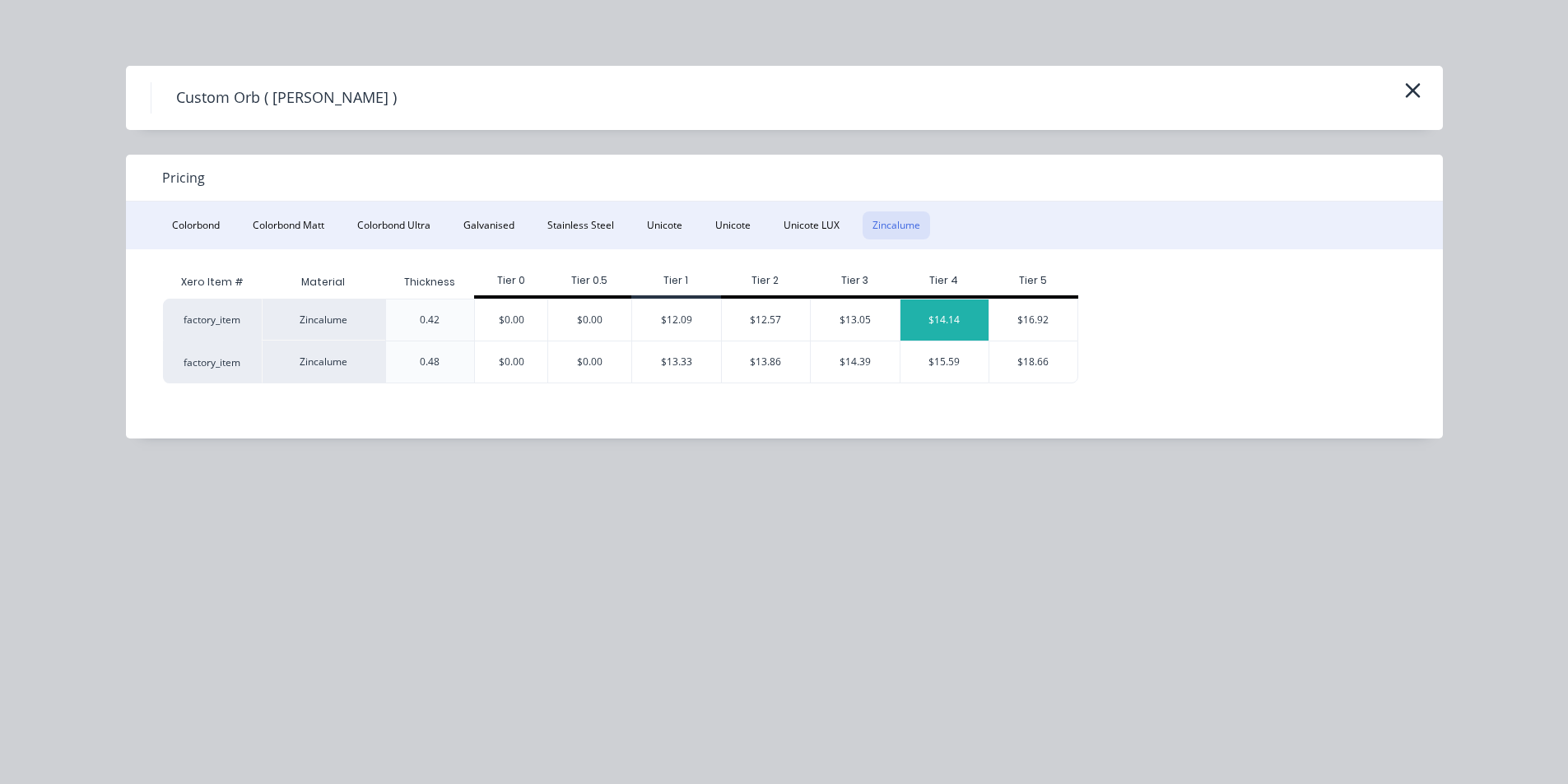
click at [946, 322] on div "$14.14" at bounding box center [945, 320] width 89 height 41
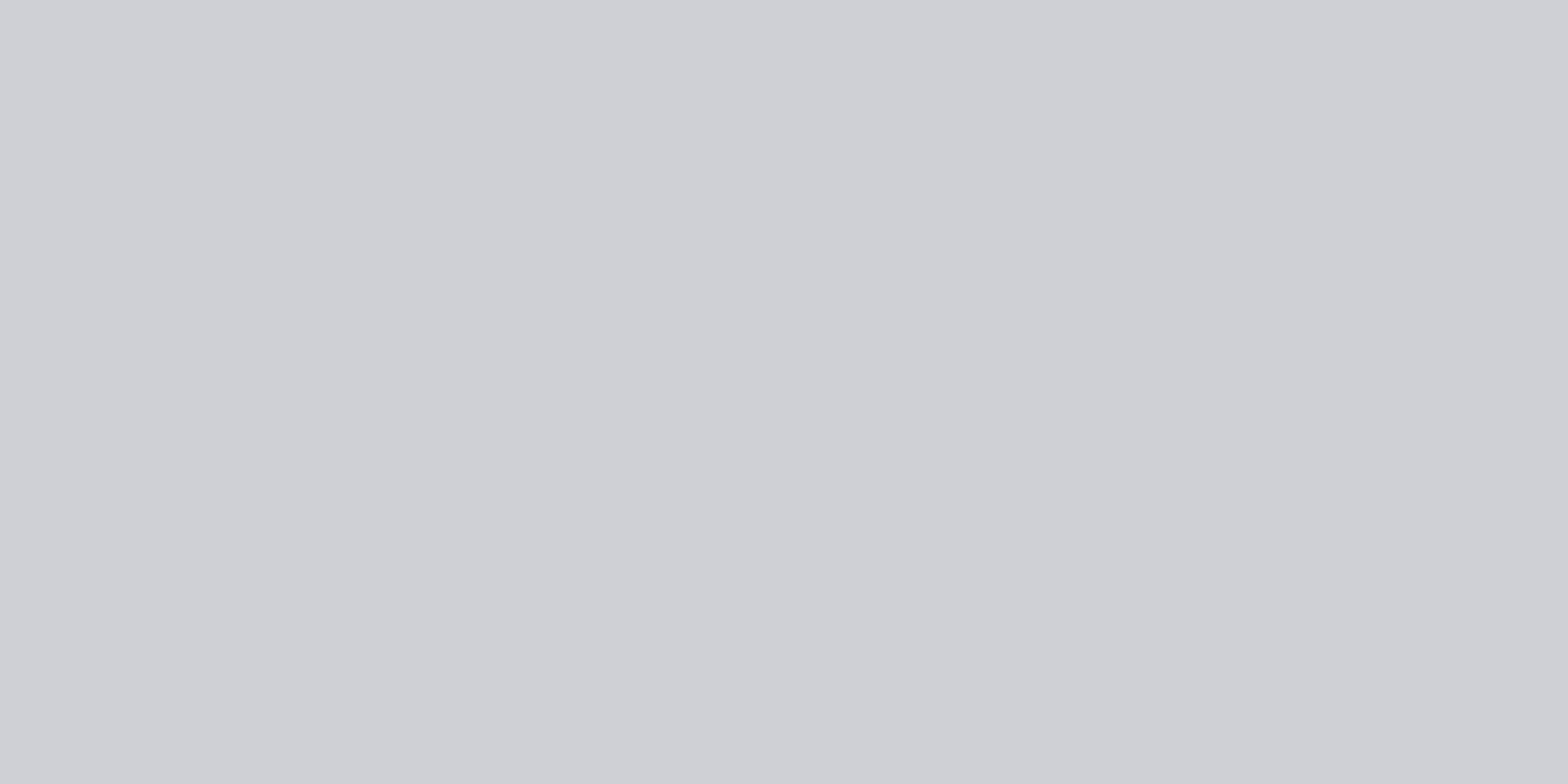
type input "$14.14"
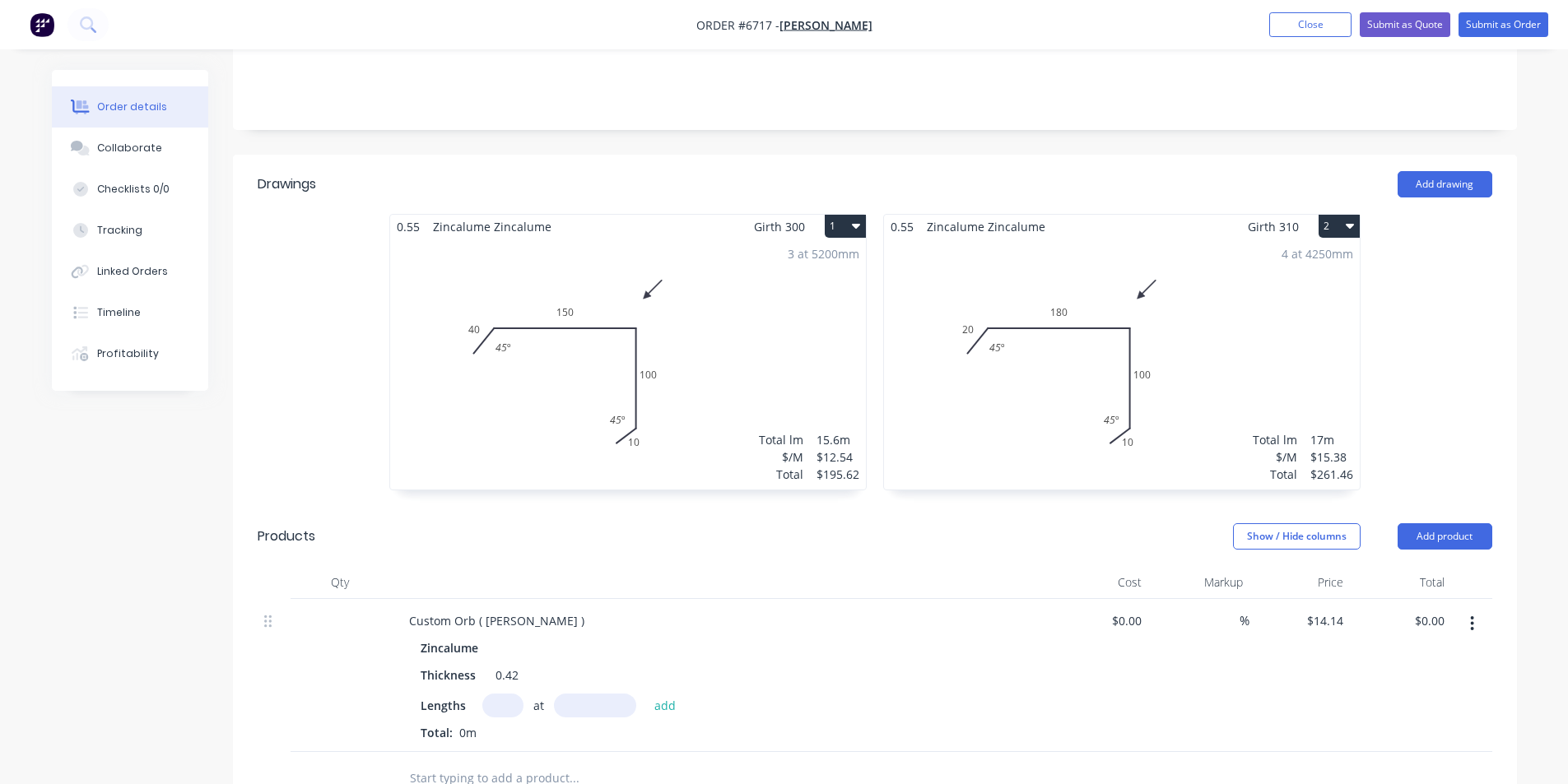
click at [495, 694] on input "text" at bounding box center [503, 706] width 41 height 24
type input "2"
type input "3800"
click at [646, 694] on button "add" at bounding box center [665, 705] width 39 height 22
type input "$107.46"
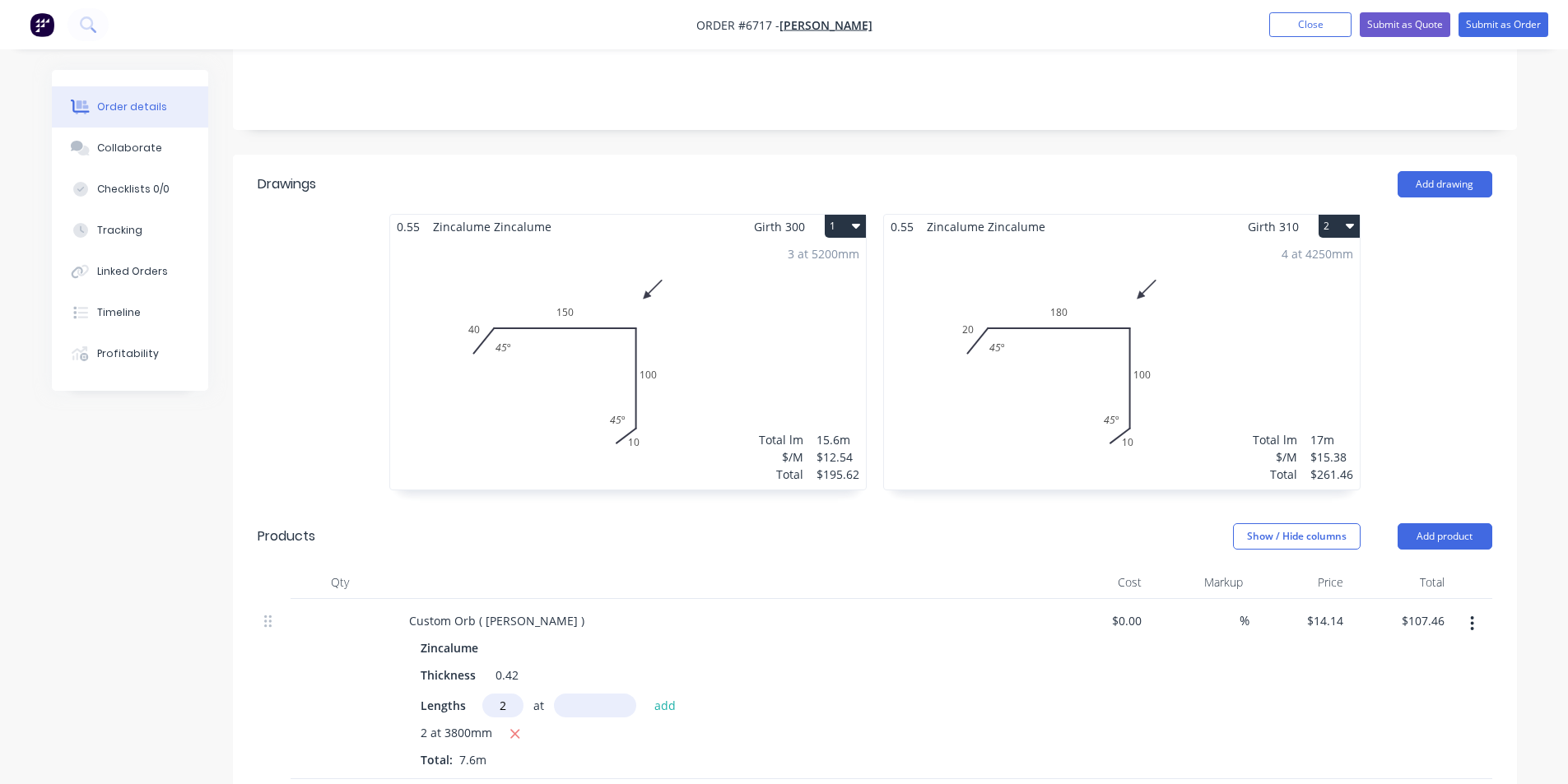
type input "2"
type input "4800"
click at [646, 694] on button "add" at bounding box center [665, 705] width 39 height 22
type input "$243.21"
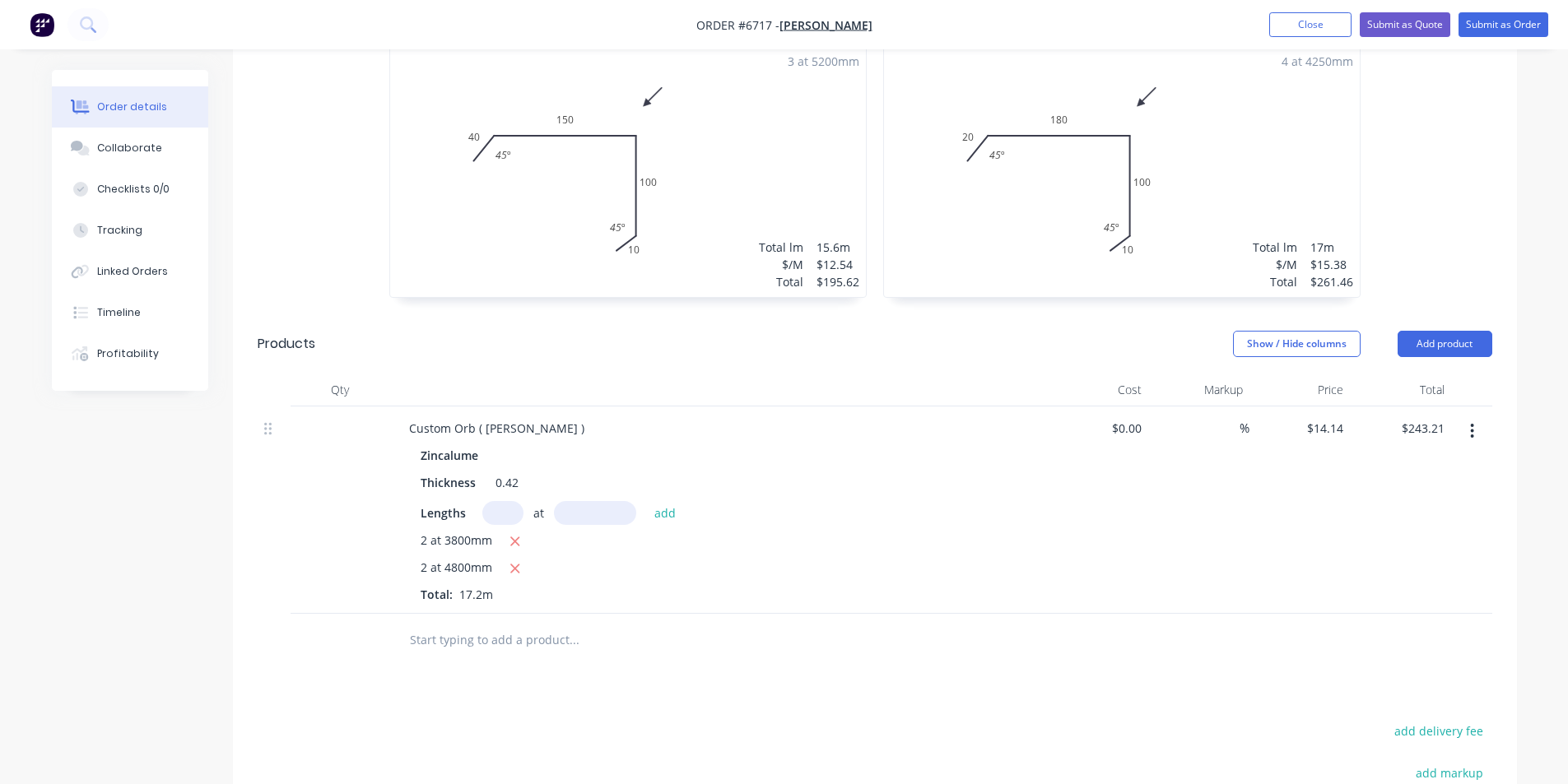
scroll to position [472, 0]
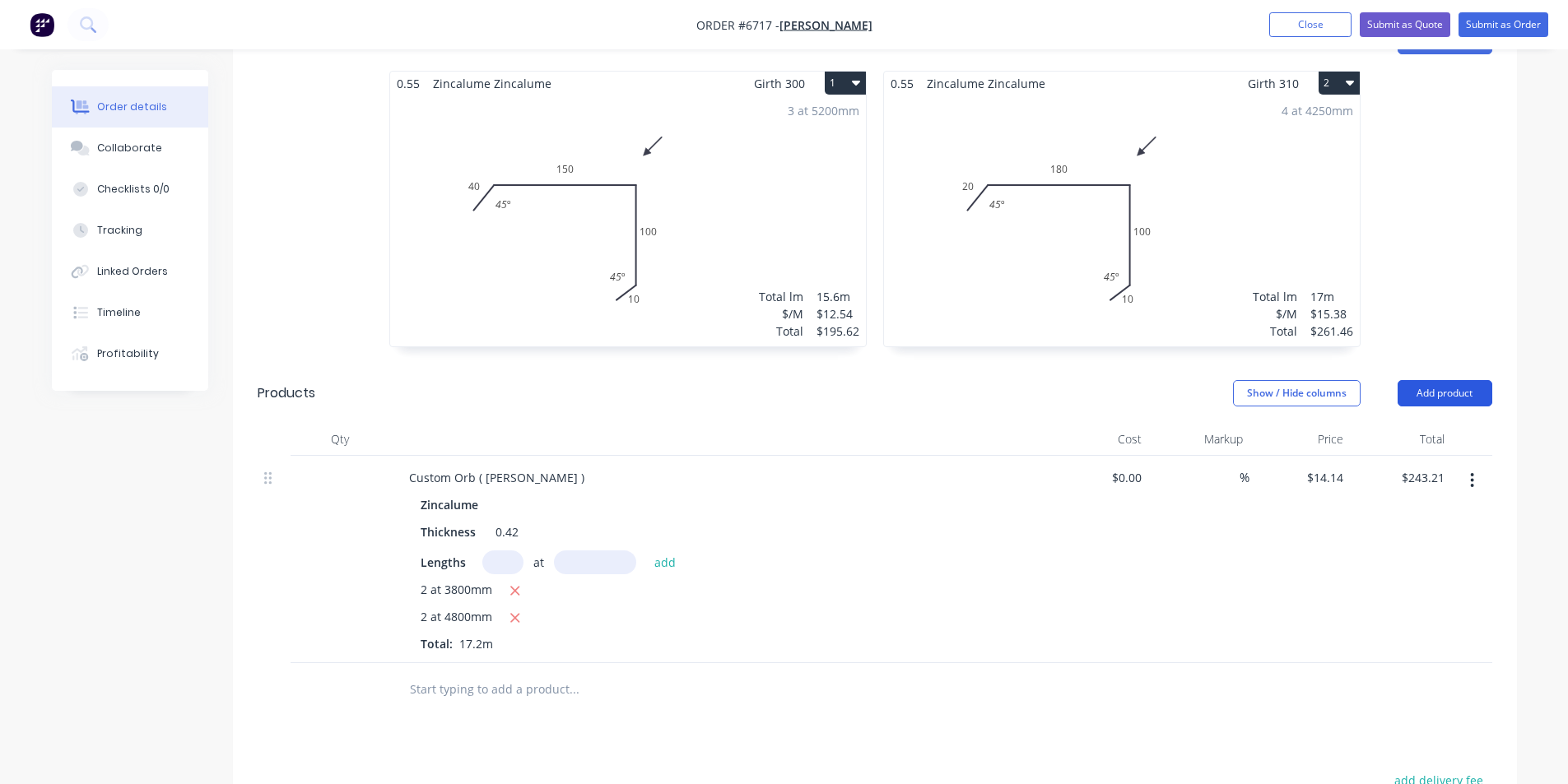
click at [1442, 380] on button "Add product" at bounding box center [1445, 393] width 95 height 27
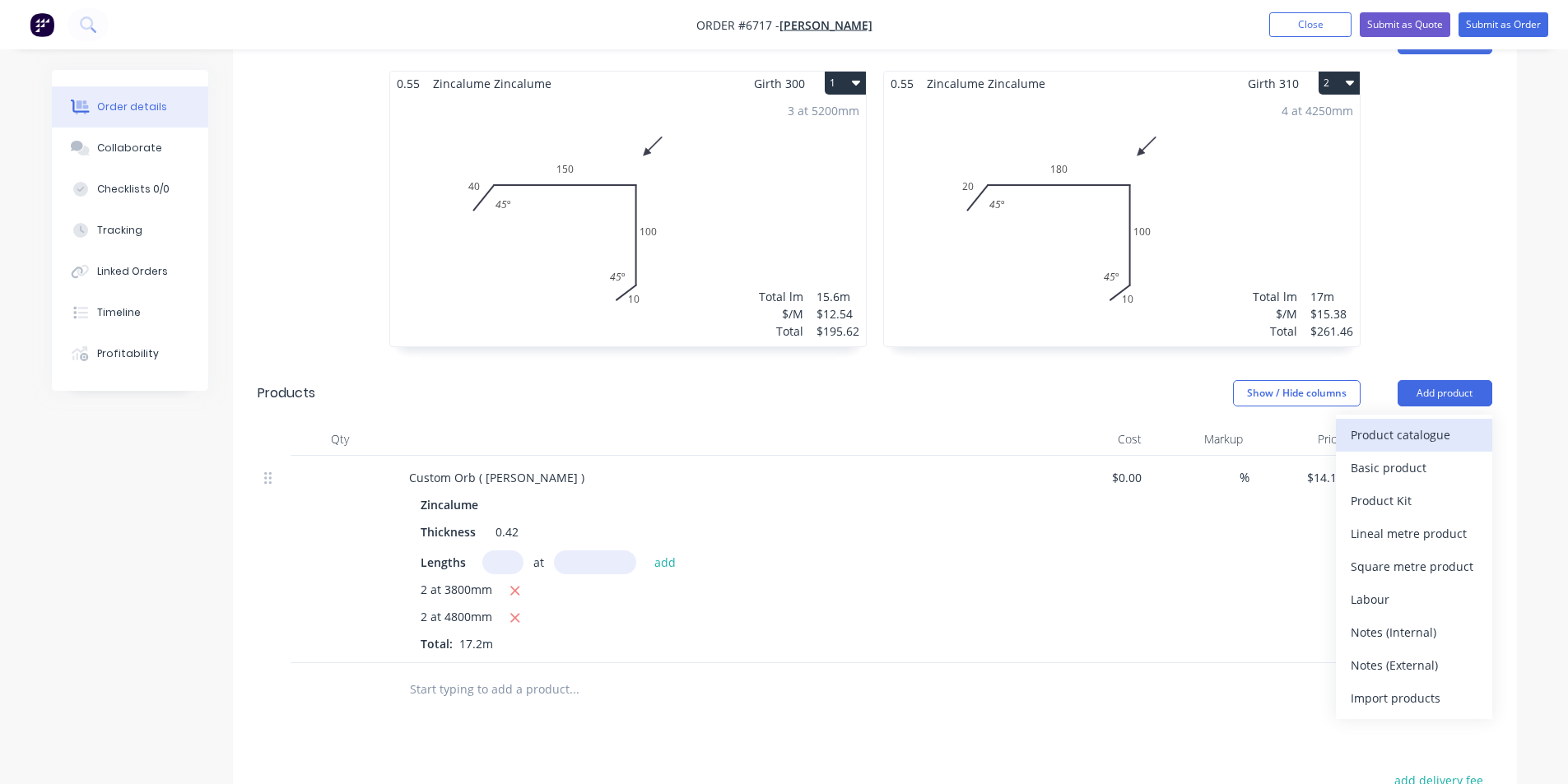
click at [1417, 423] on div "Product catalogue" at bounding box center [1413, 435] width 127 height 24
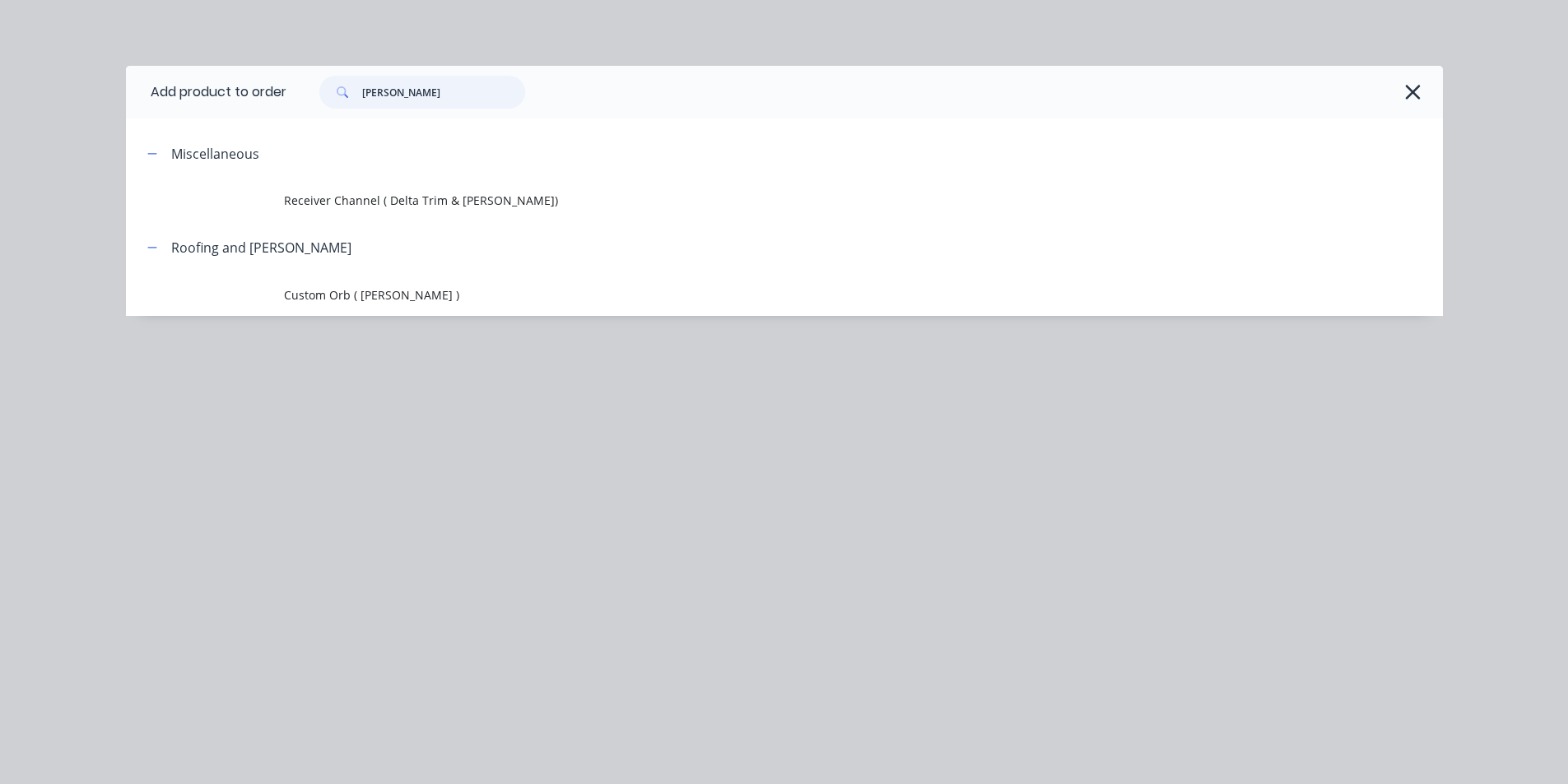
drag, startPoint x: 388, startPoint y: 96, endPoint x: 287, endPoint y: 101, distance: 101.1
click at [288, 101] on div "[PERSON_NAME]" at bounding box center [857, 92] width 1140 height 33
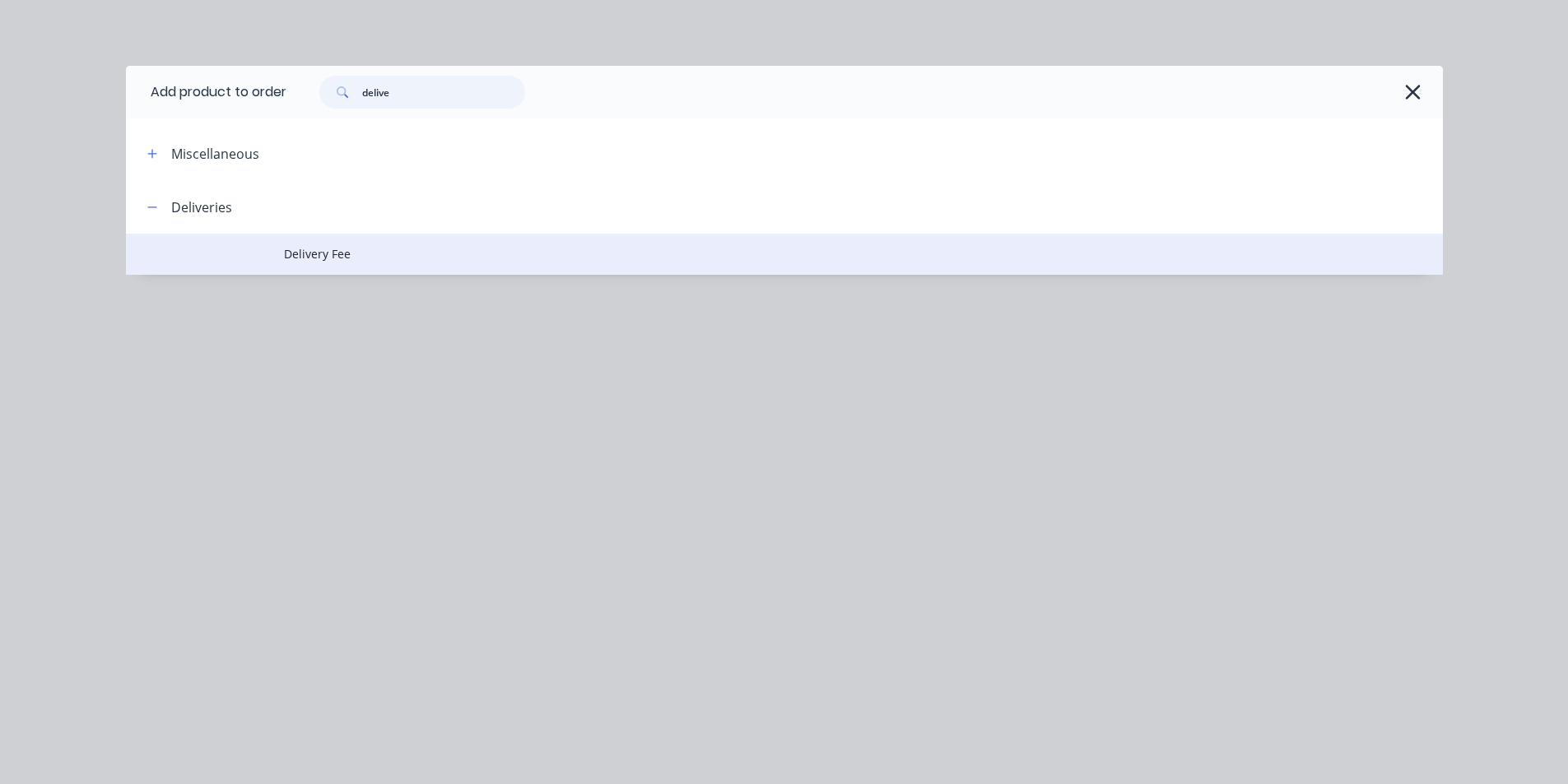
type input "delive"
click at [329, 251] on span "Delivery Fee" at bounding box center [747, 254] width 927 height 17
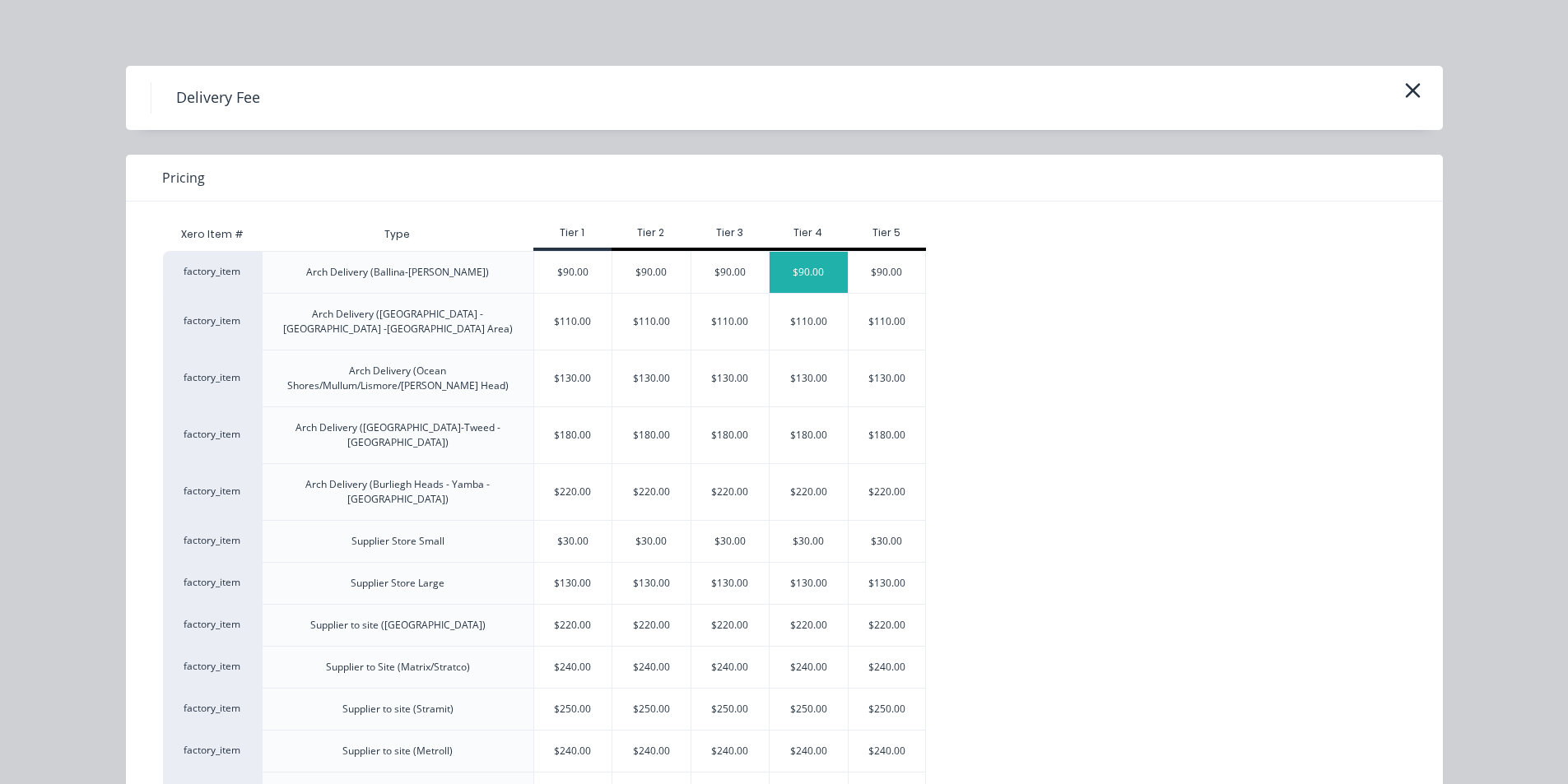
click at [790, 272] on div "$90.00" at bounding box center [809, 272] width 78 height 41
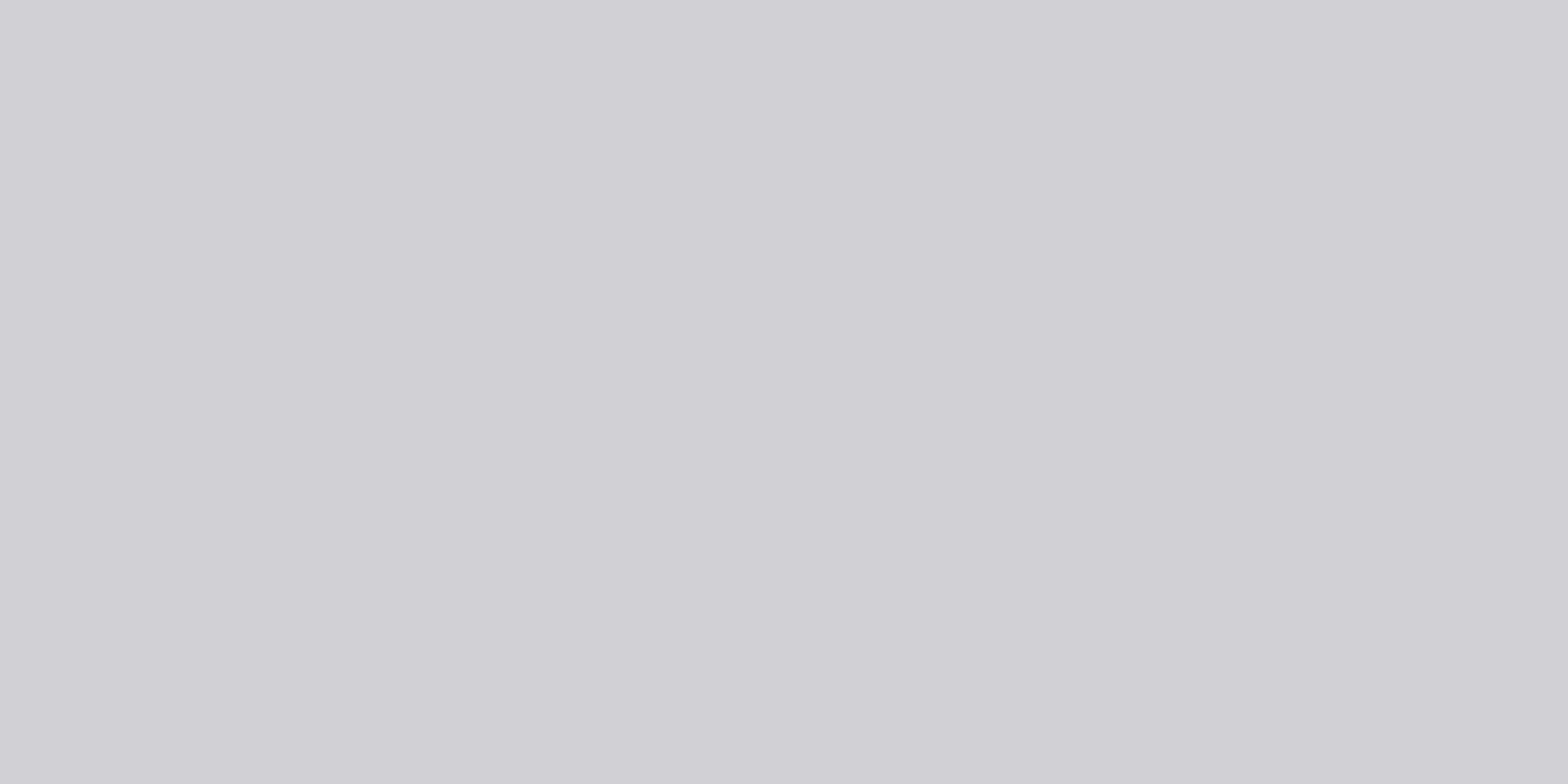
type input "$90.00"
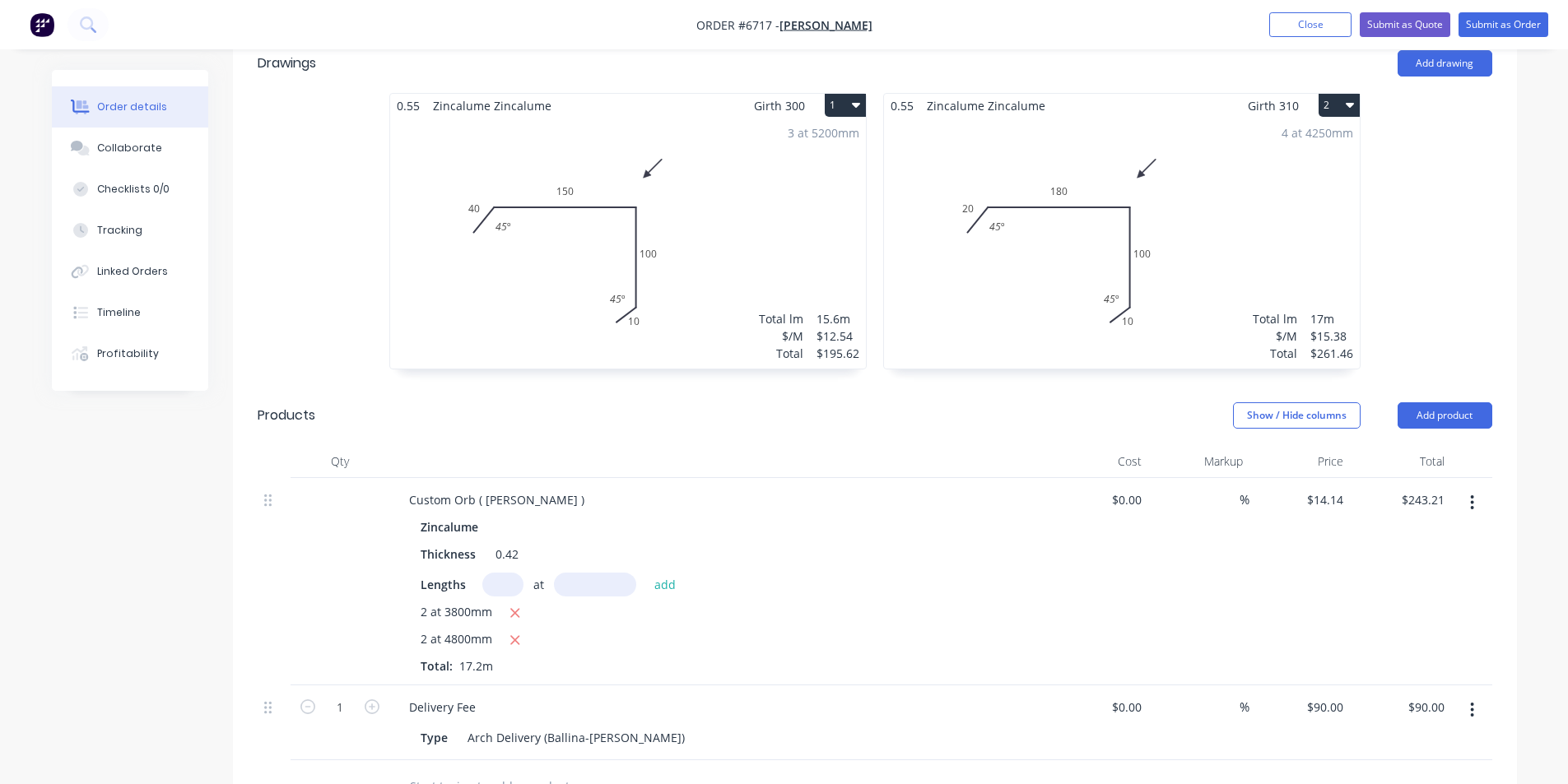
scroll to position [465, 0]
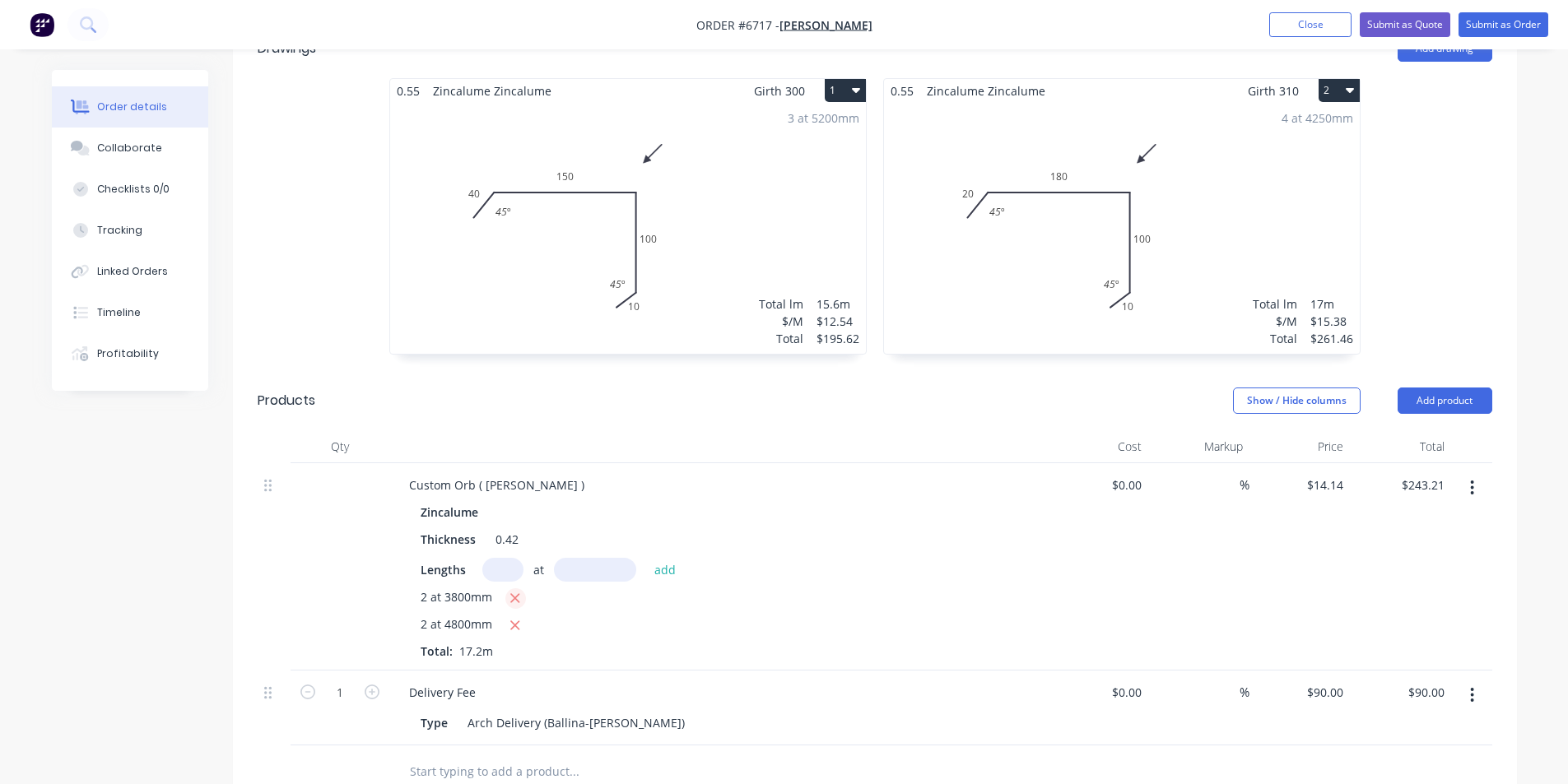
click at [516, 594] on icon "button" at bounding box center [516, 598] width 9 height 9
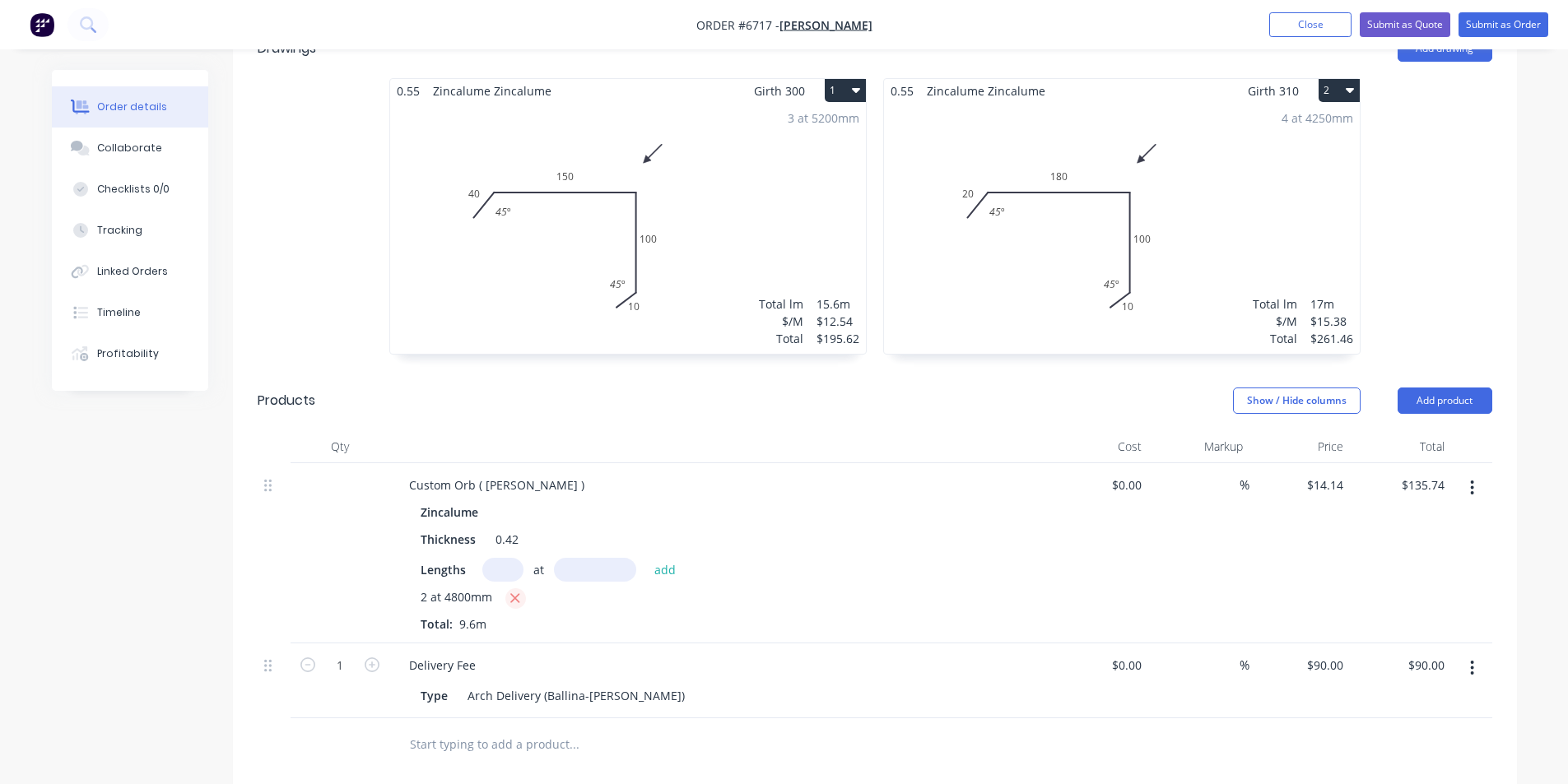
click at [516, 594] on icon "button" at bounding box center [516, 598] width 9 height 9
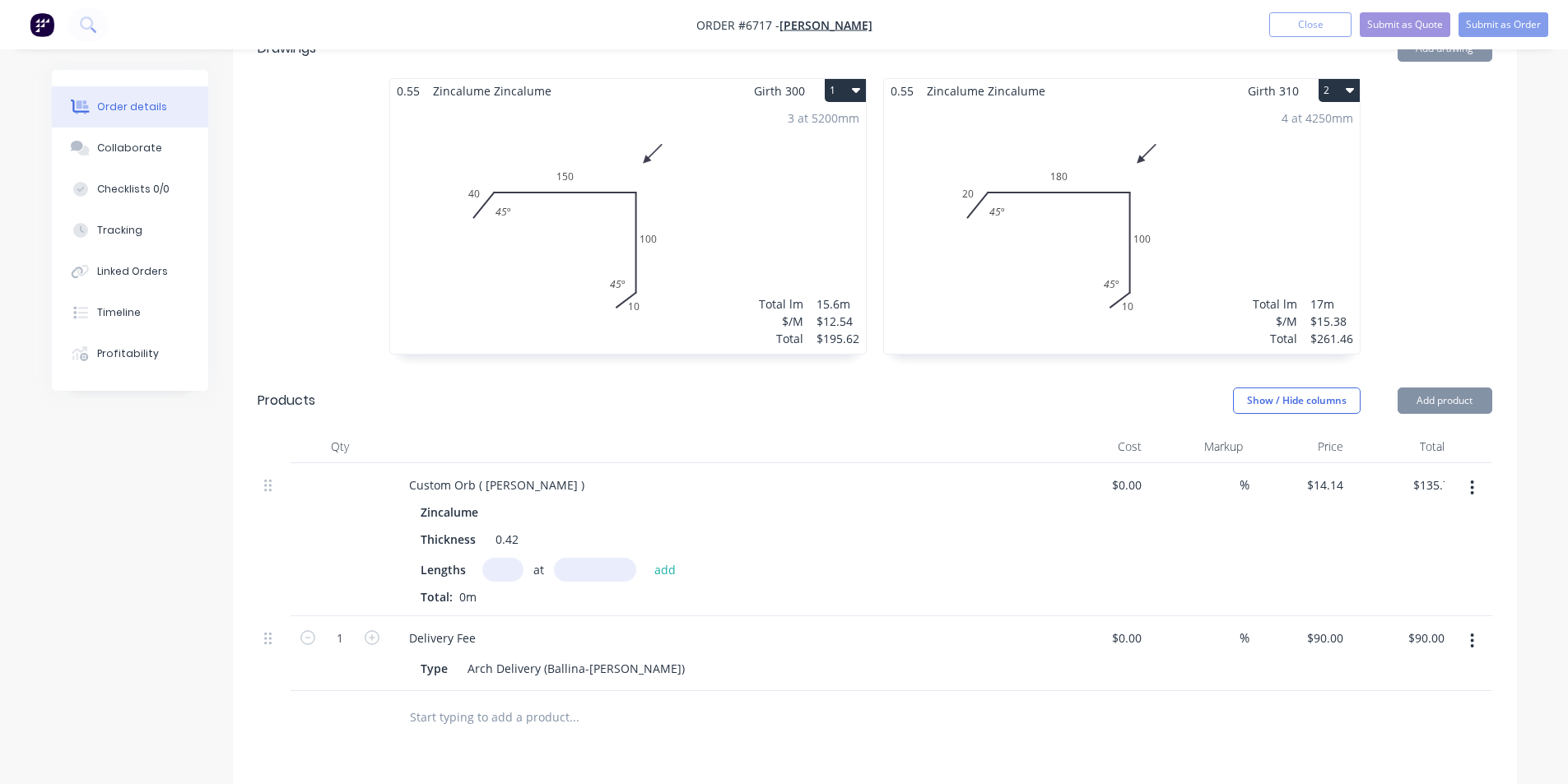
type input "$0.00"
click at [504, 558] on input "text" at bounding box center [503, 570] width 41 height 24
type input "21"
type input "3800"
click at [646, 558] on button "add" at bounding box center [665, 569] width 39 height 22
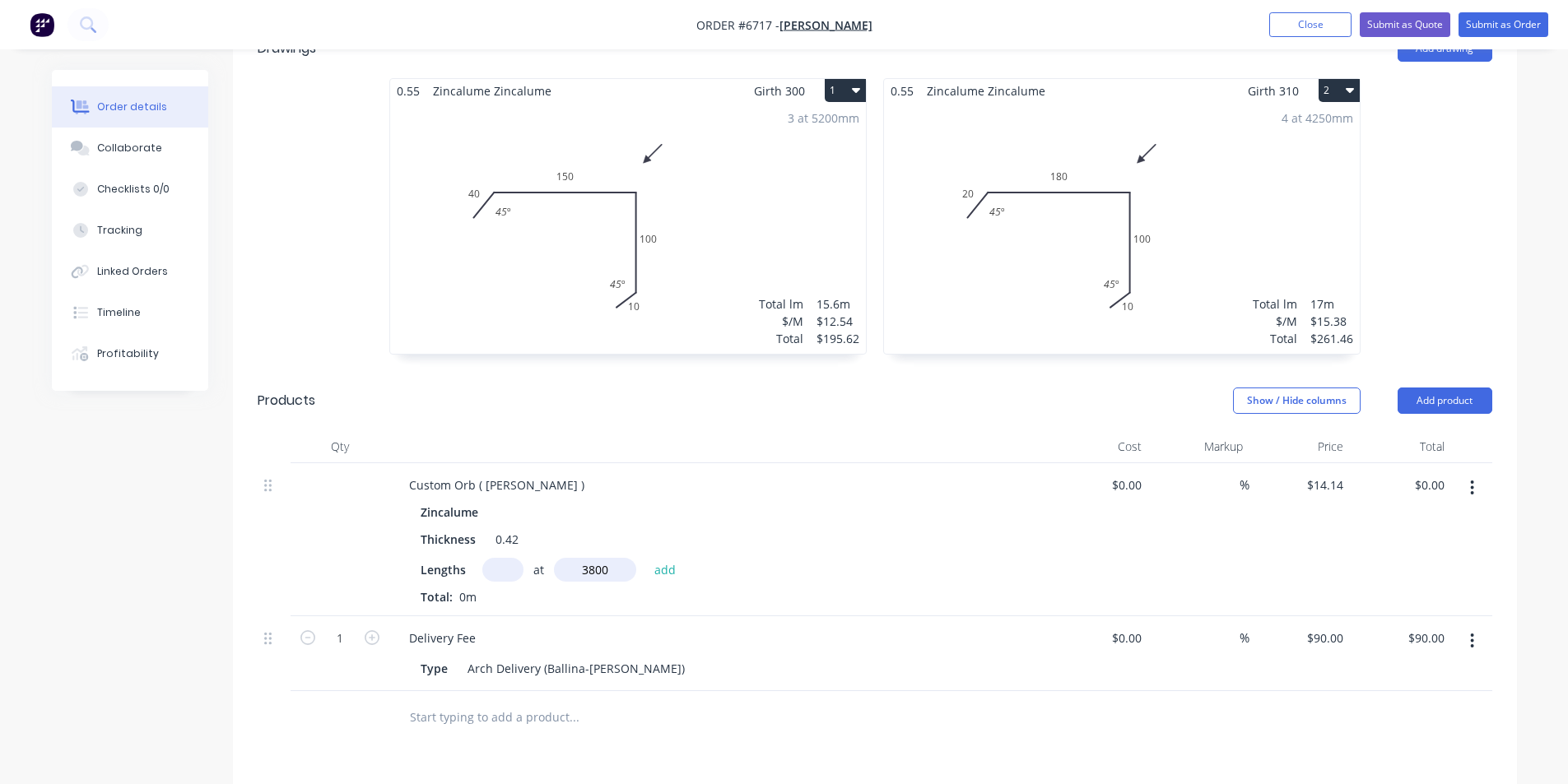
type input "$1,128.37"
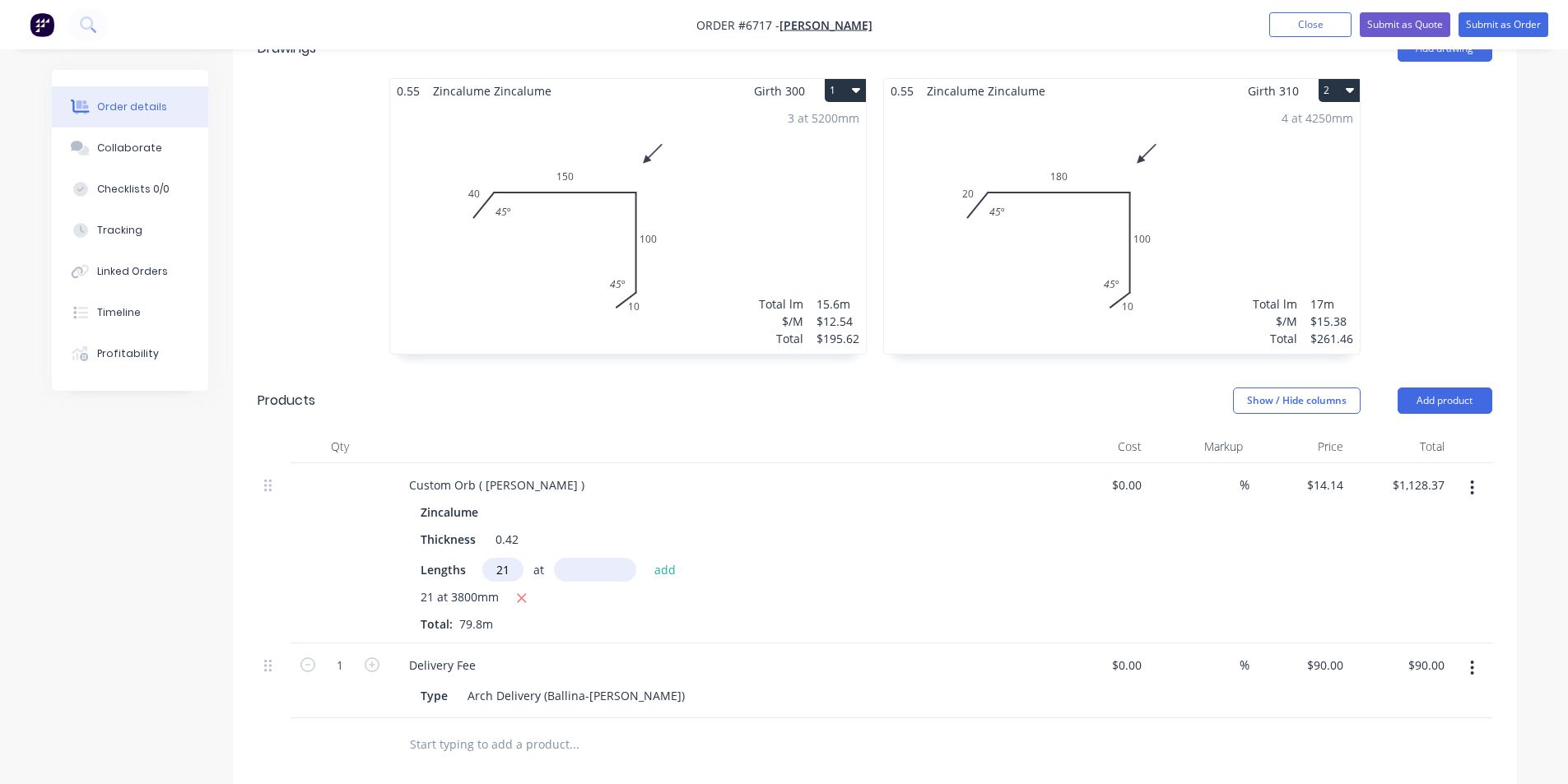
type input "21"
type input "4800"
click at [646, 558] on button "add" at bounding box center [665, 569] width 39 height 22
type input "$2,553.68"
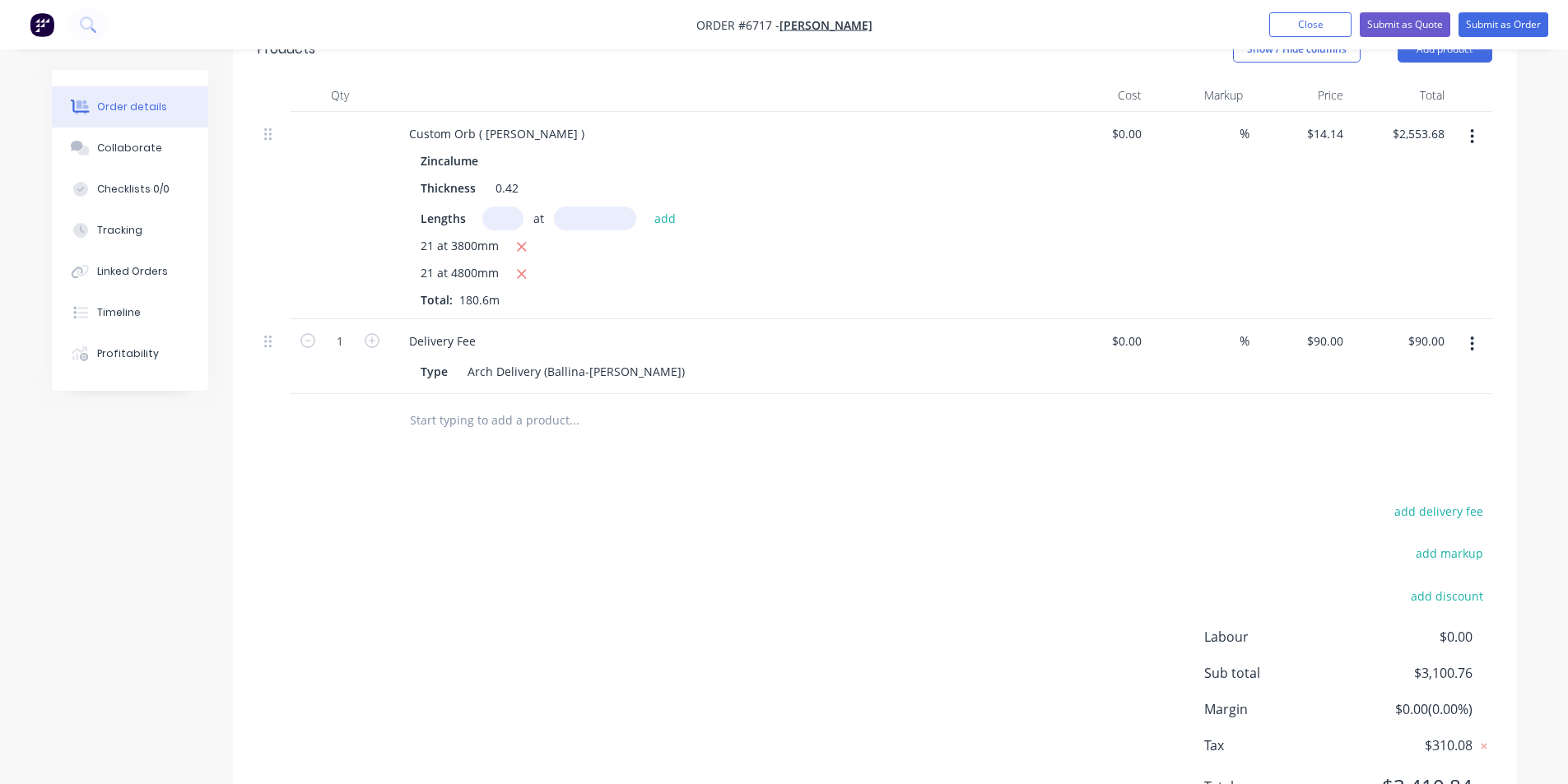
scroll to position [712, 0]
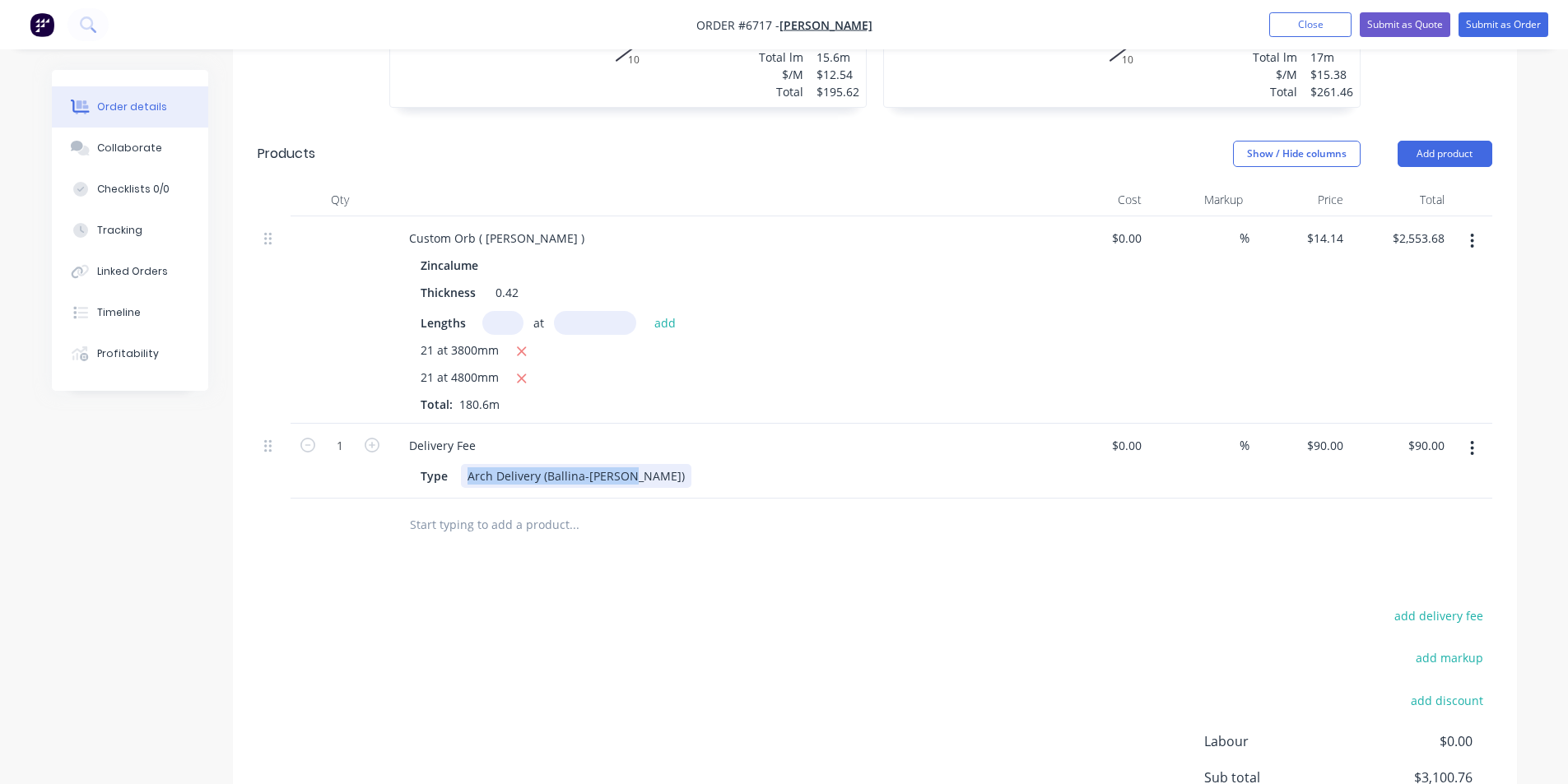
drag, startPoint x: 635, startPoint y: 458, endPoint x: 318, endPoint y: 244, distance: 382.5
click at [318, 244] on div "Custom Orb ( [PERSON_NAME] ) Zincalume Thickness 0.42 Lengths at add 21 at 3800…" at bounding box center [875, 357] width 1235 height 282
click at [764, 464] on div "Type Arch Delivery (Ballina-Lennox)" at bounding box center [716, 476] width 603 height 24
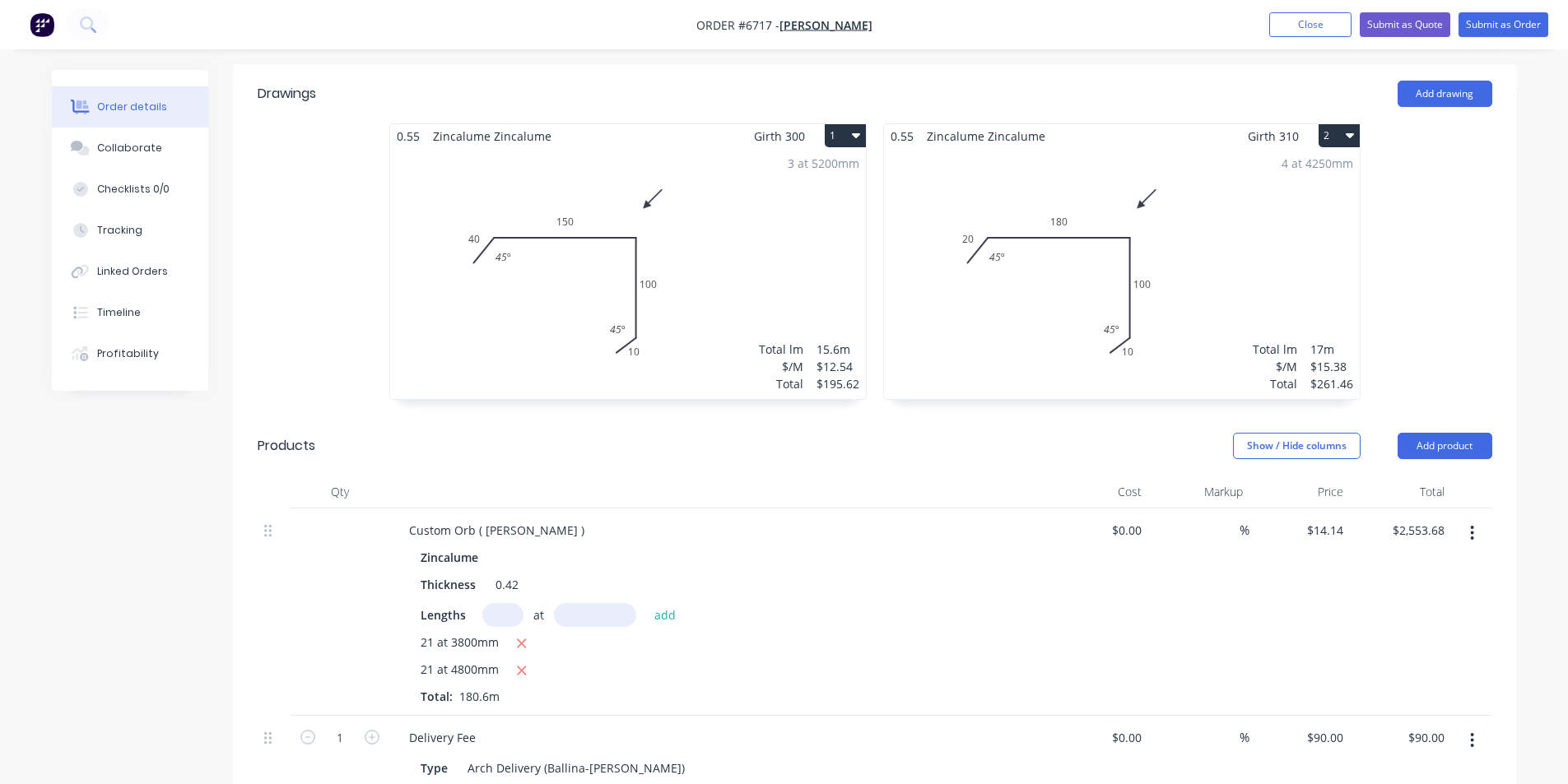
scroll to position [576, 0]
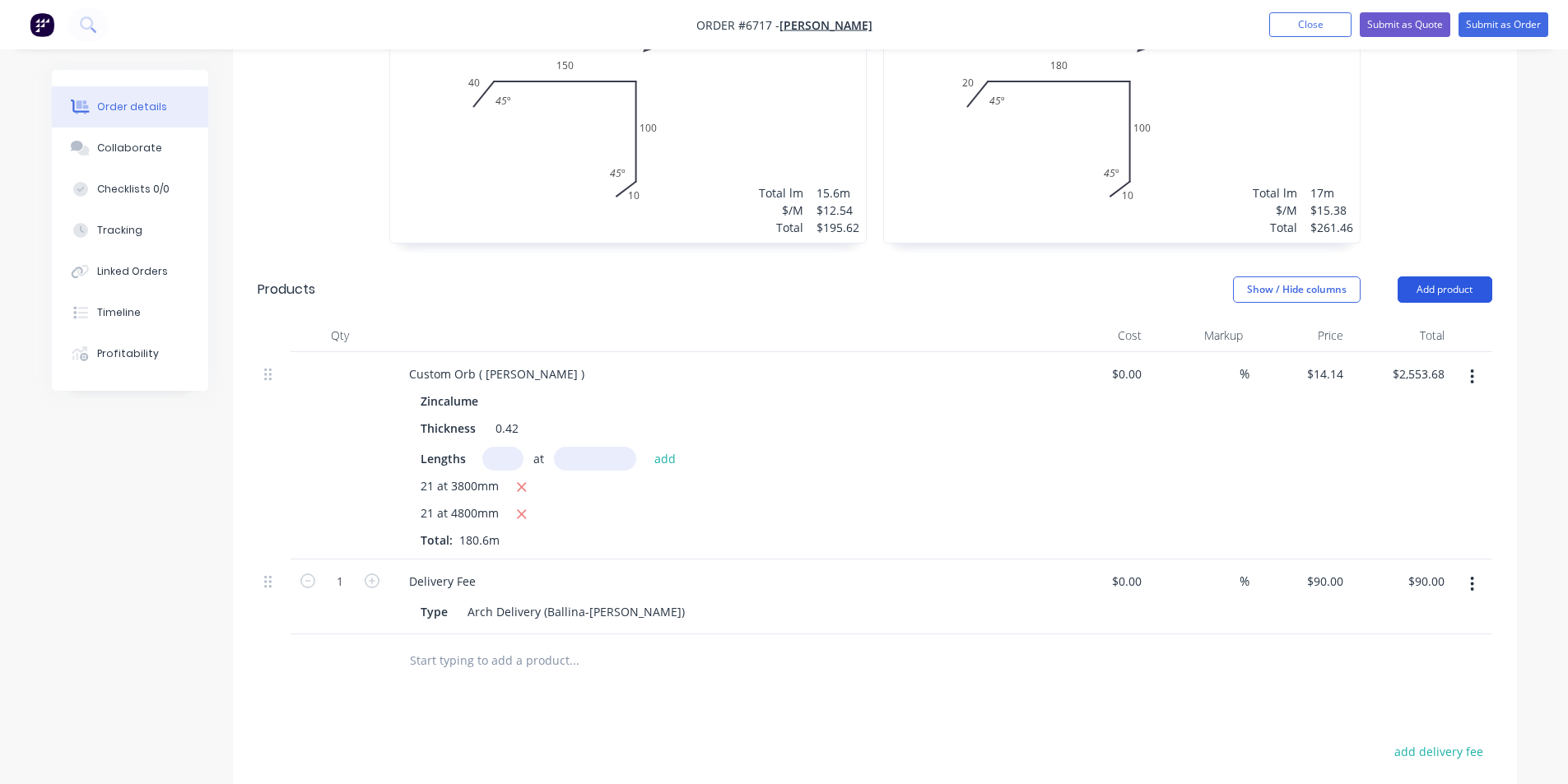
click at [1447, 276] on button "Add product" at bounding box center [1445, 289] width 95 height 27
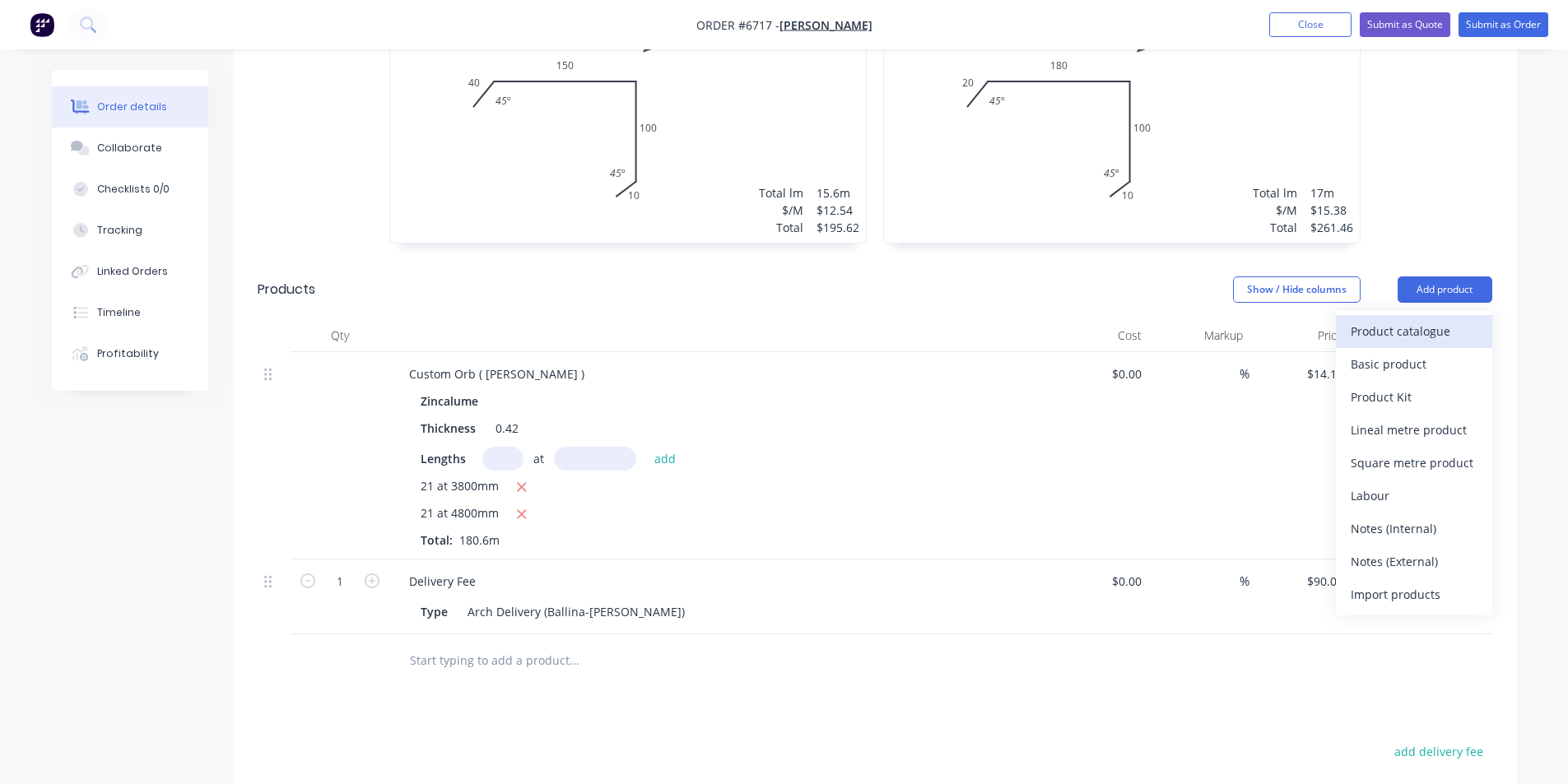
click at [1391, 319] on div "Product catalogue" at bounding box center [1413, 331] width 127 height 24
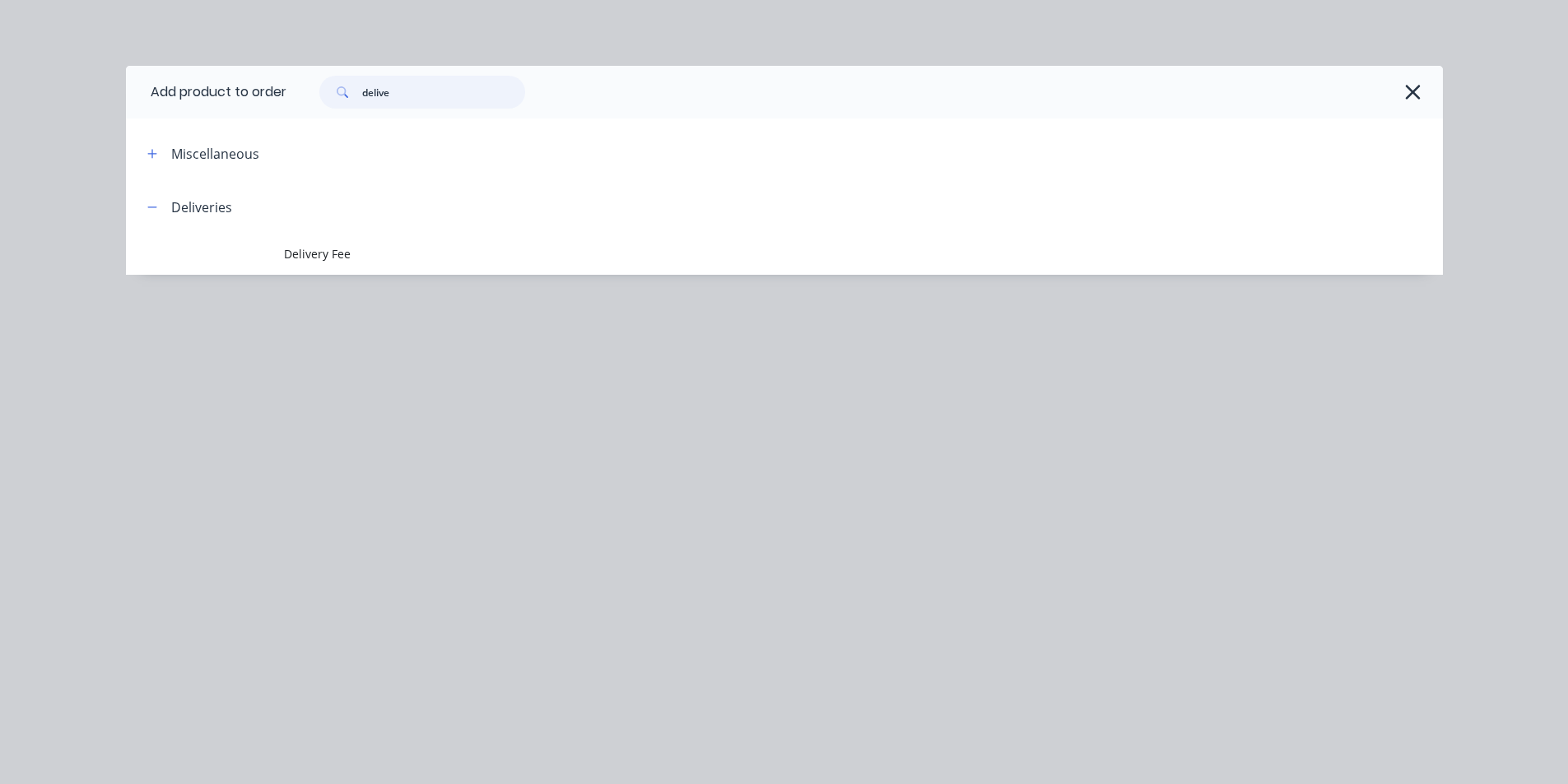
drag, startPoint x: 436, startPoint y: 90, endPoint x: 282, endPoint y: 97, distance: 154.2
click at [282, 97] on header "Add product to order delive" at bounding box center [784, 91] width 1317 height 52
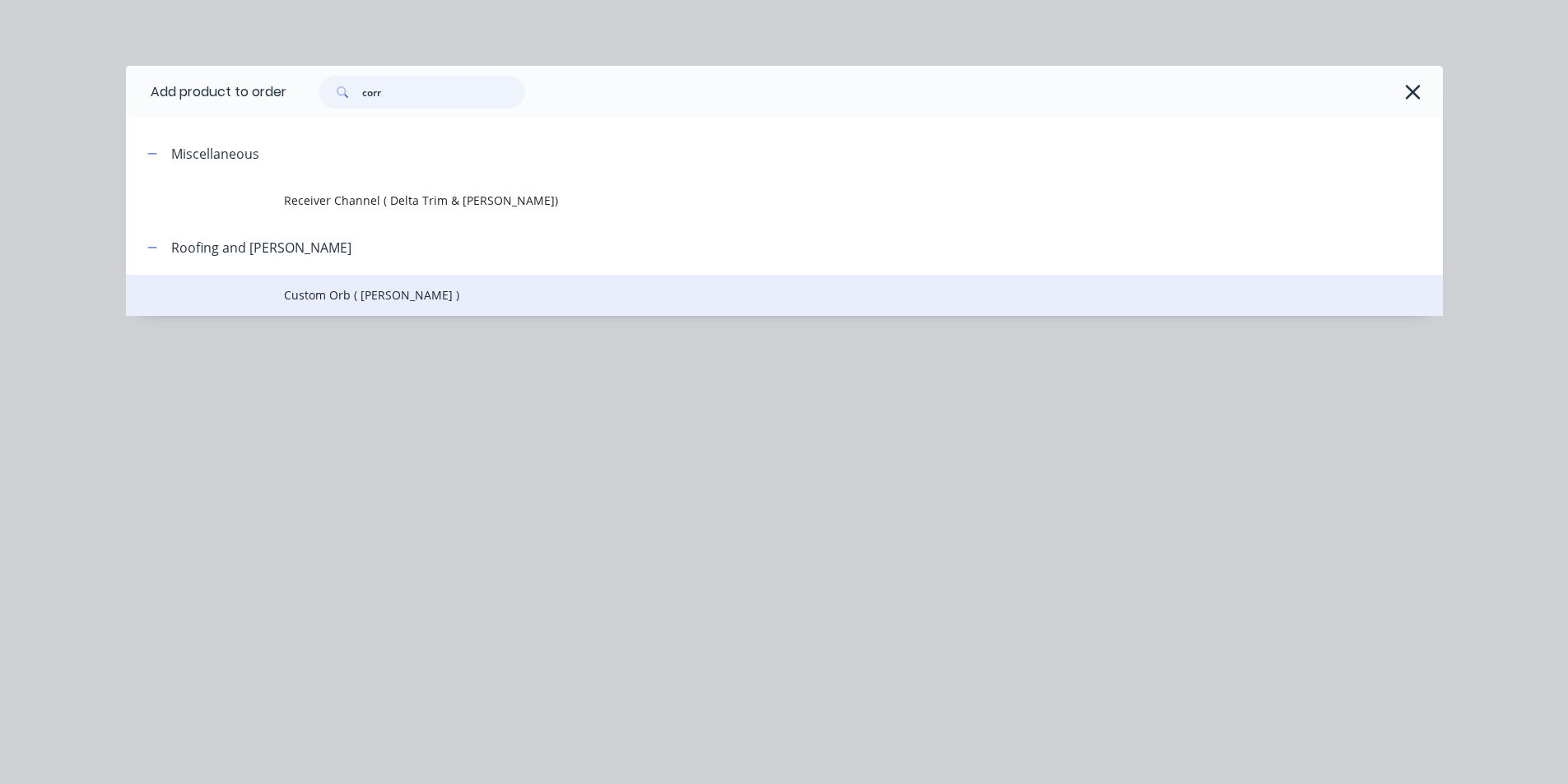
type input "corr"
click at [345, 286] on td "Custom Orb ( [PERSON_NAME] )" at bounding box center [864, 295] width 1159 height 41
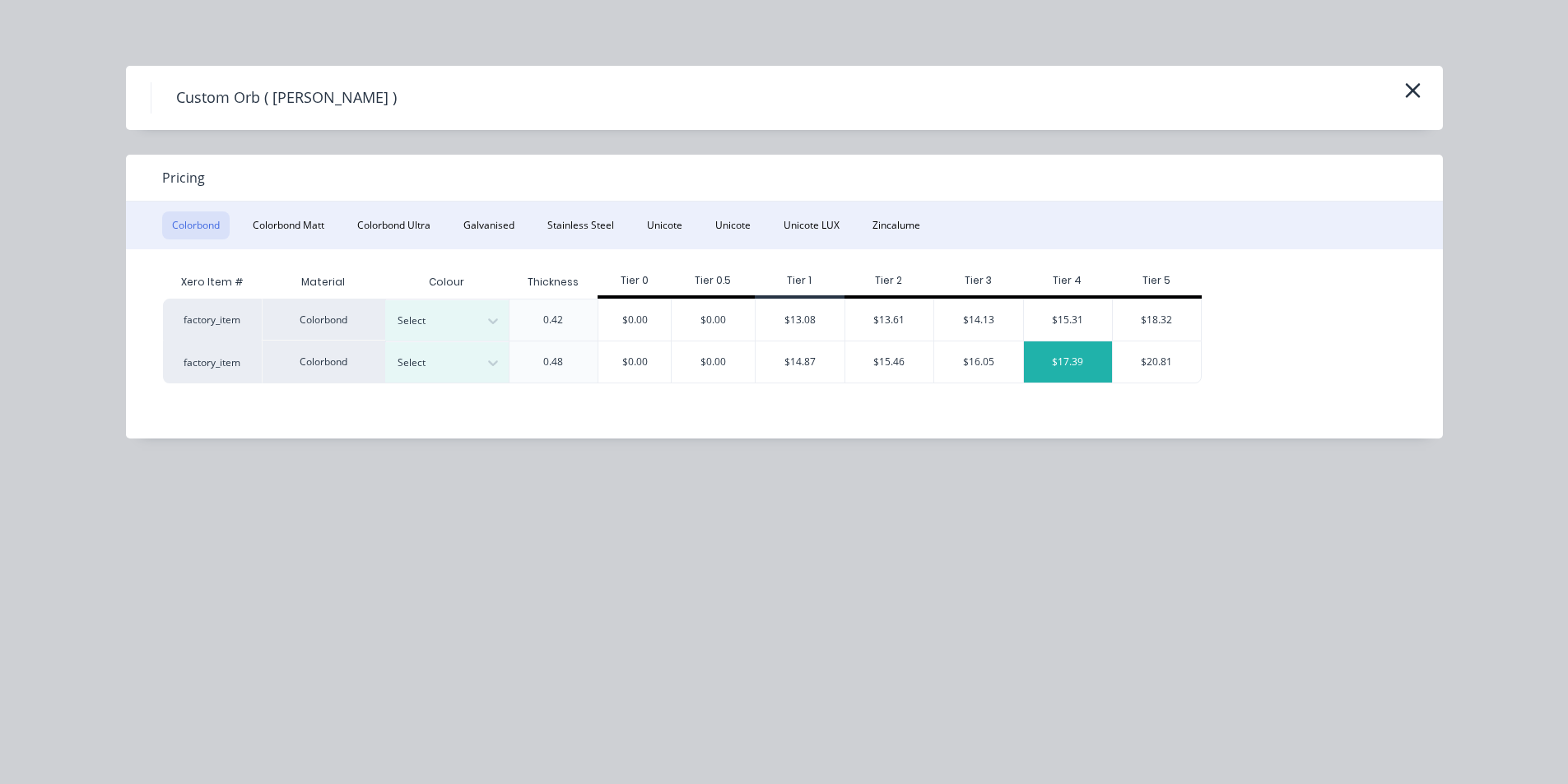
click at [1076, 362] on div "$17.39" at bounding box center [1068, 362] width 89 height 41
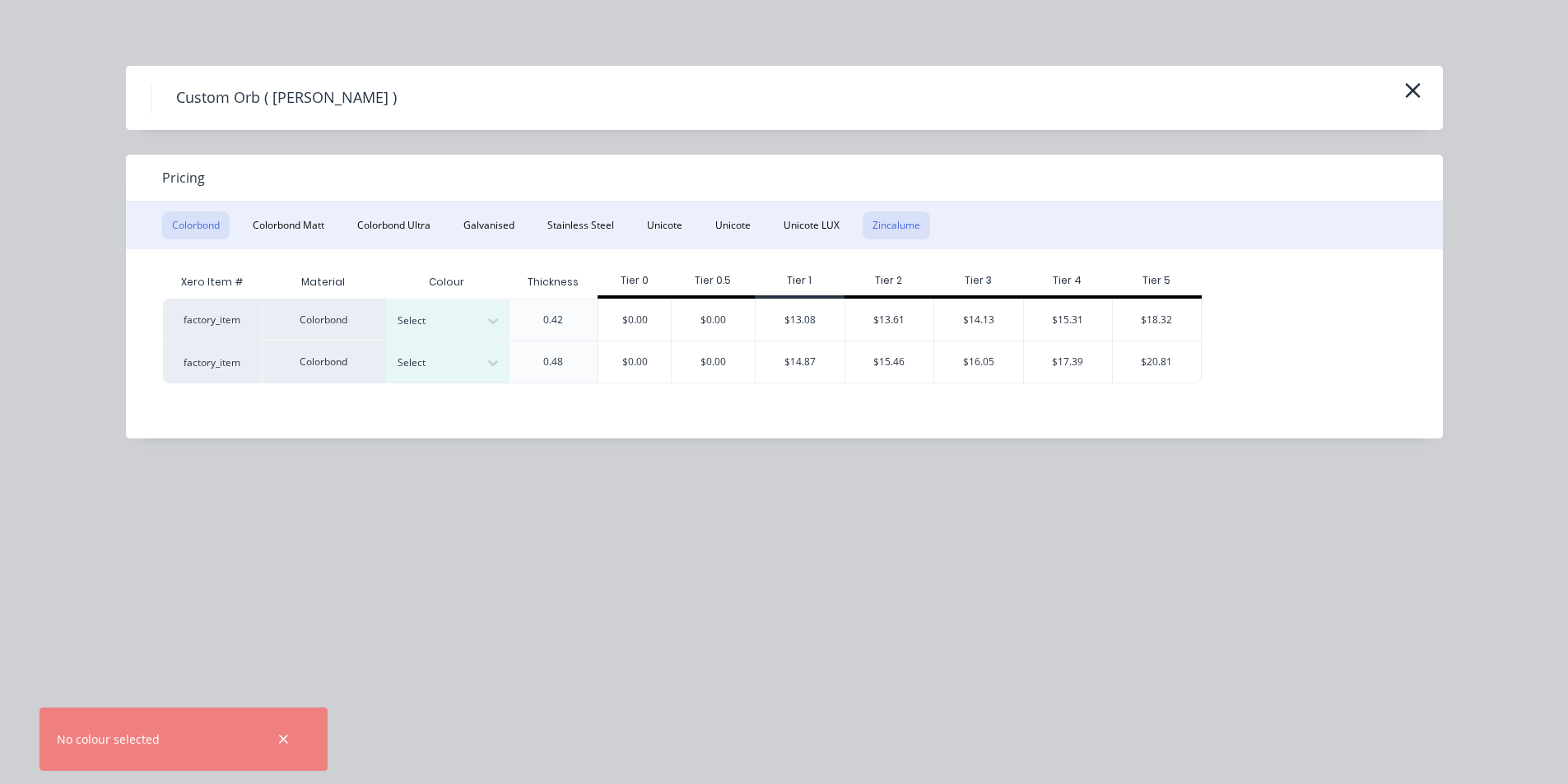
click at [908, 228] on button "Zincalume" at bounding box center [896, 225] width 67 height 28
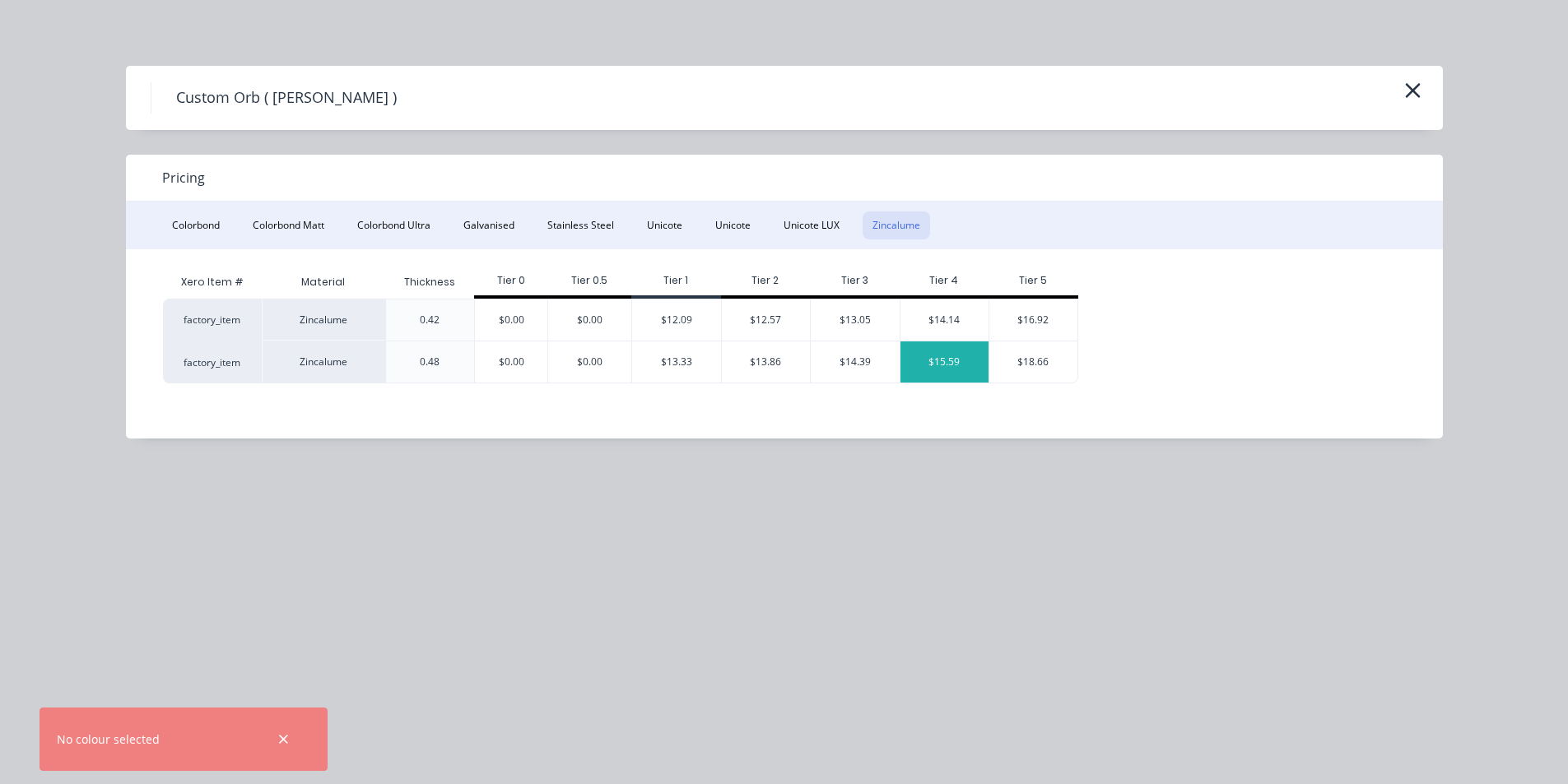
click at [944, 353] on div "$15.59" at bounding box center [945, 362] width 89 height 41
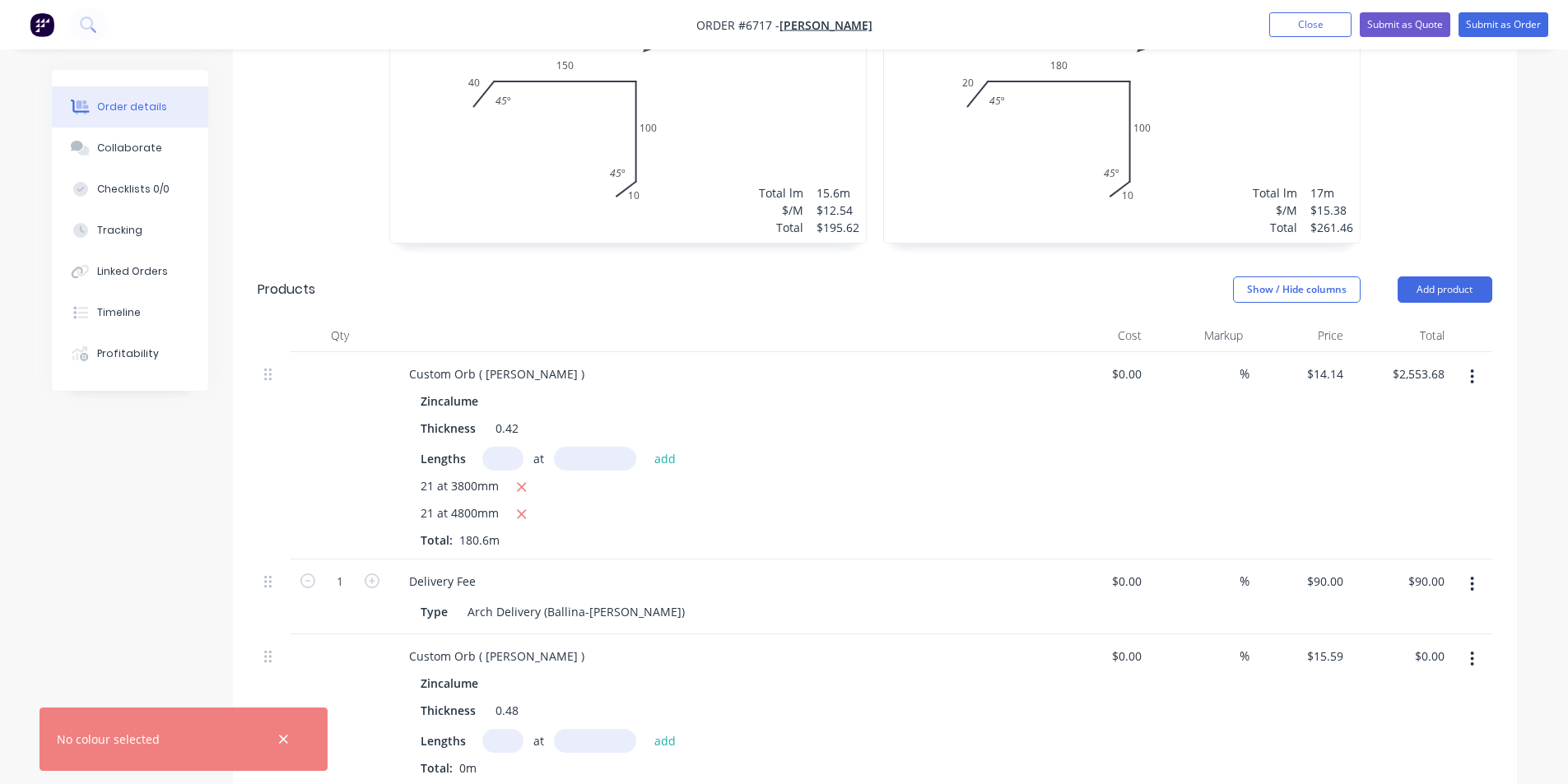
click at [509, 729] on input "text" at bounding box center [503, 741] width 41 height 24
type input "21"
type input "3800"
click at [646, 729] on button "add" at bounding box center [665, 740] width 39 height 22
type input "$1,244.08"
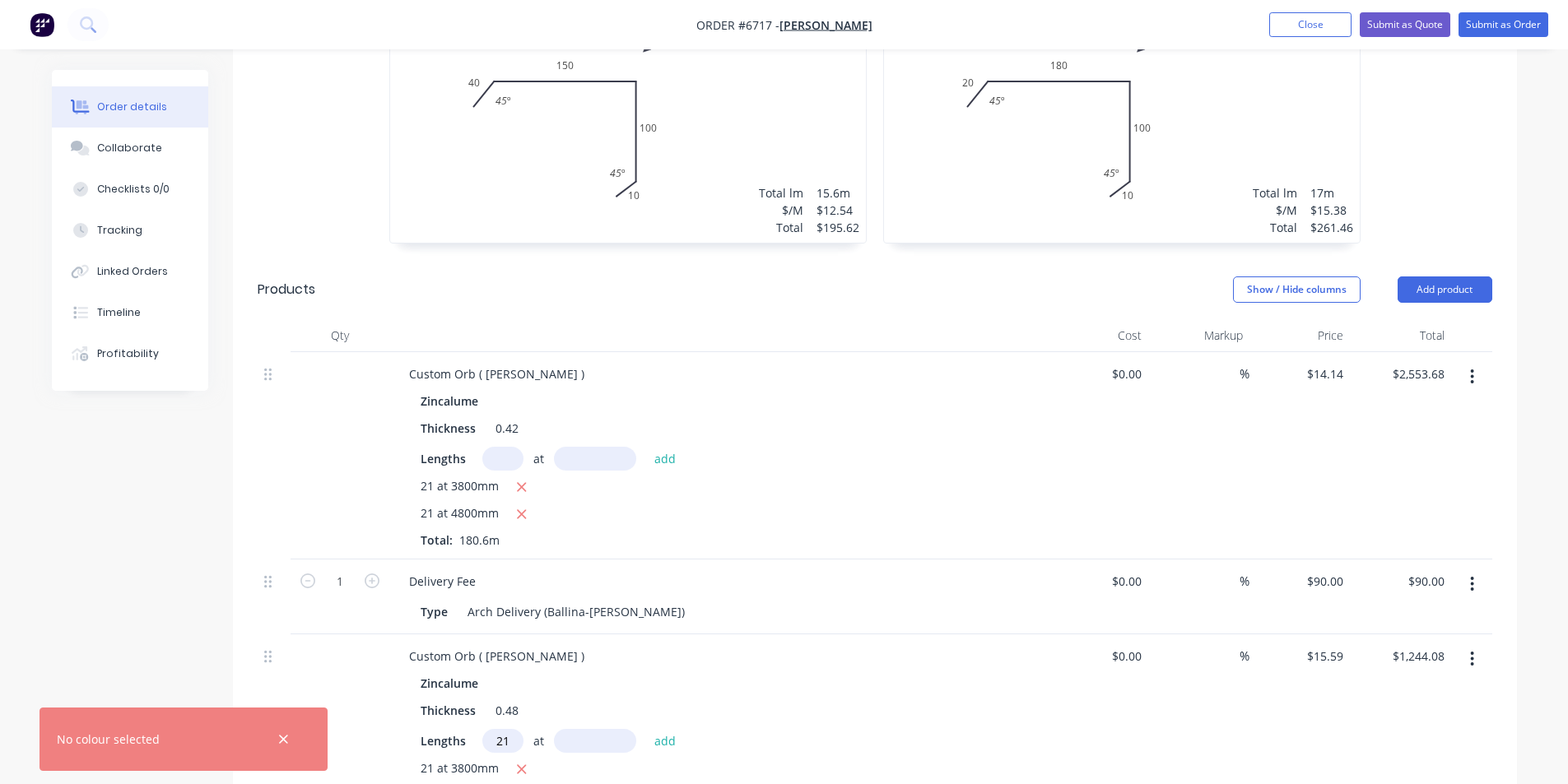
type input "21"
type input "4800"
click at [646, 729] on button "add" at bounding box center [665, 740] width 39 height 22
type input "$2,815.55"
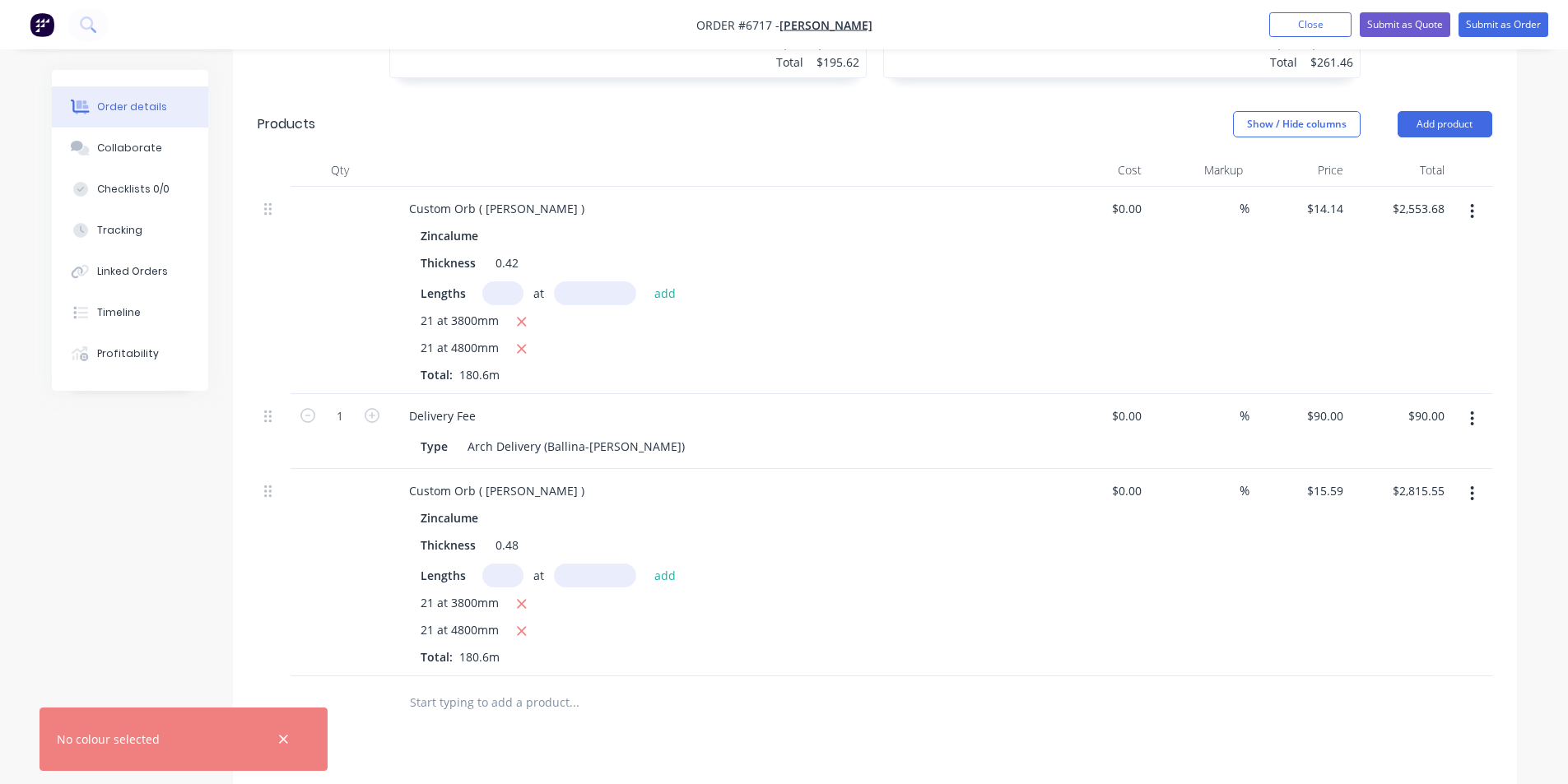
scroll to position [740, 0]
click at [279, 735] on icon "button" at bounding box center [283, 739] width 10 height 15
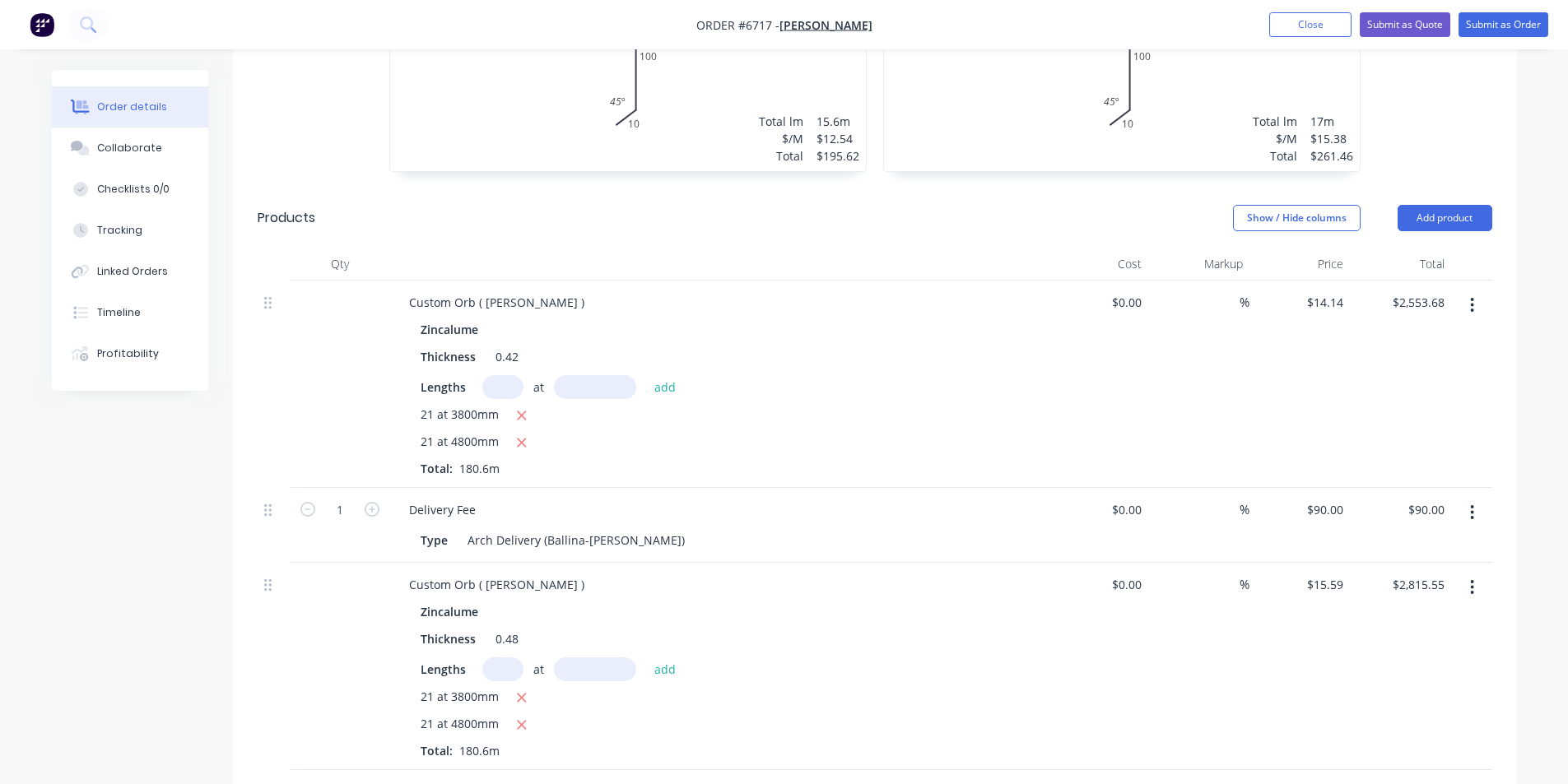
scroll to position [658, 0]
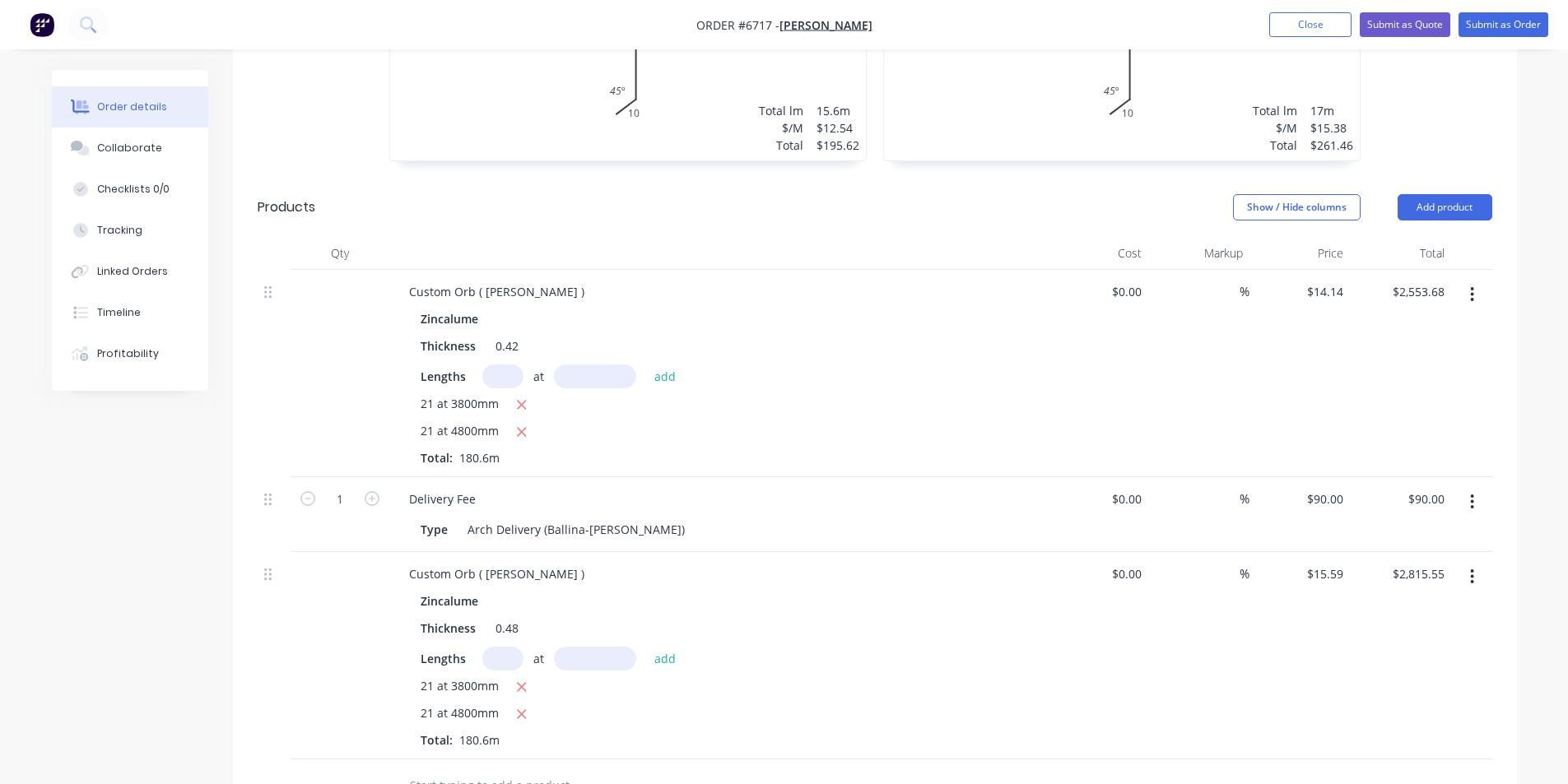
click at [1472, 286] on icon "button" at bounding box center [1472, 294] width 4 height 18
click at [1396, 359] on div "Duplicate" at bounding box center [1413, 371] width 127 height 24
click at [1476, 280] on button "button" at bounding box center [1472, 294] width 39 height 29
click at [1402, 424] on div "Delete" at bounding box center [1413, 436] width 127 height 24
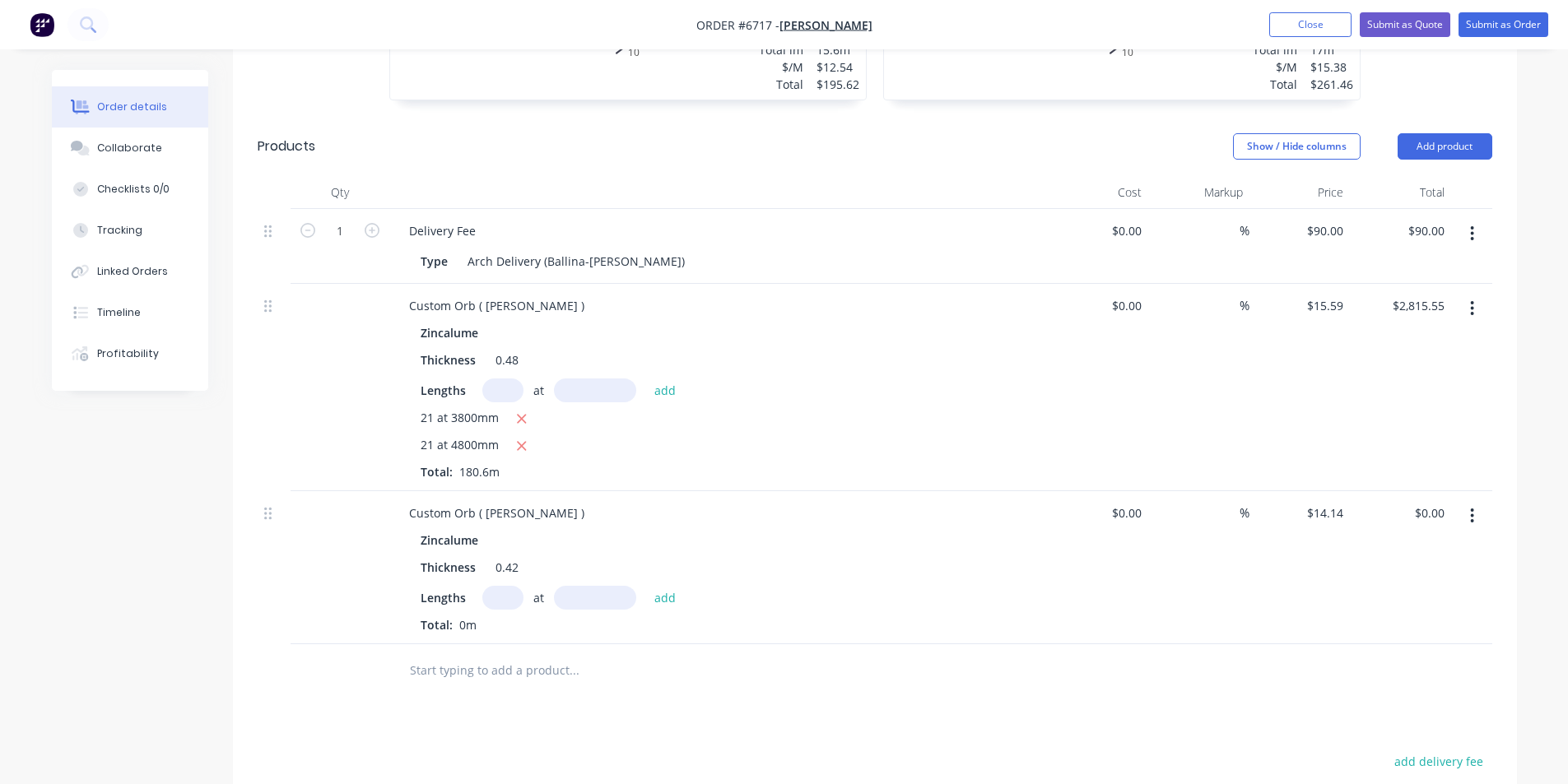
scroll to position [700, 0]
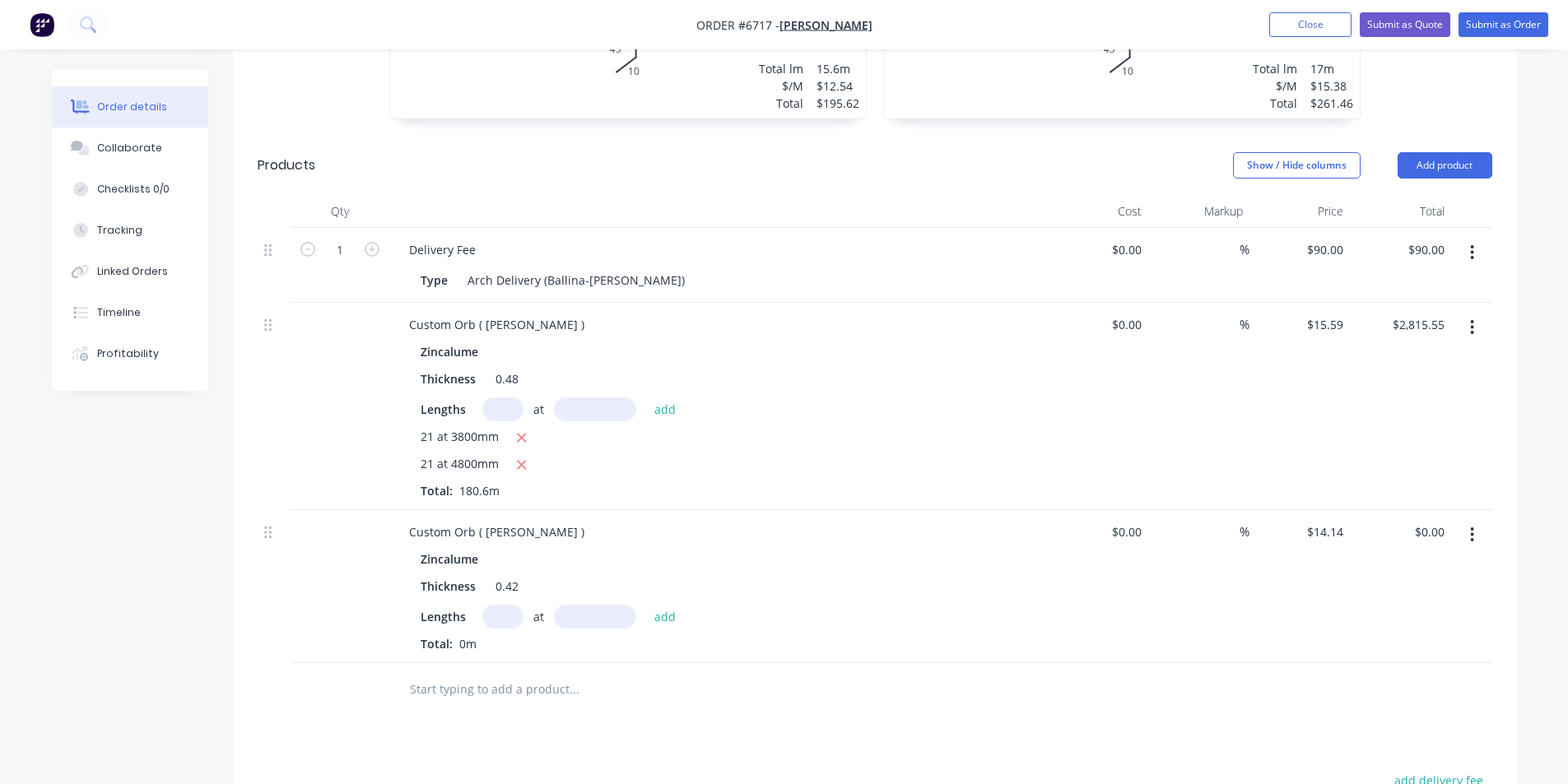
click at [1473, 528] on icon "button" at bounding box center [1472, 534] width 3 height 15
click at [1385, 664] on div "Delete" at bounding box center [1413, 676] width 127 height 24
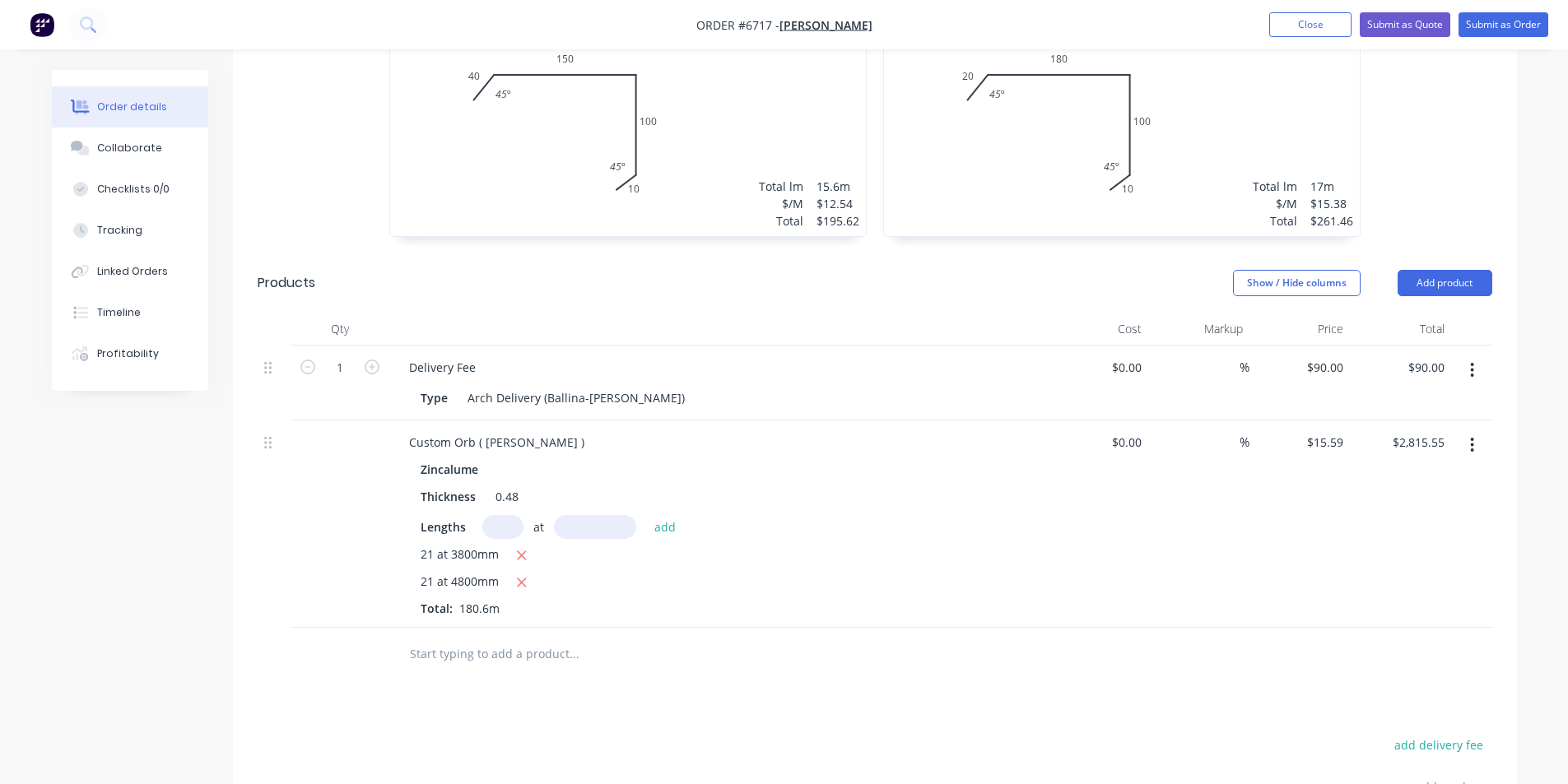
scroll to position [547, 0]
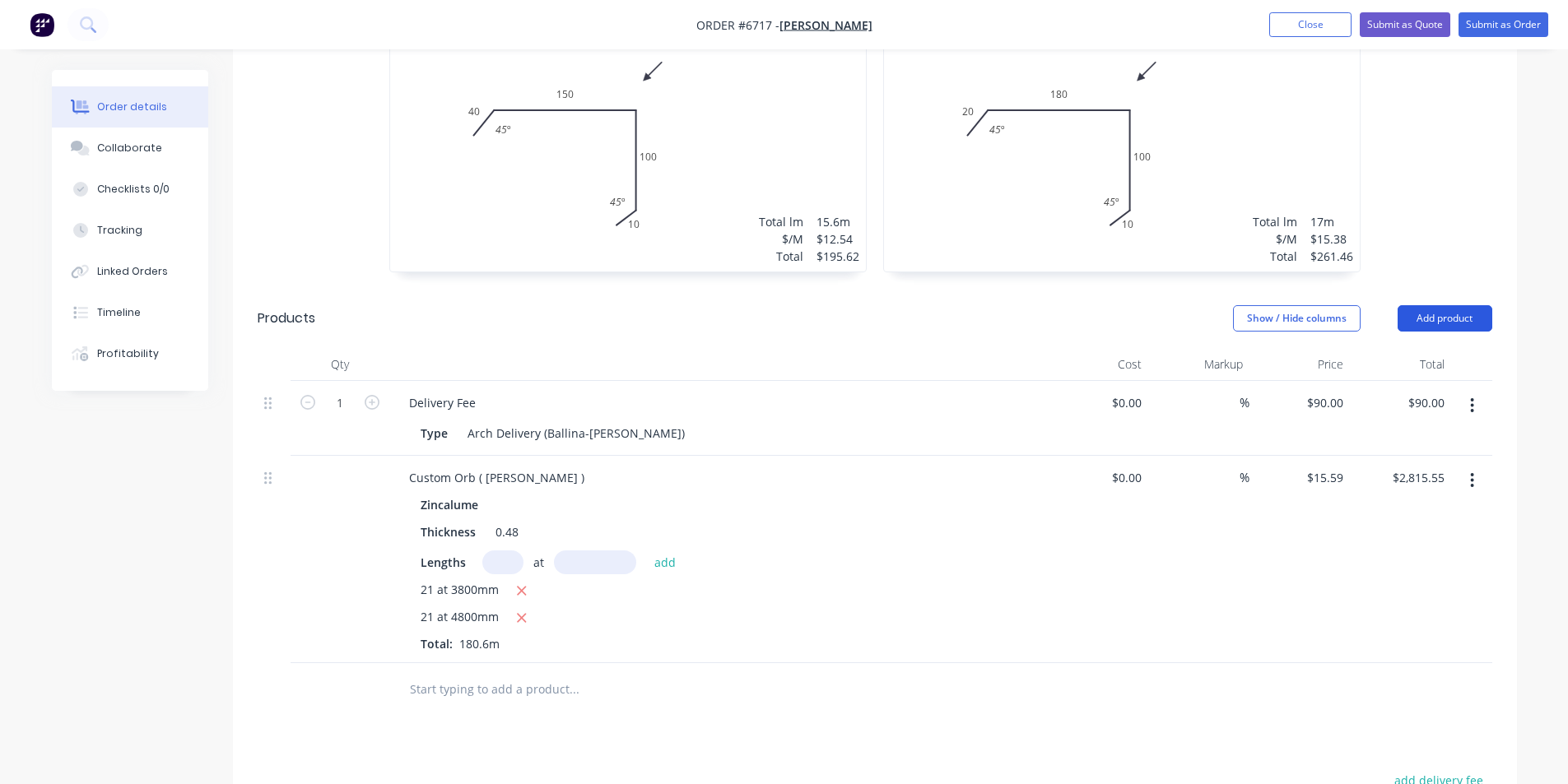
click at [1454, 306] on button "Add product" at bounding box center [1445, 318] width 95 height 27
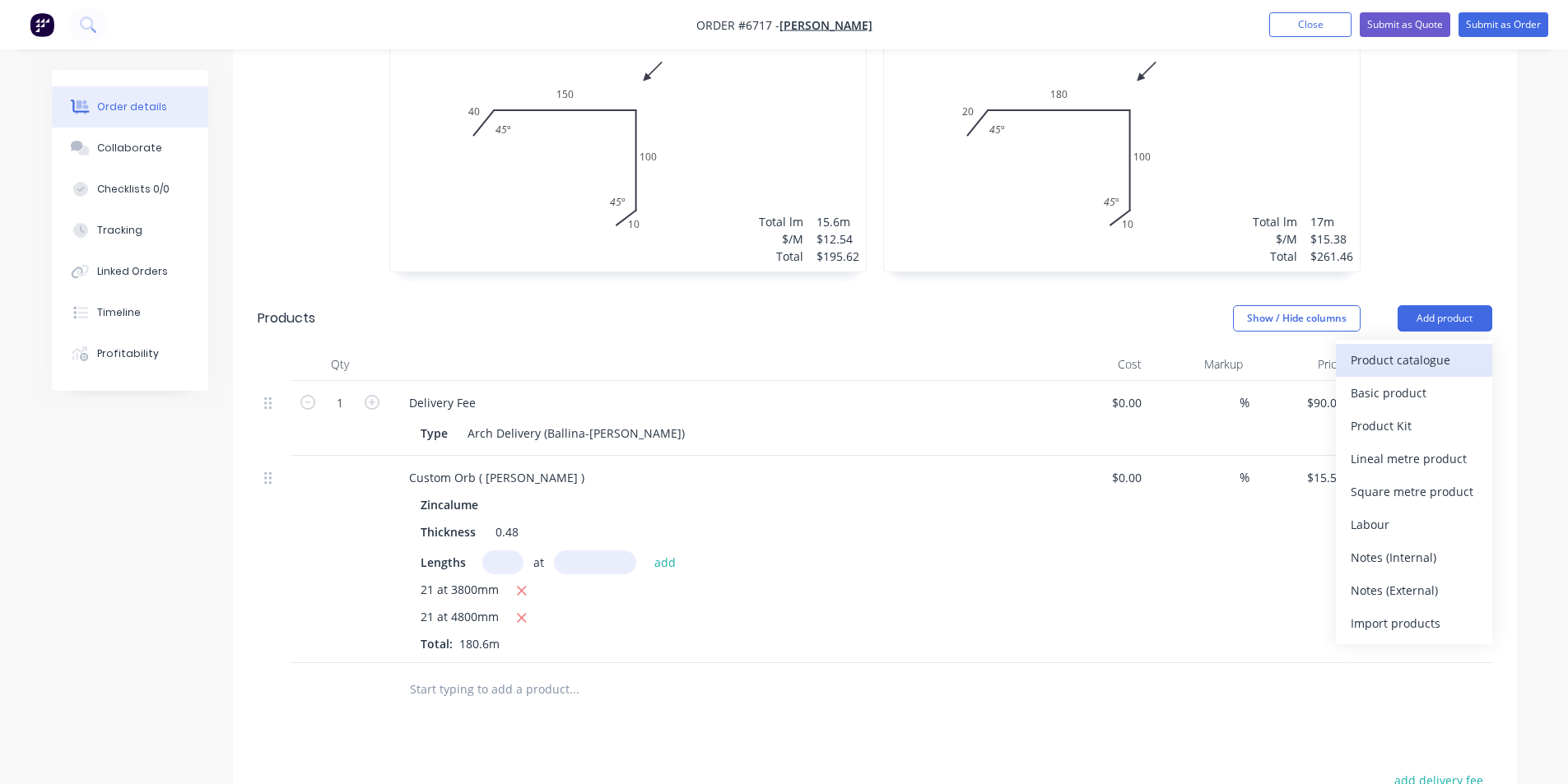
click at [1455, 348] on div "Product catalogue" at bounding box center [1413, 360] width 127 height 24
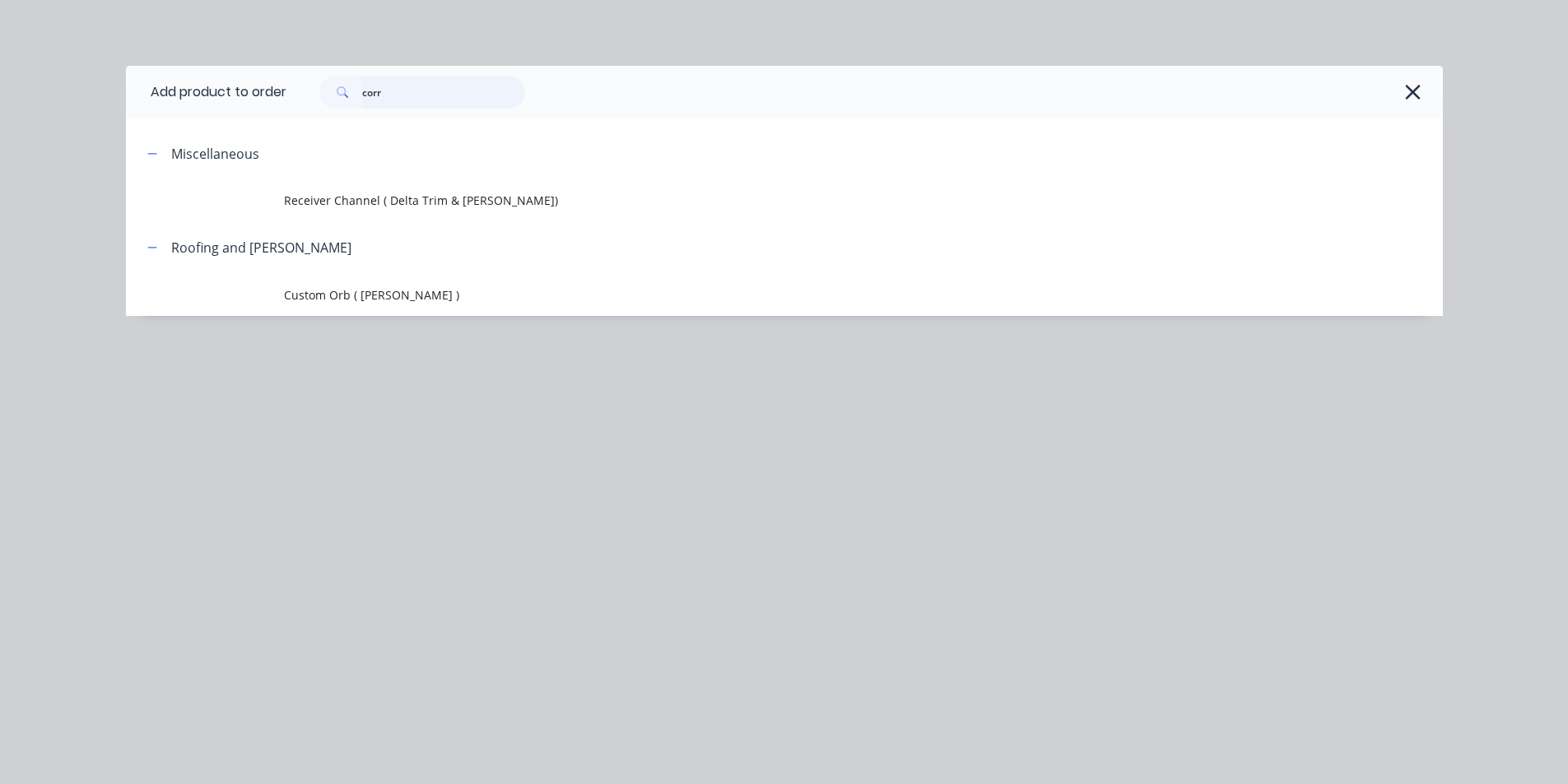
drag, startPoint x: 401, startPoint y: 93, endPoint x: 341, endPoint y: 84, distance: 60.7
click at [341, 84] on div "corr" at bounding box center [422, 92] width 206 height 33
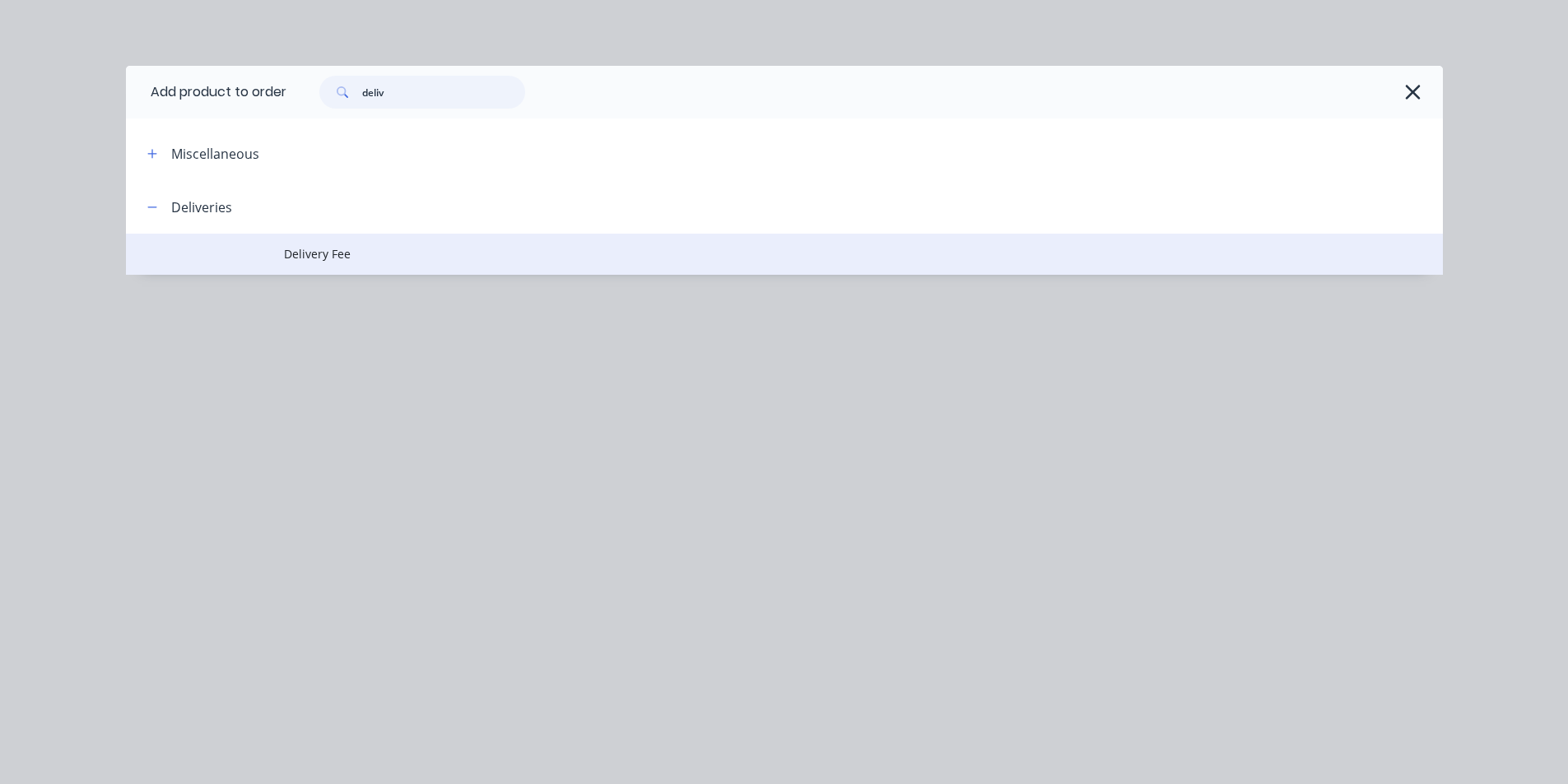
type input "deliv"
click at [340, 263] on td "Delivery Fee" at bounding box center [864, 254] width 1159 height 41
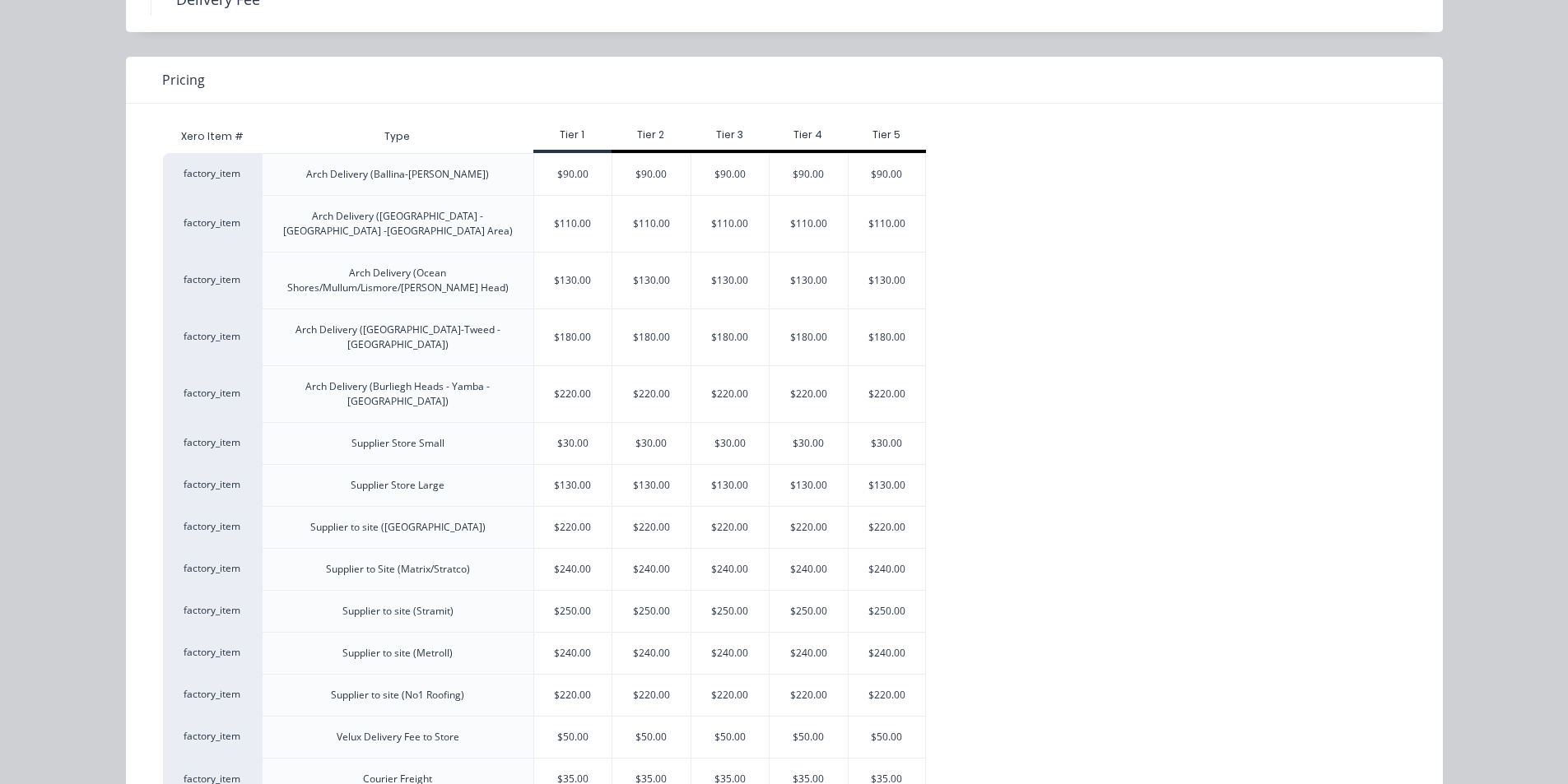
scroll to position [118, 0]
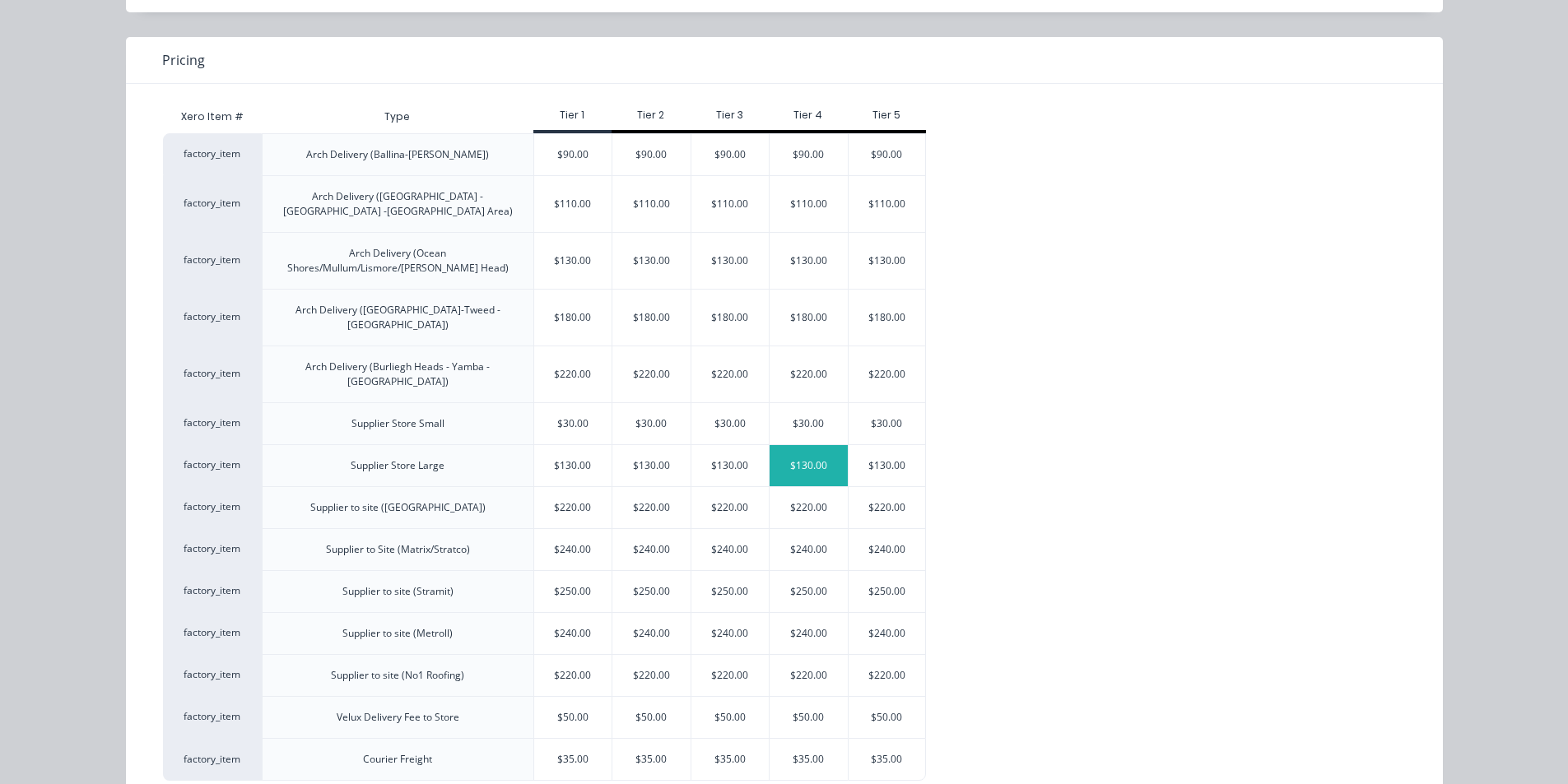
click at [811, 445] on div "$130.00" at bounding box center [809, 466] width 78 height 41
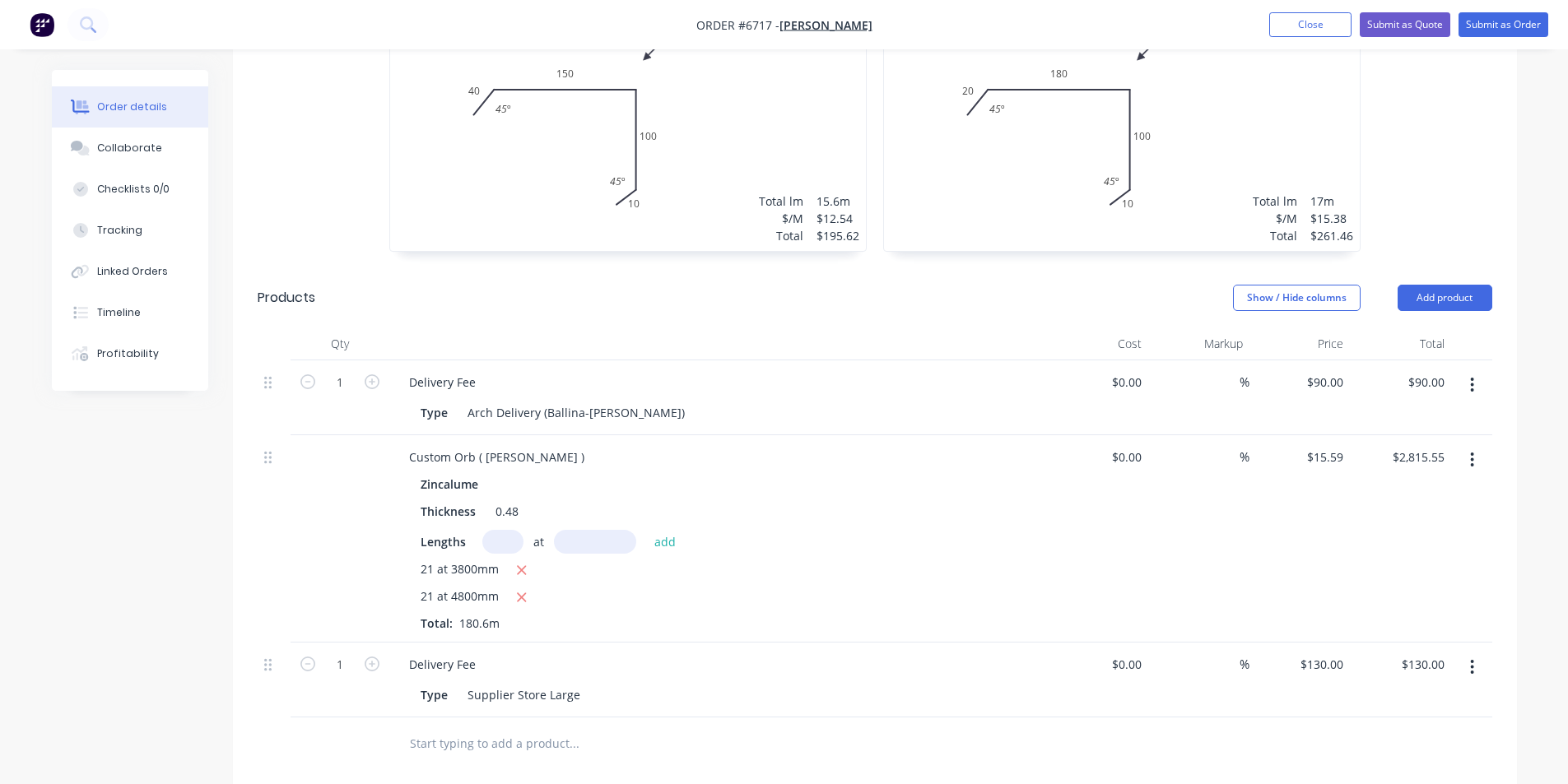
scroll to position [457, 0]
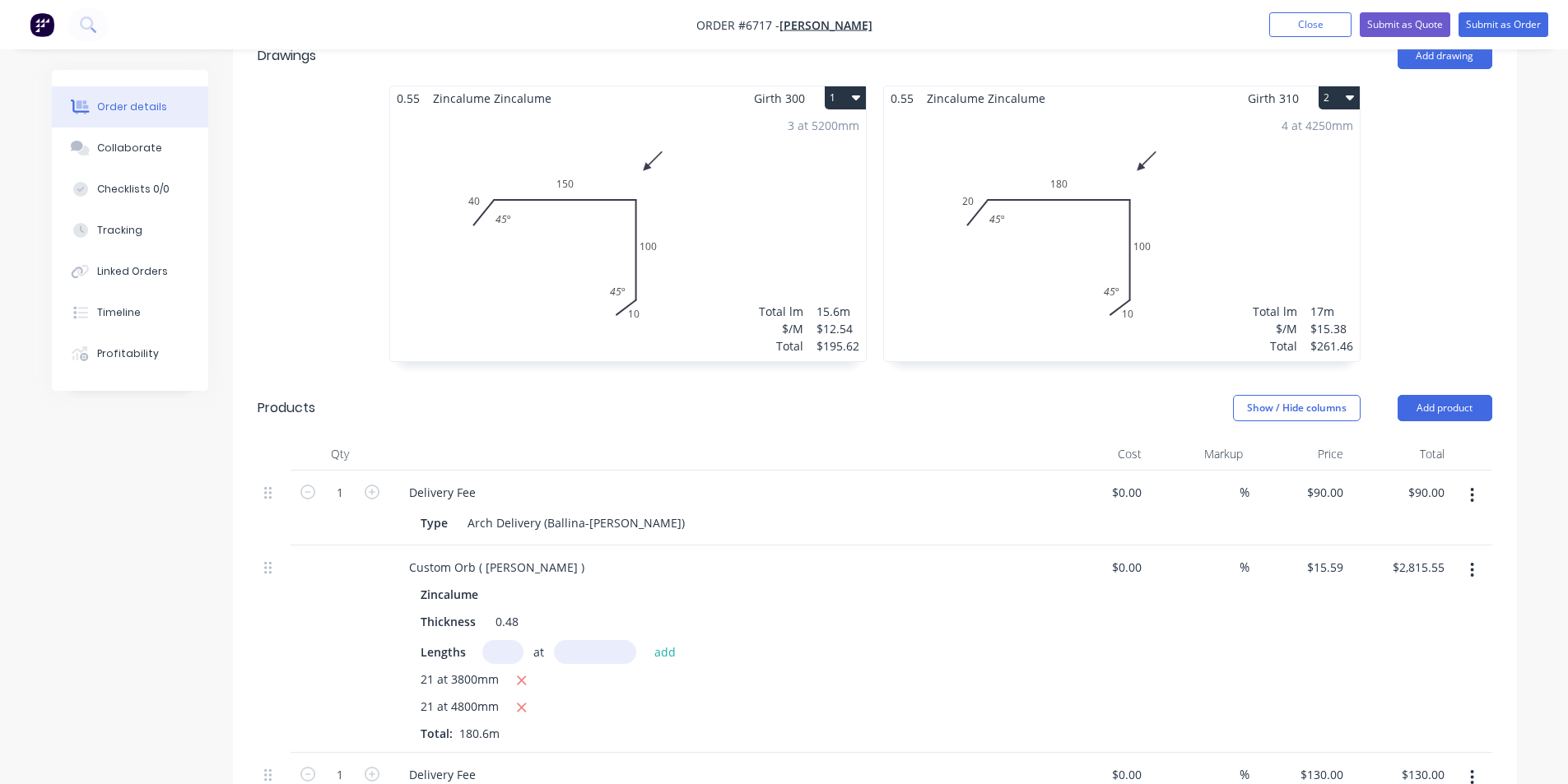
click at [990, 379] on header "Products Show / Hide columns Add product" at bounding box center [874, 408] width 1284 height 59
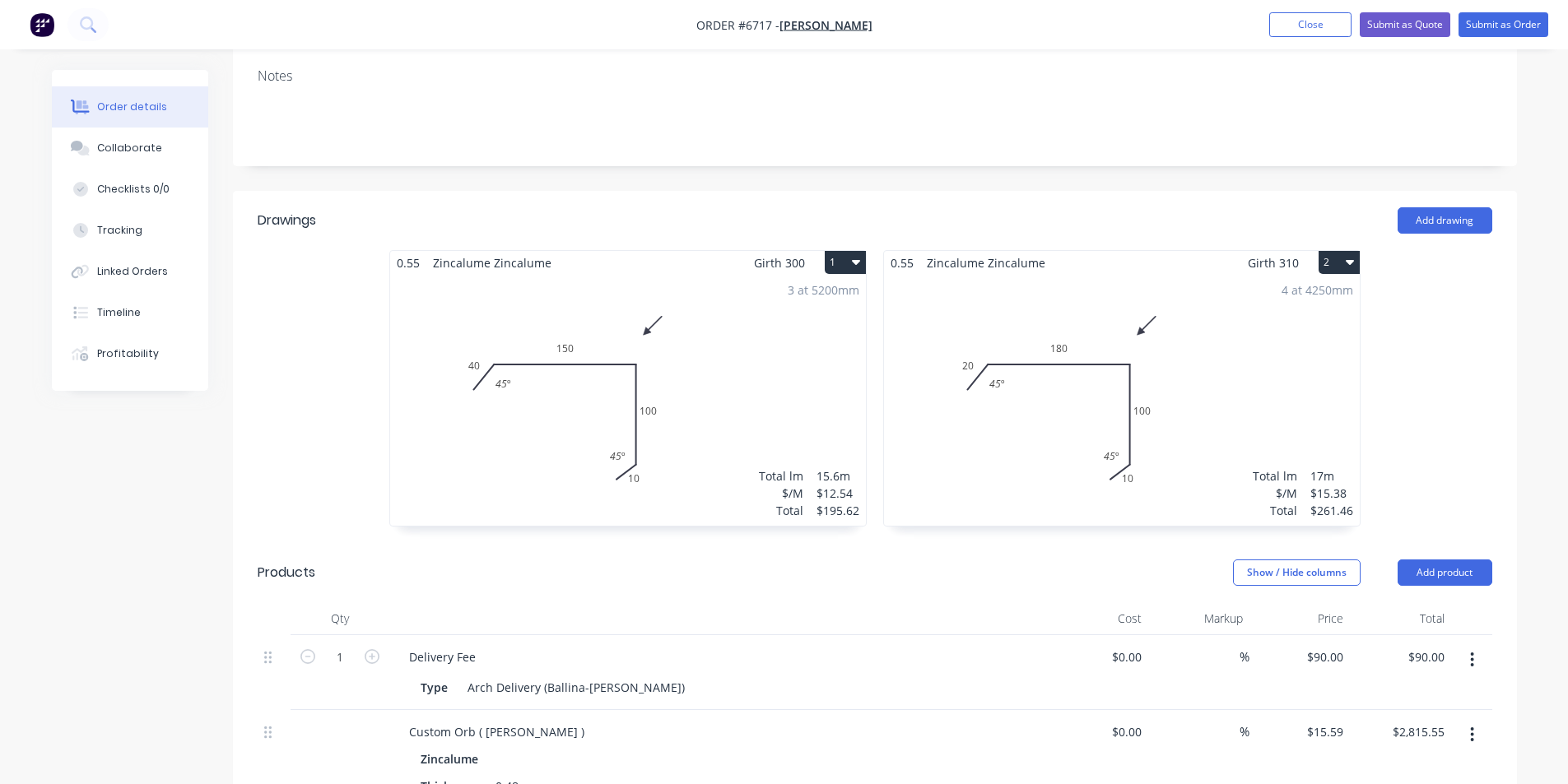
scroll to position [0, 0]
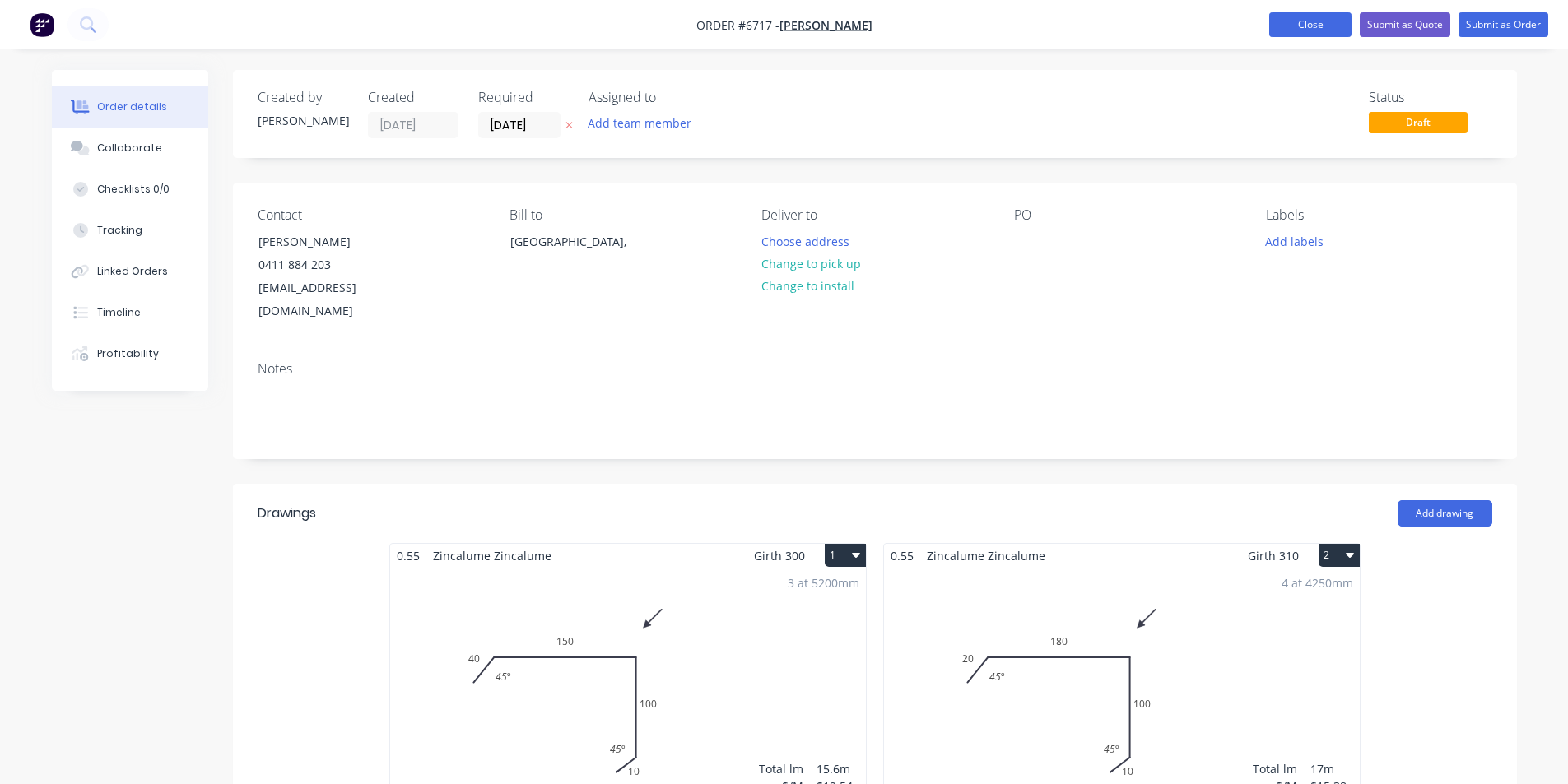
click at [1308, 23] on button "Close" at bounding box center [1311, 24] width 83 height 25
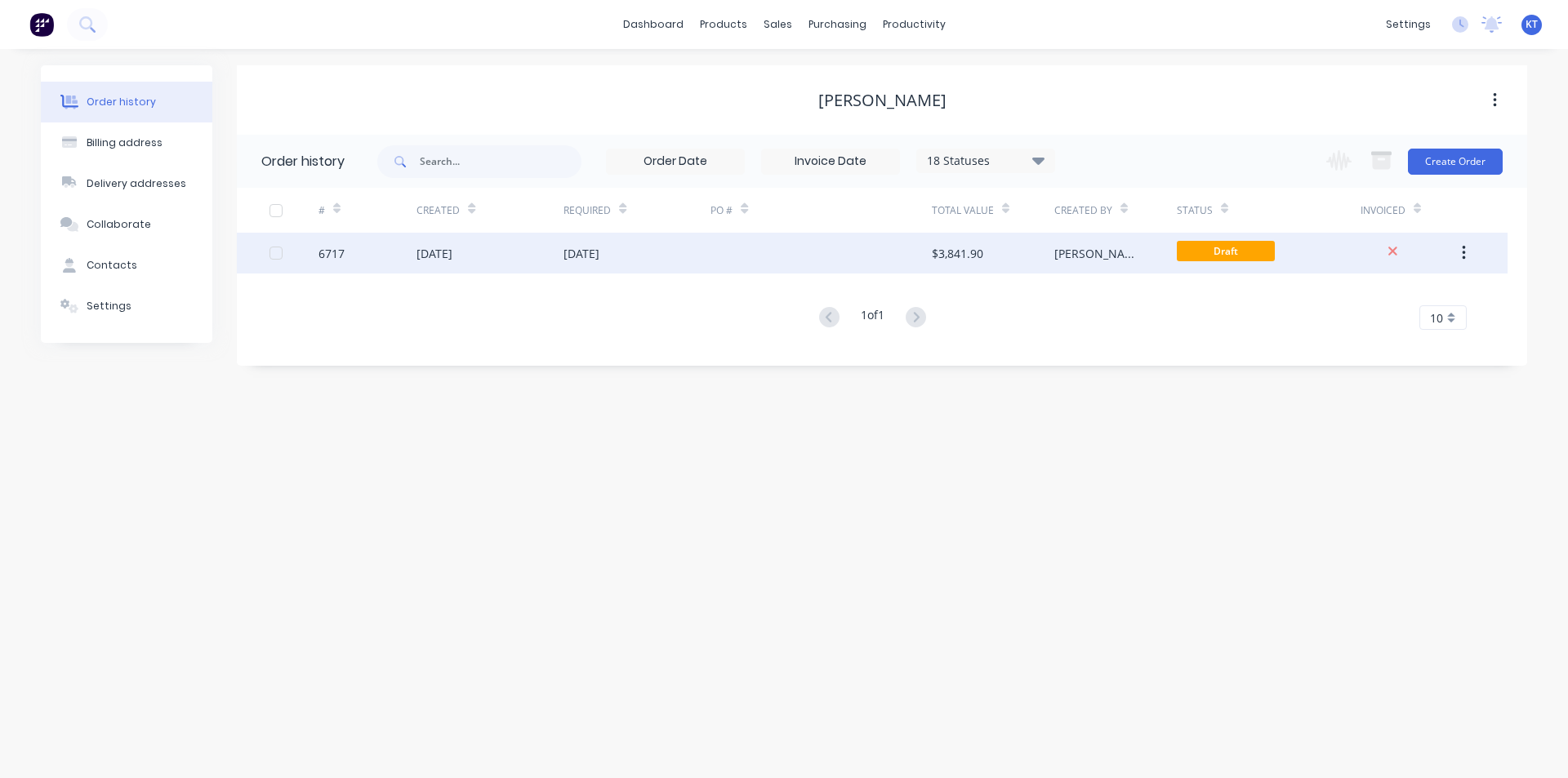
click at [563, 264] on div "6717 [DATE] [DATE] $3,841.90 Katie Draft" at bounding box center [872, 253] width 1271 height 41
click at [642, 257] on div "[DATE]" at bounding box center [637, 253] width 147 height 41
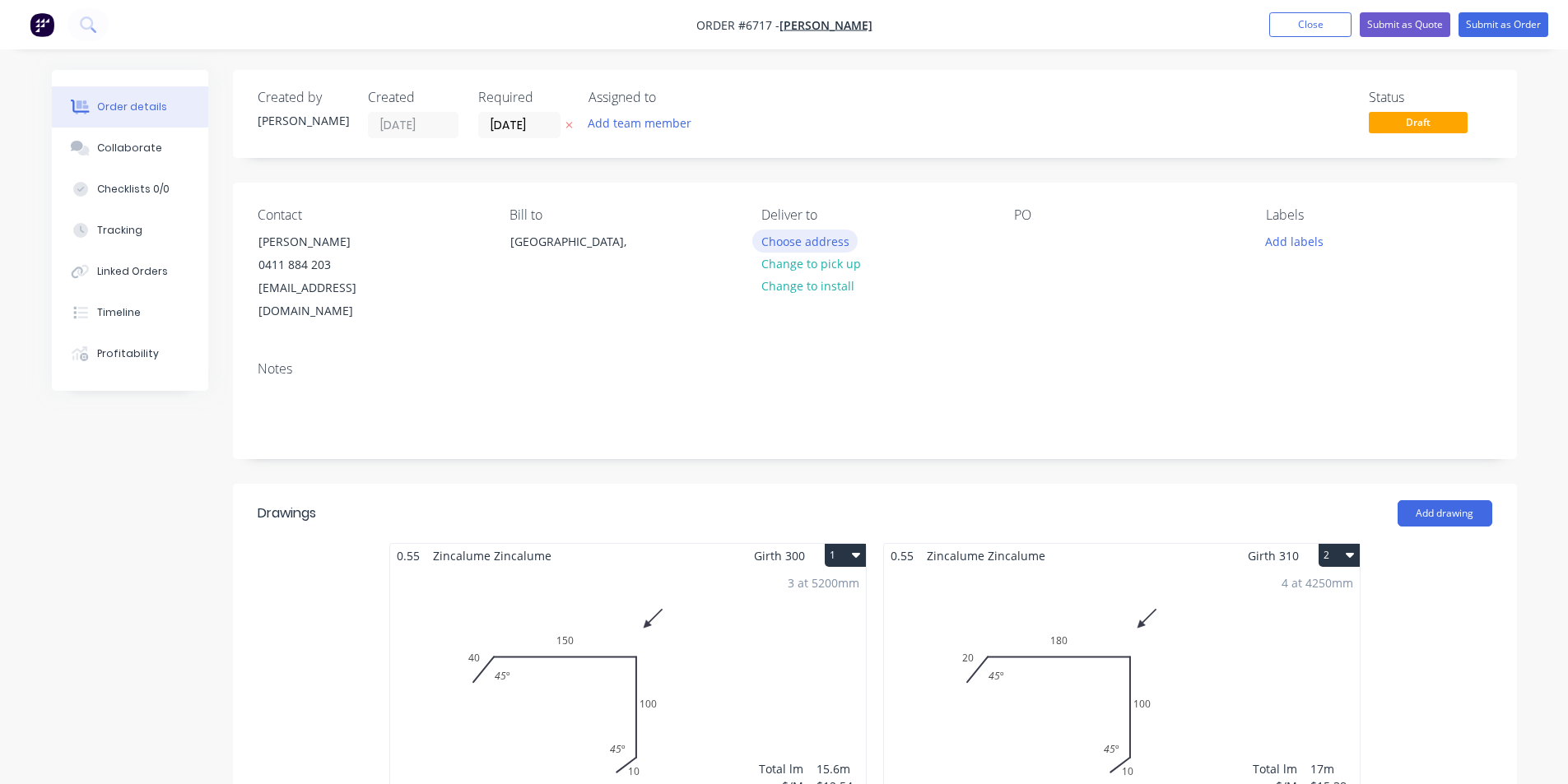
click at [815, 239] on button "Choose address" at bounding box center [805, 241] width 105 height 22
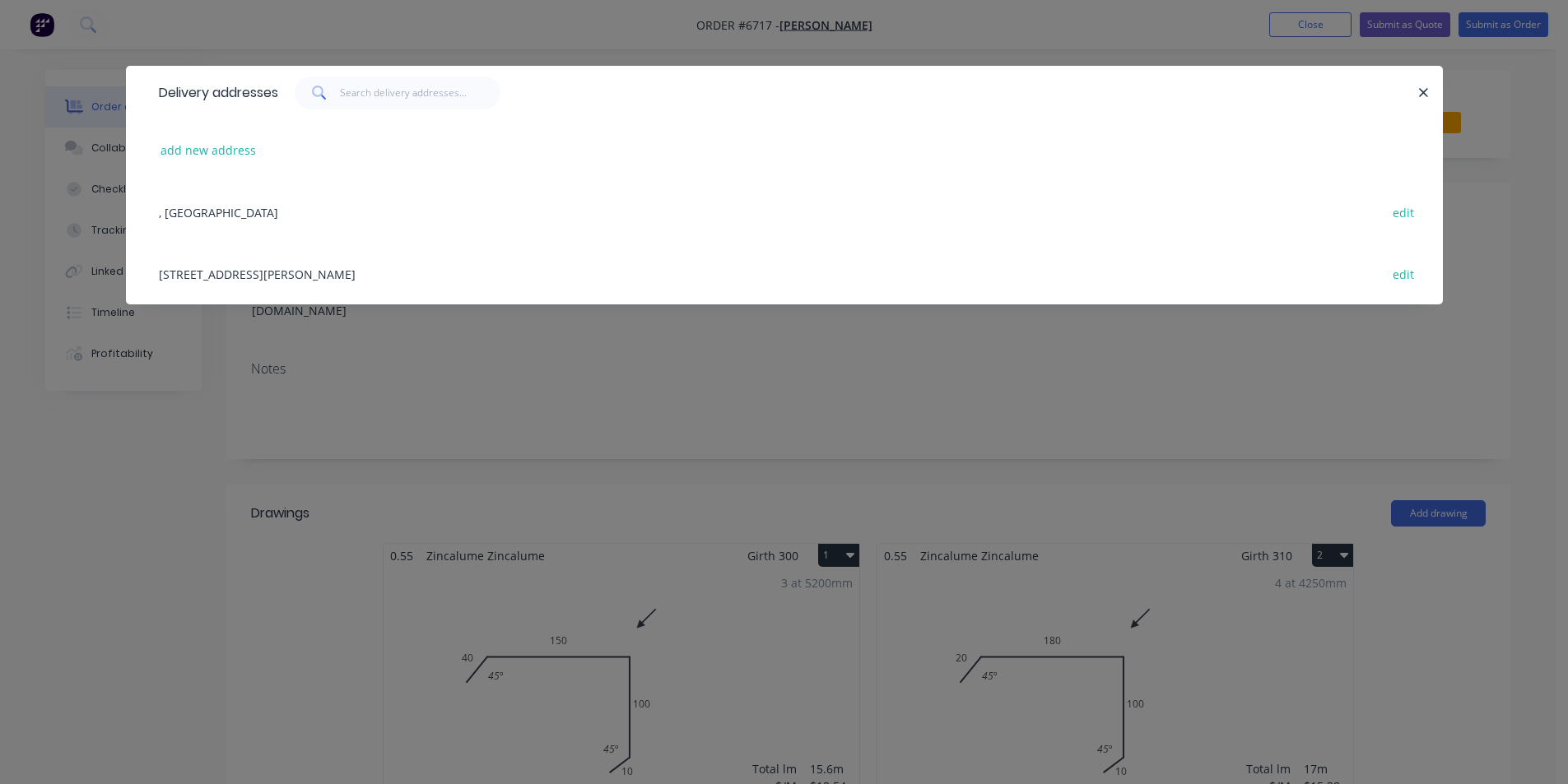
click at [245, 275] on div "[STREET_ADDRESS][PERSON_NAME] edit" at bounding box center [784, 274] width 1267 height 62
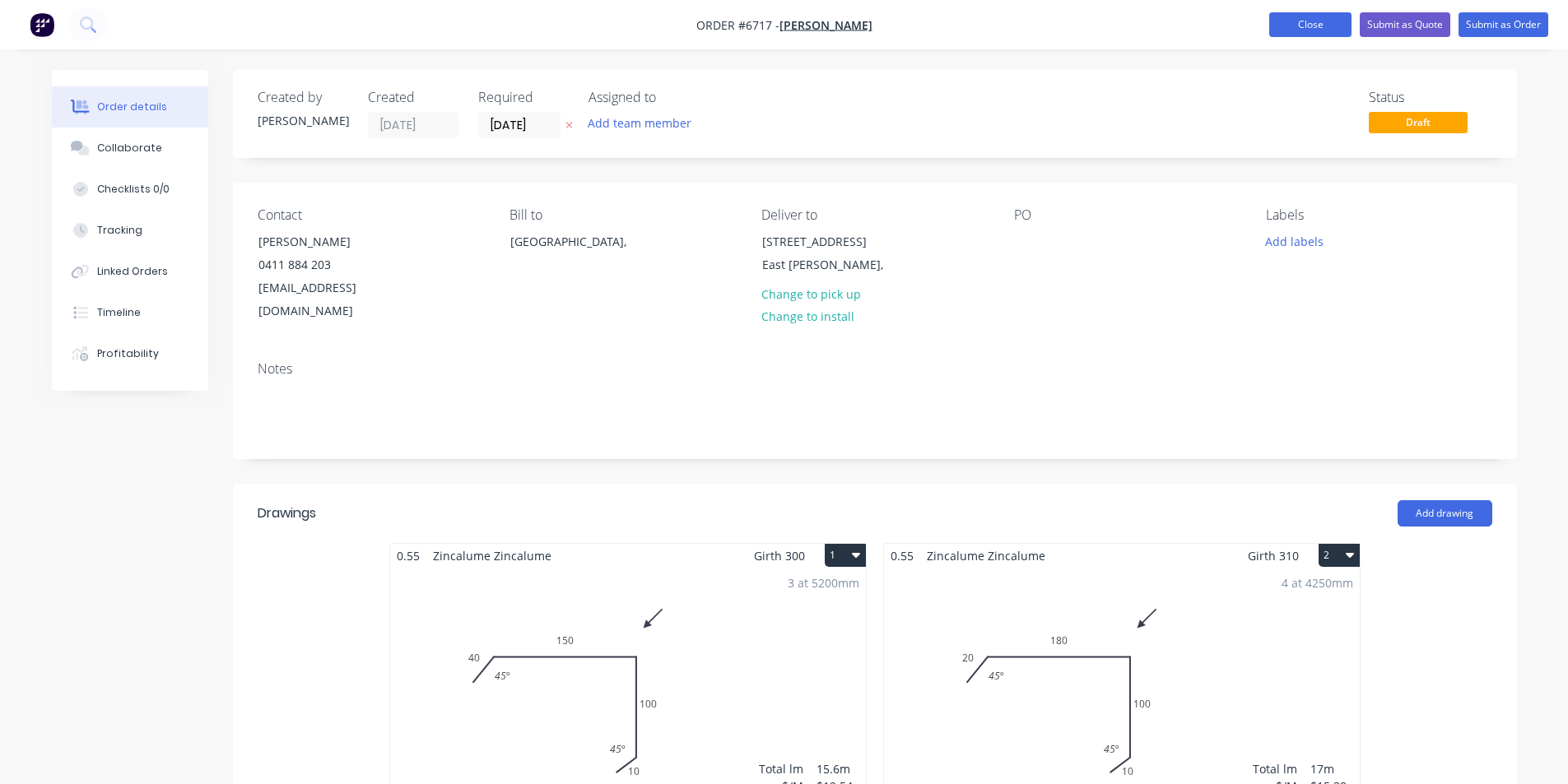
click at [1314, 29] on button "Close" at bounding box center [1311, 24] width 83 height 25
